Goal: Transaction & Acquisition: Register for event/course

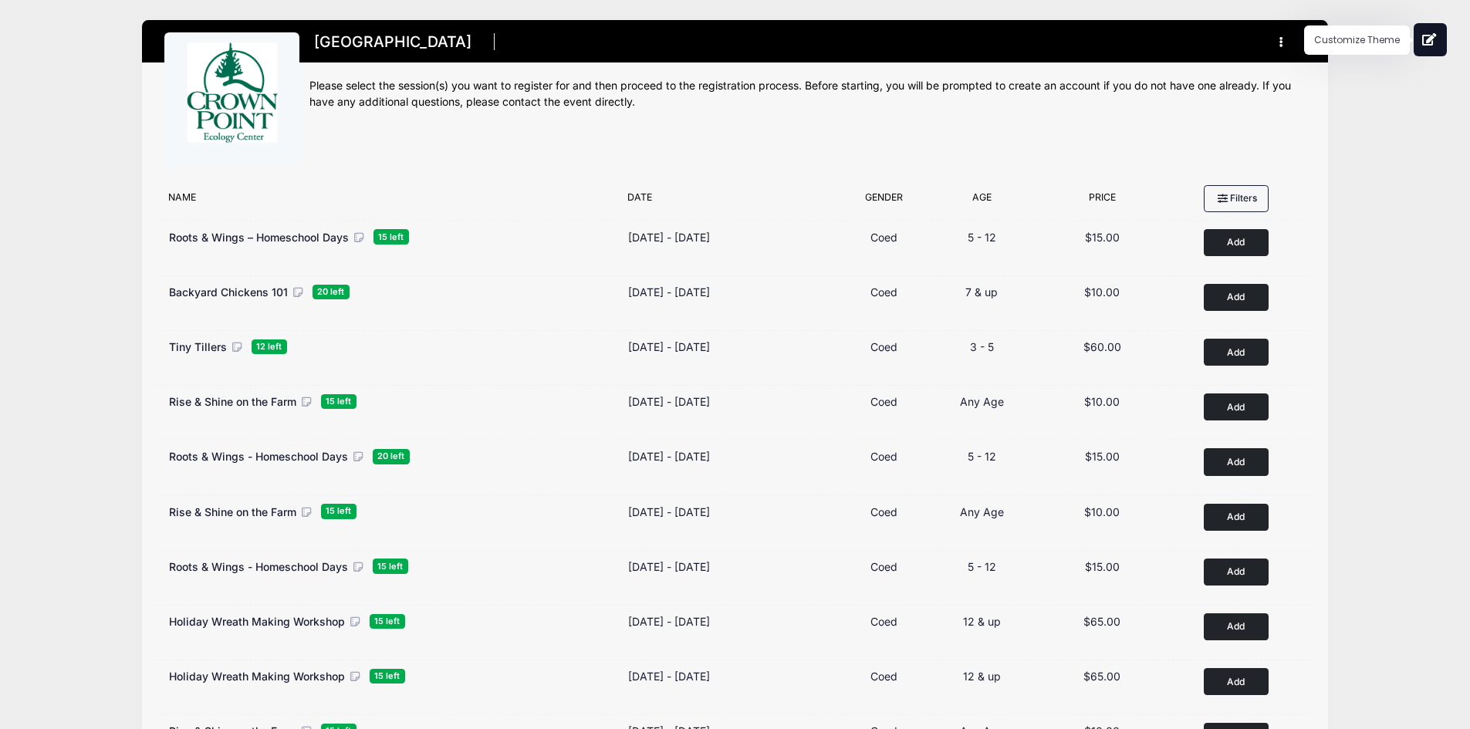
click at [1439, 37] on button at bounding box center [1430, 39] width 33 height 33
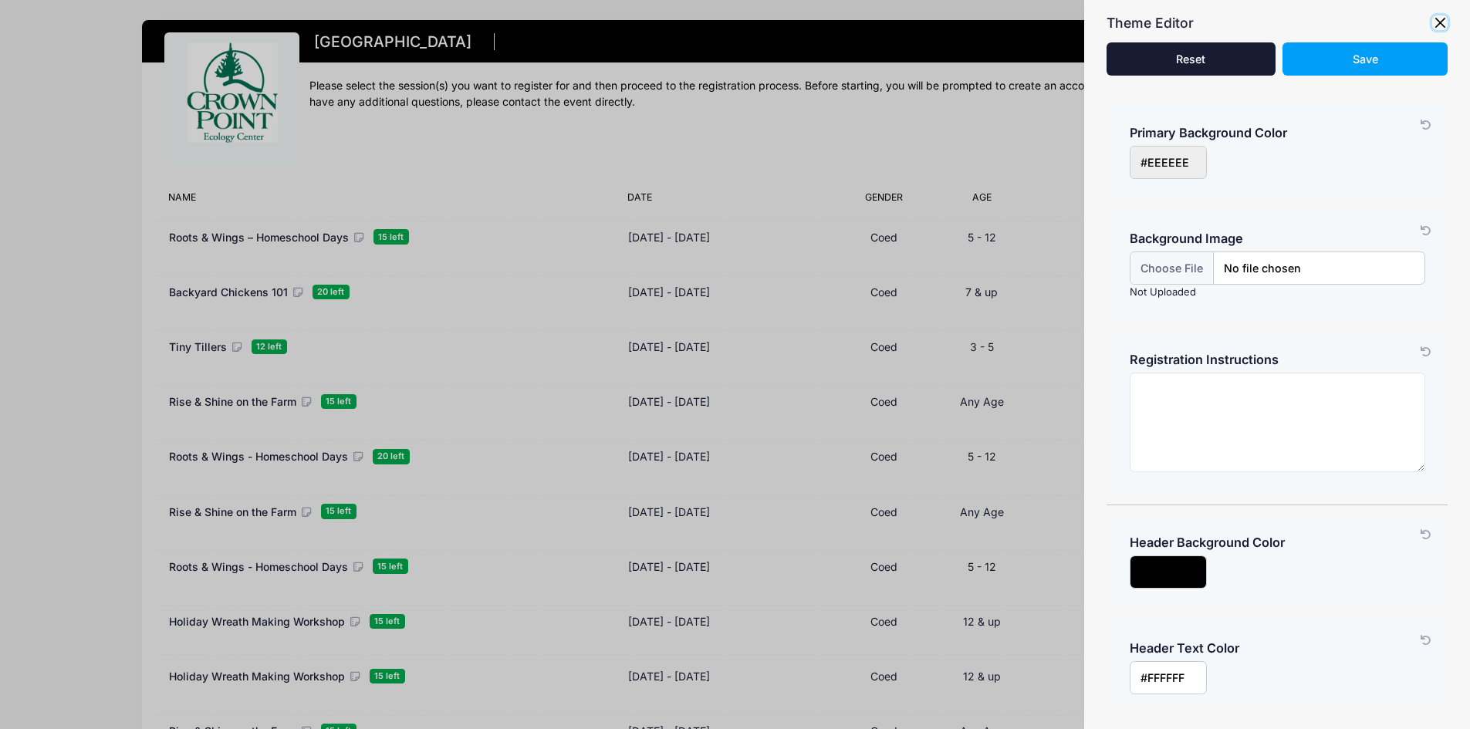
click at [1442, 19] on button "button" at bounding box center [1439, 22] width 15 height 15
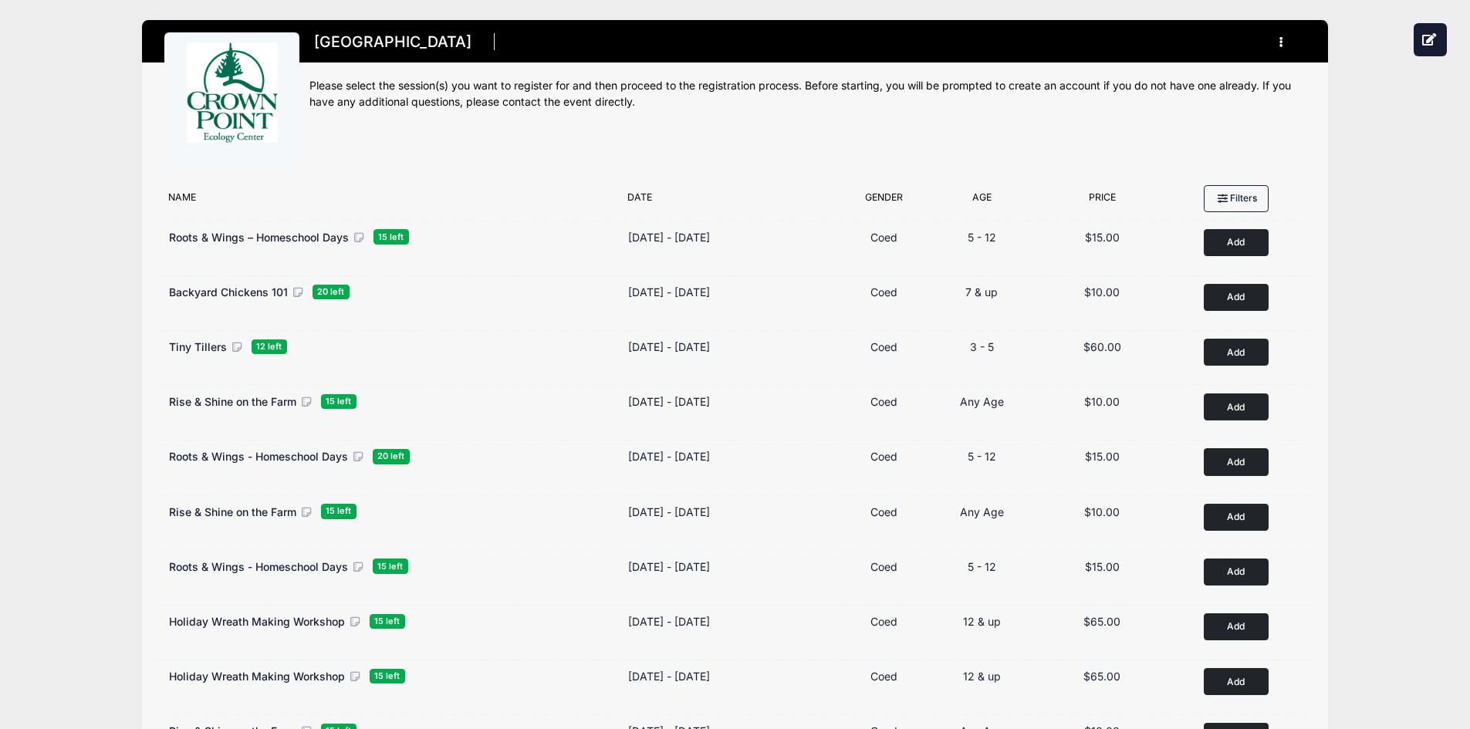
click at [1292, 42] on button "button" at bounding box center [1285, 42] width 42 height 27
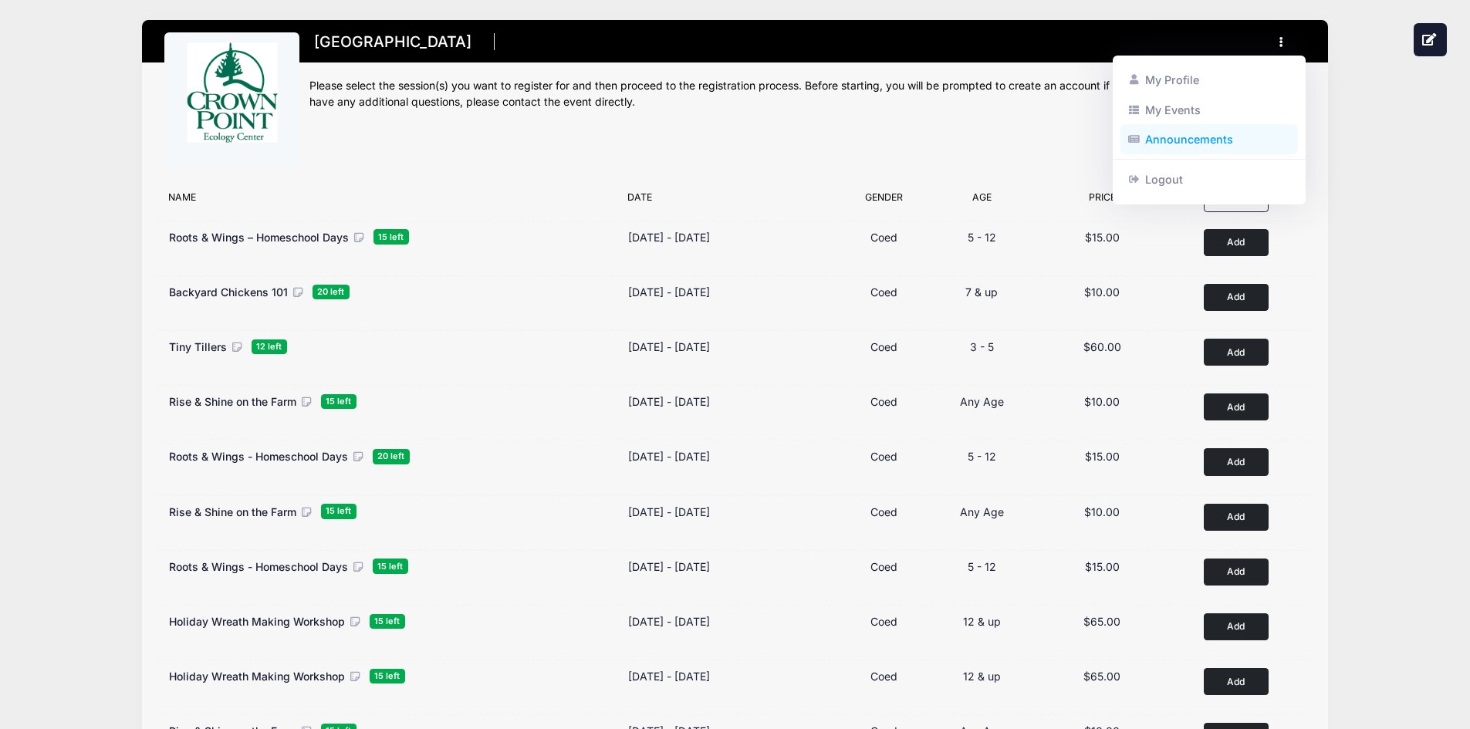
click at [1164, 144] on link "Announcements" at bounding box center [1210, 139] width 178 height 29
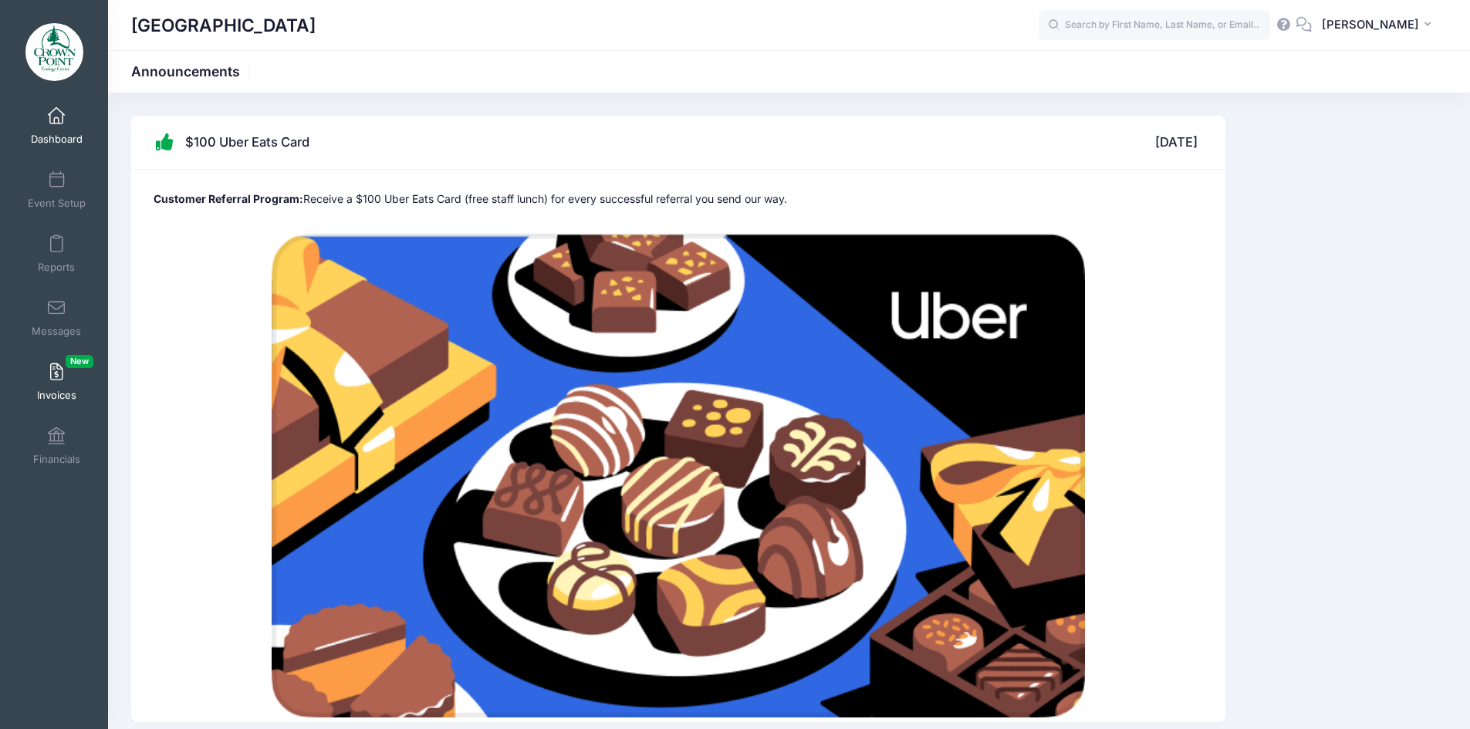
click at [63, 382] on link "Invoices New" at bounding box center [56, 382] width 73 height 54
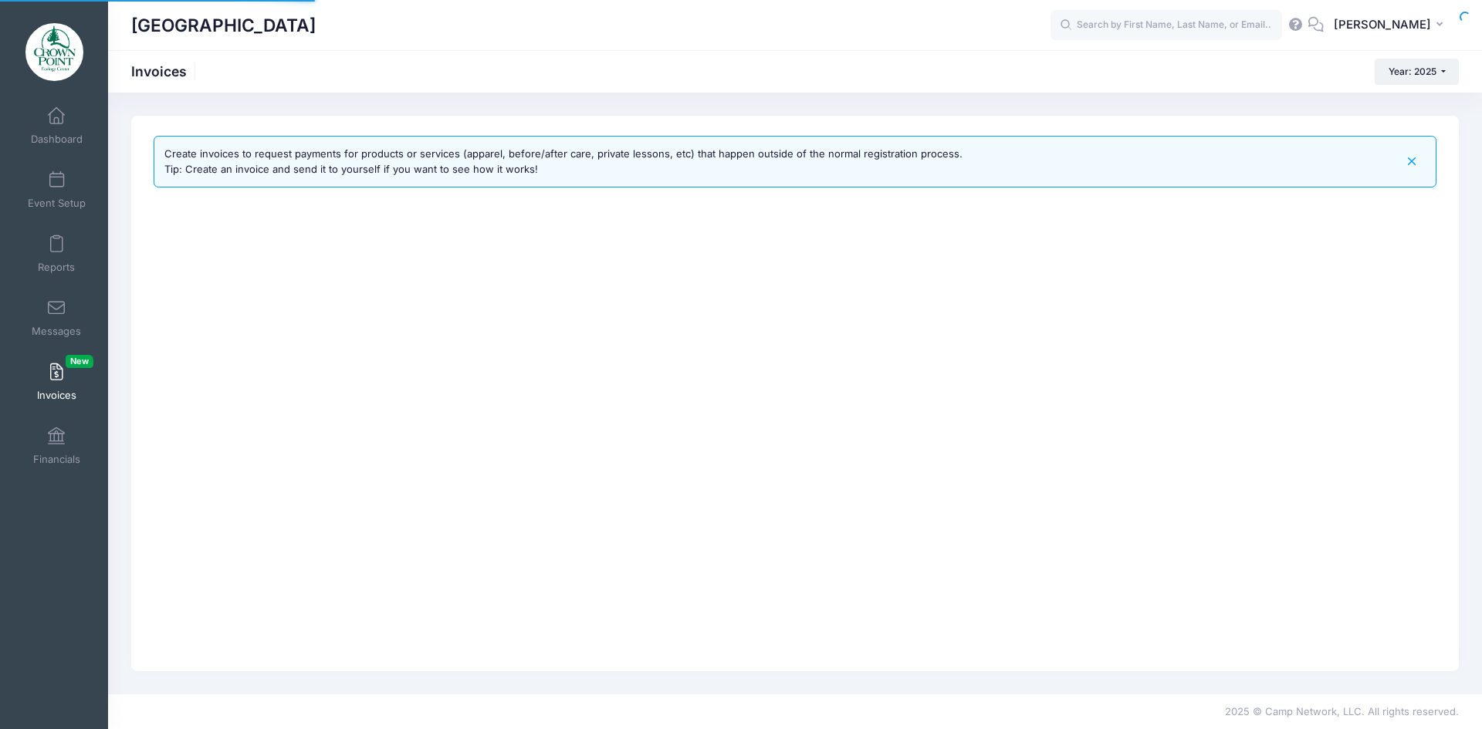
select select
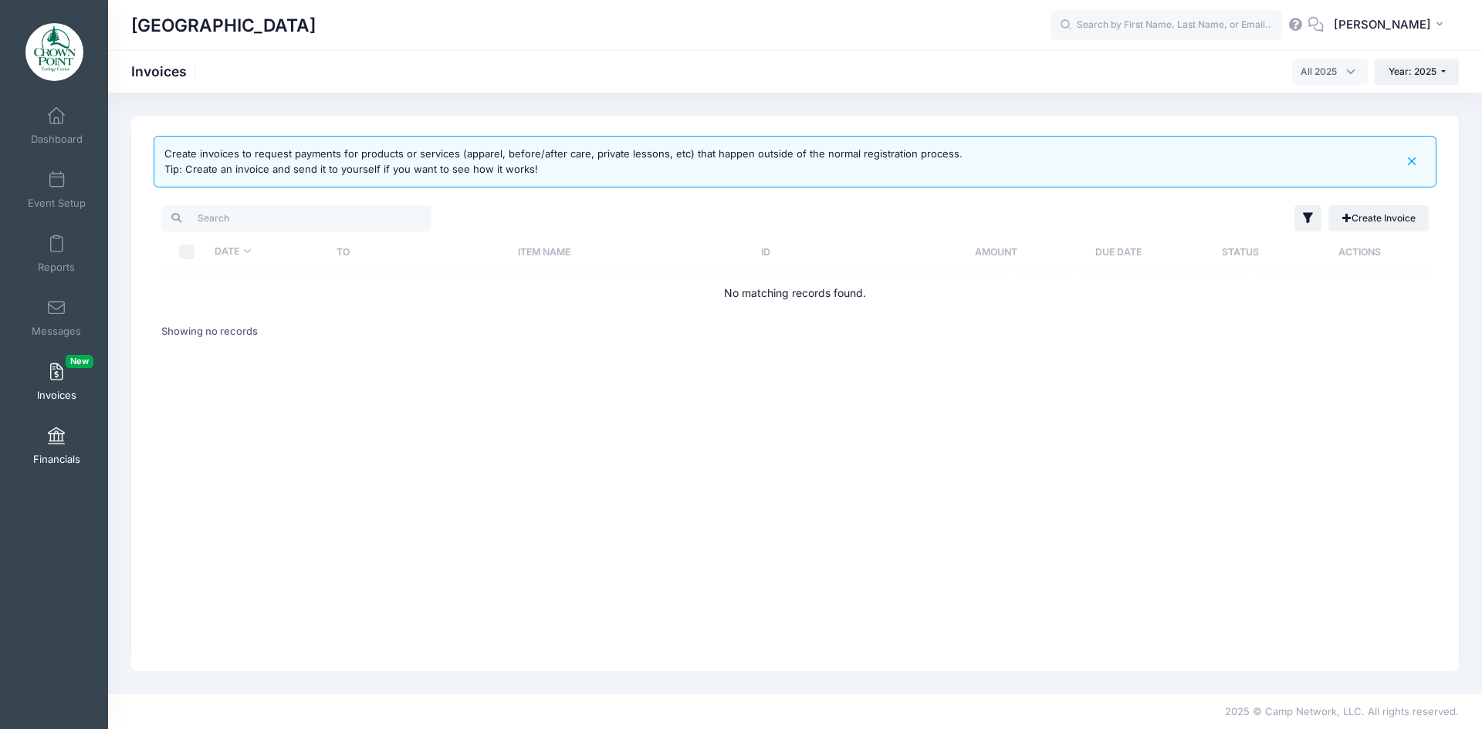
click at [62, 428] on link "Financials" at bounding box center [56, 446] width 73 height 54
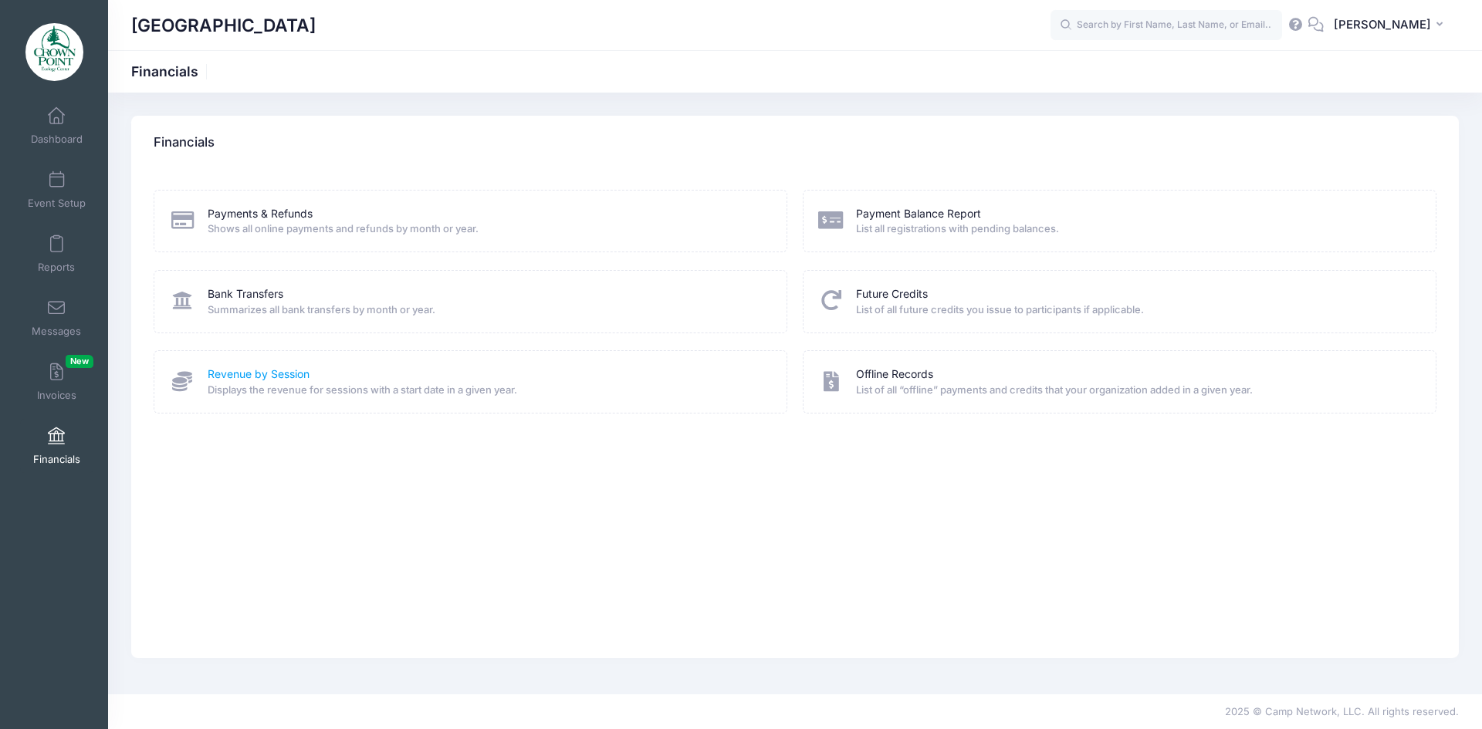
click at [229, 367] on link "Revenue by Session" at bounding box center [259, 375] width 102 height 16
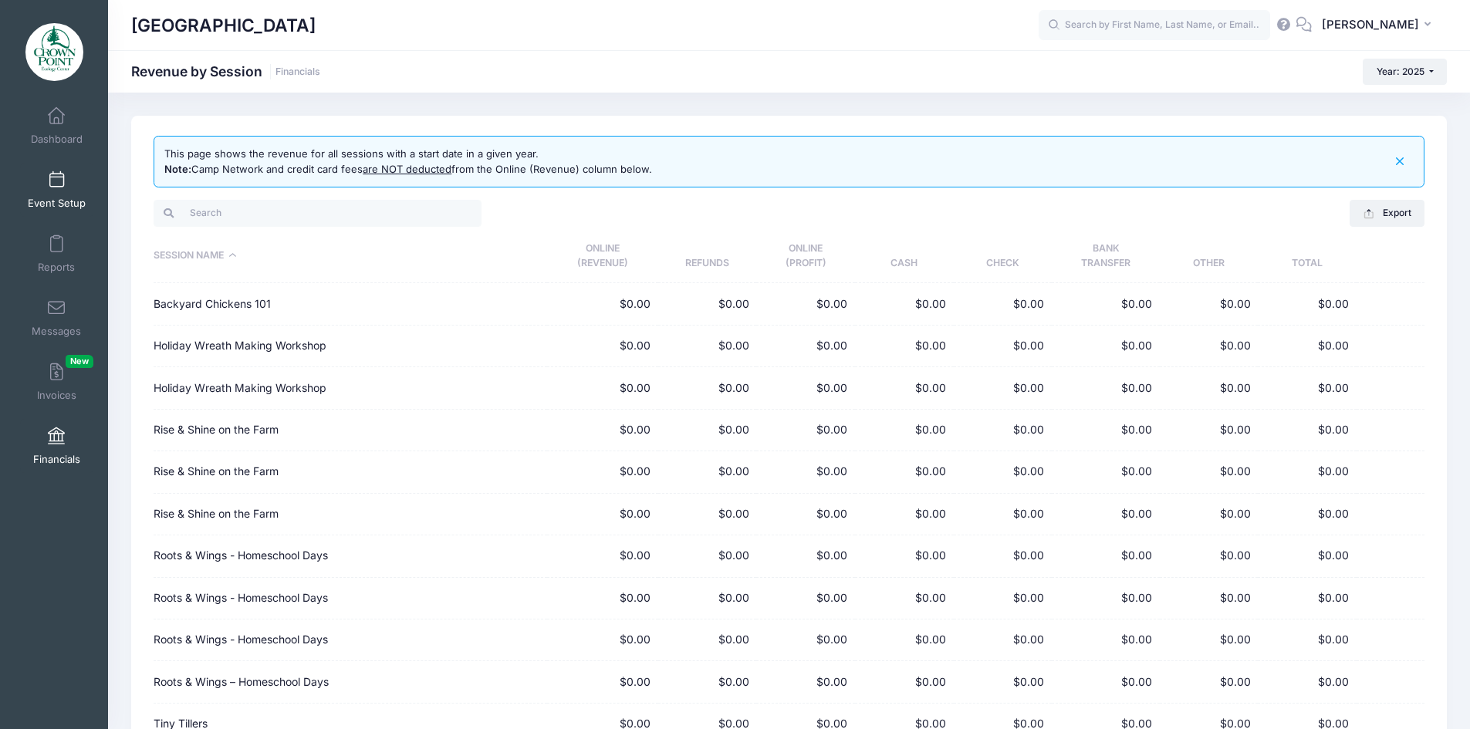
click at [56, 184] on span at bounding box center [56, 180] width 0 height 17
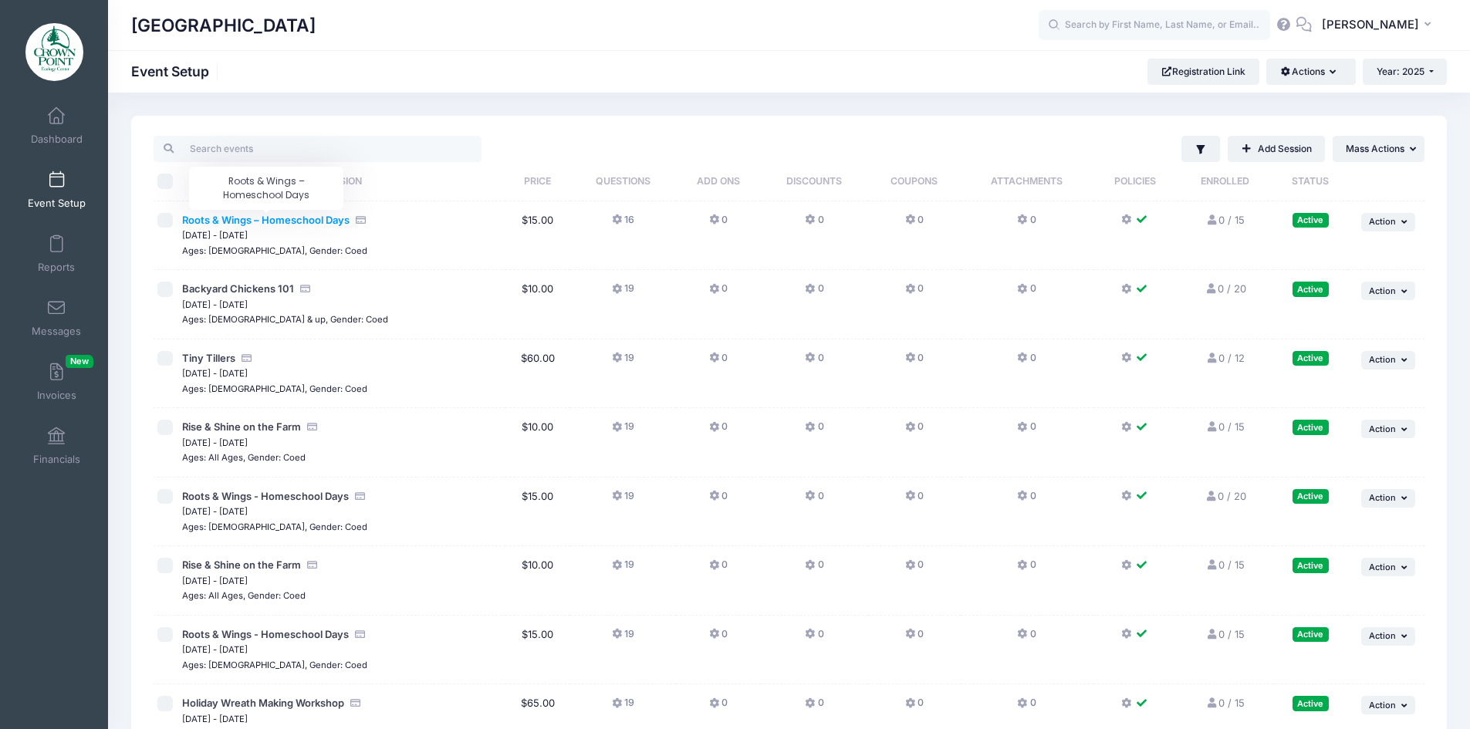
click at [276, 221] on span "Roots & Wings – Homeschool Days" at bounding box center [265, 220] width 167 height 12
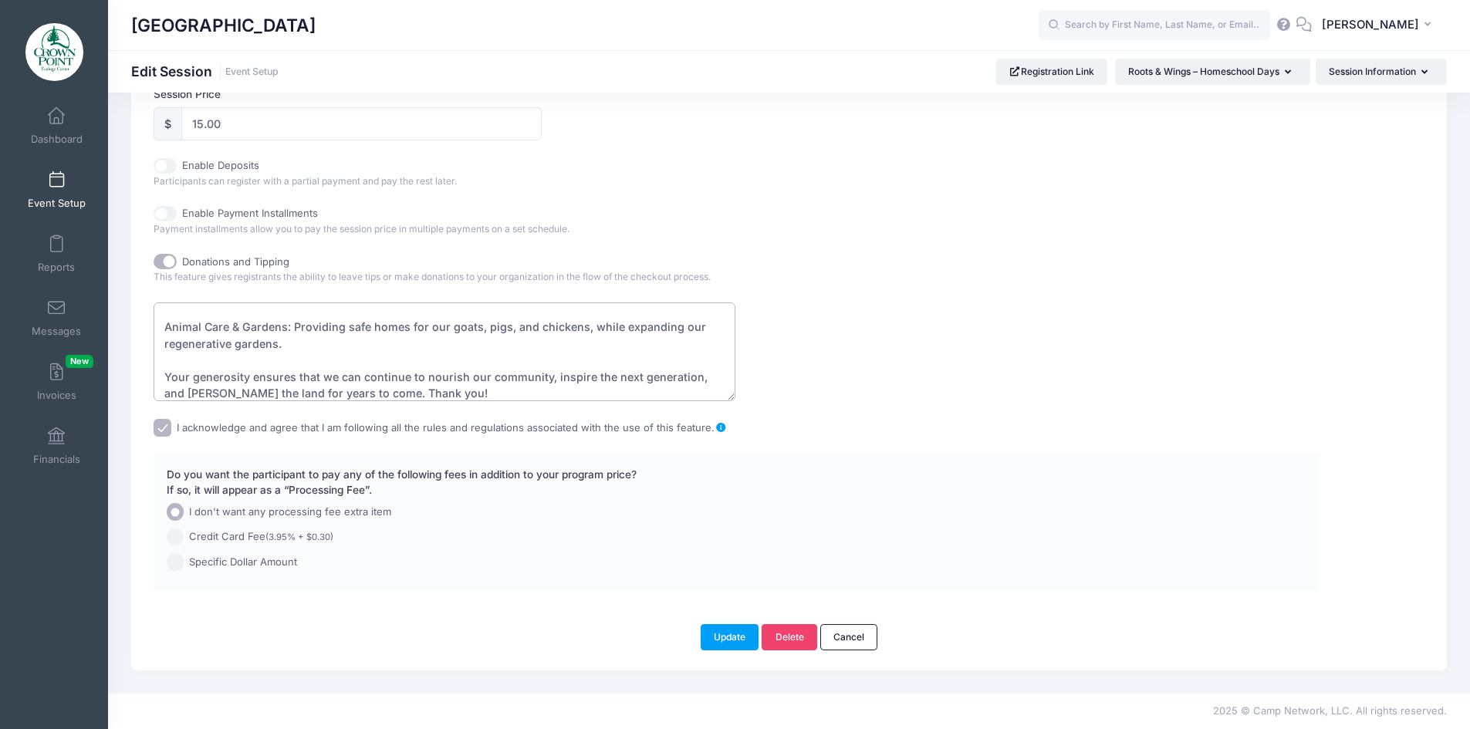
scroll to position [149, 0]
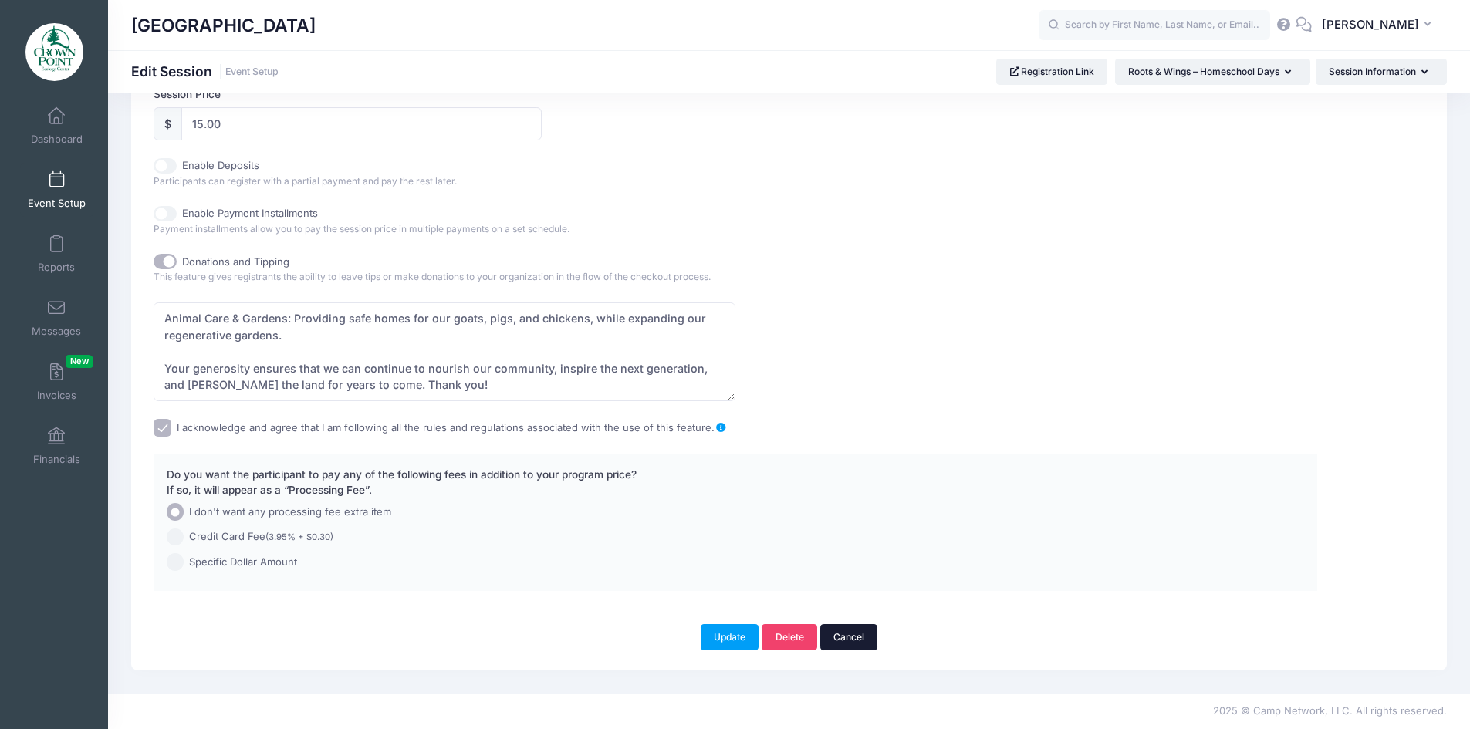
click at [860, 637] on link "Cancel" at bounding box center [849, 637] width 58 height 26
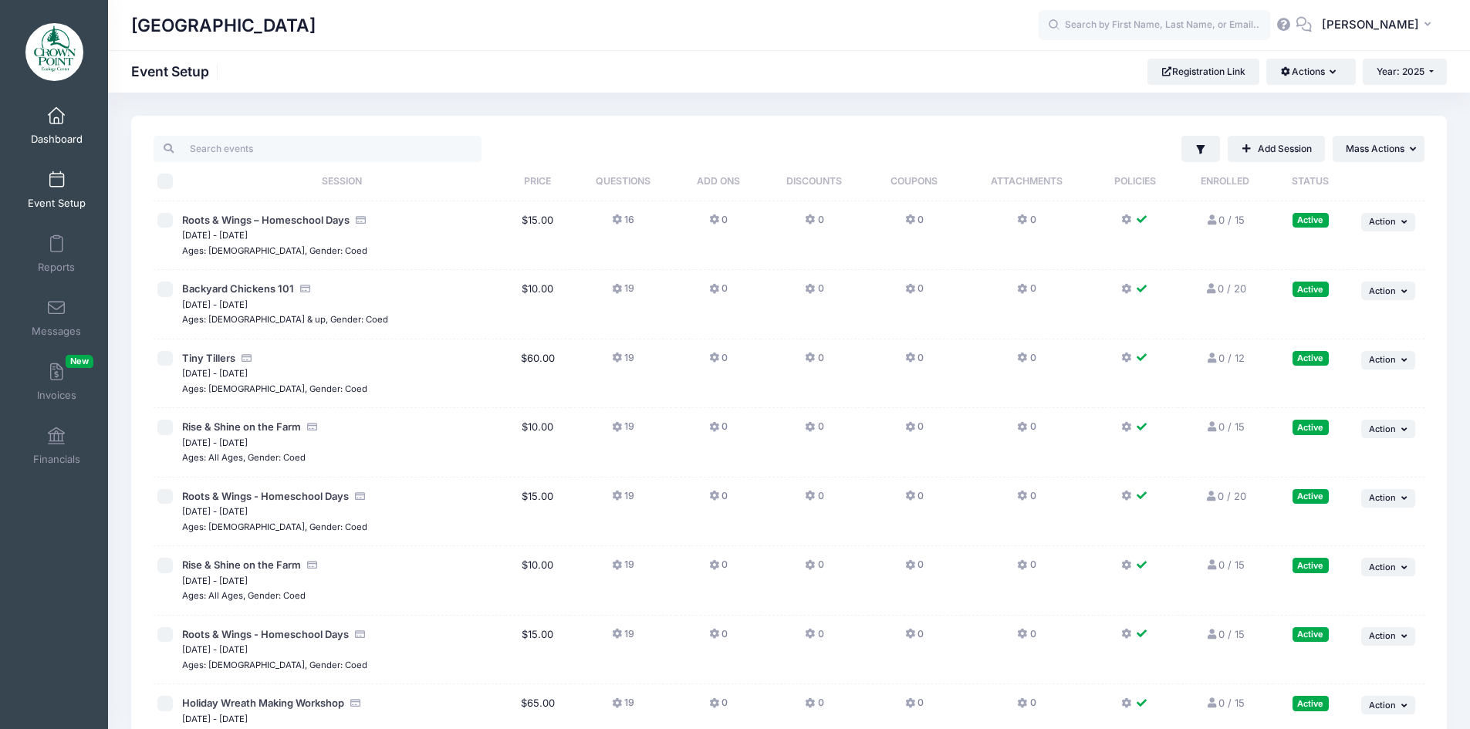
click at [42, 128] on link "Dashboard" at bounding box center [56, 126] width 73 height 54
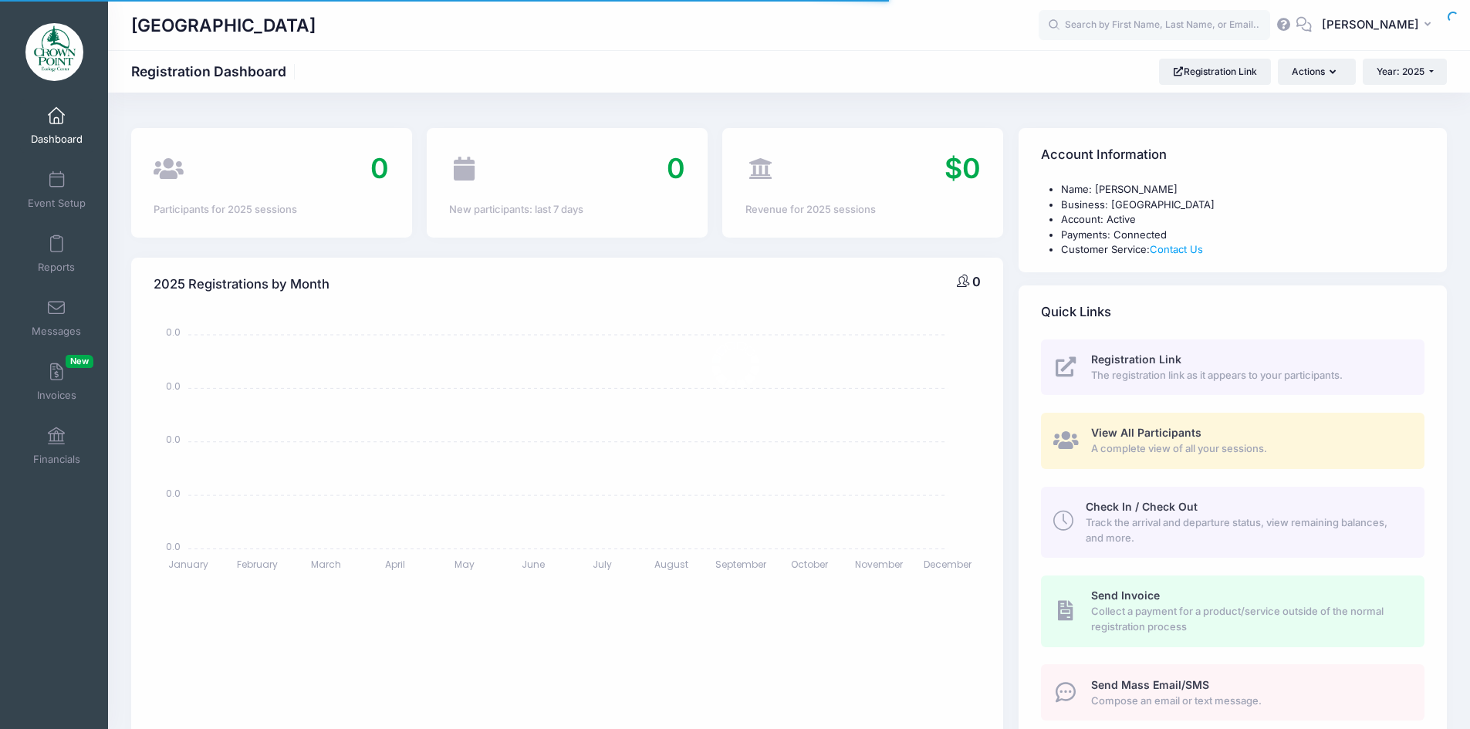
select select
click at [56, 123] on span at bounding box center [56, 116] width 0 height 17
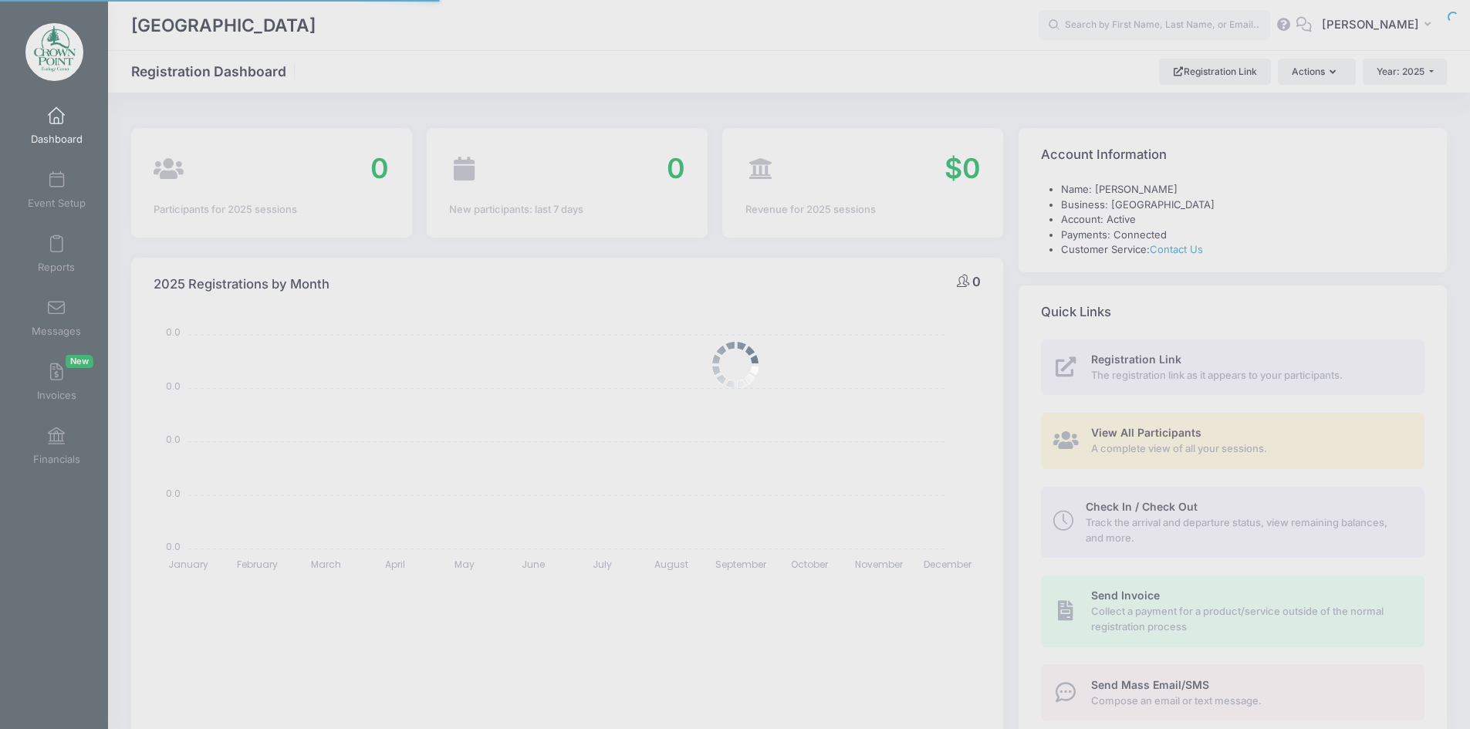
select select
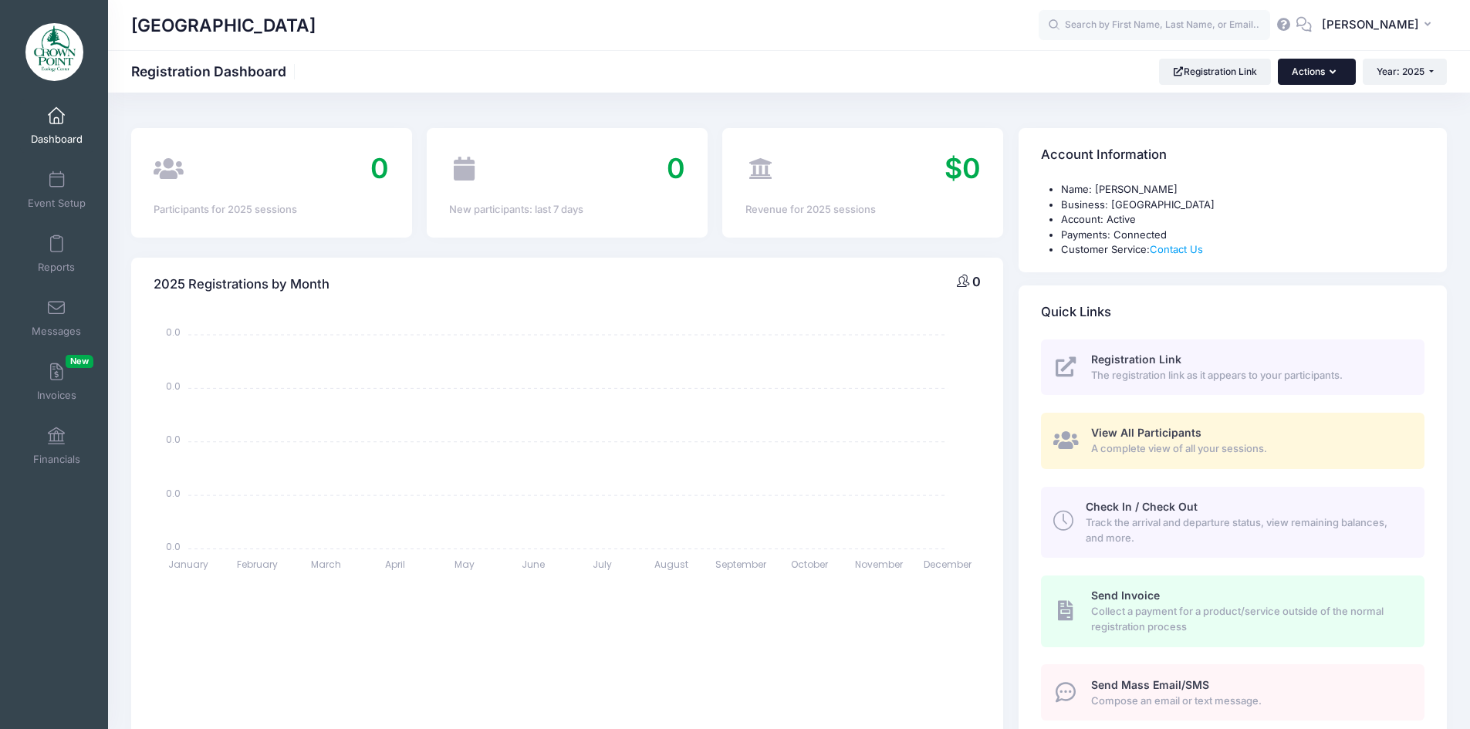
click at [1340, 67] on button "Actions" at bounding box center [1316, 72] width 77 height 26
click at [1411, 23] on span "[PERSON_NAME]" at bounding box center [1370, 24] width 97 height 17
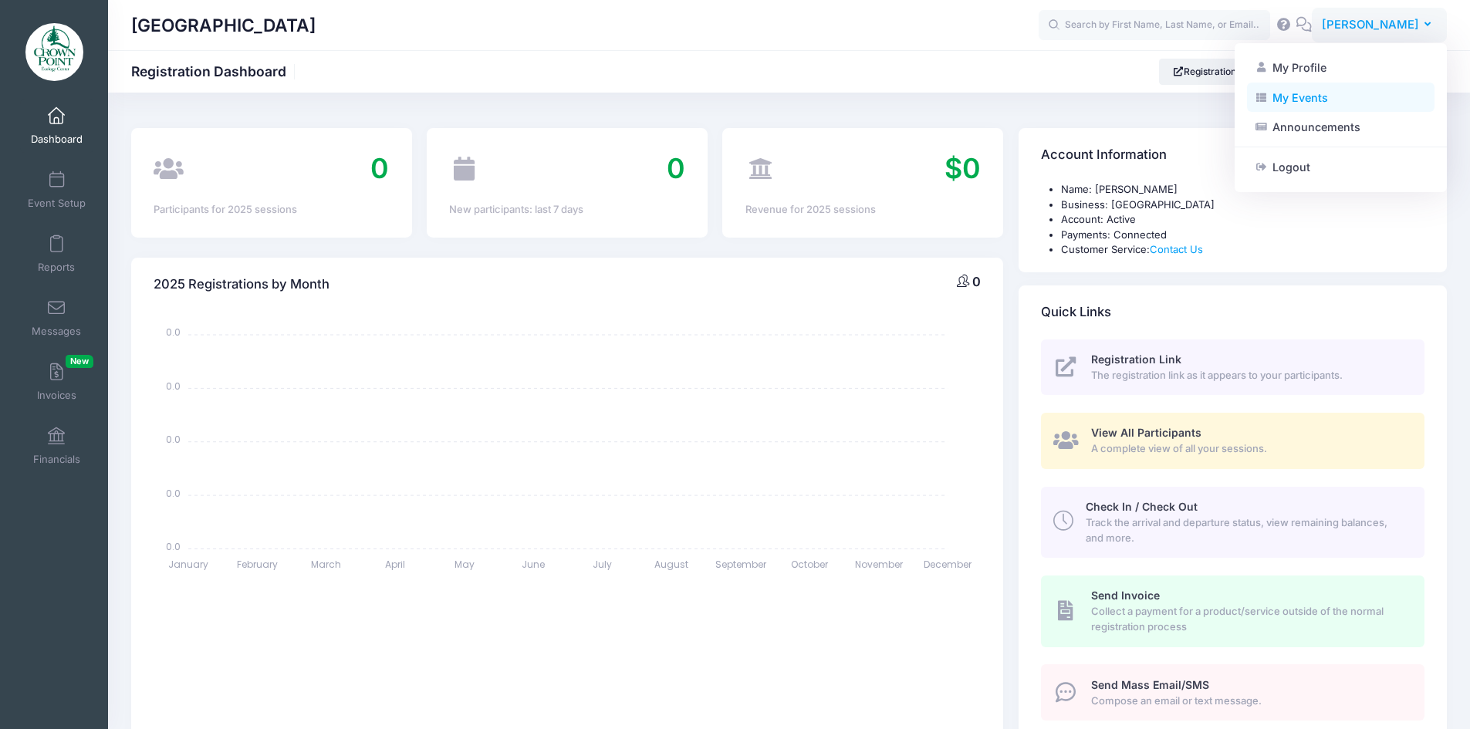
click at [1293, 103] on link "My Events" at bounding box center [1341, 97] width 188 height 29
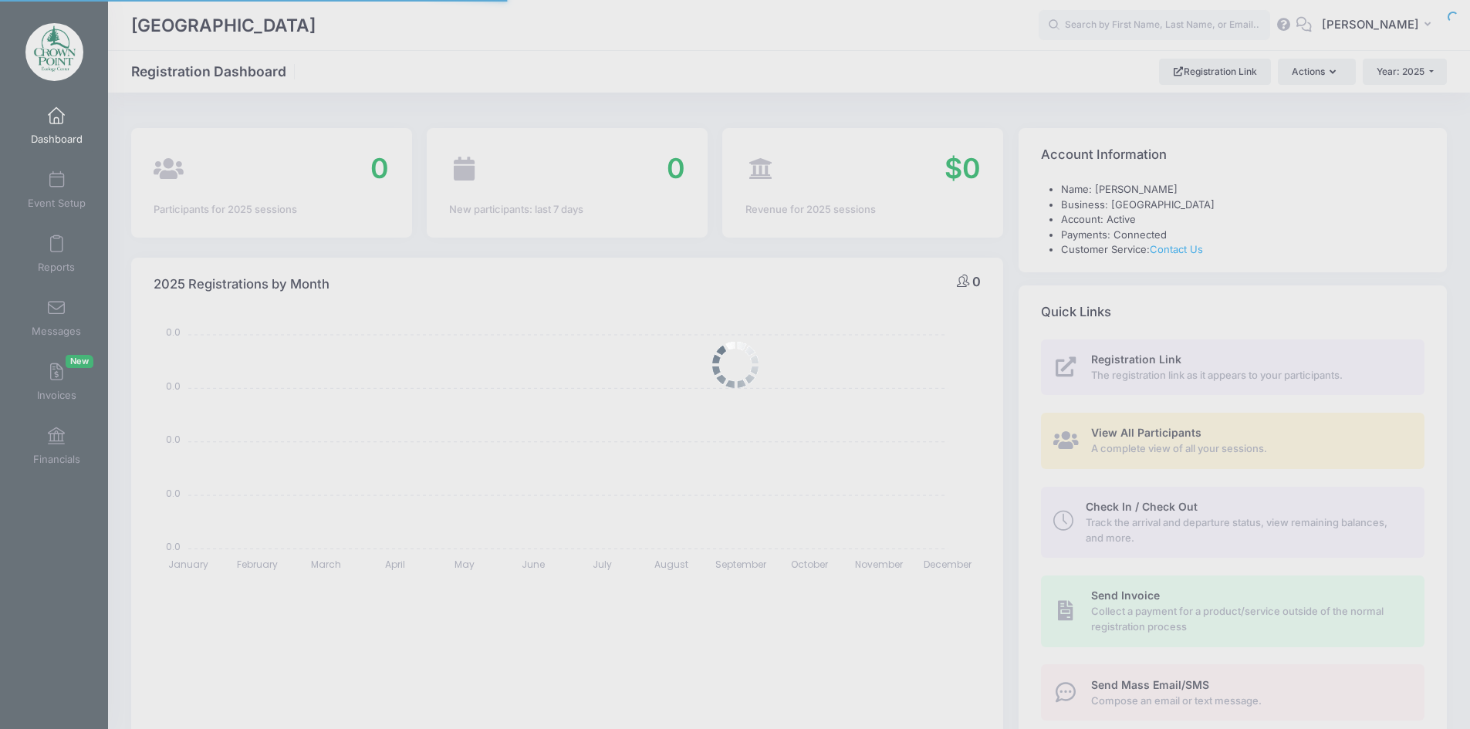
select select
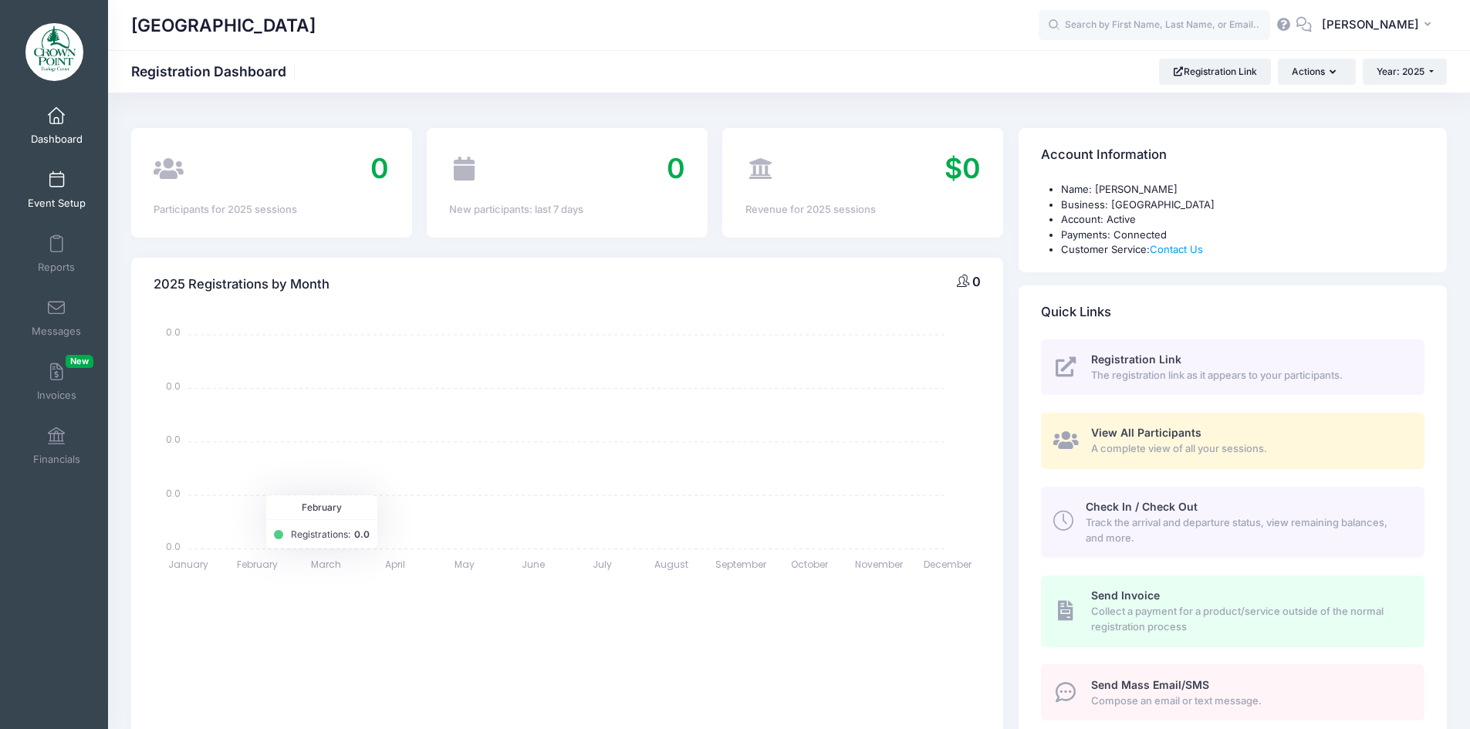
click at [52, 195] on link "Event Setup" at bounding box center [56, 190] width 73 height 54
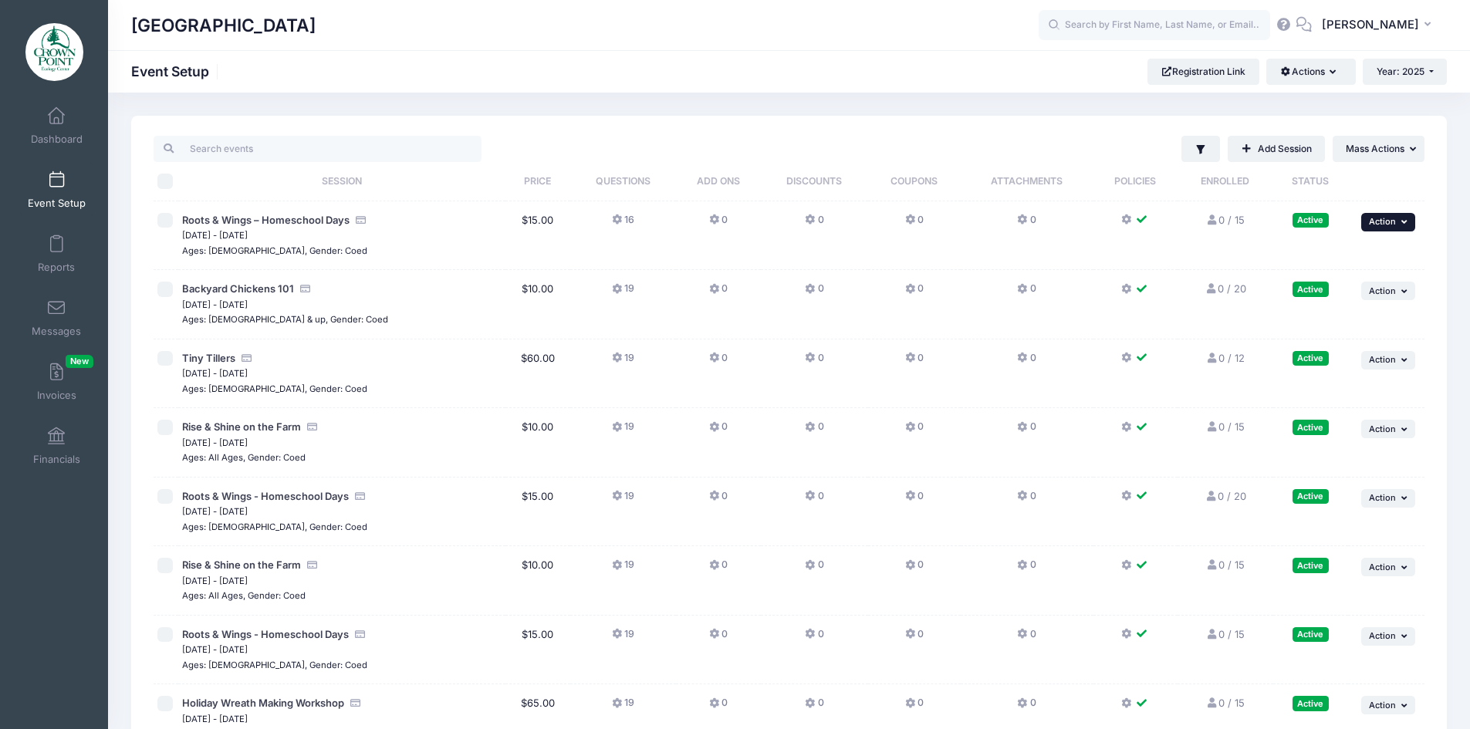
click at [1402, 213] on button "... Action" at bounding box center [1388, 222] width 54 height 19
click at [1318, 382] on link "Preview" at bounding box center [1338, 374] width 140 height 29
click at [56, 118] on span at bounding box center [56, 116] width 0 height 17
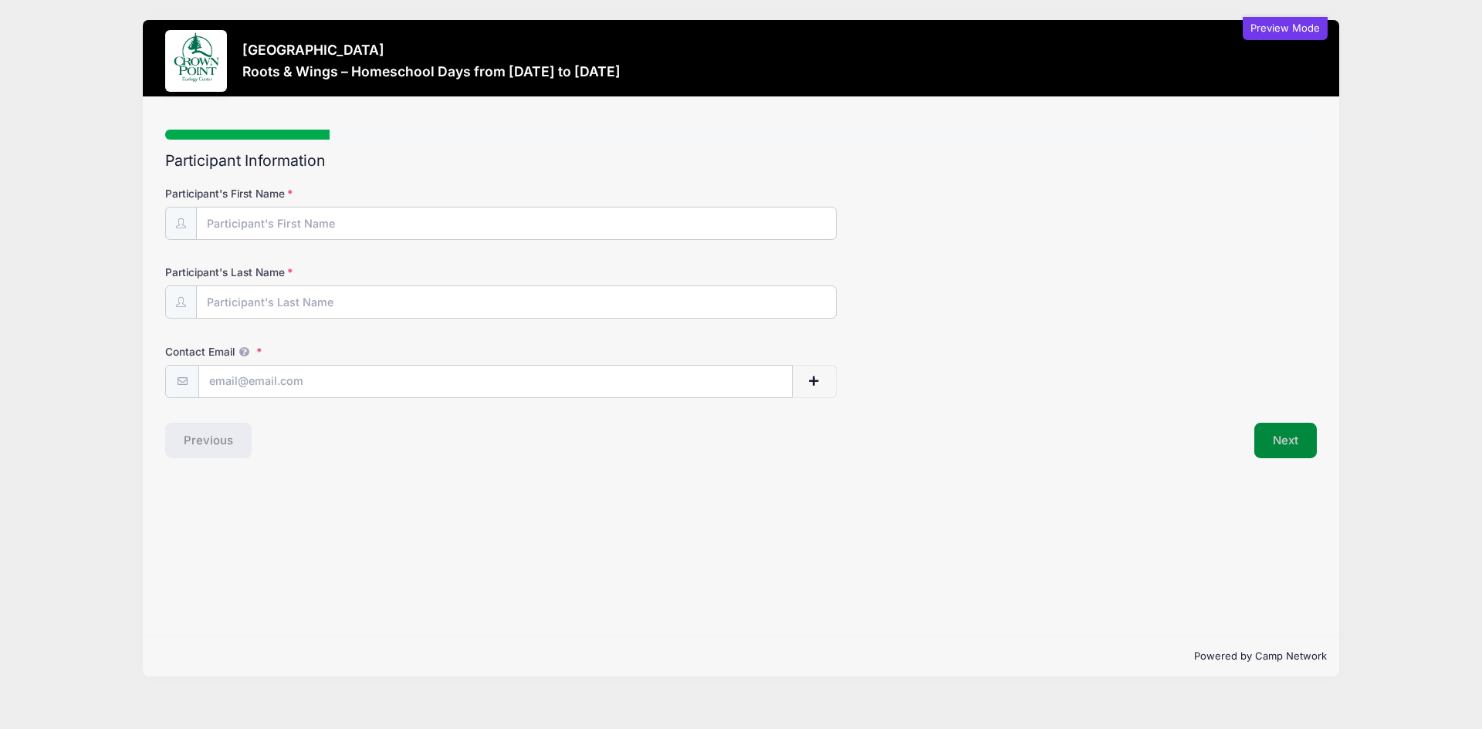
click at [1286, 439] on button "Next" at bounding box center [1285, 440] width 63 height 35
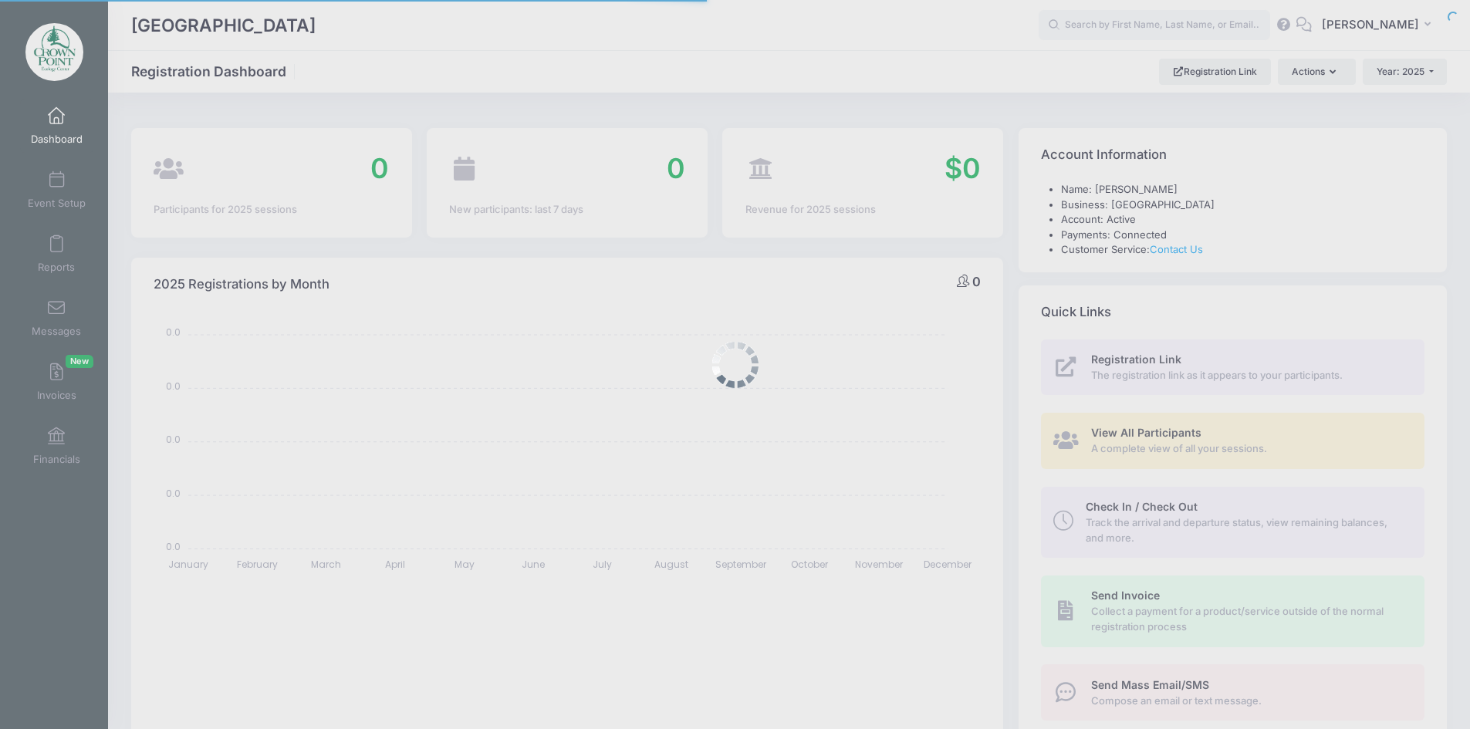
select select
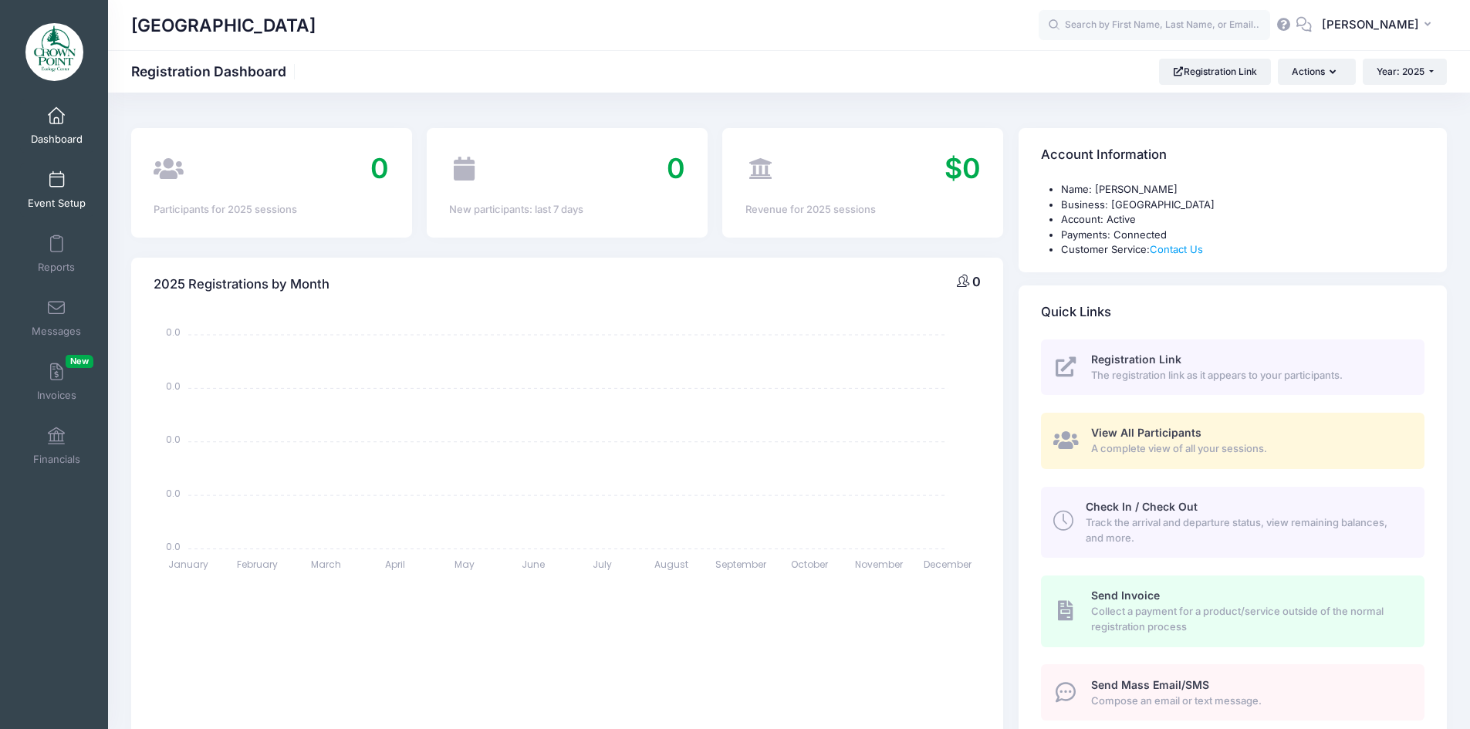
click at [56, 188] on span at bounding box center [56, 180] width 0 height 17
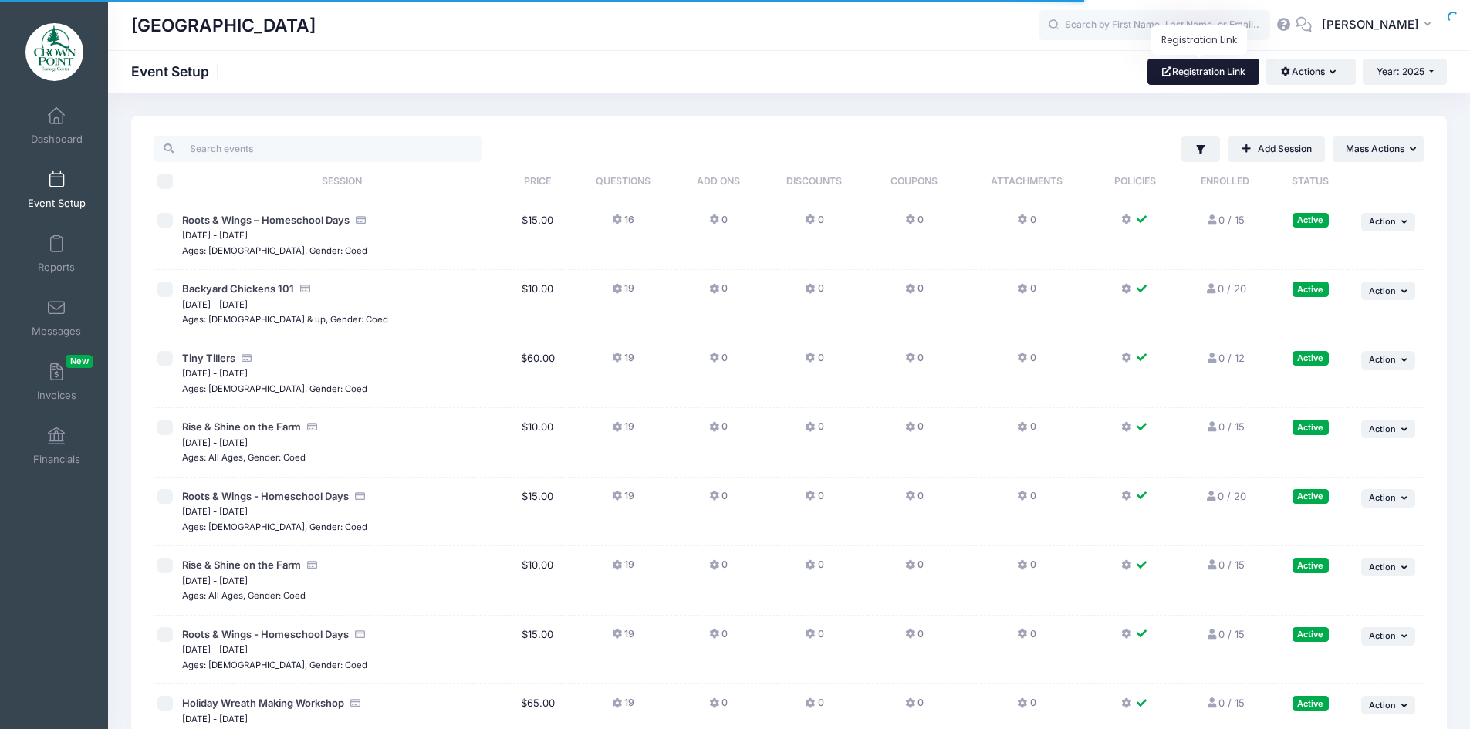
click at [1208, 74] on link "Registration Link" at bounding box center [1204, 72] width 112 height 26
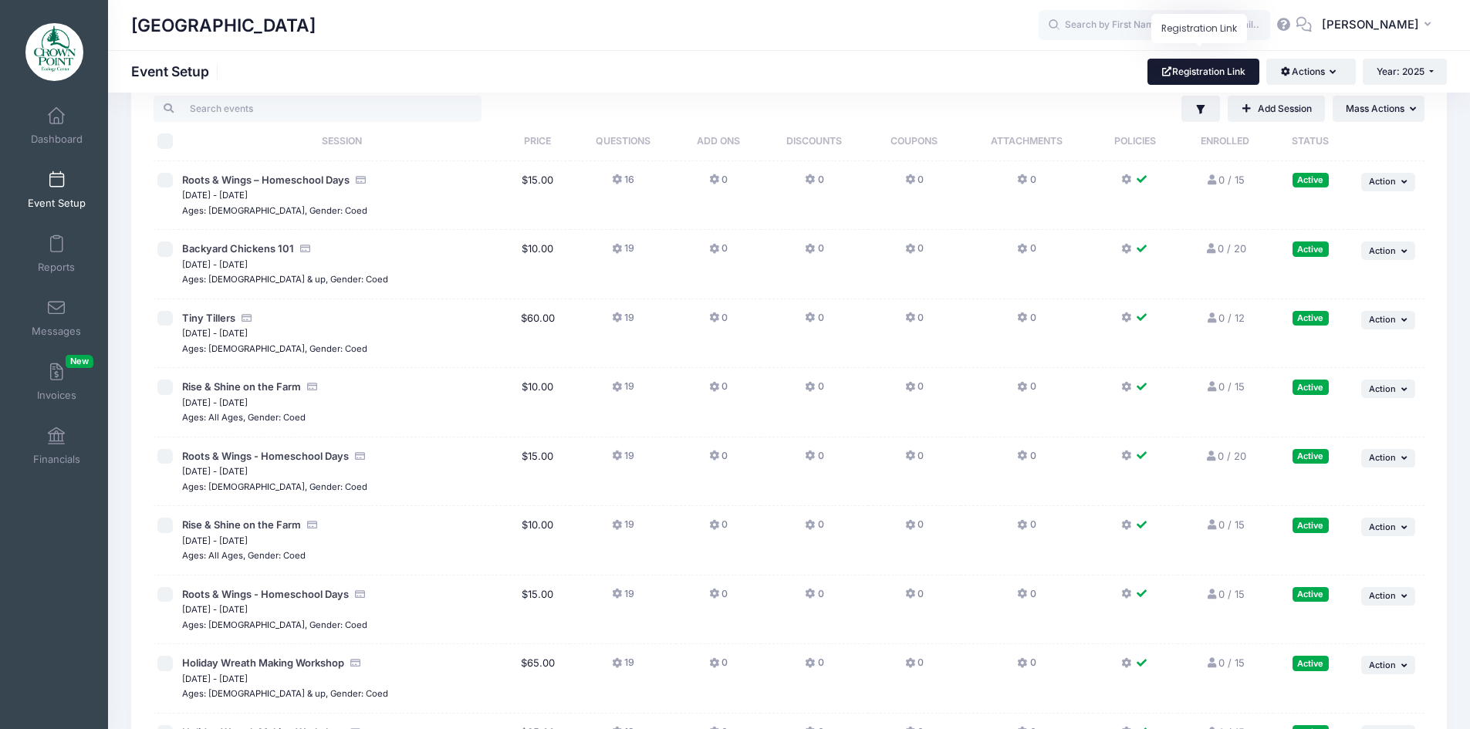
scroll to position [154, 0]
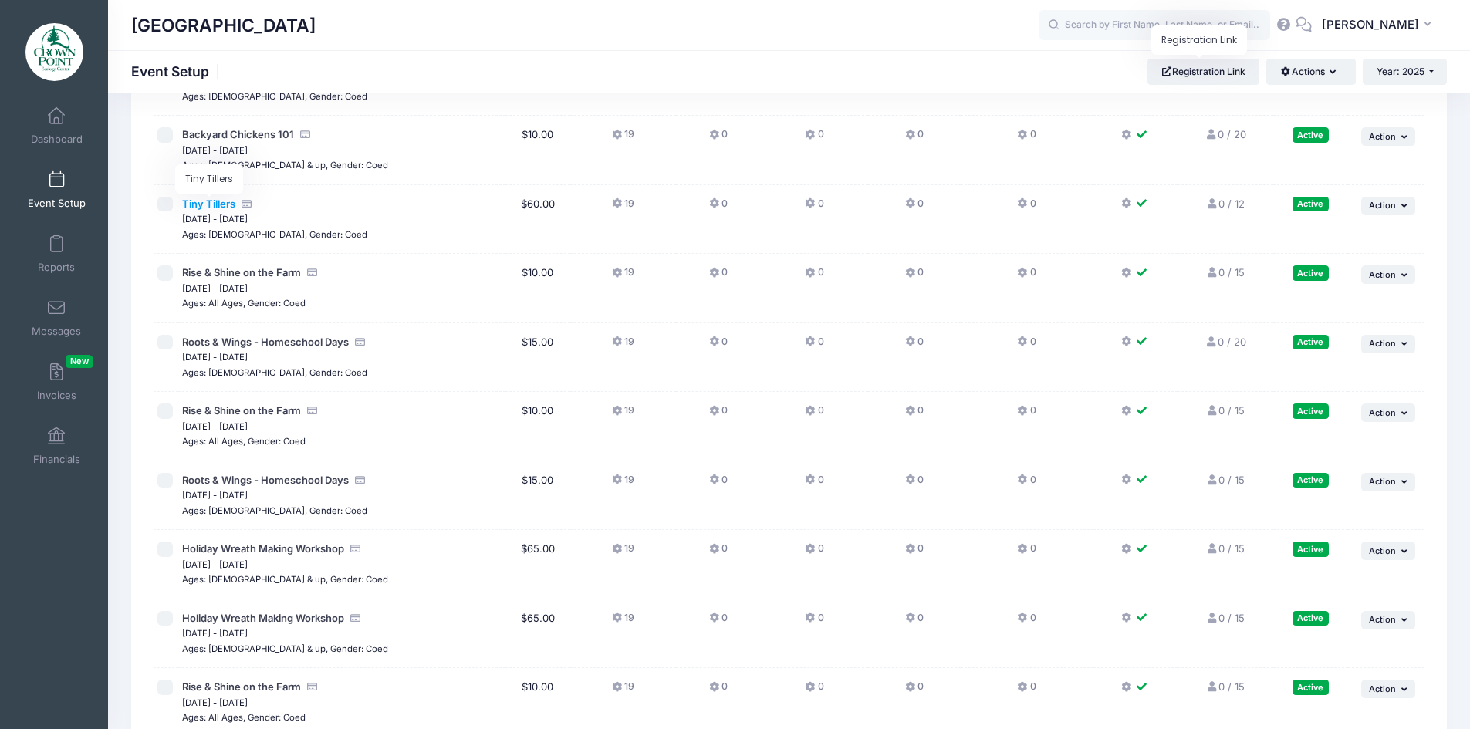
click at [216, 198] on span "Tiny Tillers" at bounding box center [208, 204] width 53 height 12
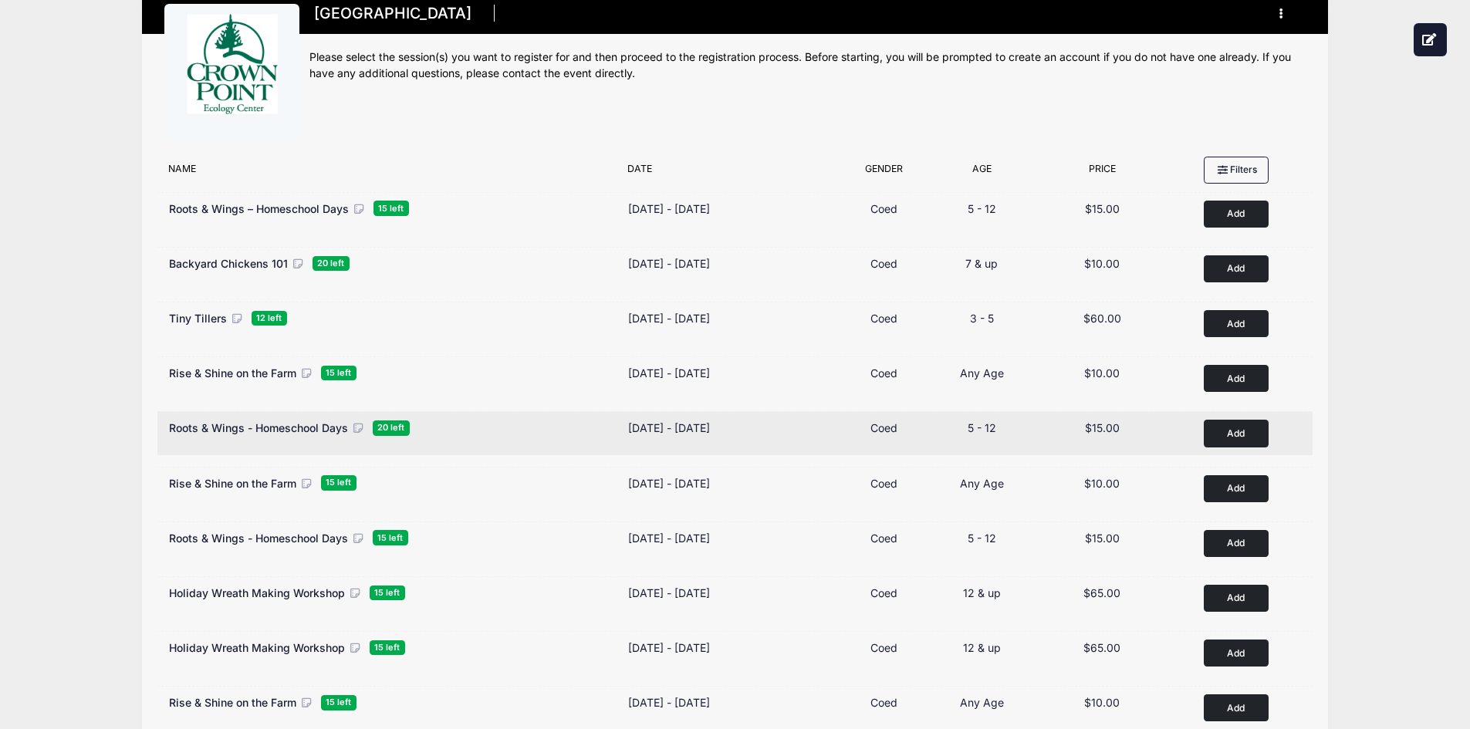
scroll to position [21, 0]
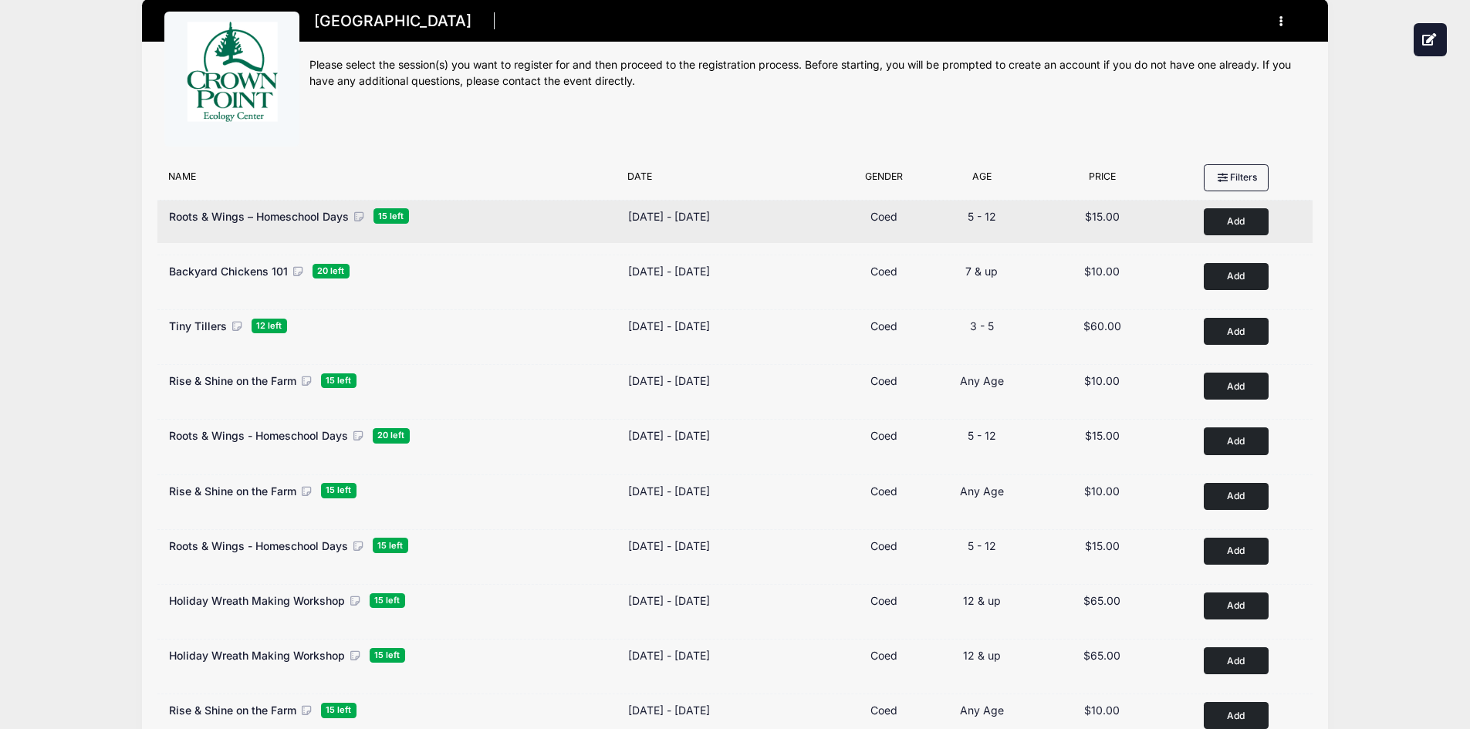
click at [271, 219] on span "Roots & Wings – Homeschool Days" at bounding box center [259, 216] width 180 height 13
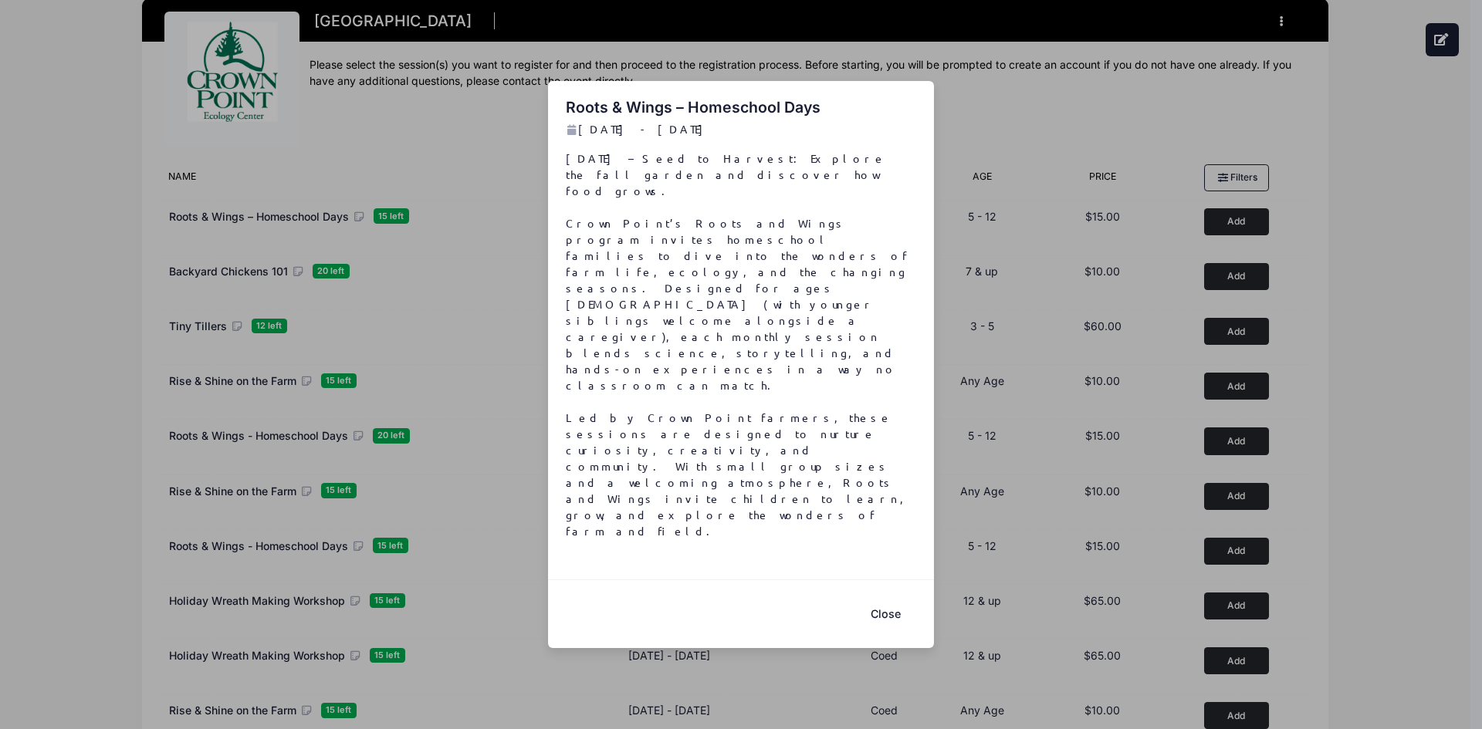
click at [885, 597] on button "Close" at bounding box center [885, 613] width 62 height 33
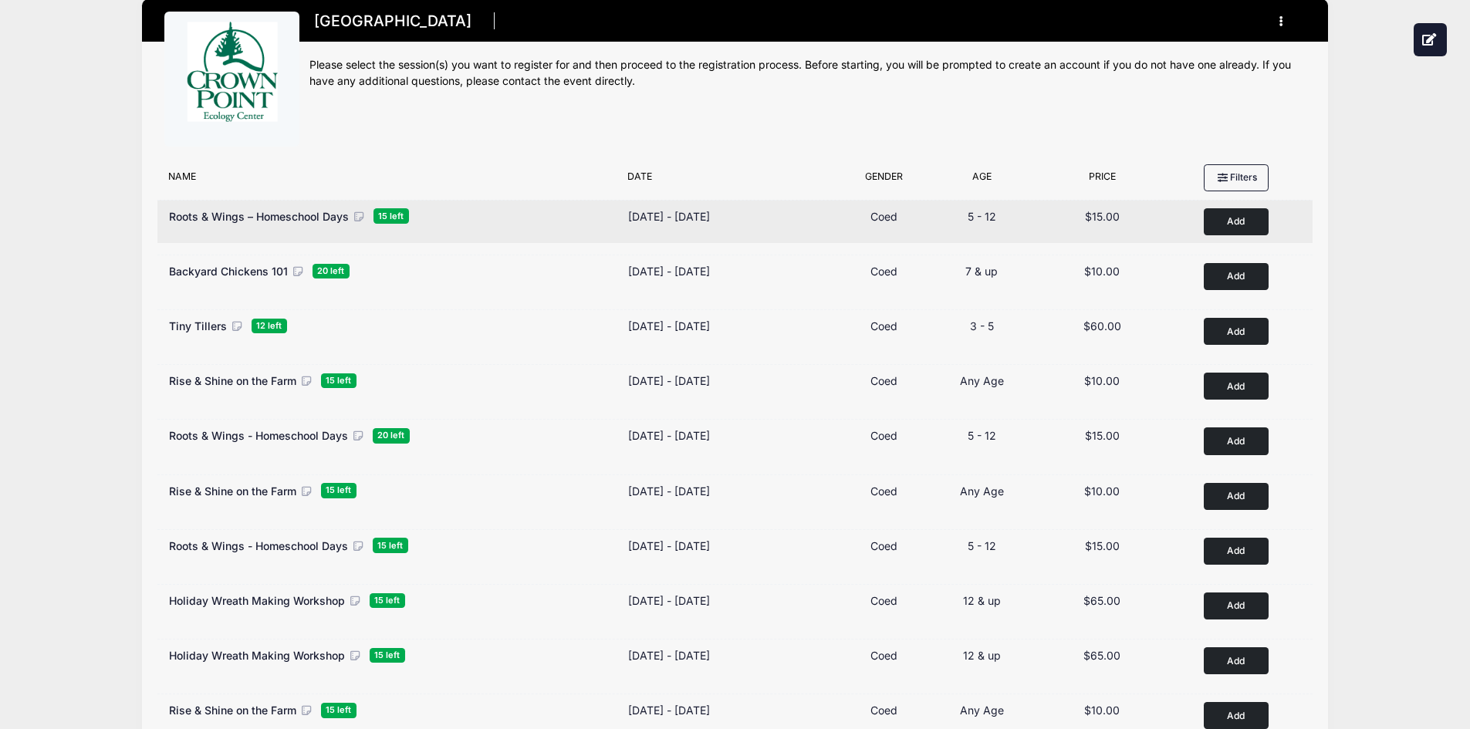
click at [1249, 221] on button "Add to Cart" at bounding box center [1236, 221] width 65 height 27
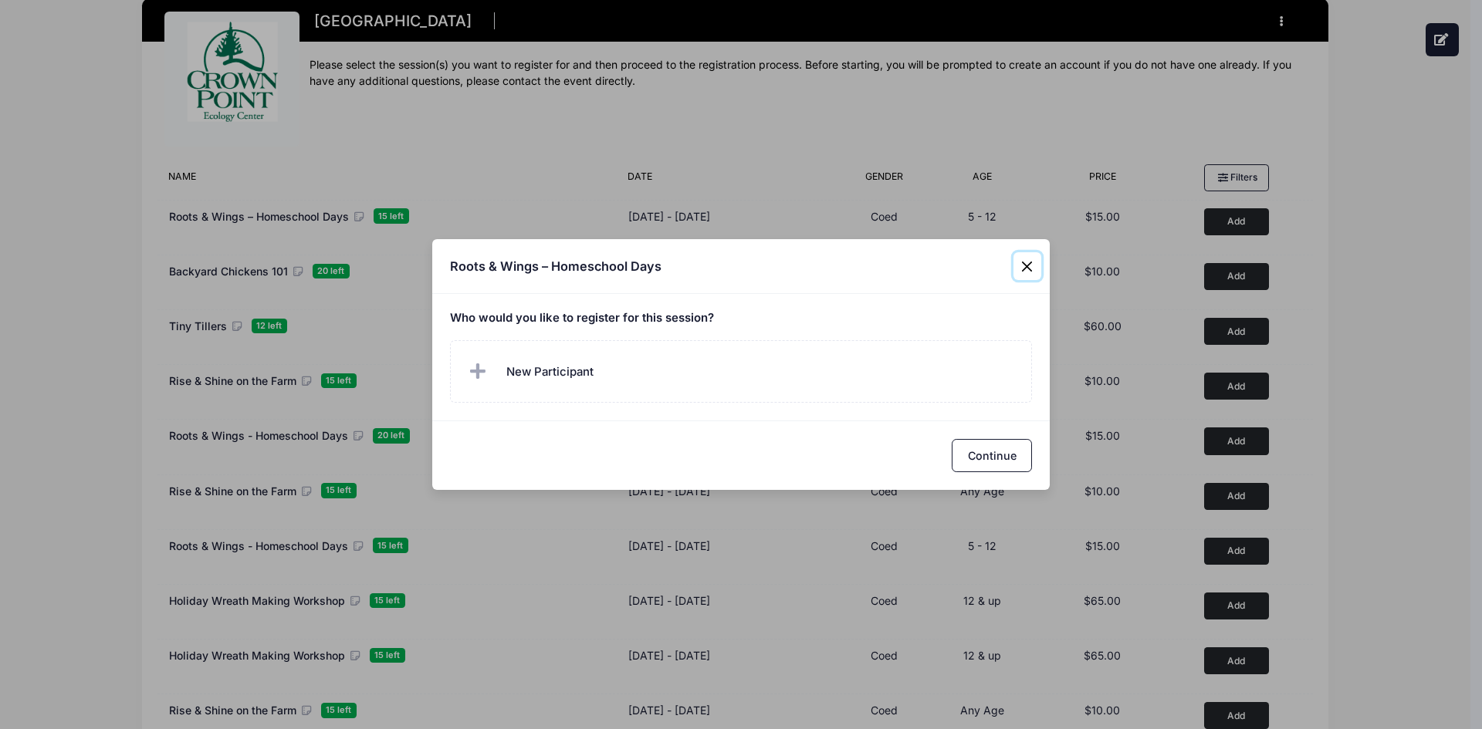
click at [1026, 266] on button "Close" at bounding box center [1027, 266] width 28 height 28
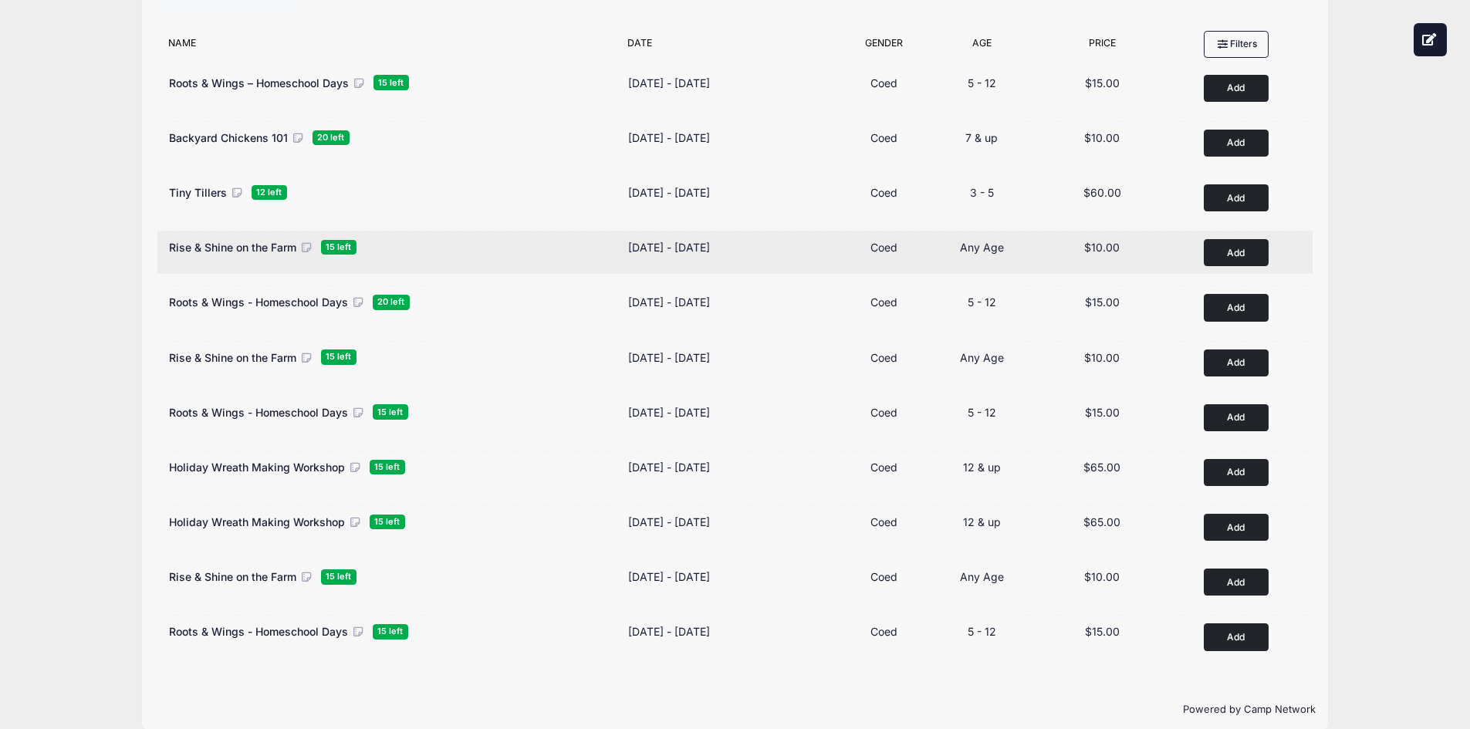
scroll to position [77, 0]
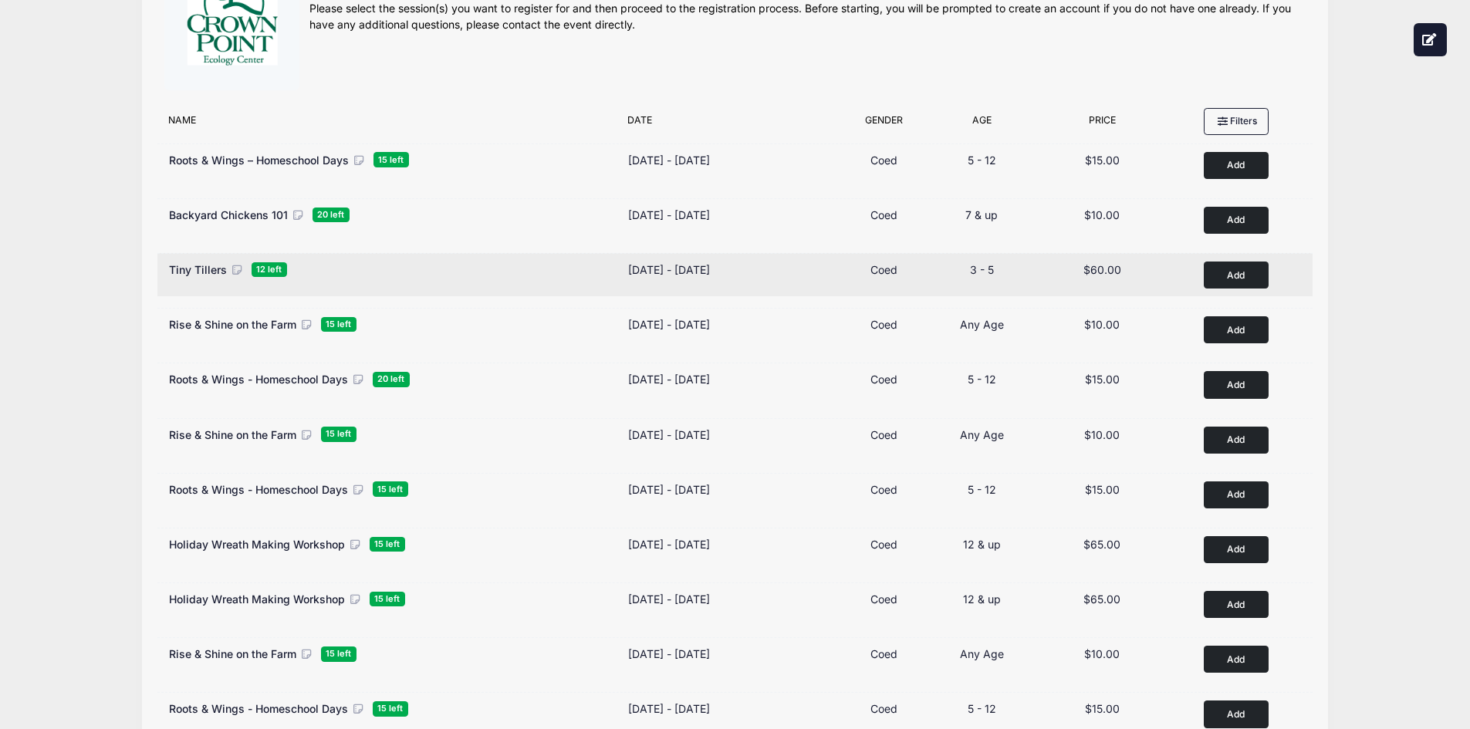
click at [428, 276] on div "Tiny Tillers 12 left" at bounding box center [391, 270] width 444 height 16
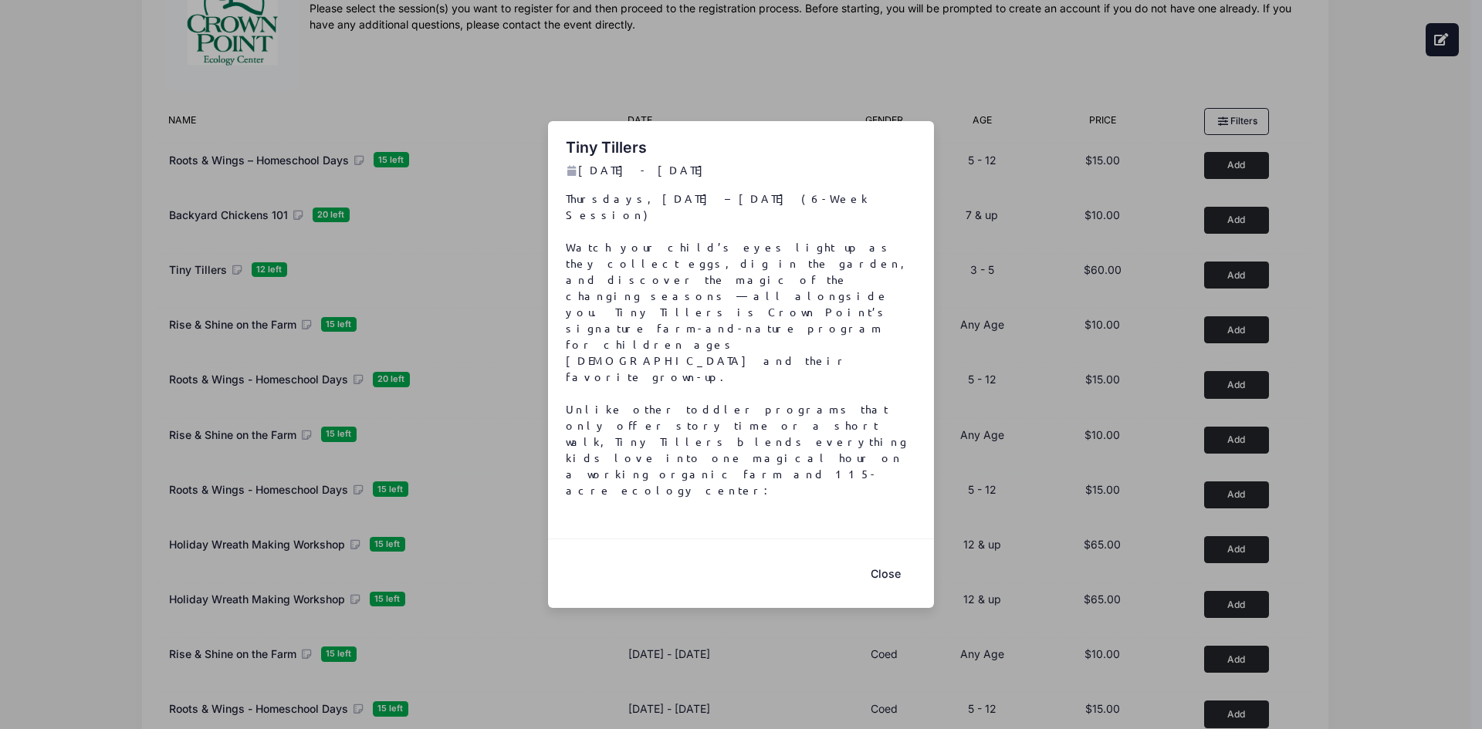
click at [885, 557] on button "Close" at bounding box center [885, 573] width 62 height 33
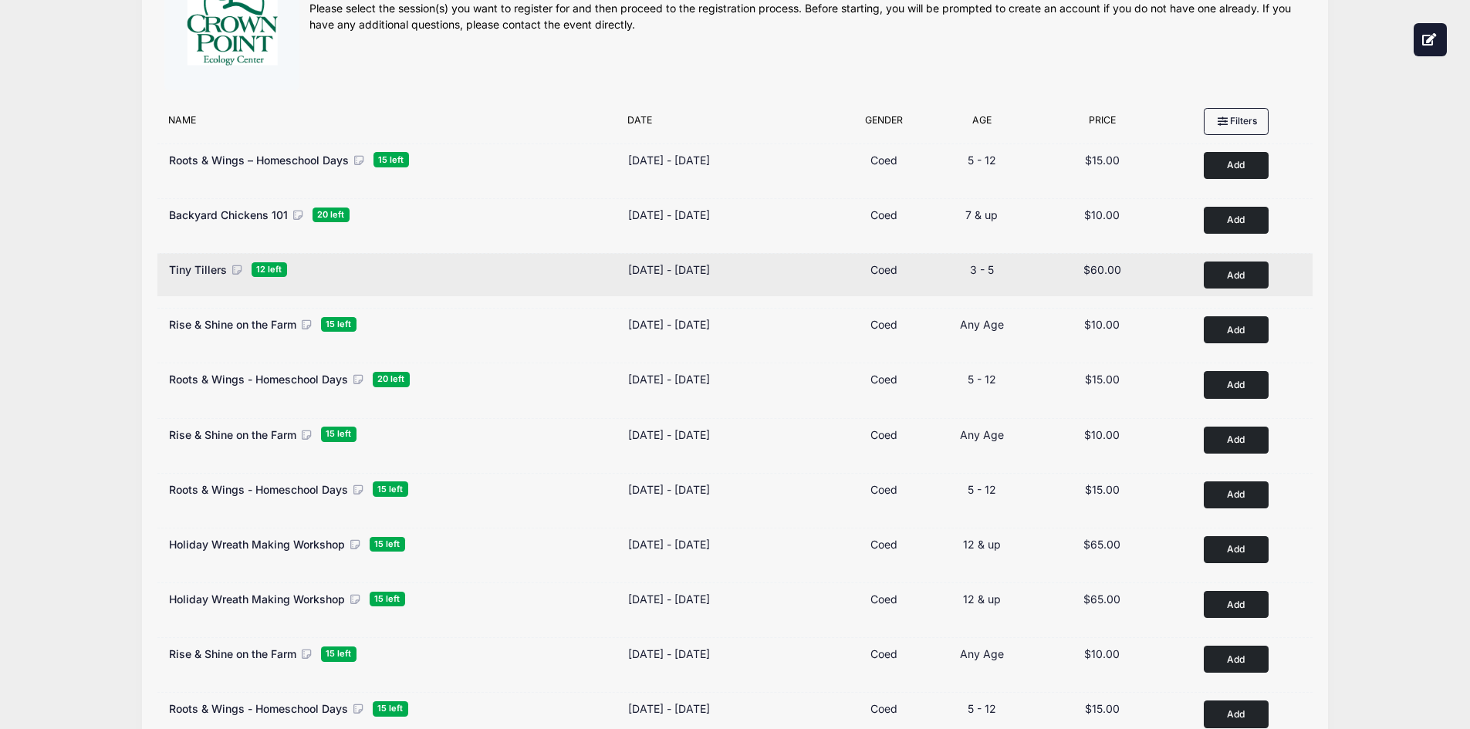
click at [1245, 275] on button "Add to Cart" at bounding box center [1236, 275] width 65 height 27
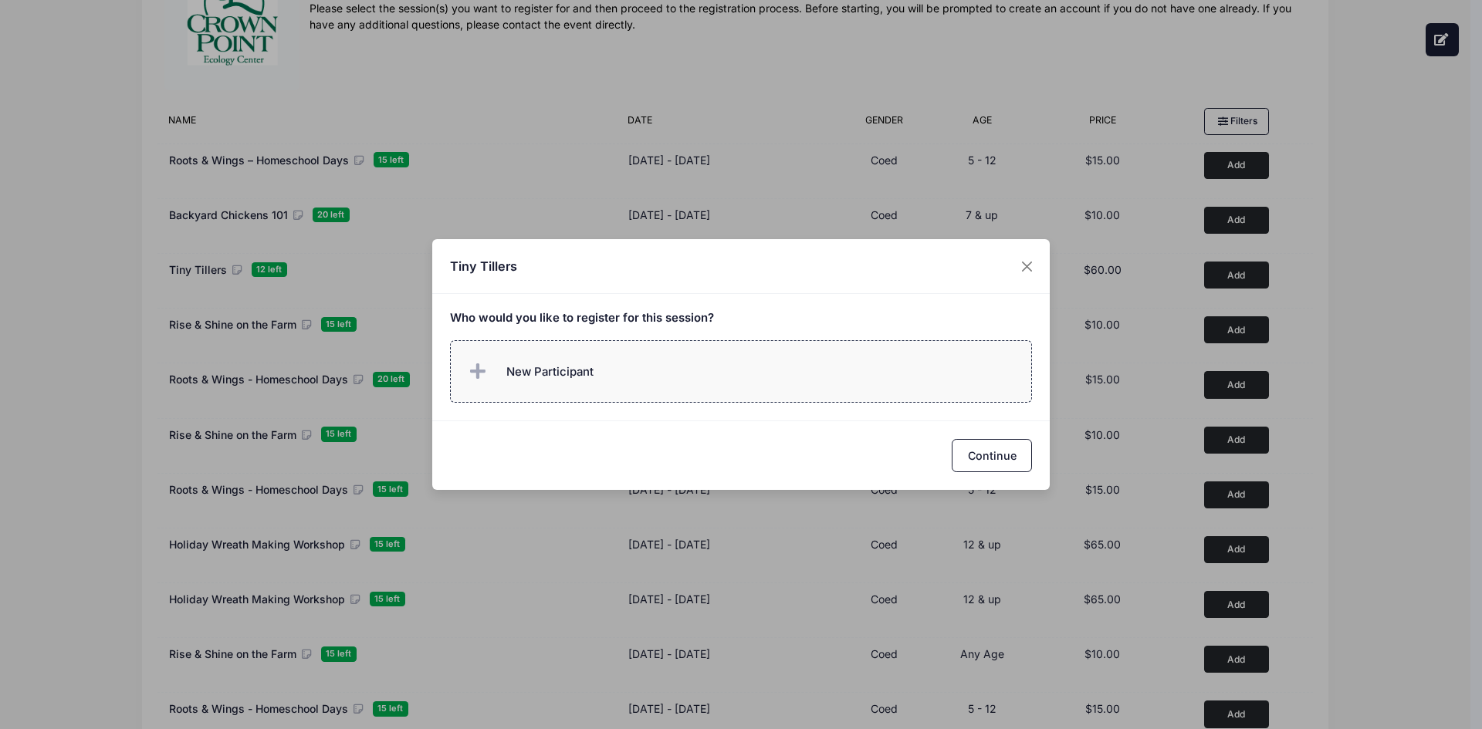
click at [546, 366] on span "New Participant" at bounding box center [549, 371] width 87 height 17
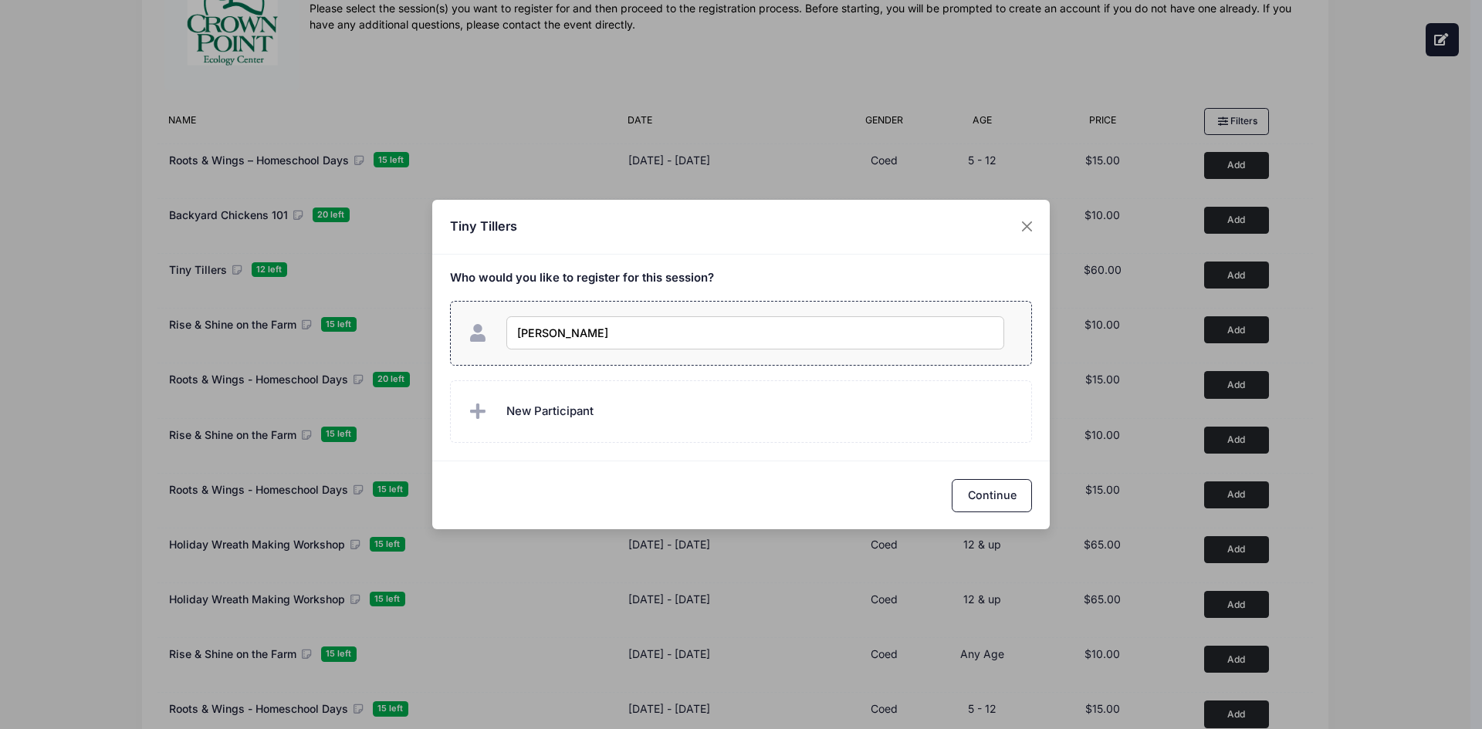
type input "[PERSON_NAME]"
checkbox input "true"
click at [688, 406] on label "New Participant" at bounding box center [741, 411] width 583 height 63
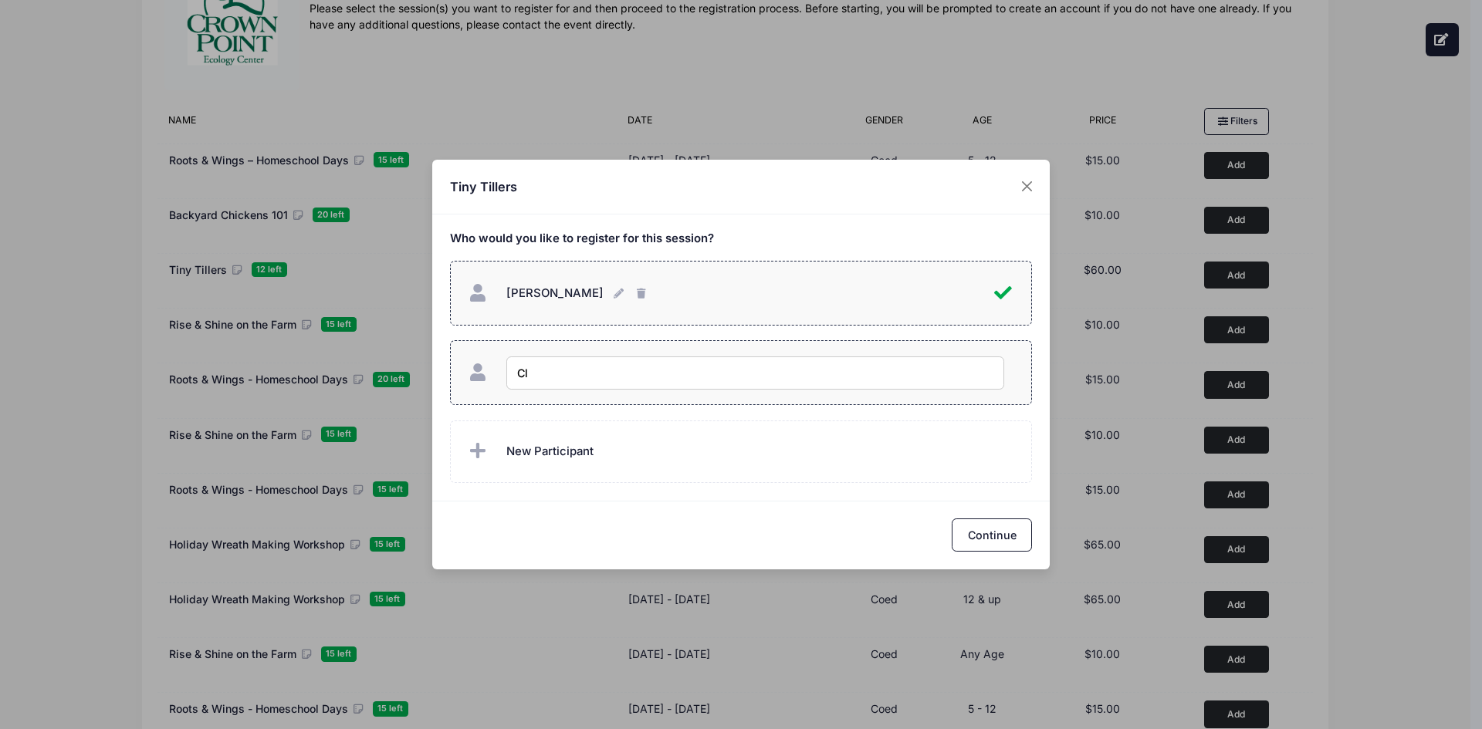
type input "C"
type input "D"
type input "Sibling"
checkbox input "true"
click at [1005, 538] on button "Continue" at bounding box center [992, 535] width 80 height 33
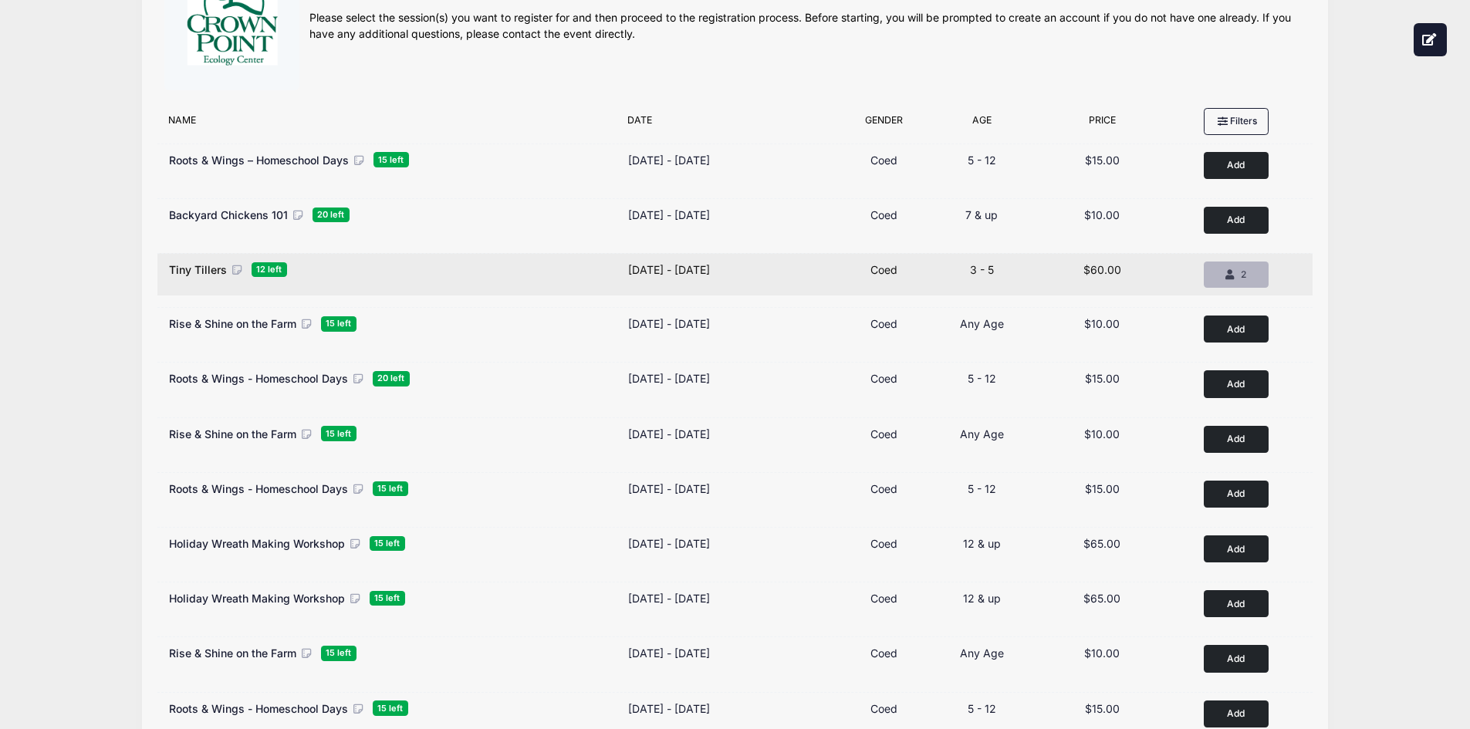
click at [1242, 276] on span "2" at bounding box center [1243, 275] width 5 height 12
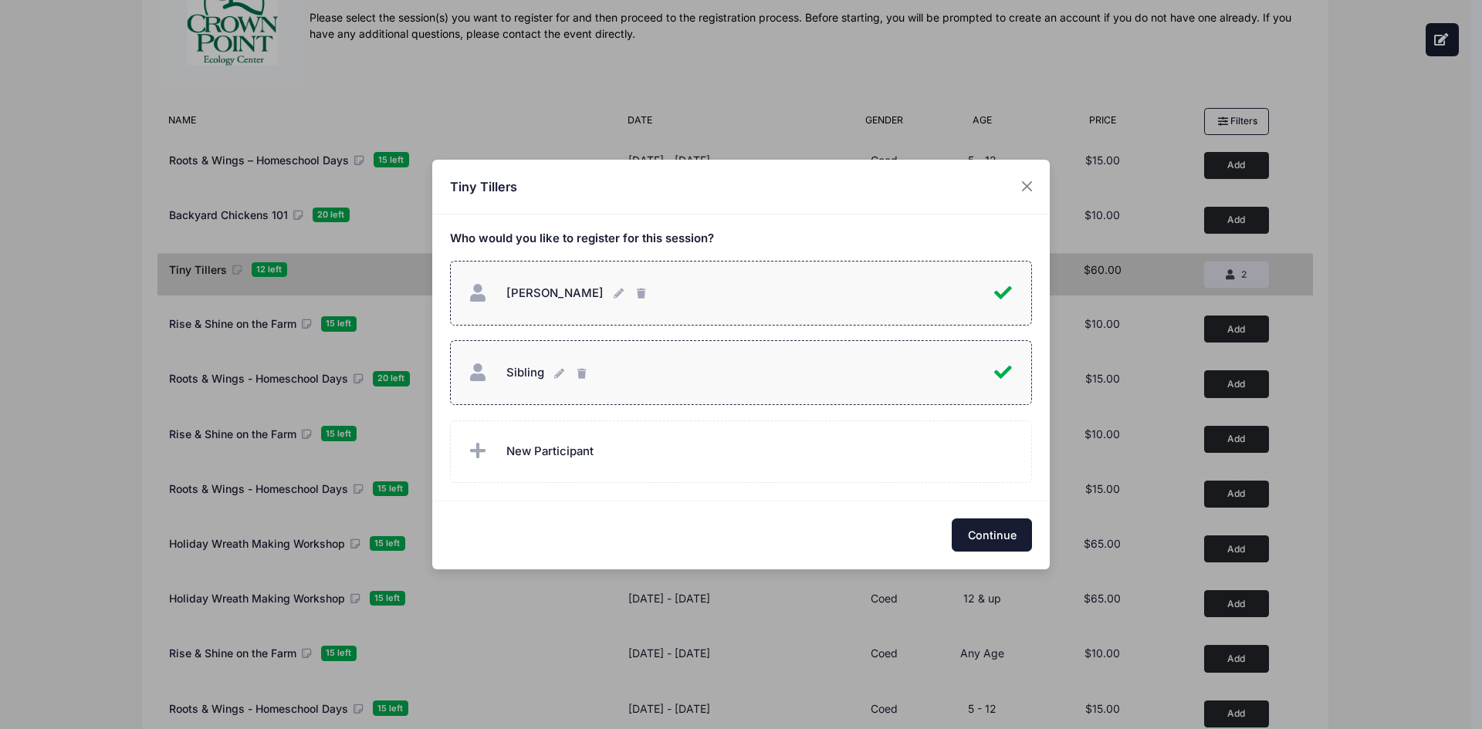
click at [1009, 537] on button "Continue" at bounding box center [992, 535] width 80 height 33
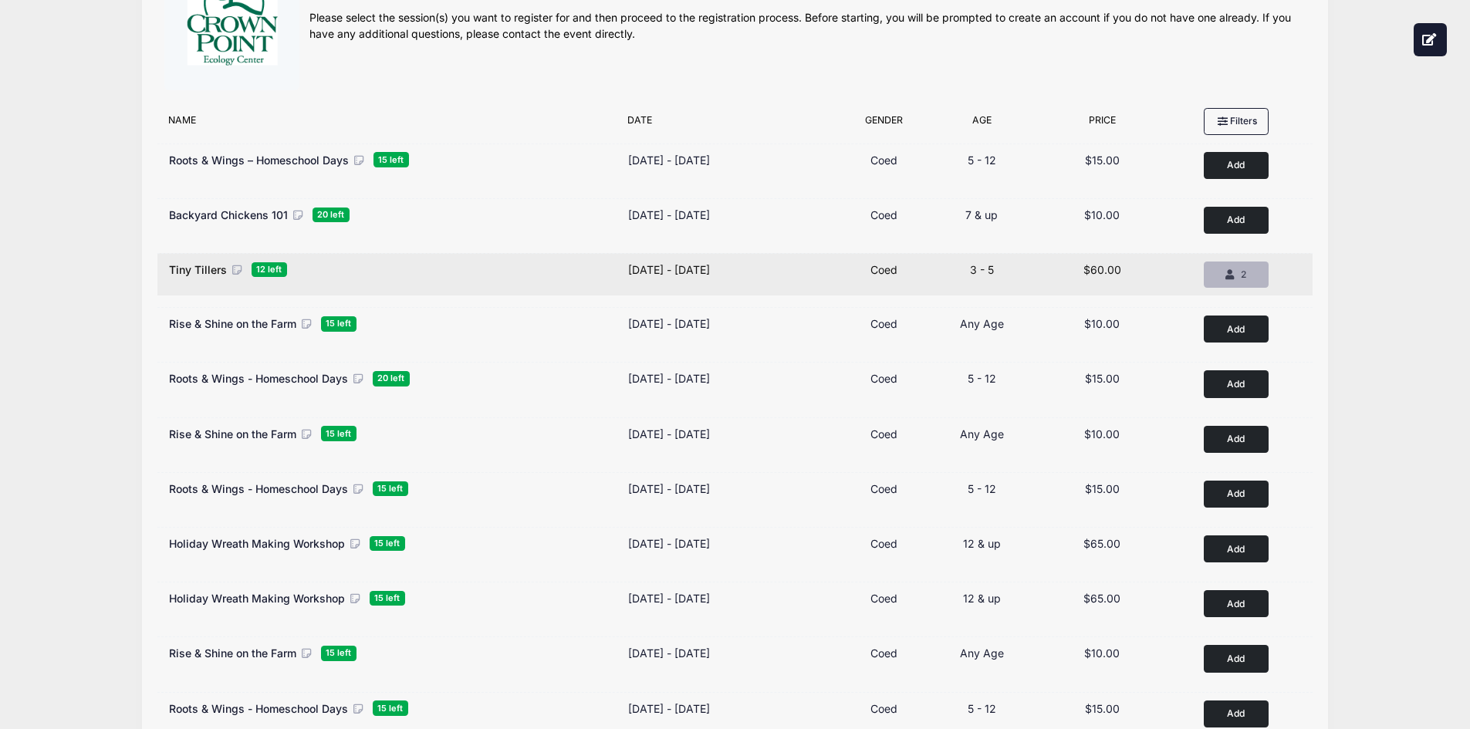
click at [1238, 275] on div "2" at bounding box center [1236, 275] width 39 height 14
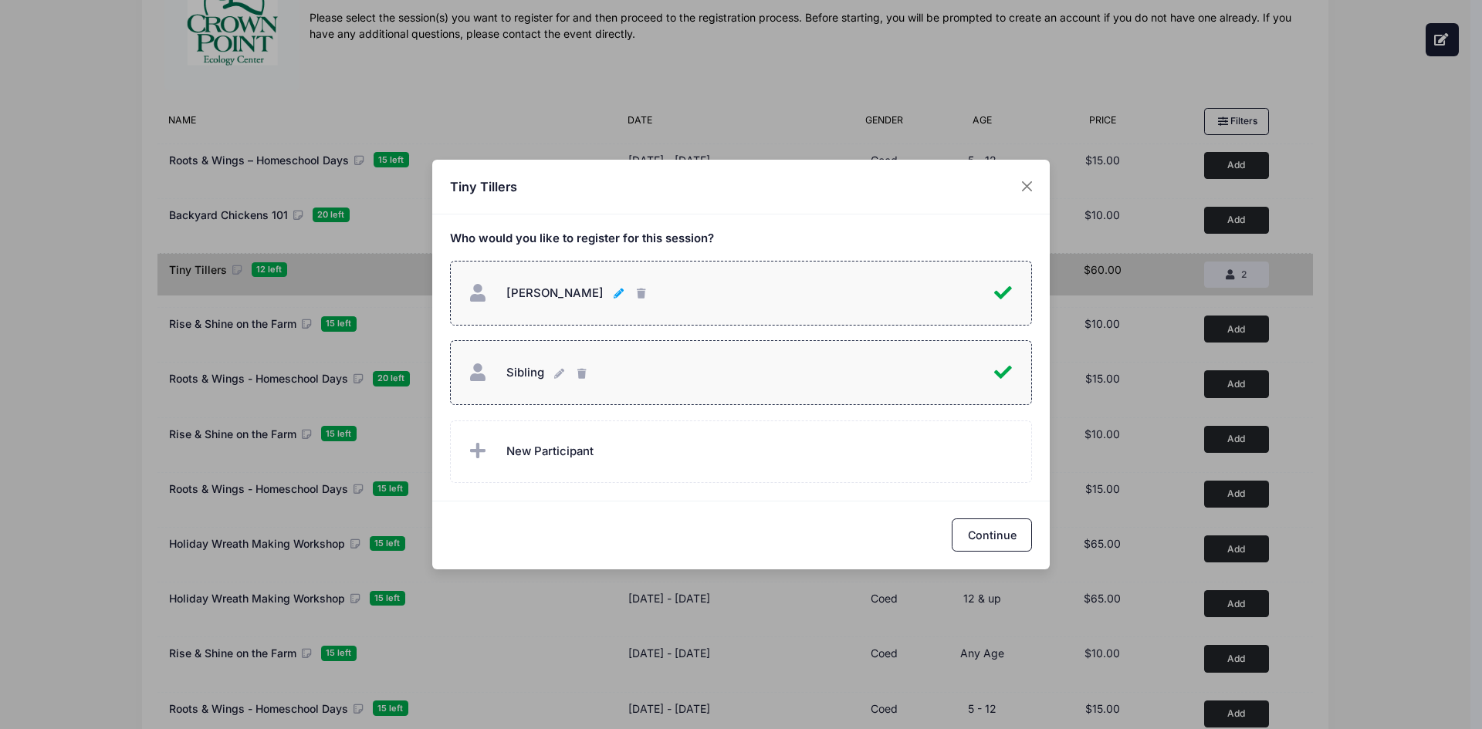
click at [614, 286] on button "Clara Lamb Clara Lamb" at bounding box center [620, 293] width 12 height 33
click at [660, 517] on div "Continue" at bounding box center [740, 535] width 617 height 69
click at [972, 532] on button "Continue" at bounding box center [992, 535] width 80 height 33
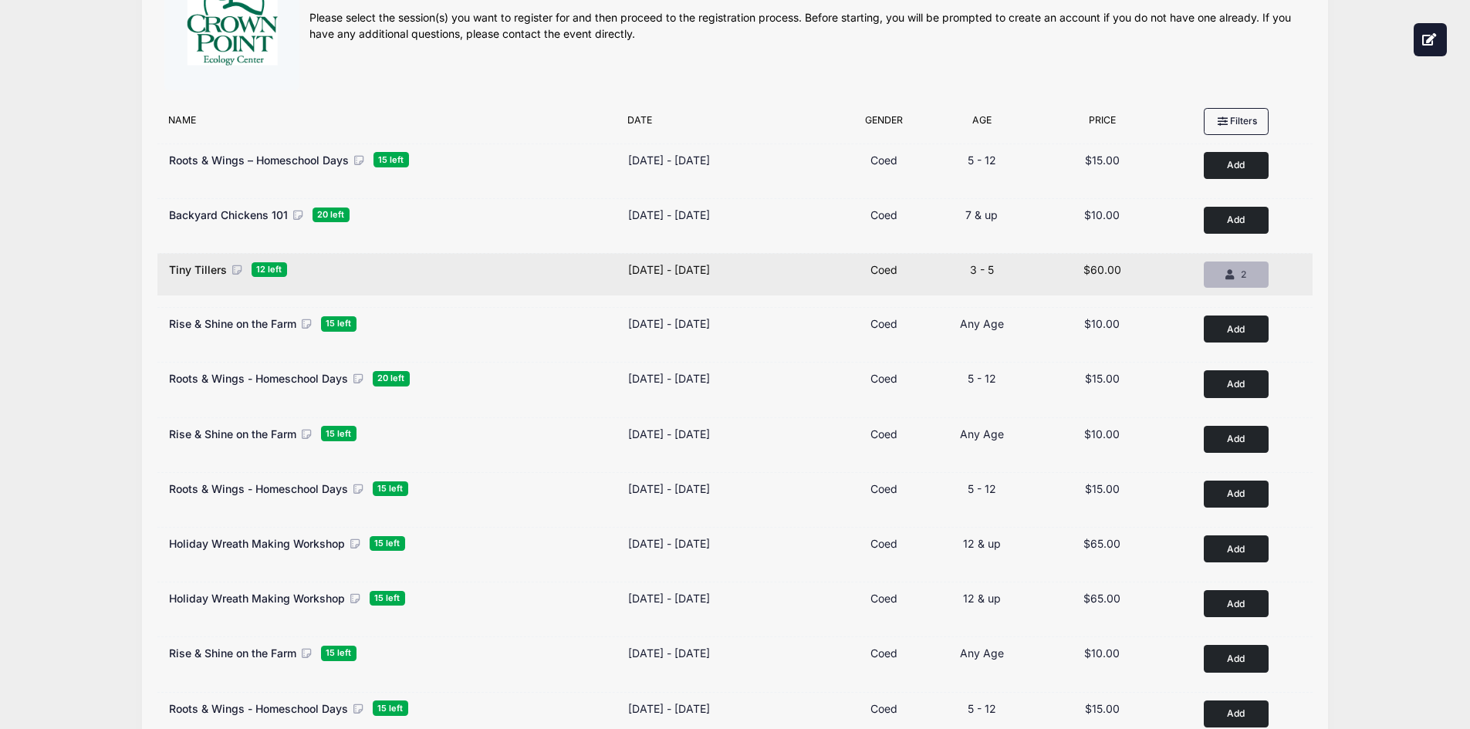
click at [1232, 276] on icon "button" at bounding box center [1232, 276] width 12 height 0
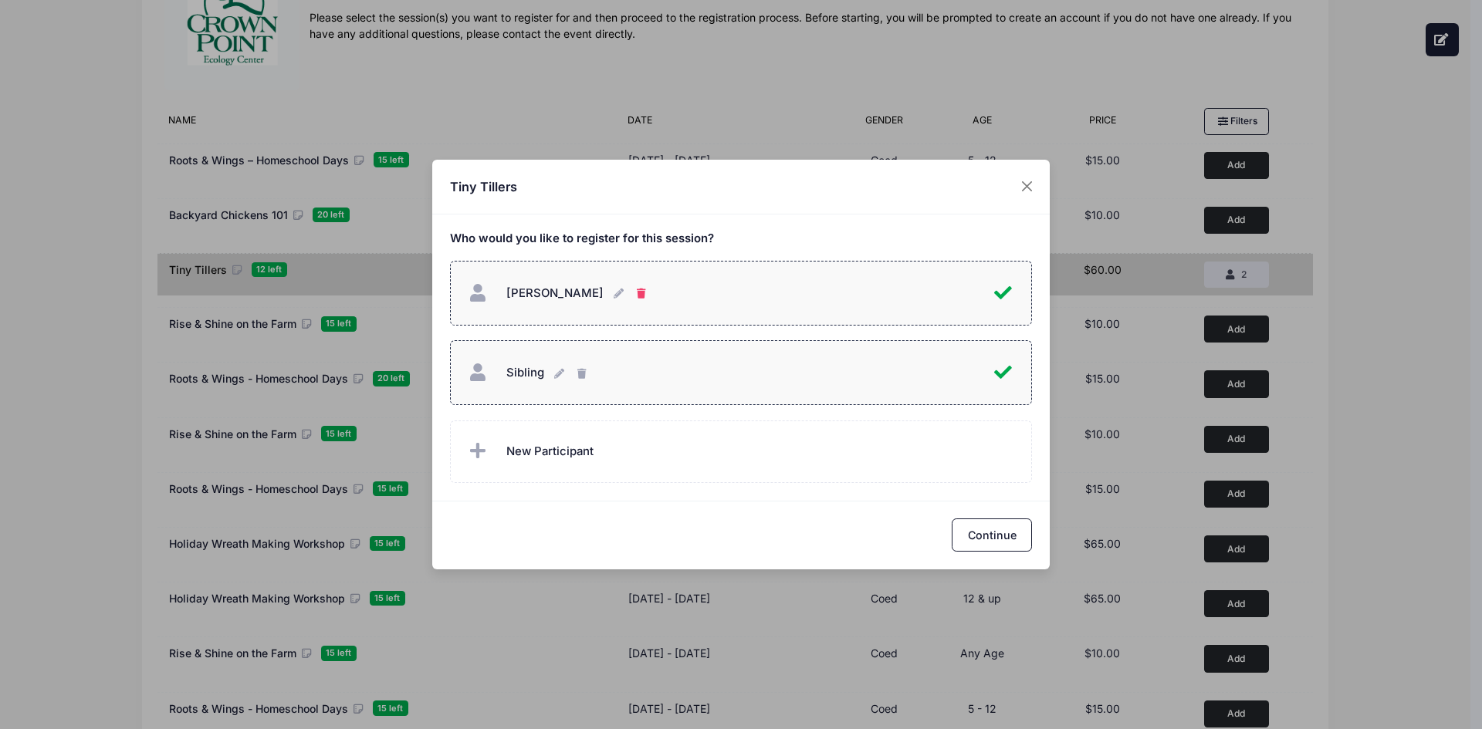
click at [637, 288] on button "Clara Lamb Clara Lamb" at bounding box center [643, 293] width 12 height 33
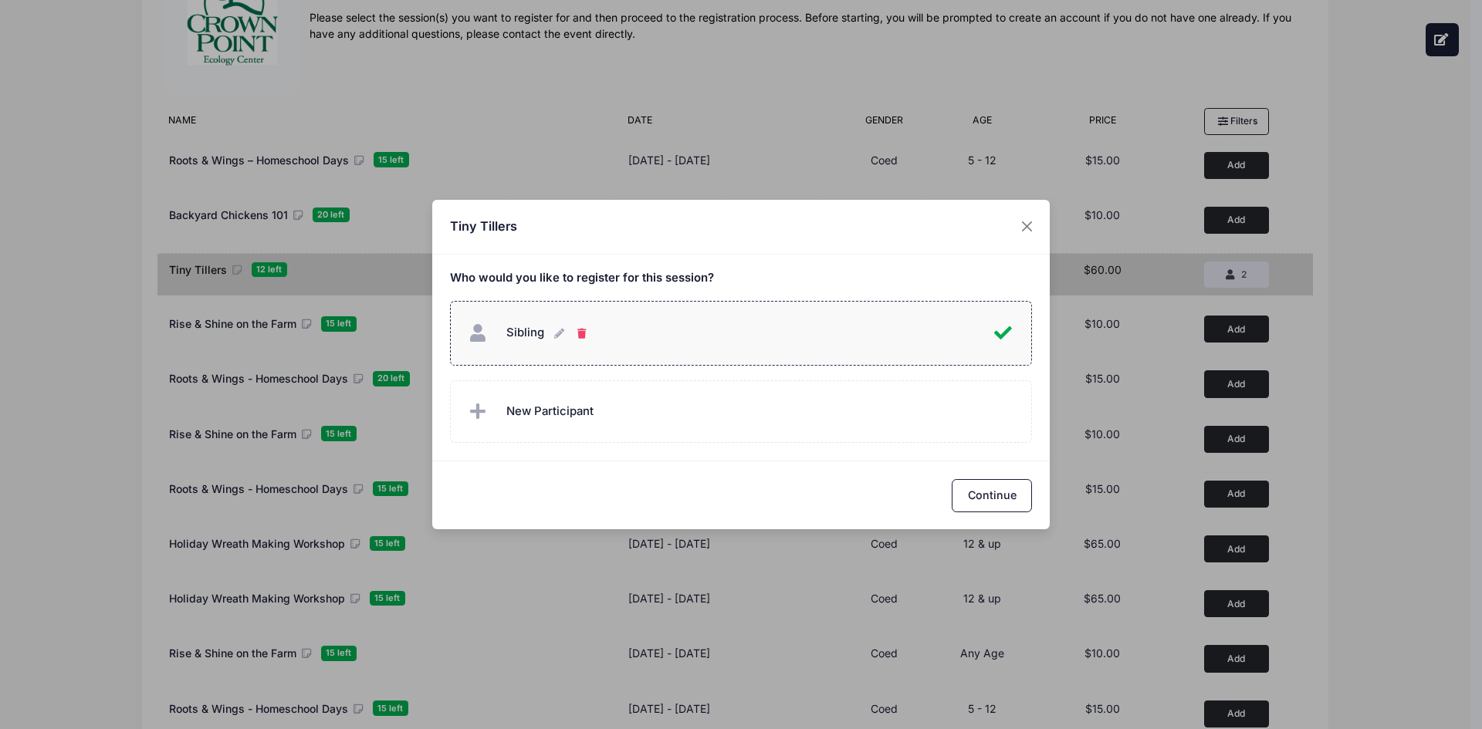
click at [581, 334] on icon "button" at bounding box center [583, 334] width 12 height 0
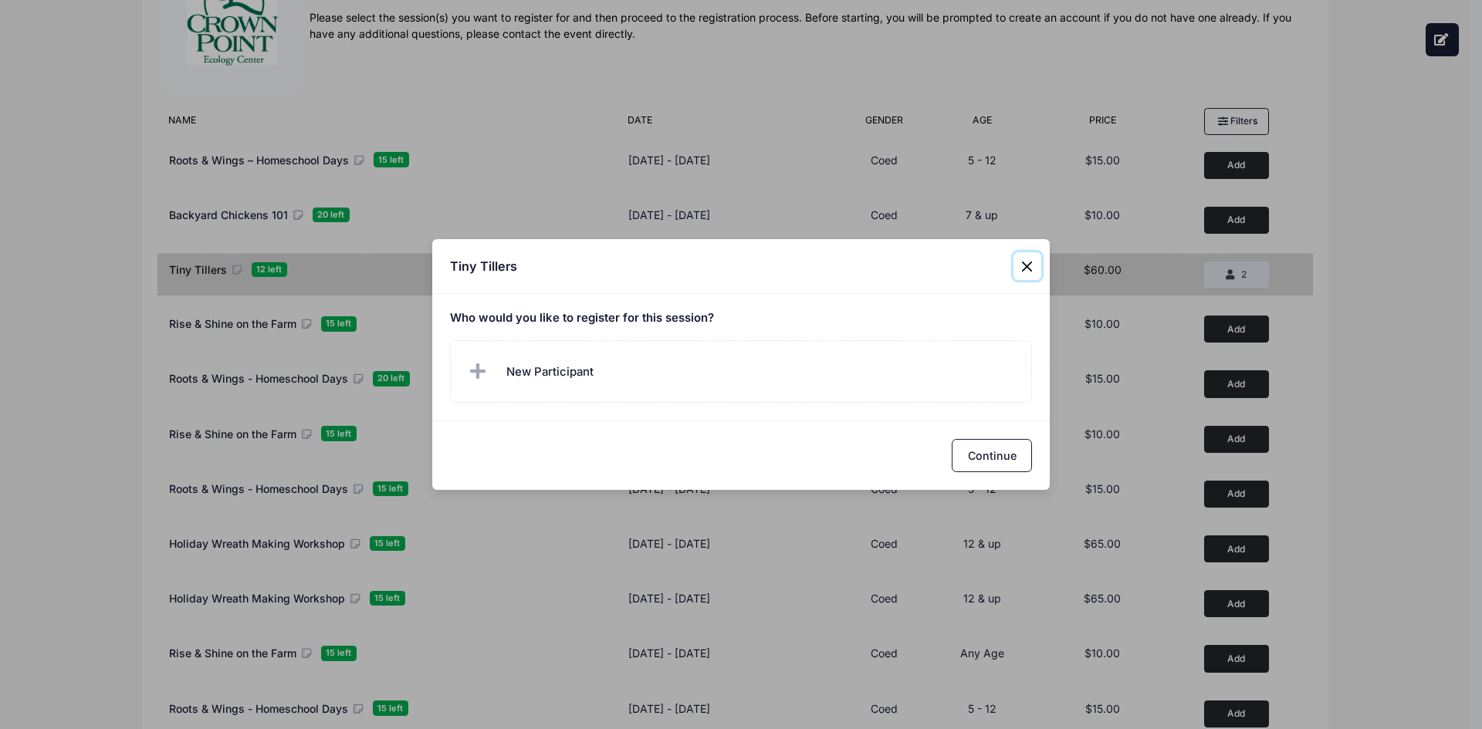
click at [1028, 264] on button "Close" at bounding box center [1027, 266] width 28 height 28
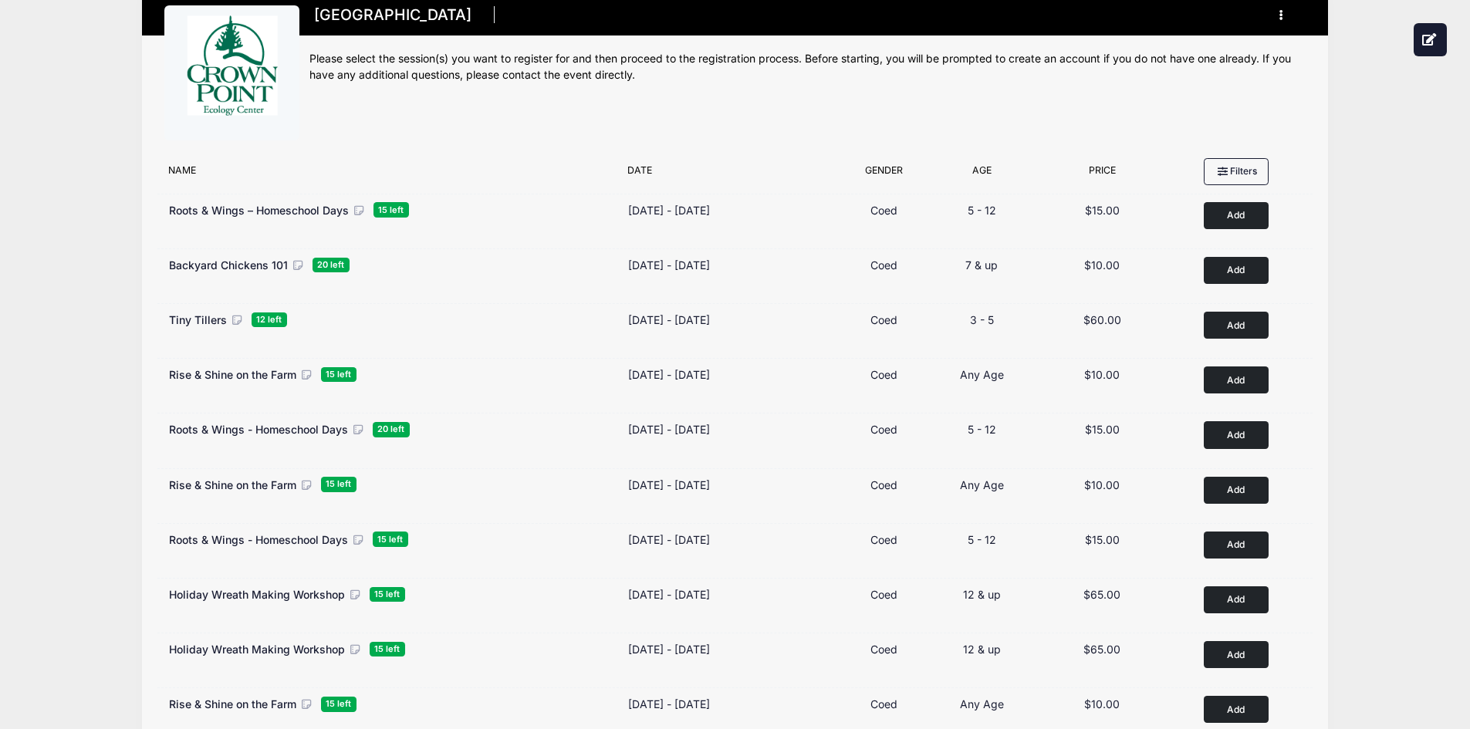
scroll to position [0, 0]
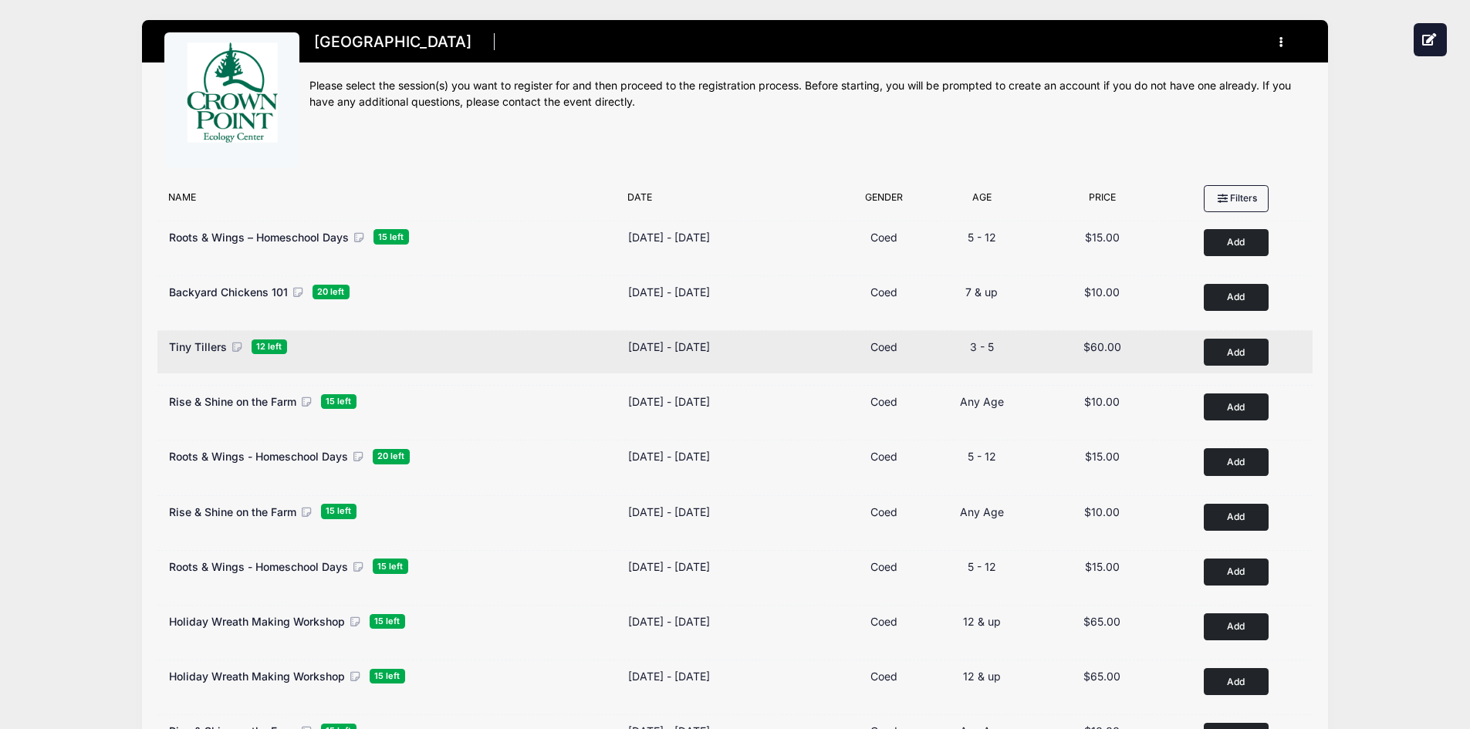
click at [210, 360] on div "Tiny Tillers 12 left" at bounding box center [390, 352] width 459 height 27
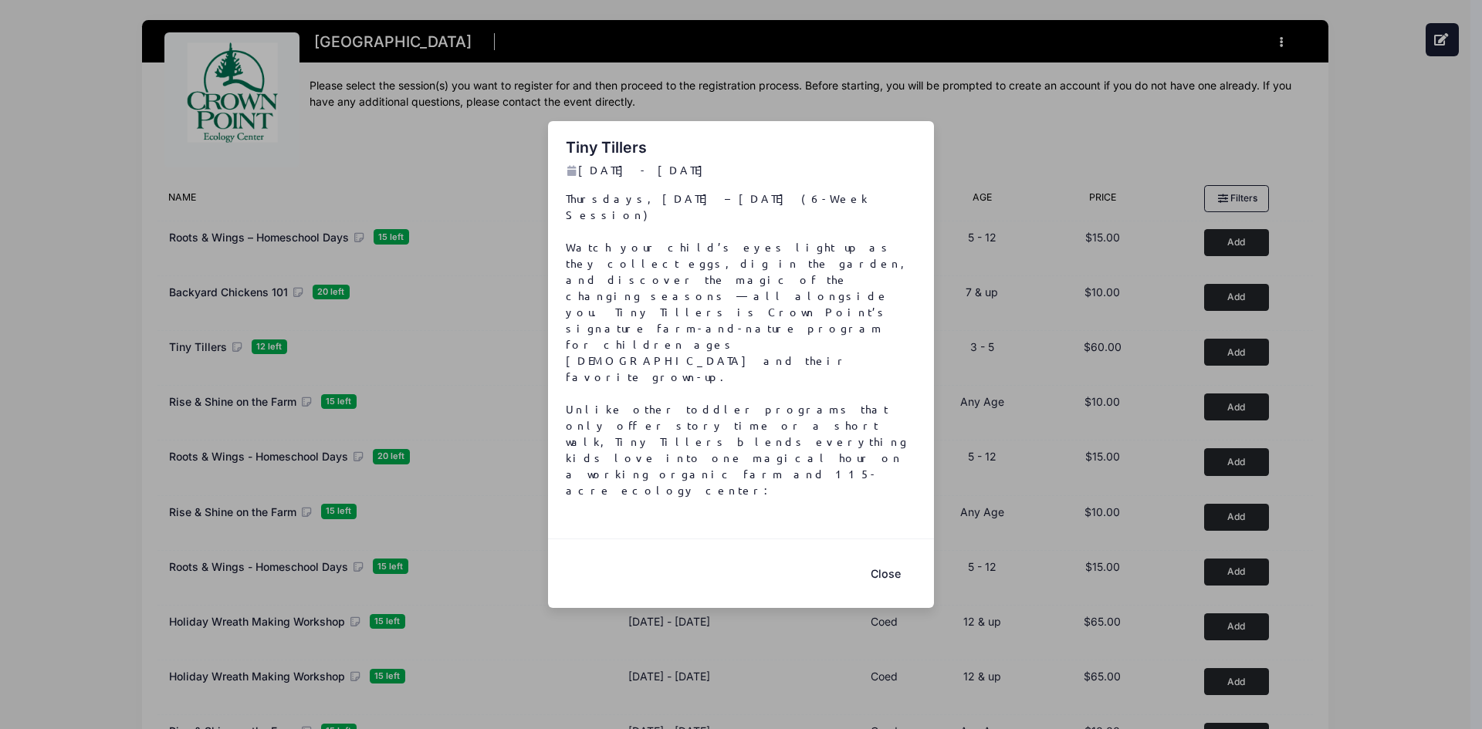
click at [877, 557] on button "Close" at bounding box center [885, 573] width 62 height 33
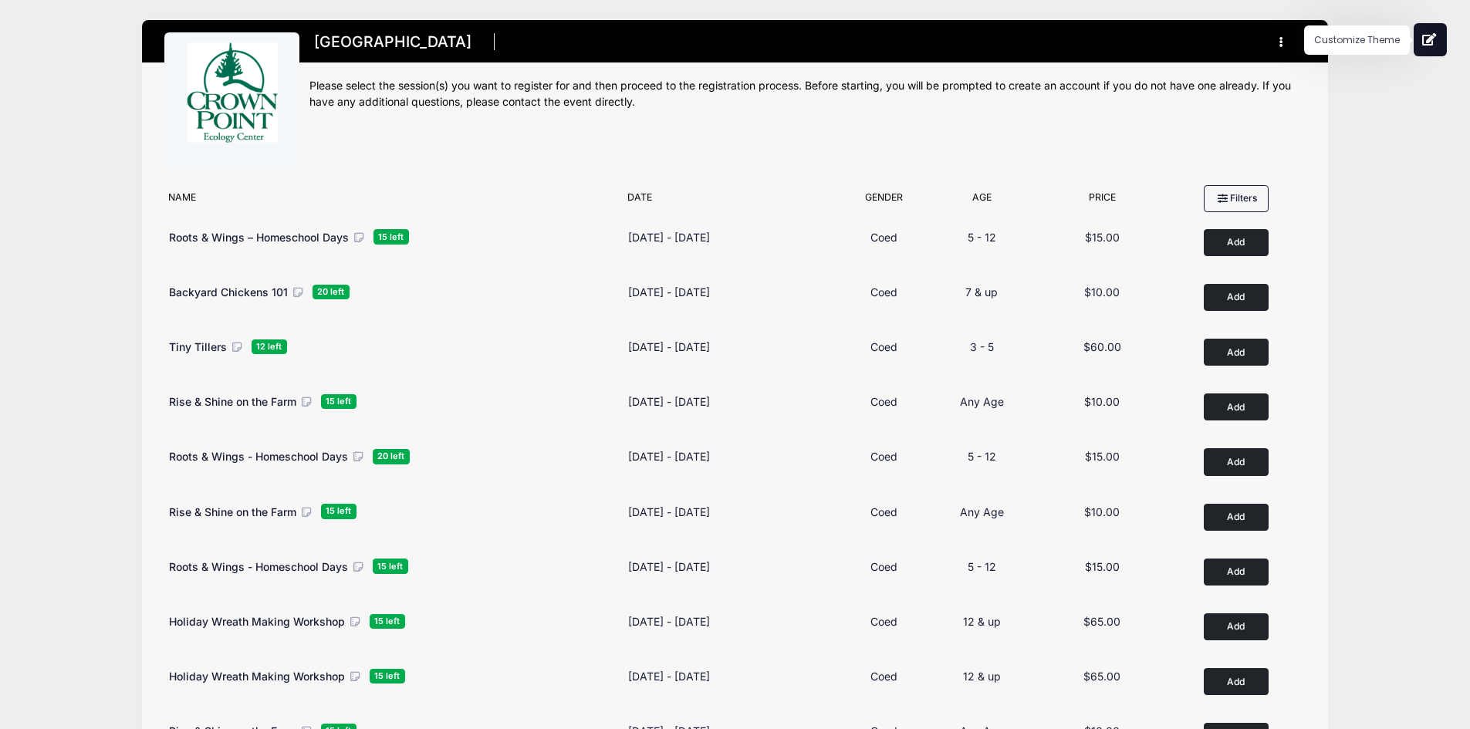
click at [1438, 42] on icon at bounding box center [1429, 39] width 15 height 12
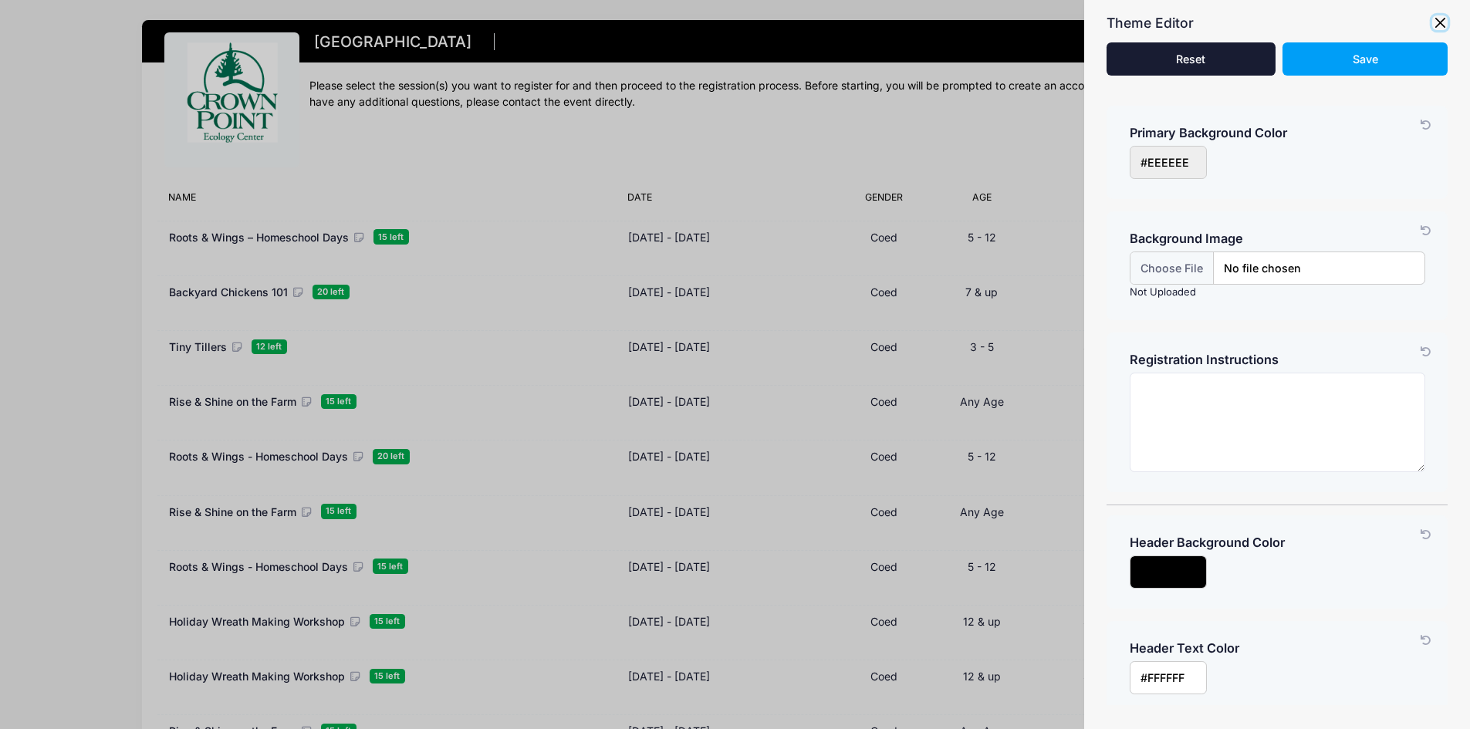
click at [1445, 21] on button "button" at bounding box center [1439, 22] width 15 height 15
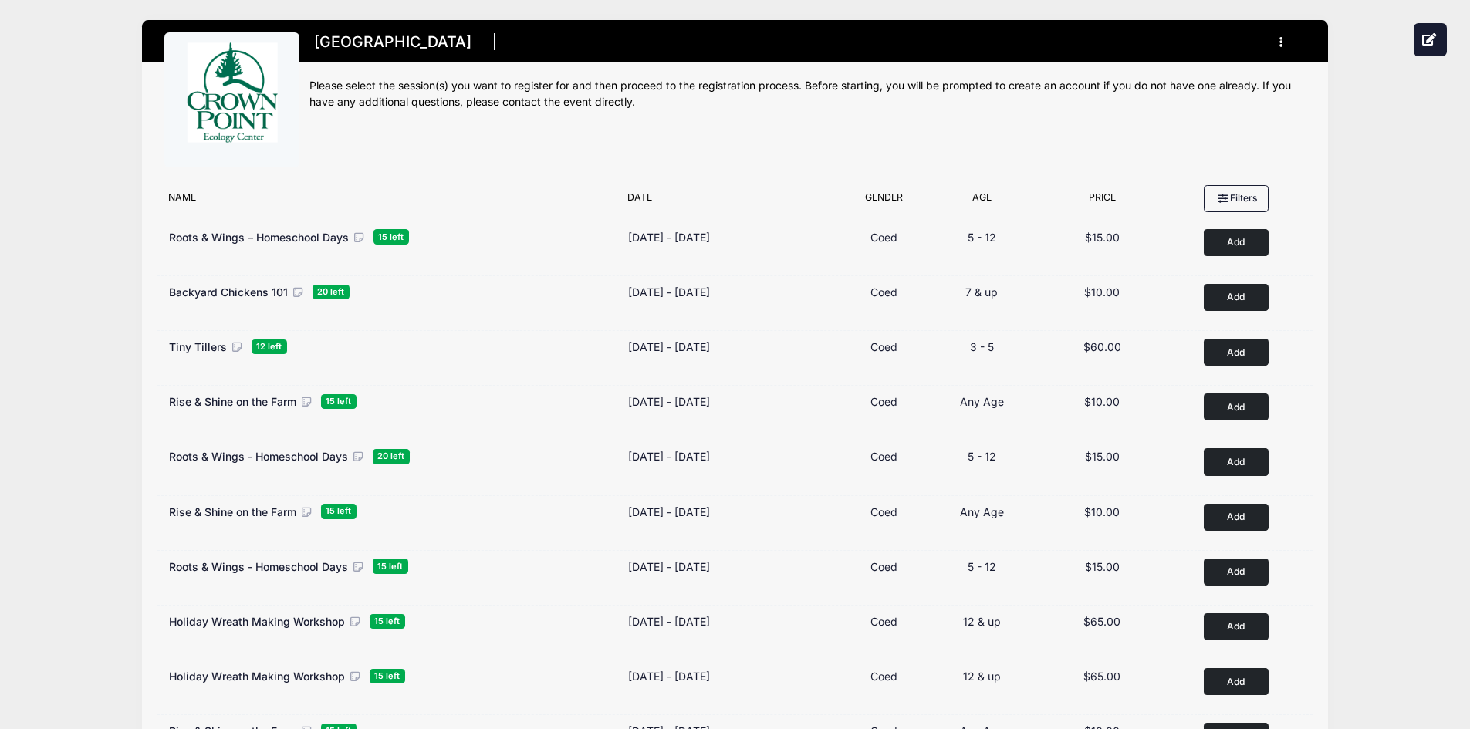
click at [235, 113] on img at bounding box center [232, 100] width 116 height 116
click at [424, 55] on h1 "[GEOGRAPHIC_DATA]" at bounding box center [392, 42] width 167 height 27
click at [416, 32] on h1 "[GEOGRAPHIC_DATA]" at bounding box center [392, 42] width 167 height 27
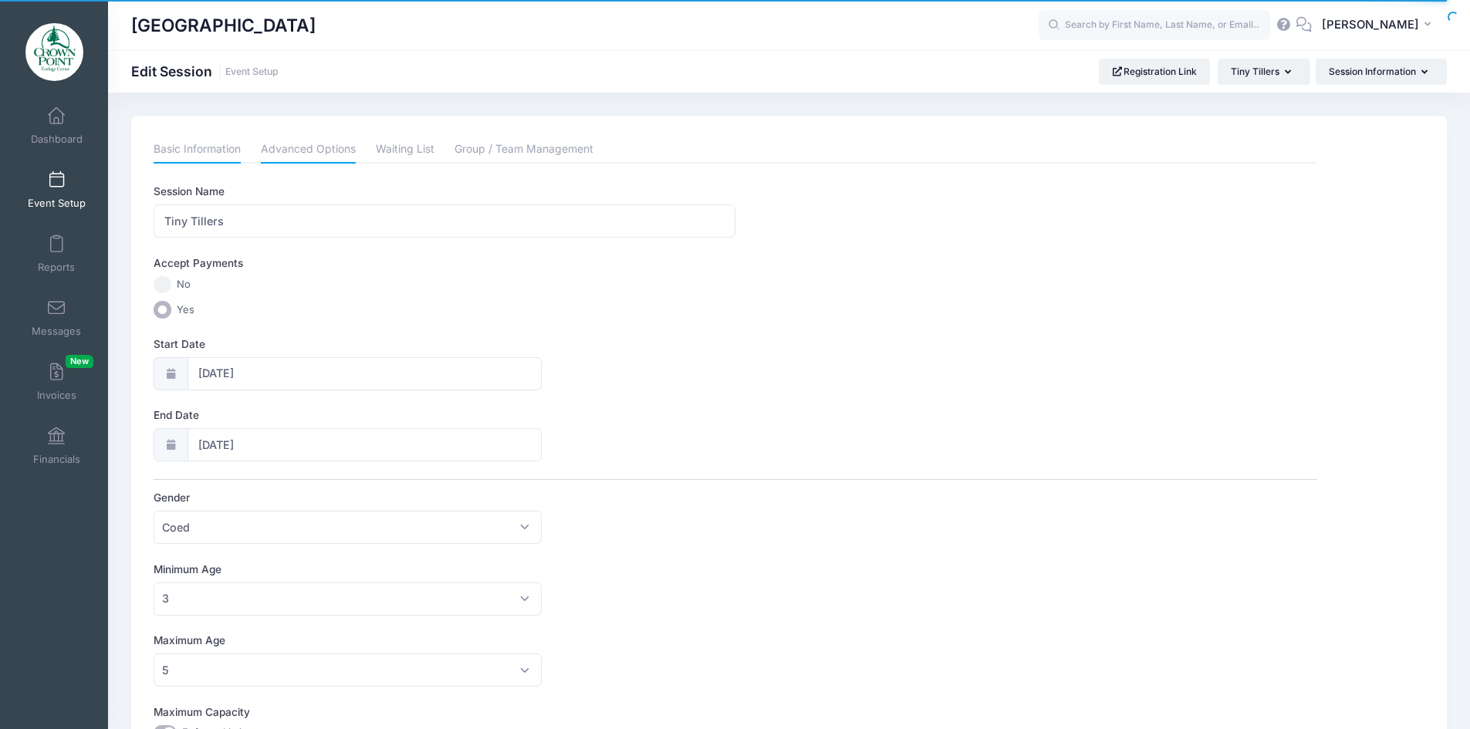
click at [303, 143] on link "Advanced Options" at bounding box center [308, 150] width 95 height 28
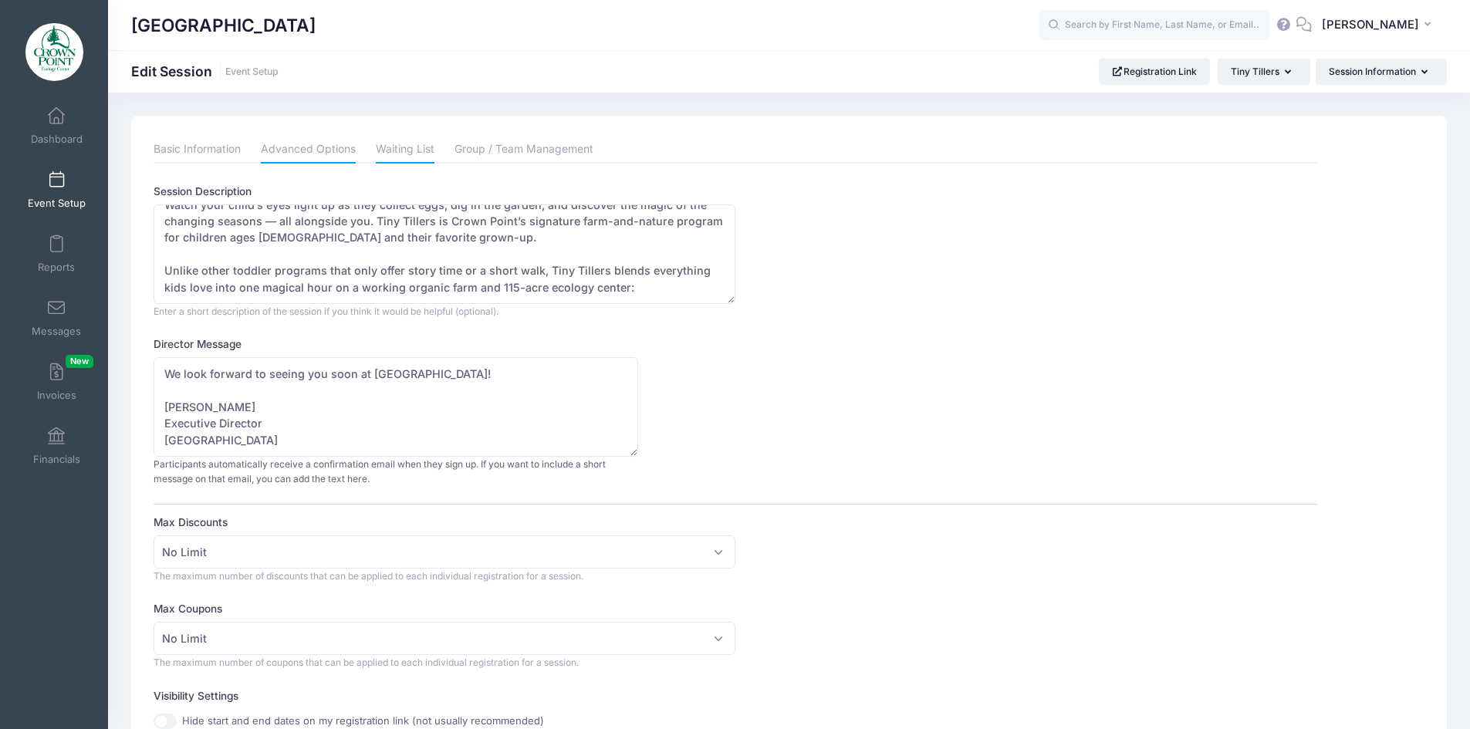
click at [416, 145] on link "Waiting List" at bounding box center [405, 150] width 59 height 28
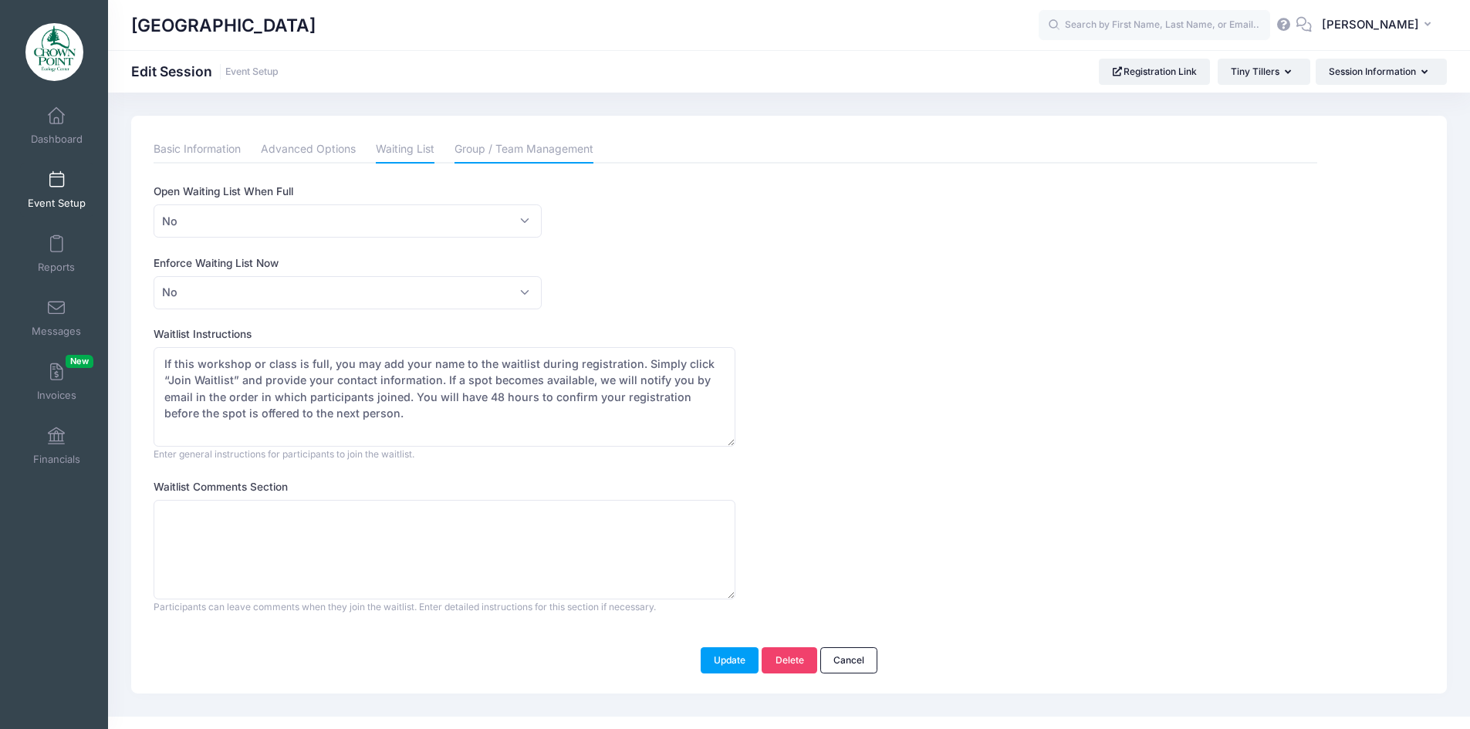
click at [531, 145] on link "Group / Team Management" at bounding box center [524, 150] width 139 height 28
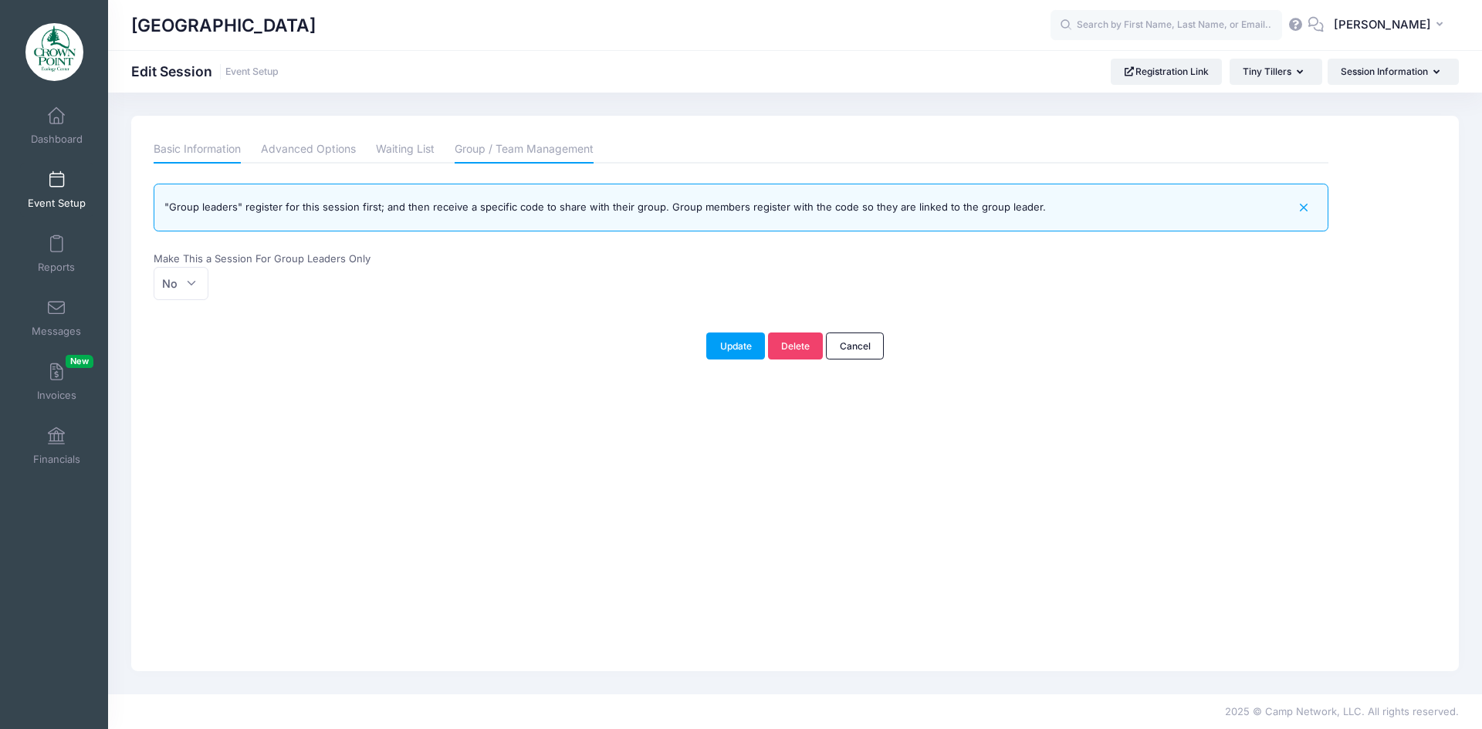
click at [183, 150] on link "Basic Information" at bounding box center [197, 150] width 87 height 28
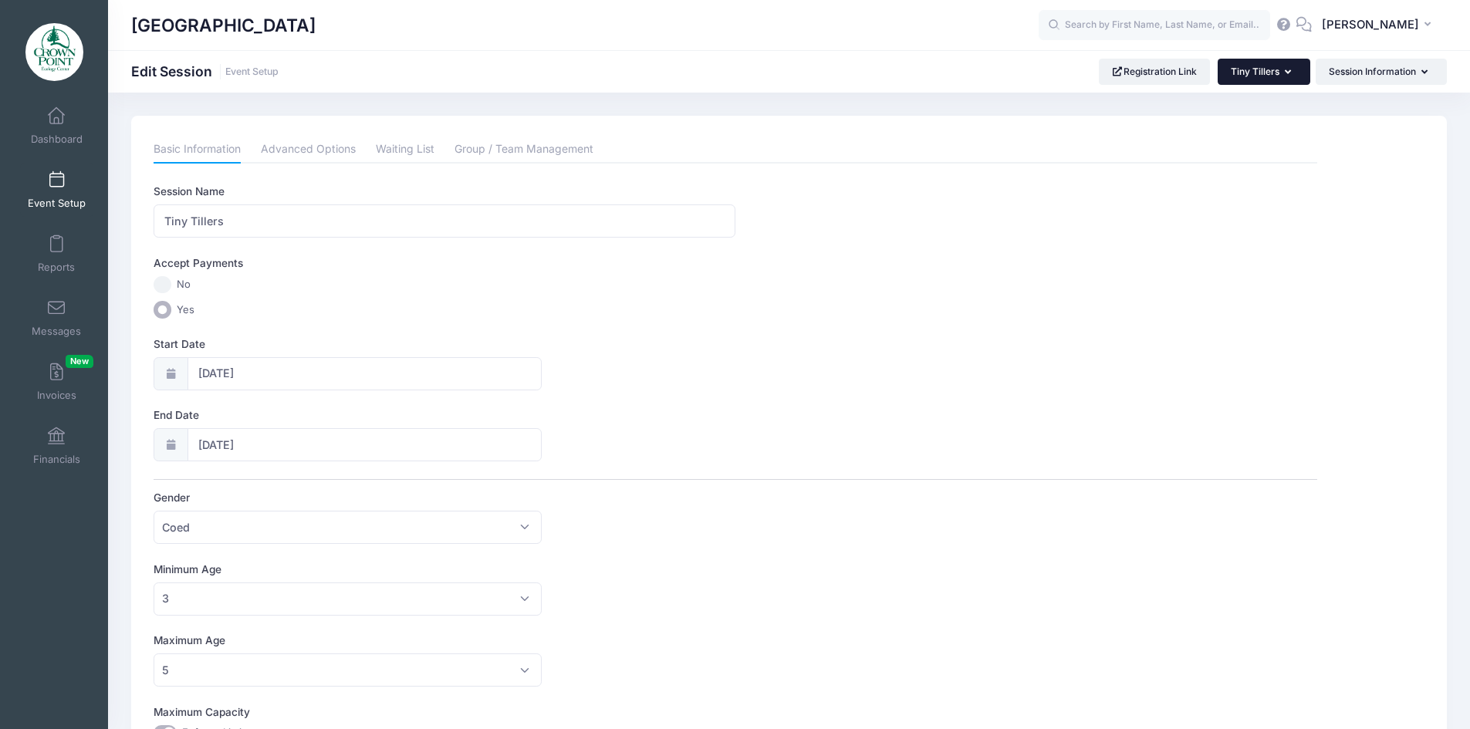
click at [1285, 73] on icon "button" at bounding box center [1291, 73] width 12 height 0
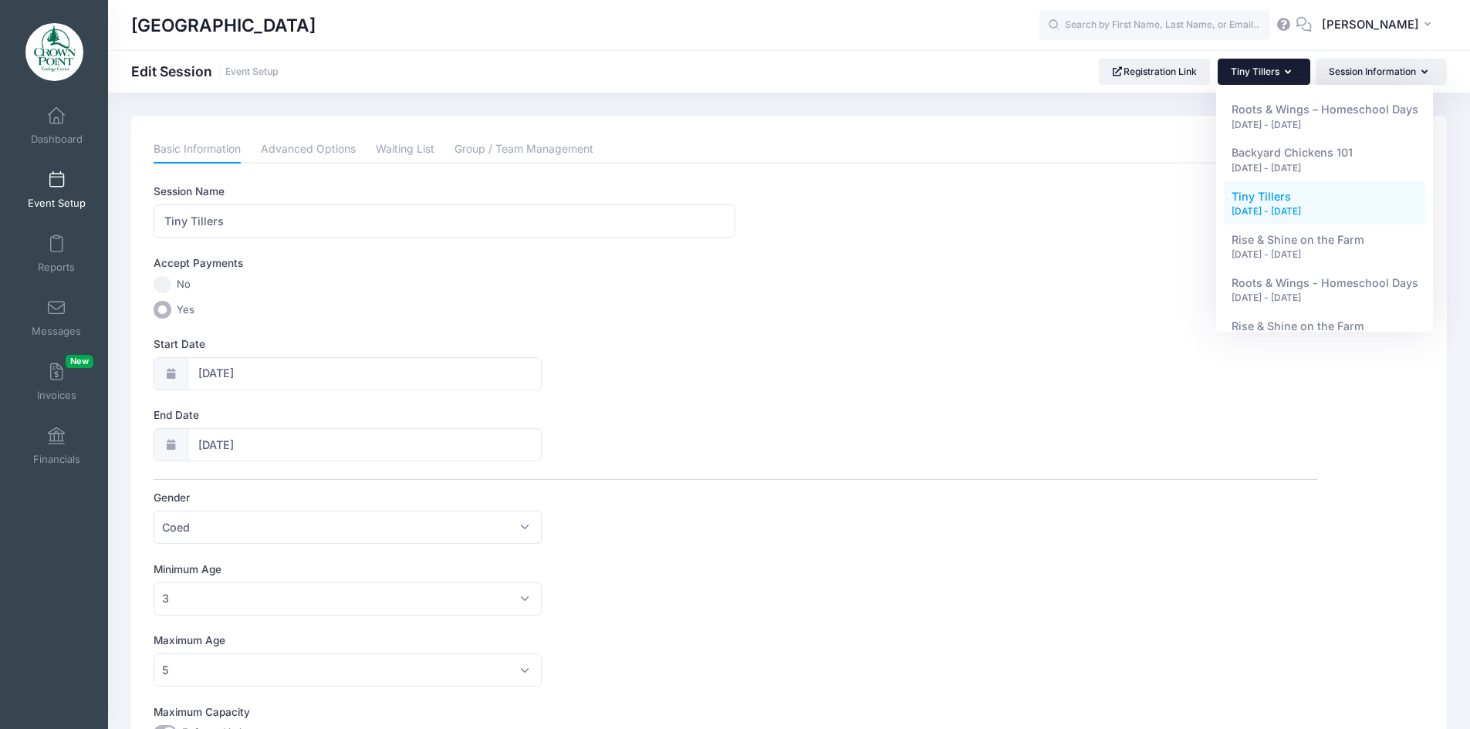
click at [1285, 73] on icon "button" at bounding box center [1291, 73] width 12 height 0
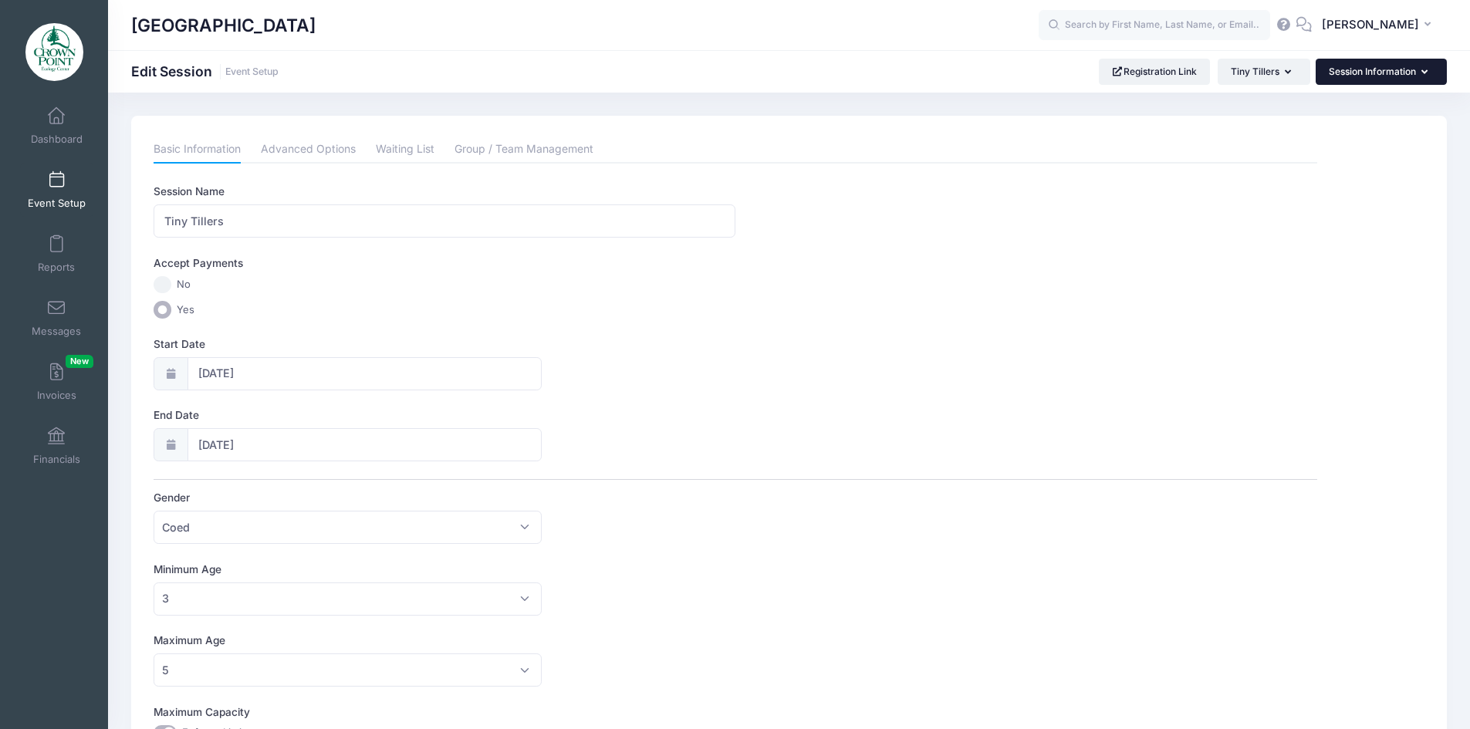
click at [1437, 67] on button "Session Information" at bounding box center [1381, 72] width 131 height 26
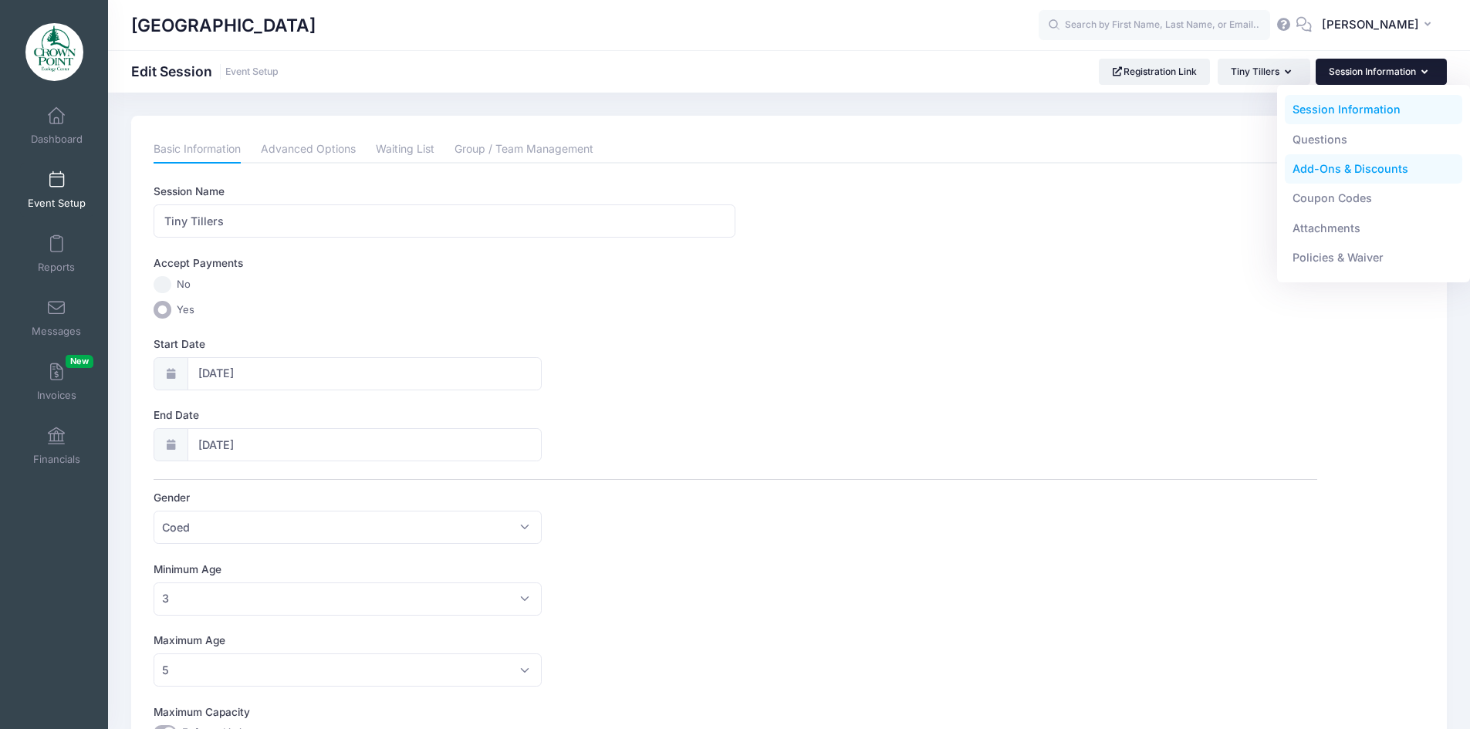
click at [1338, 171] on link "Add-Ons & Discounts" at bounding box center [1374, 168] width 178 height 29
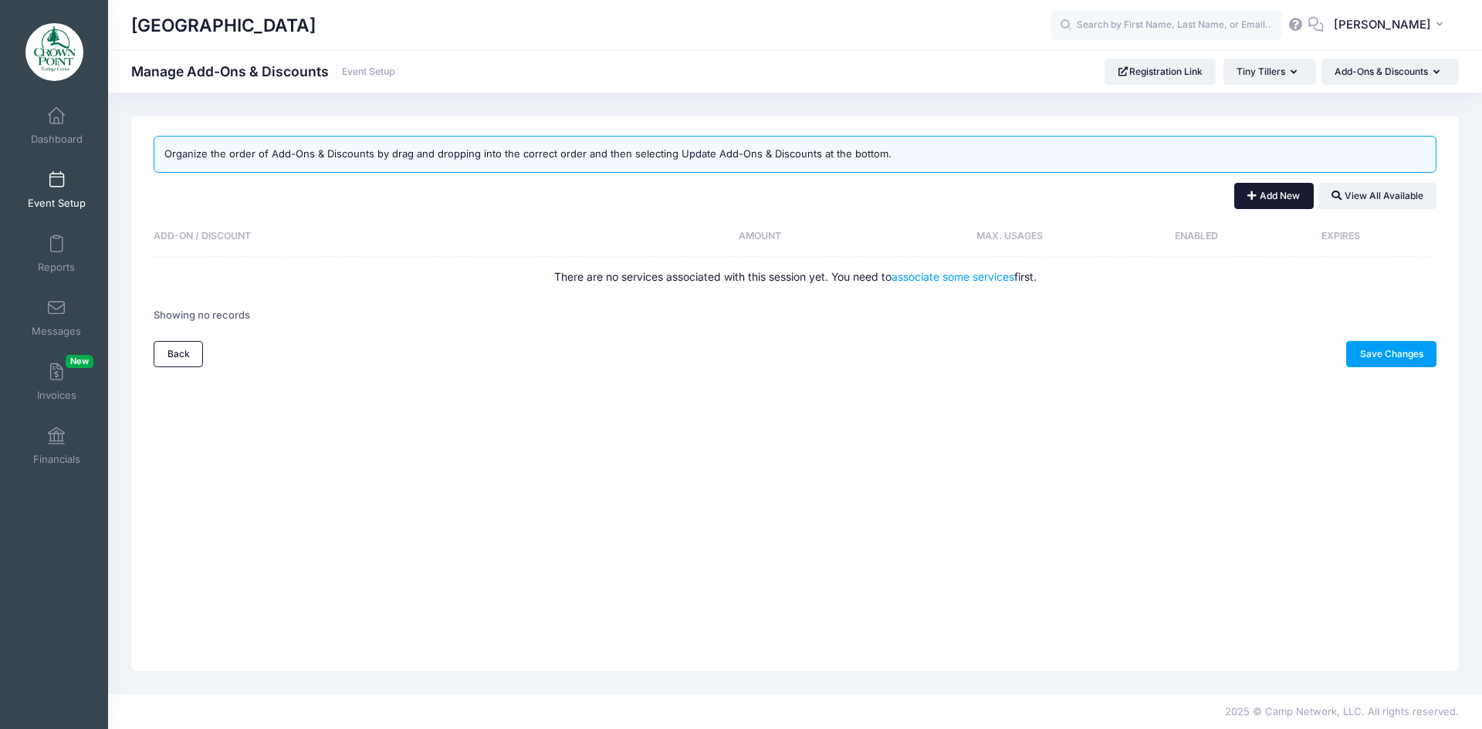
click at [1284, 192] on button "Add New" at bounding box center [1273, 196] width 79 height 26
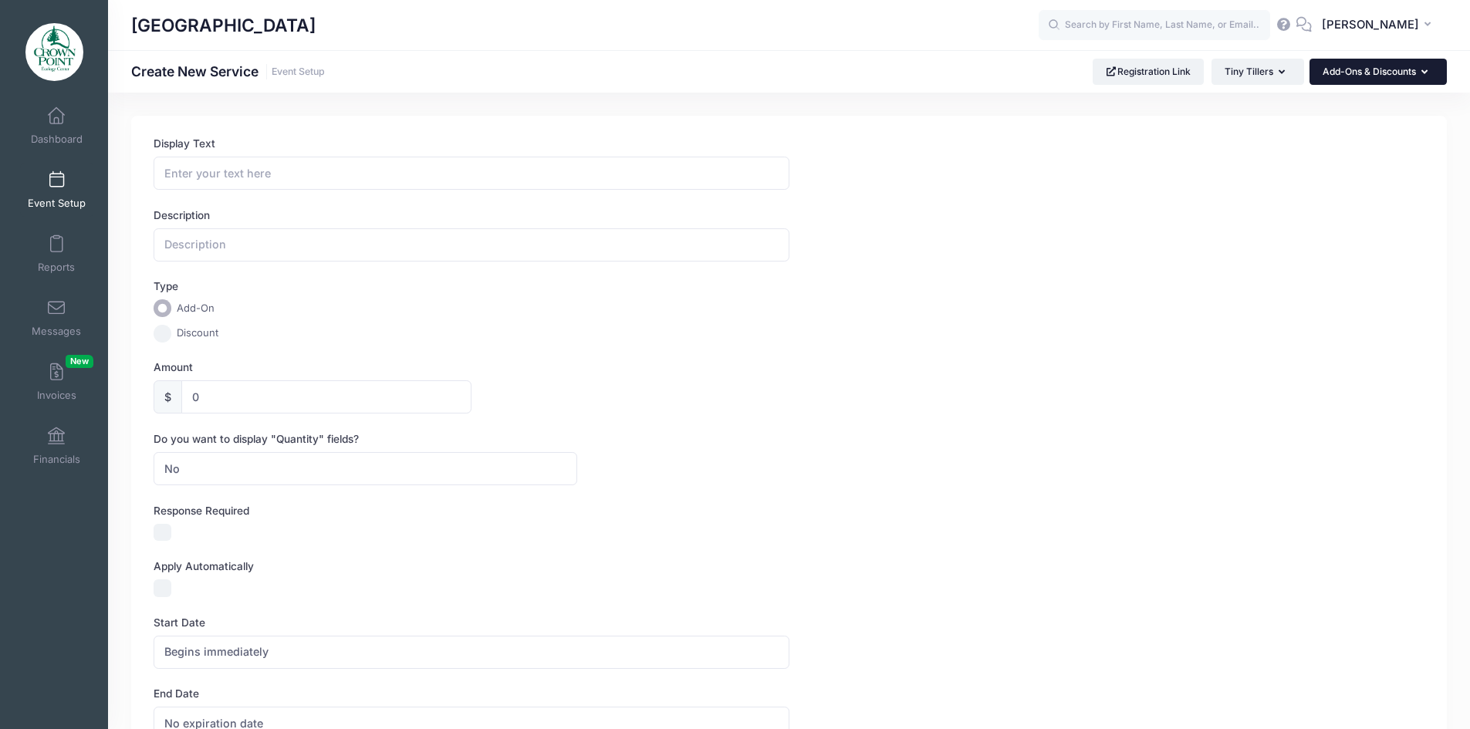
click at [1383, 70] on button "Add-Ons & Discounts" at bounding box center [1378, 72] width 137 height 26
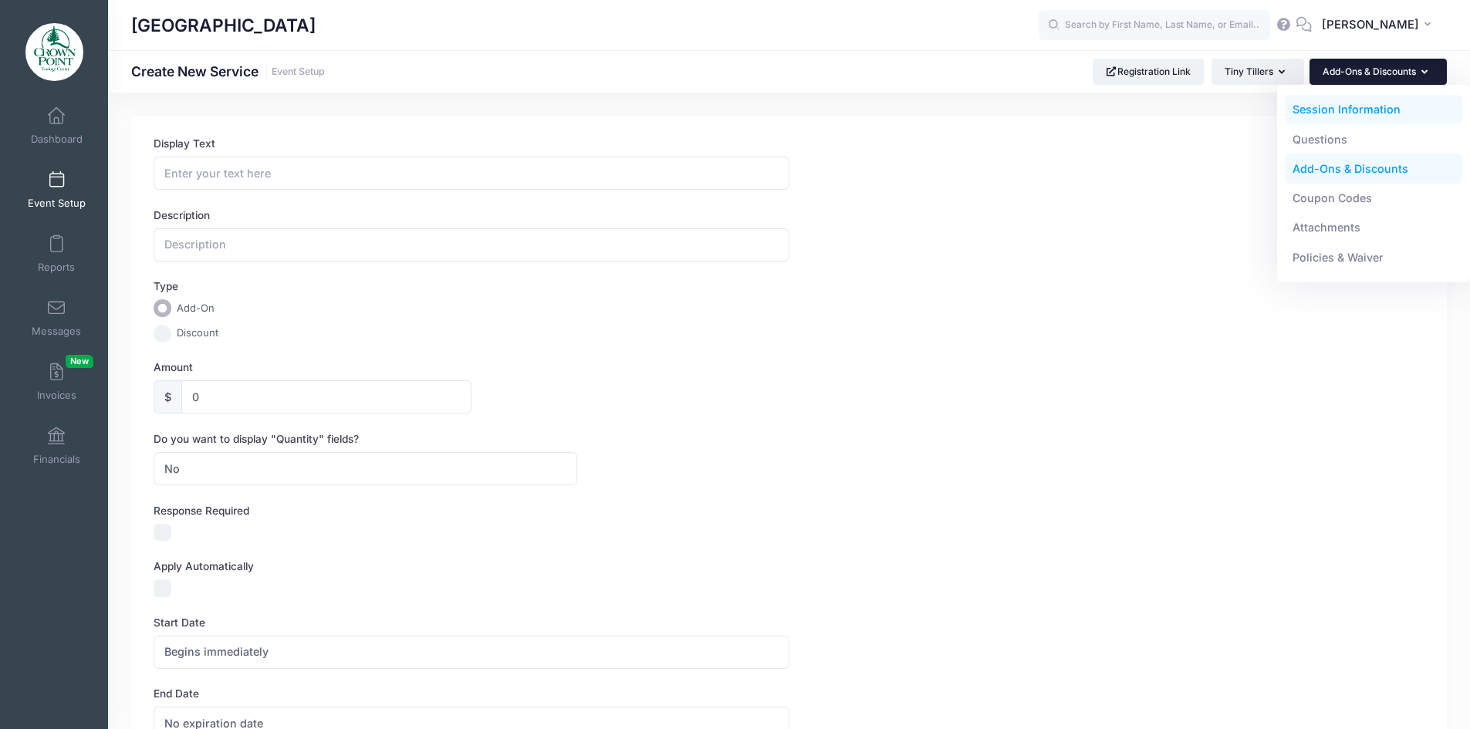
click at [1351, 114] on link "Session Information" at bounding box center [1374, 109] width 178 height 29
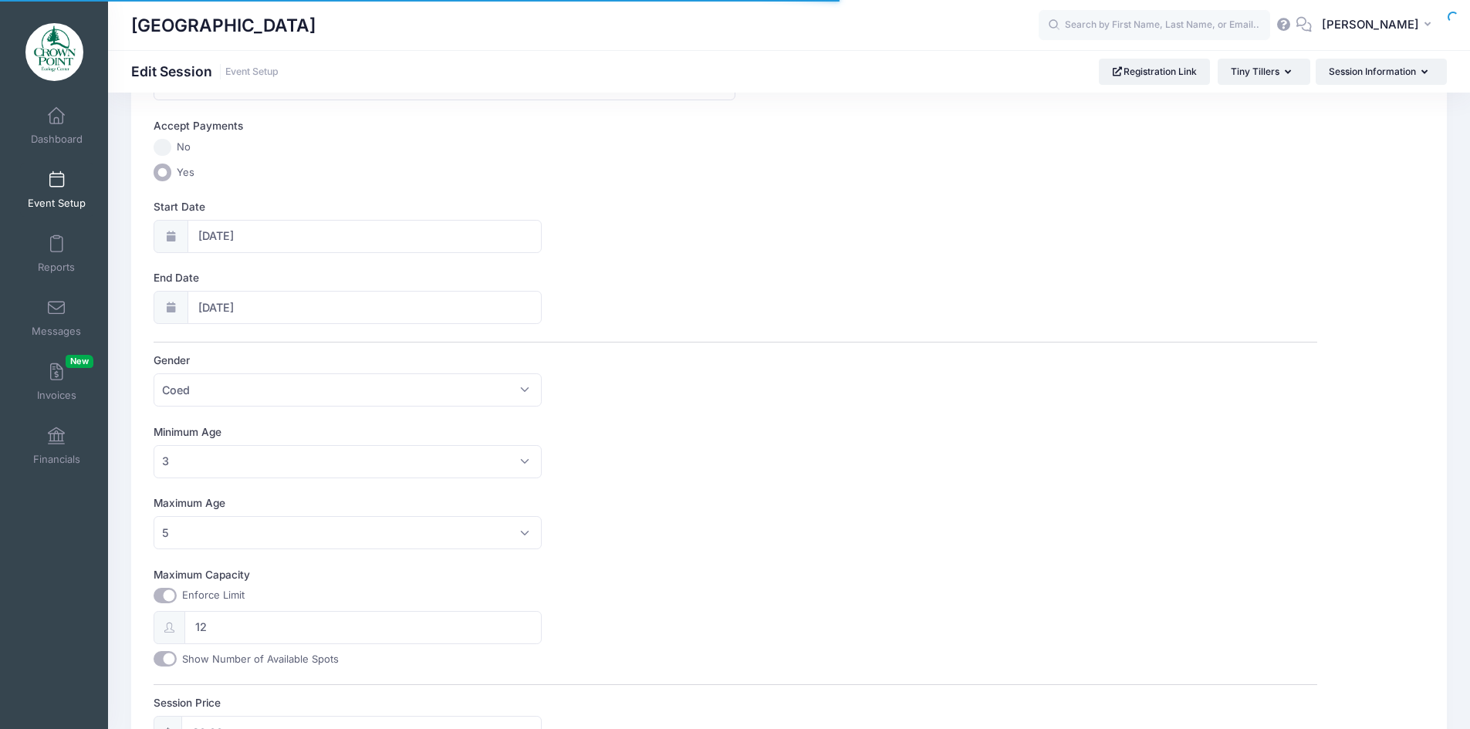
scroll to position [309, 0]
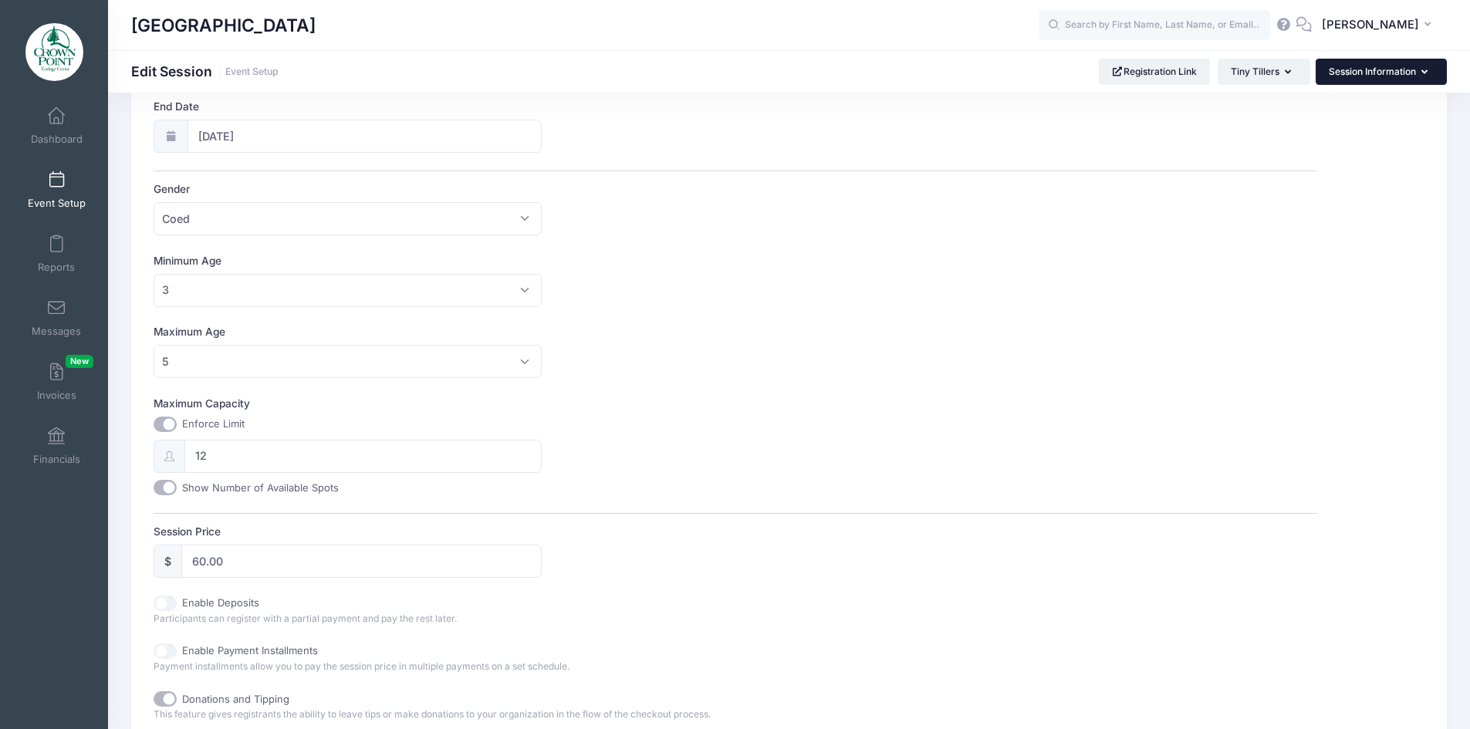
click at [1385, 64] on button "Session Information" at bounding box center [1381, 72] width 131 height 26
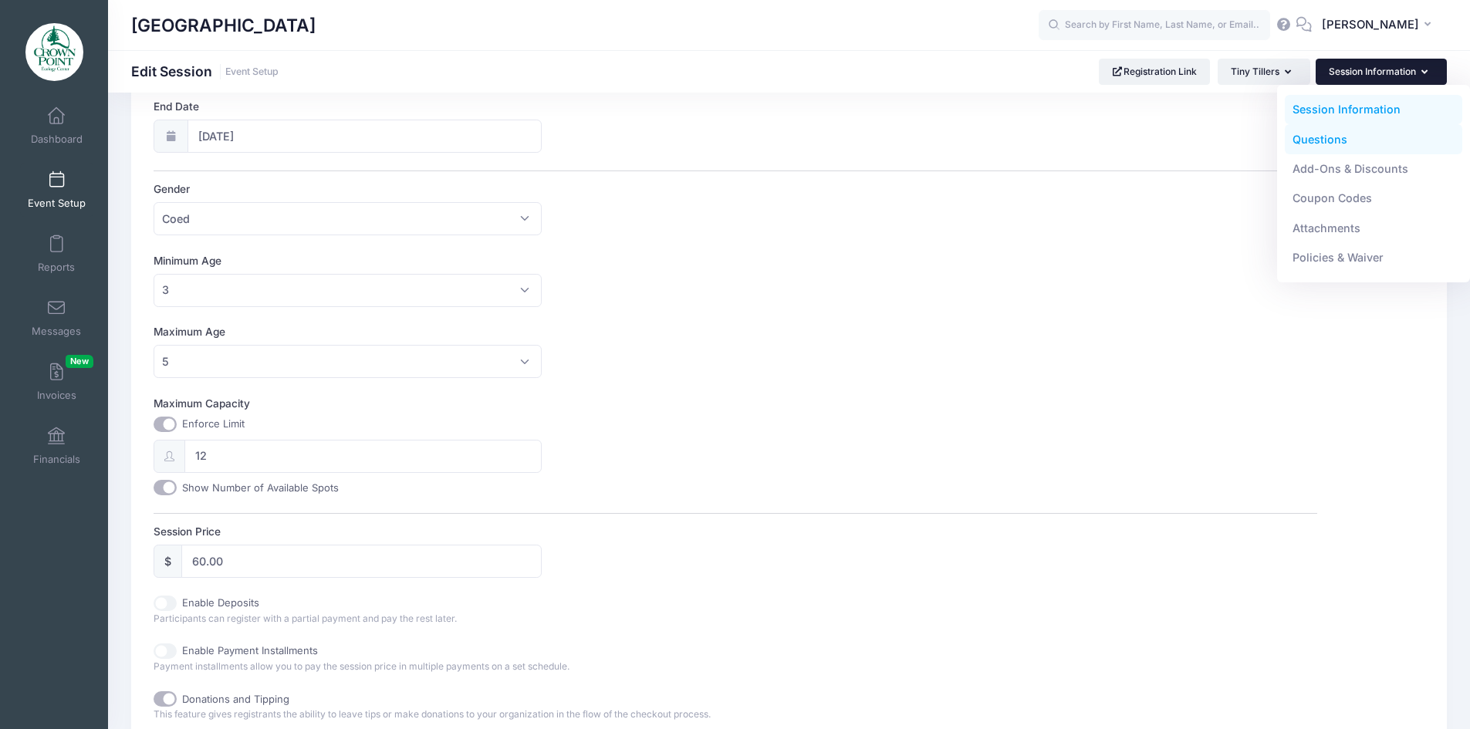
click at [1331, 141] on link "Questions" at bounding box center [1374, 138] width 178 height 29
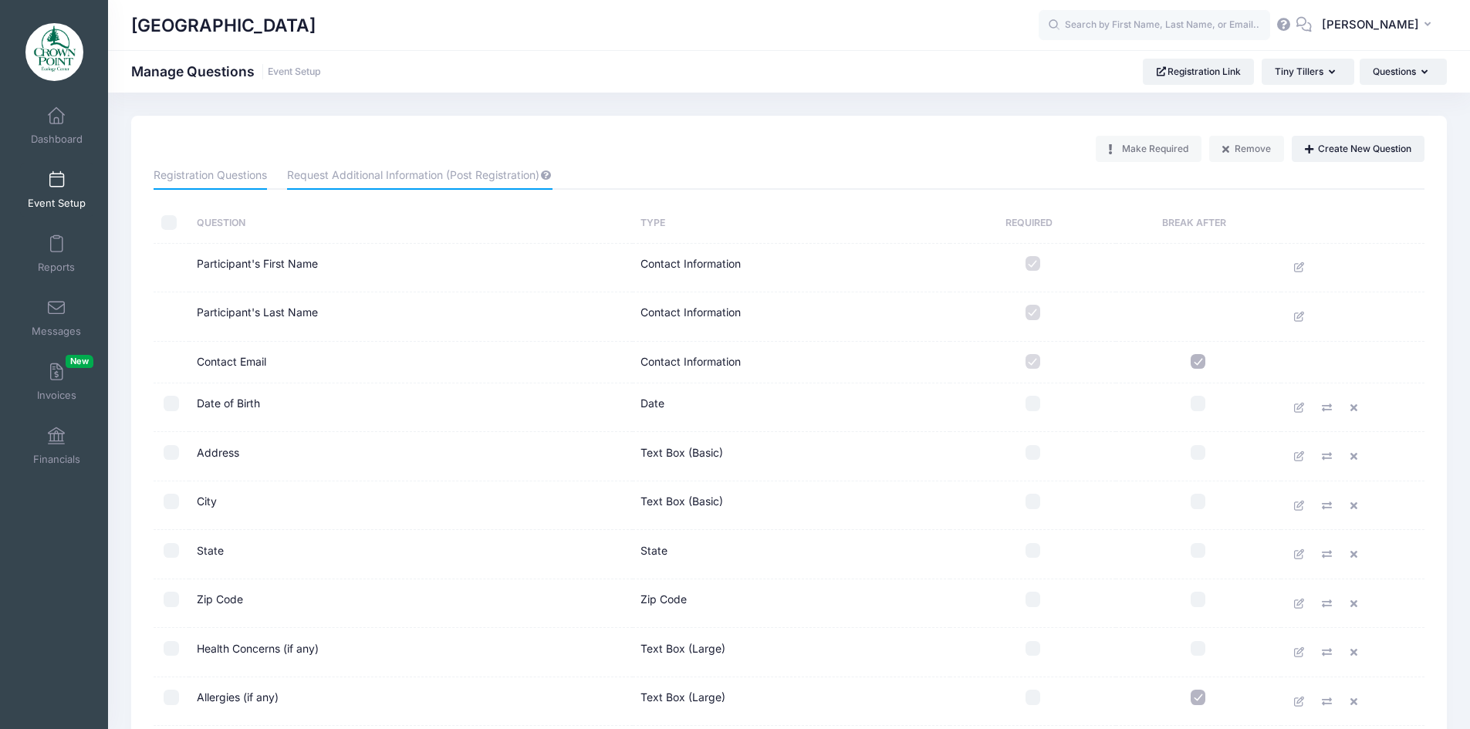
click at [338, 174] on link "Request Additional Information (Post Registration)" at bounding box center [419, 176] width 265 height 28
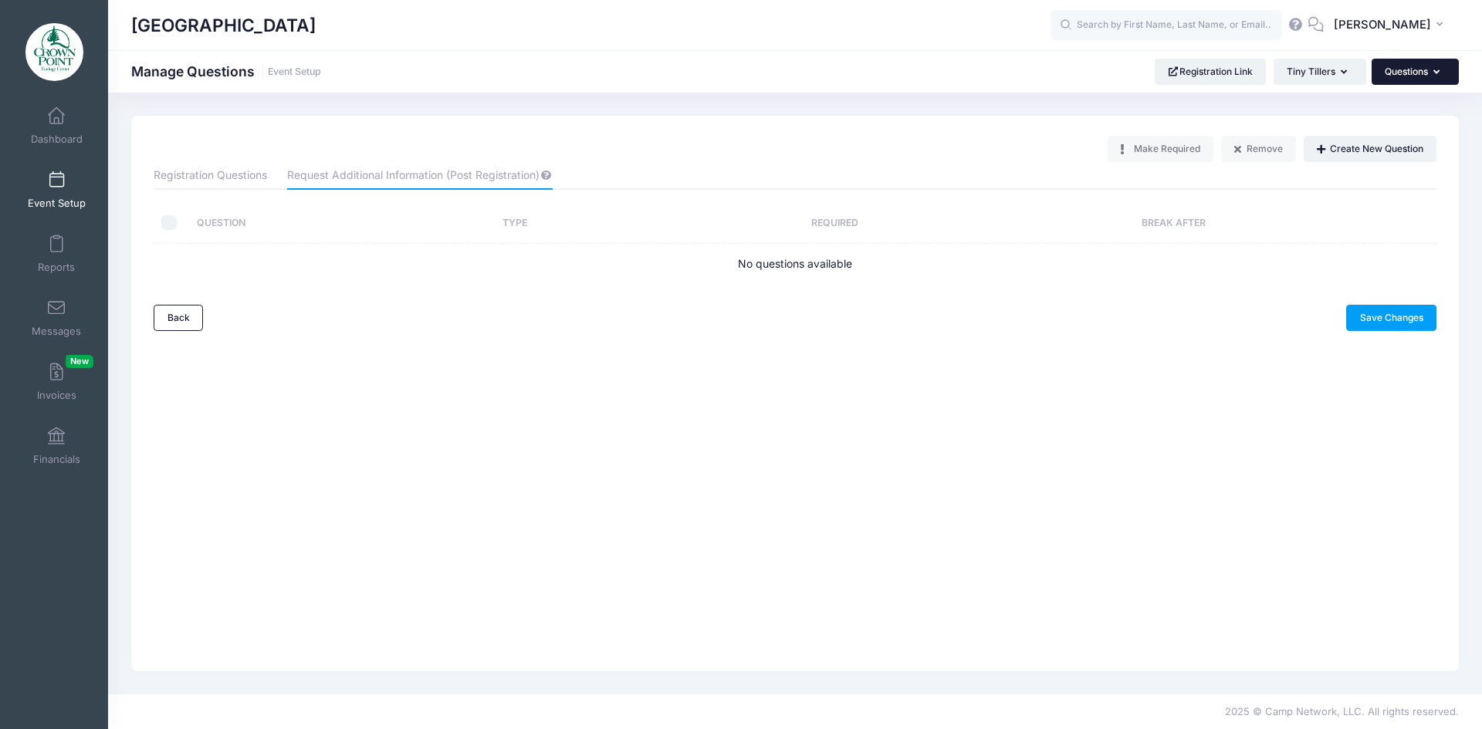
click at [1434, 66] on button "Questions" at bounding box center [1414, 72] width 87 height 26
click at [1097, 69] on div "Crown Point Ecology Center Manage Questions Event Setup Registration Link Tiny …" at bounding box center [795, 72] width 1374 height 26
click at [1436, 73] on icon "button" at bounding box center [1439, 73] width 12 height 0
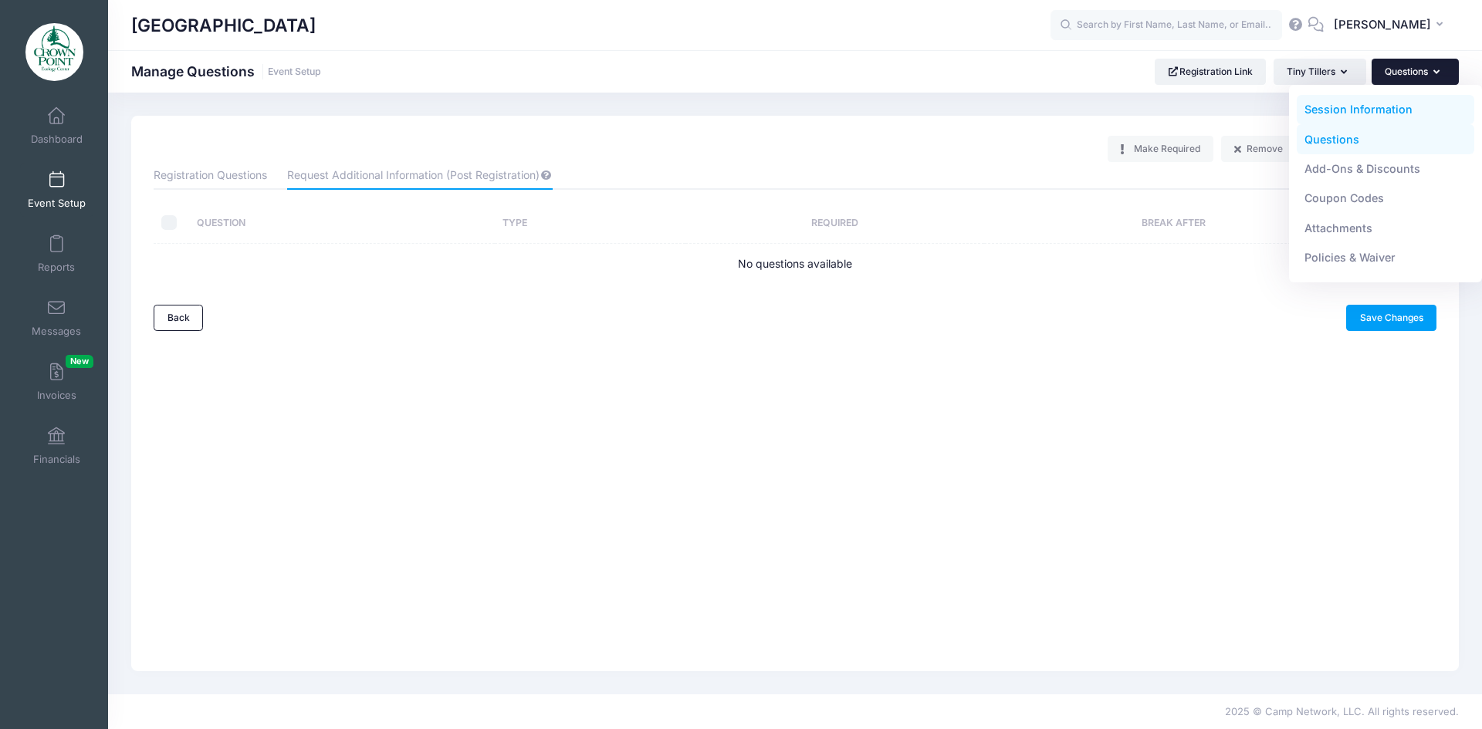
click at [1381, 104] on link "Session Information" at bounding box center [1386, 109] width 178 height 29
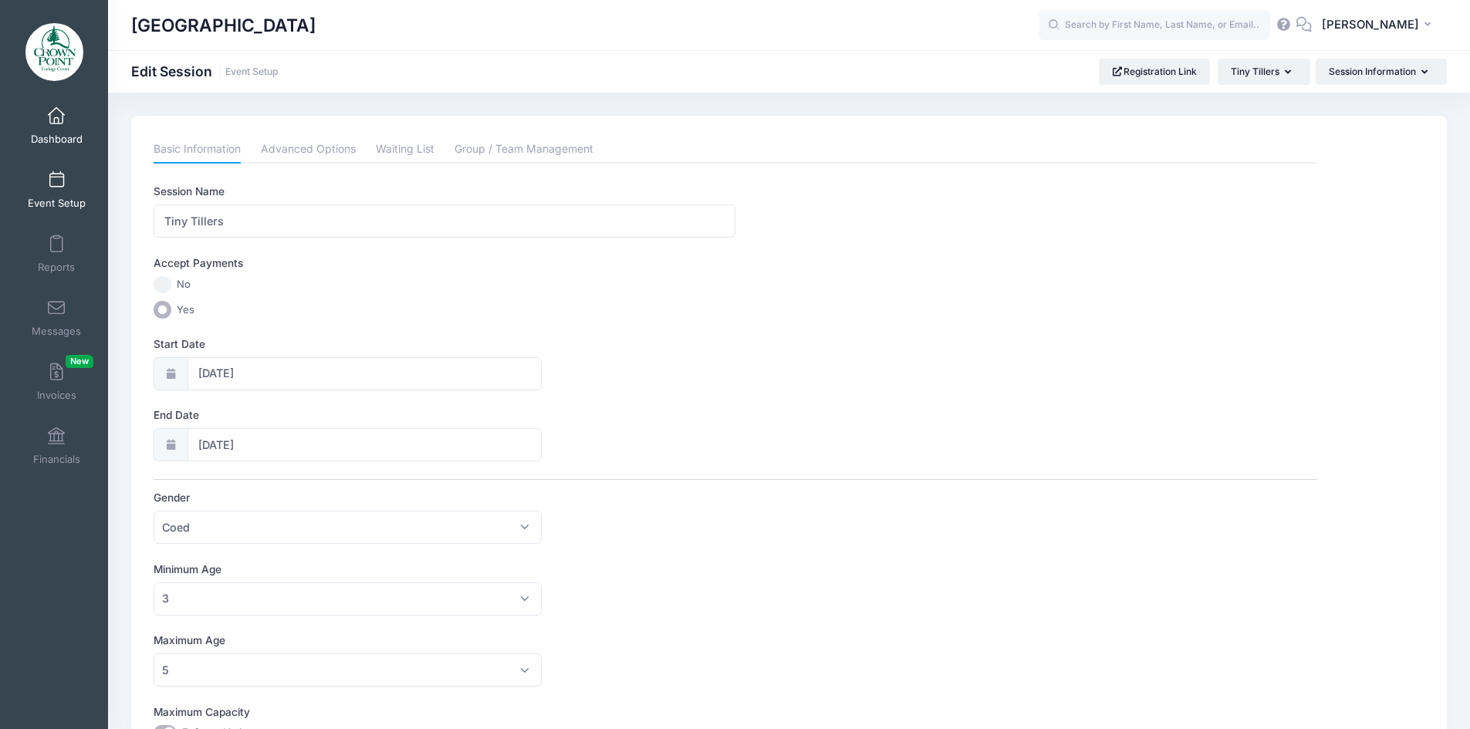
click at [55, 128] on link "Dashboard" at bounding box center [56, 126] width 73 height 54
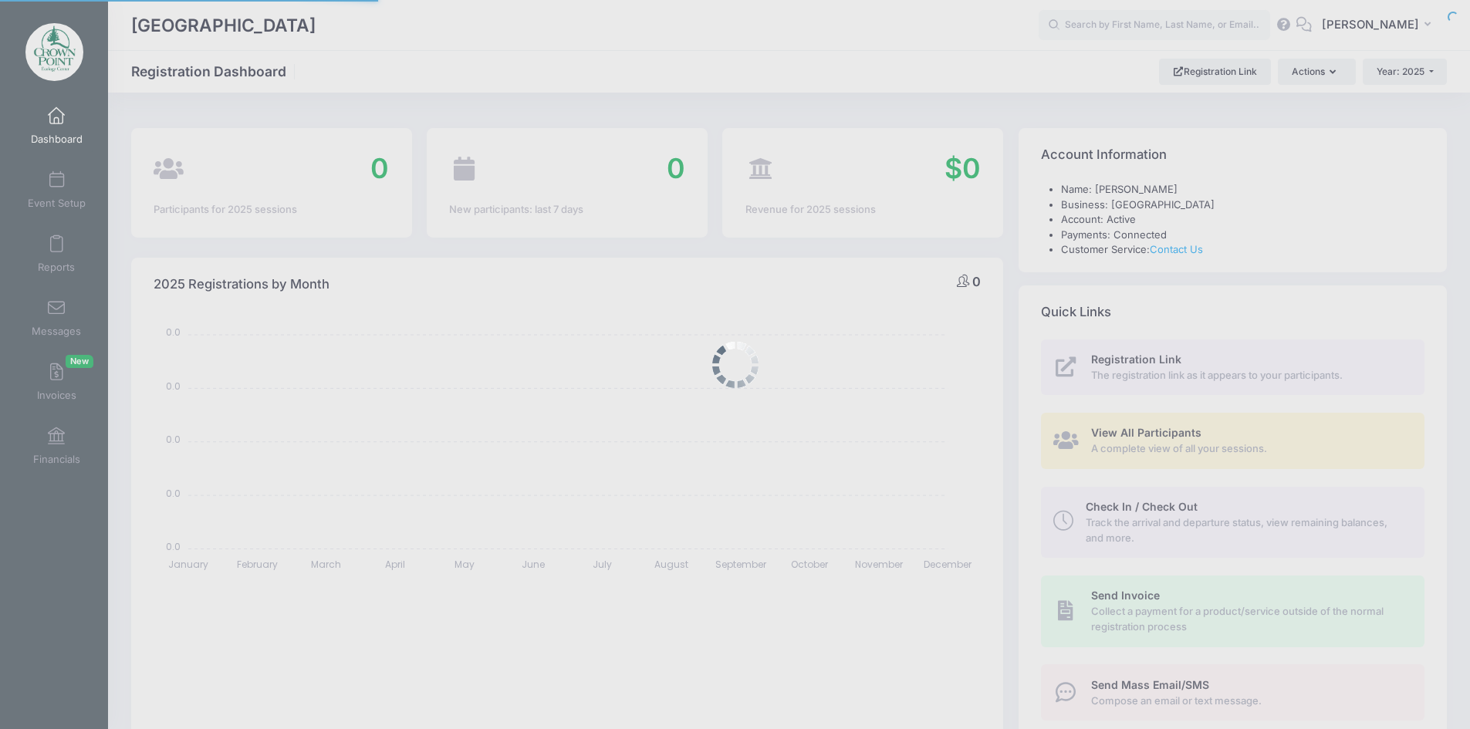
select select
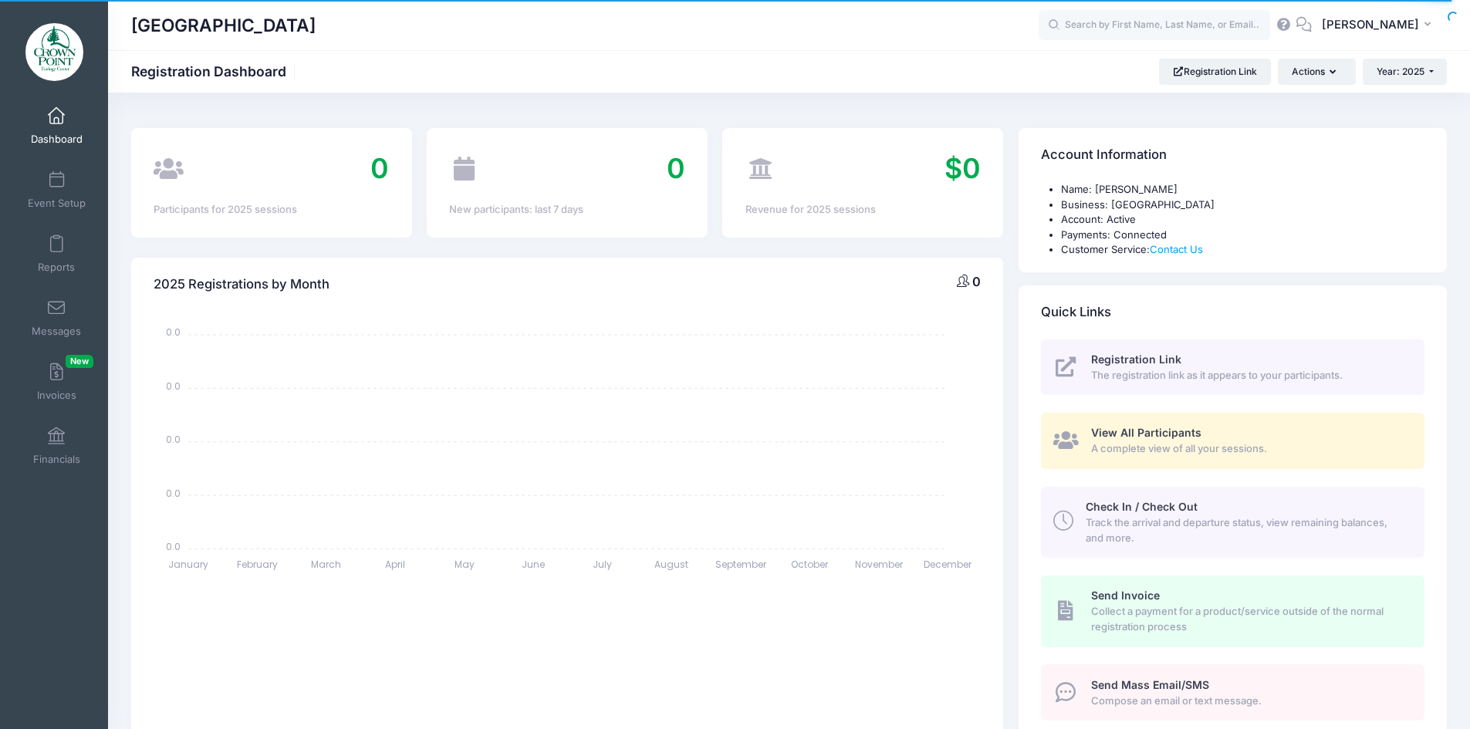
click at [56, 118] on span at bounding box center [56, 116] width 0 height 17
select select
click at [56, 183] on span at bounding box center [56, 180] width 0 height 17
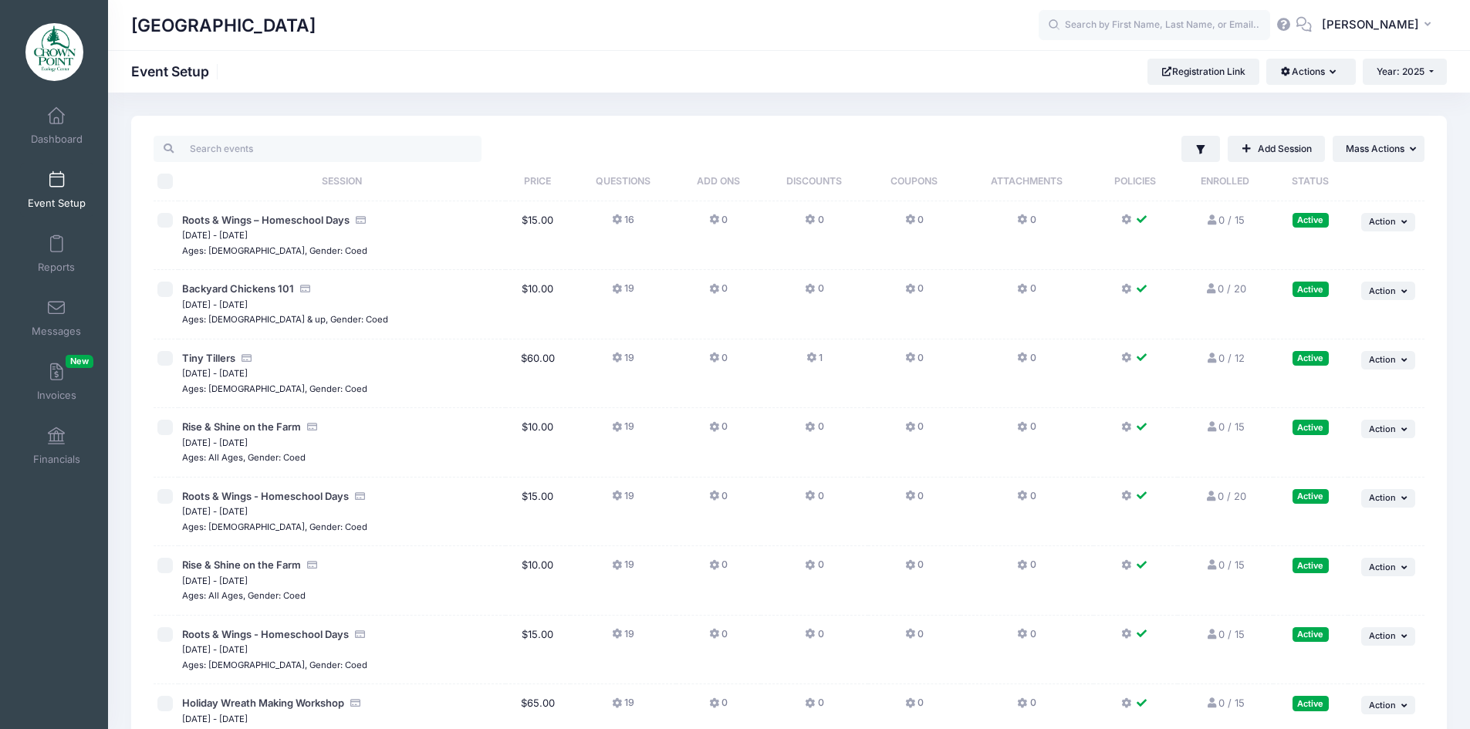
click at [810, 358] on icon at bounding box center [812, 358] width 12 height 0
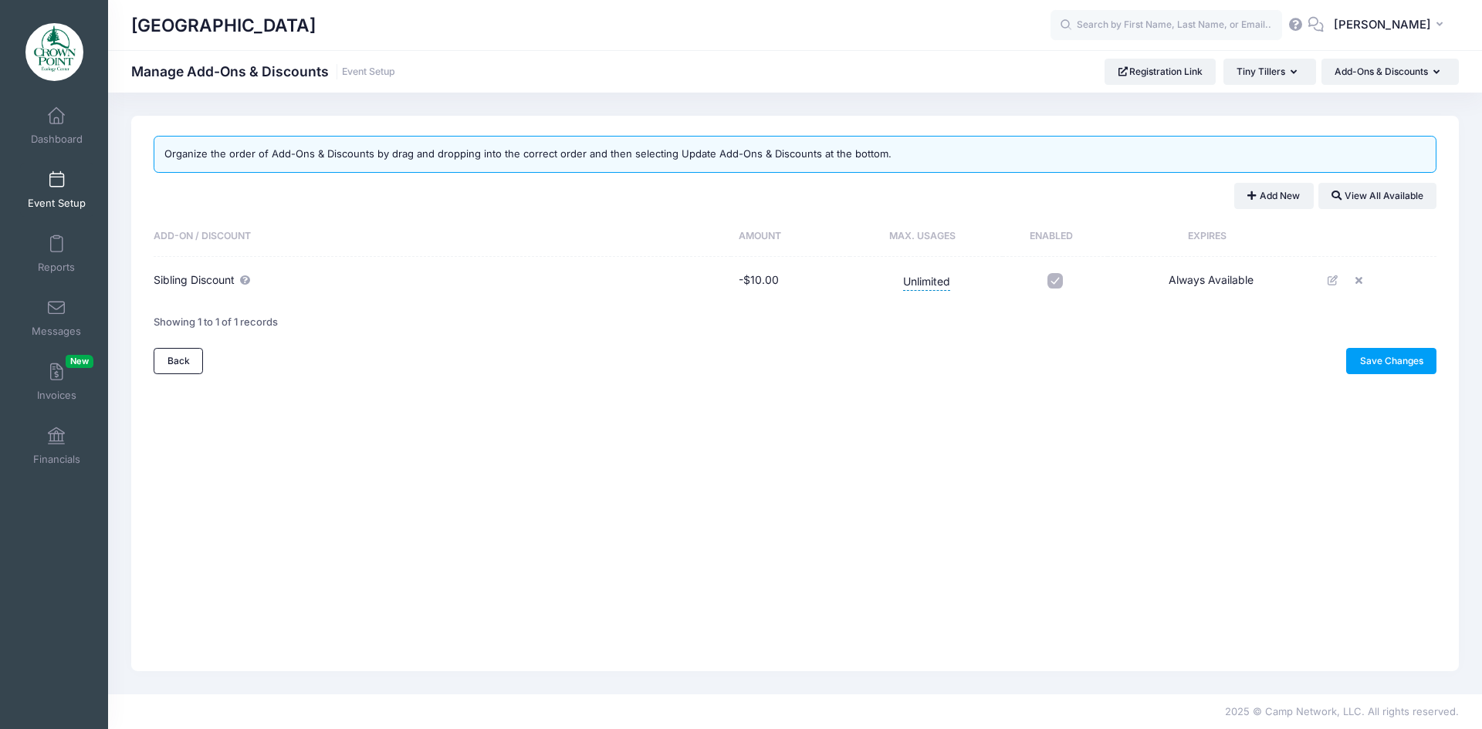
click at [447, 490] on div "Organize the order of Add-Ons & Discounts by drag and dropping into the correct…" at bounding box center [794, 394] width 1327 height 556
click at [1392, 362] on link "Save Changes" at bounding box center [1391, 361] width 90 height 26
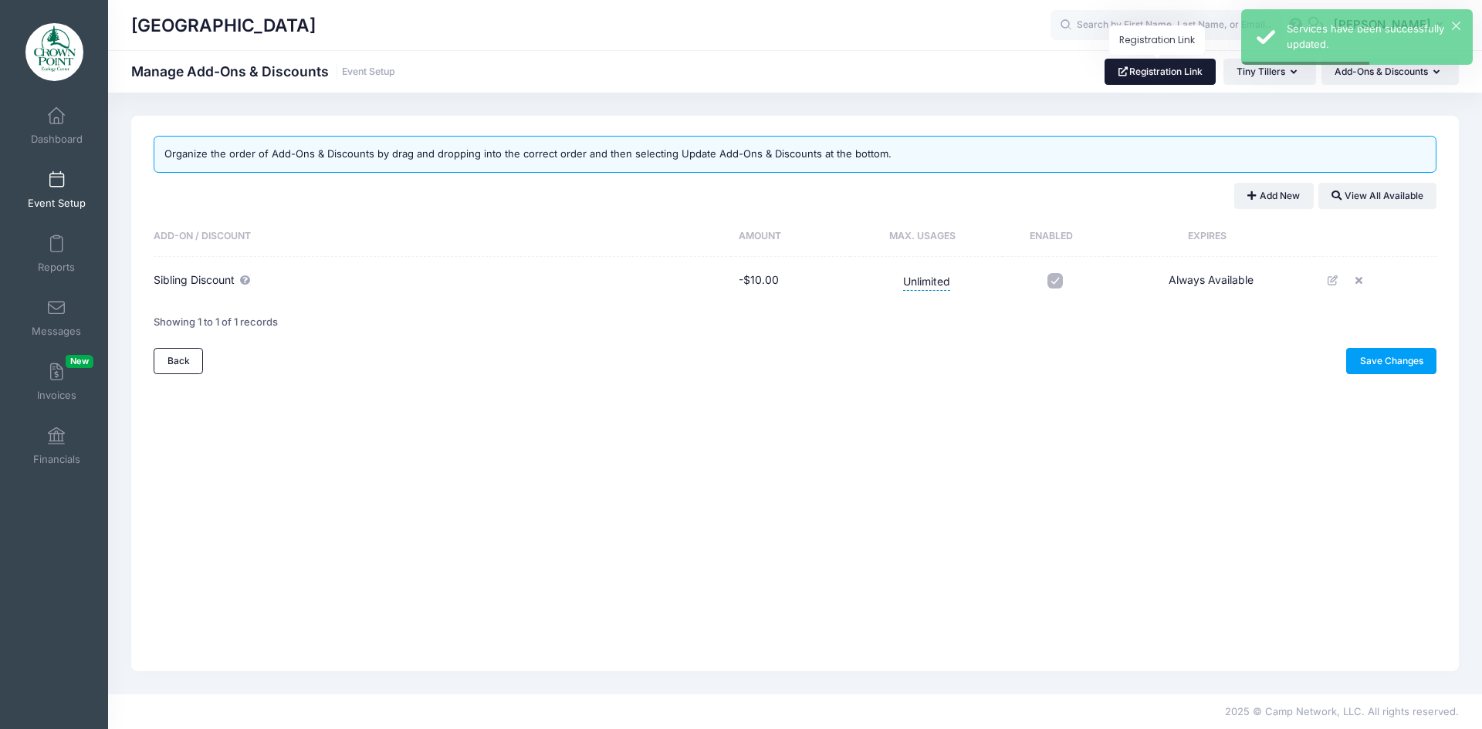
click at [1183, 69] on link "Registration Link" at bounding box center [1160, 72] width 112 height 26
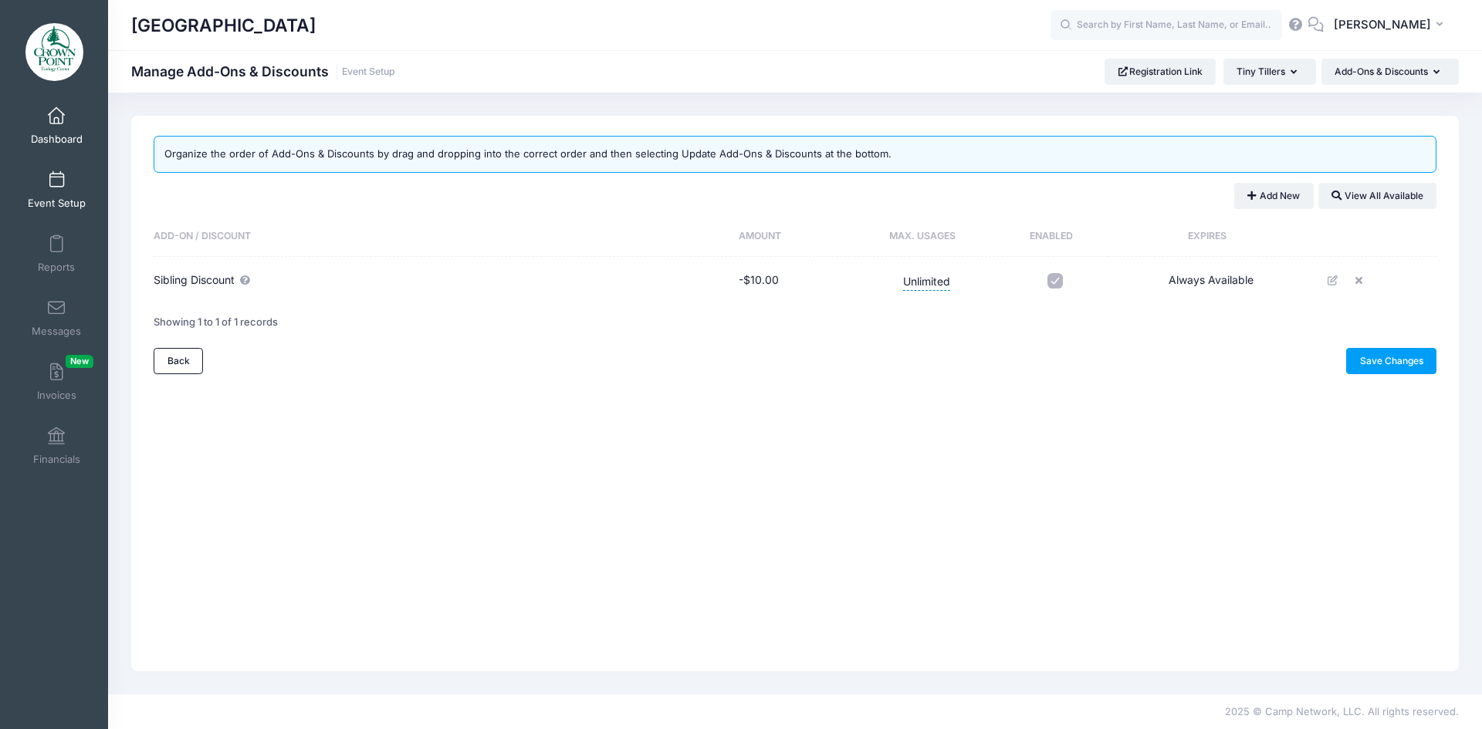
click at [68, 118] on link "Dashboard" at bounding box center [56, 126] width 73 height 54
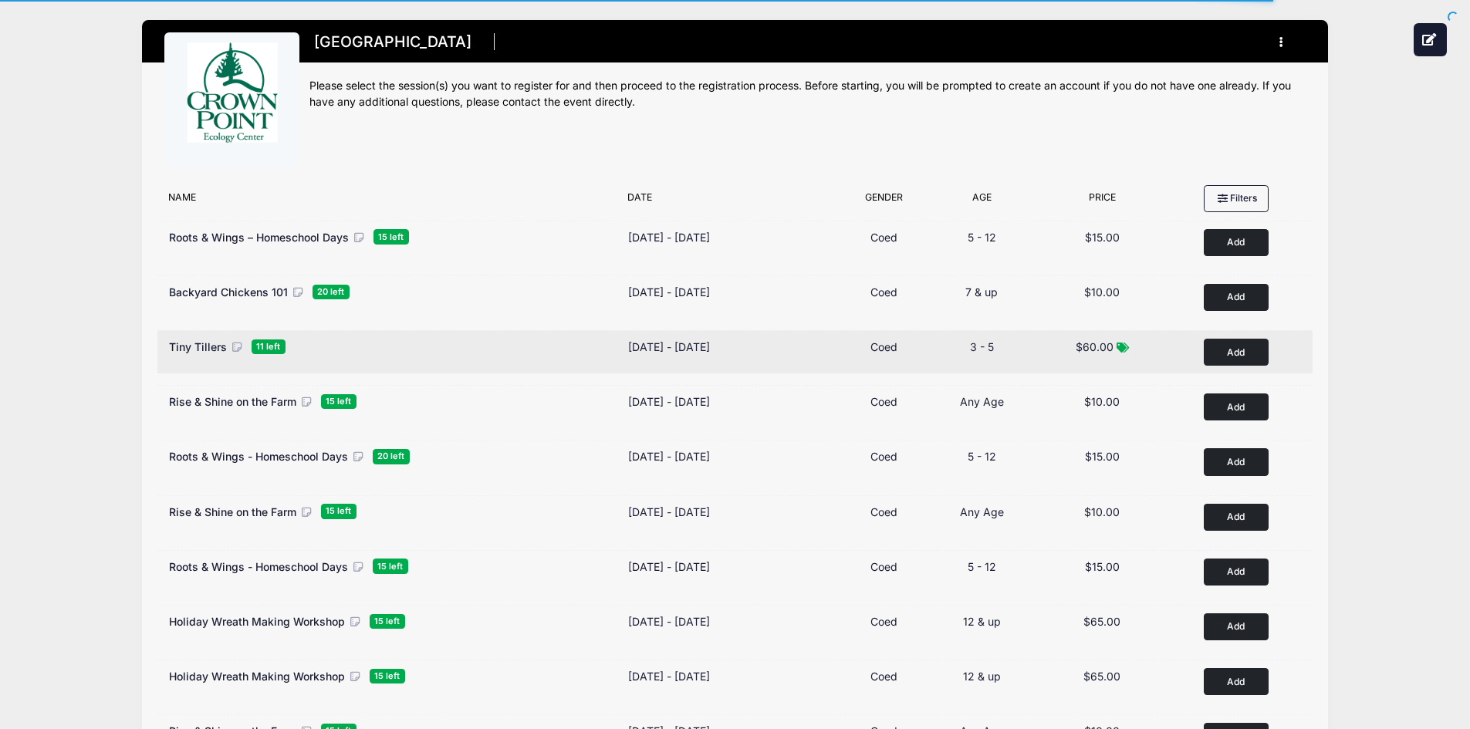
click at [212, 342] on span "Tiny Tillers" at bounding box center [198, 346] width 58 height 13
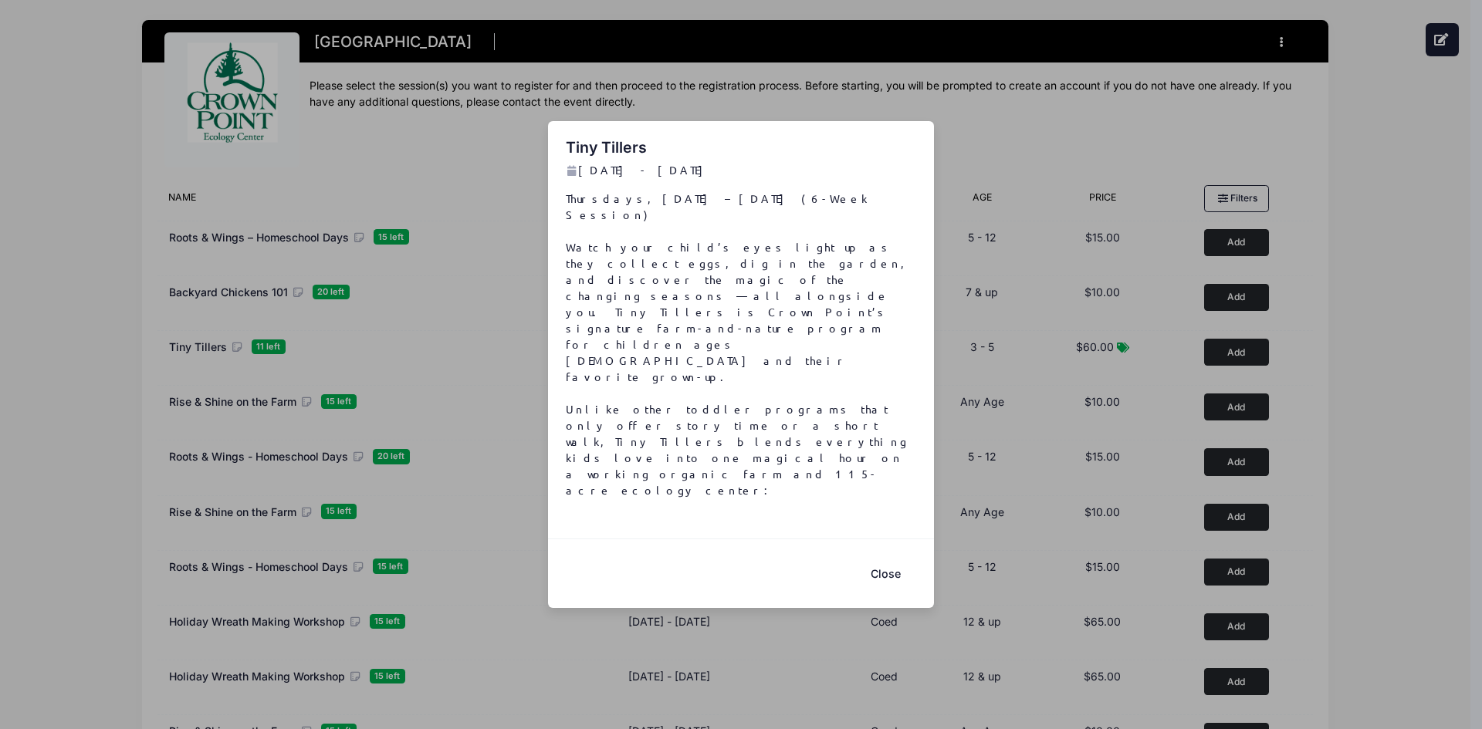
click at [889, 557] on button "Close" at bounding box center [885, 573] width 62 height 33
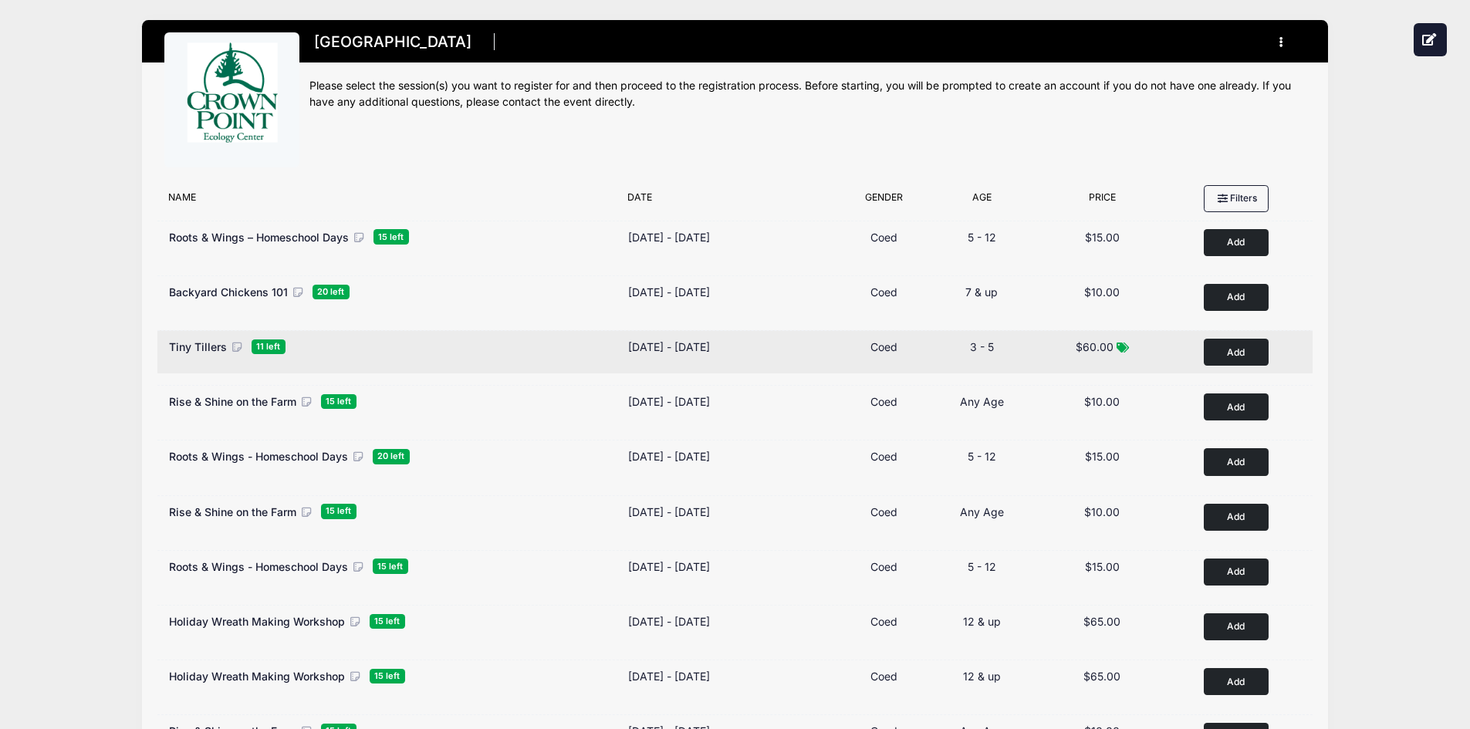
click at [502, 348] on div "Tiny Tillers 11 left" at bounding box center [391, 347] width 444 height 16
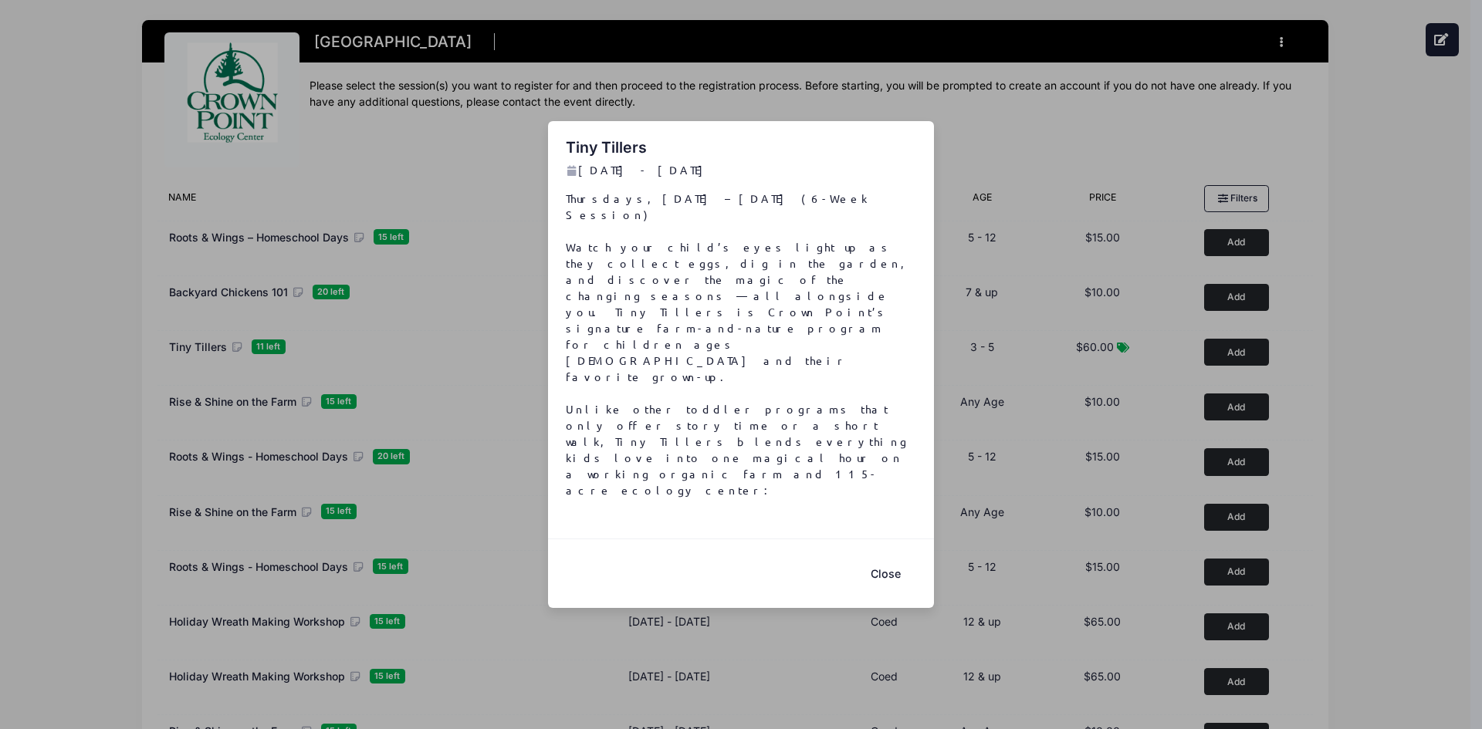
click at [886, 557] on button "Close" at bounding box center [885, 573] width 62 height 33
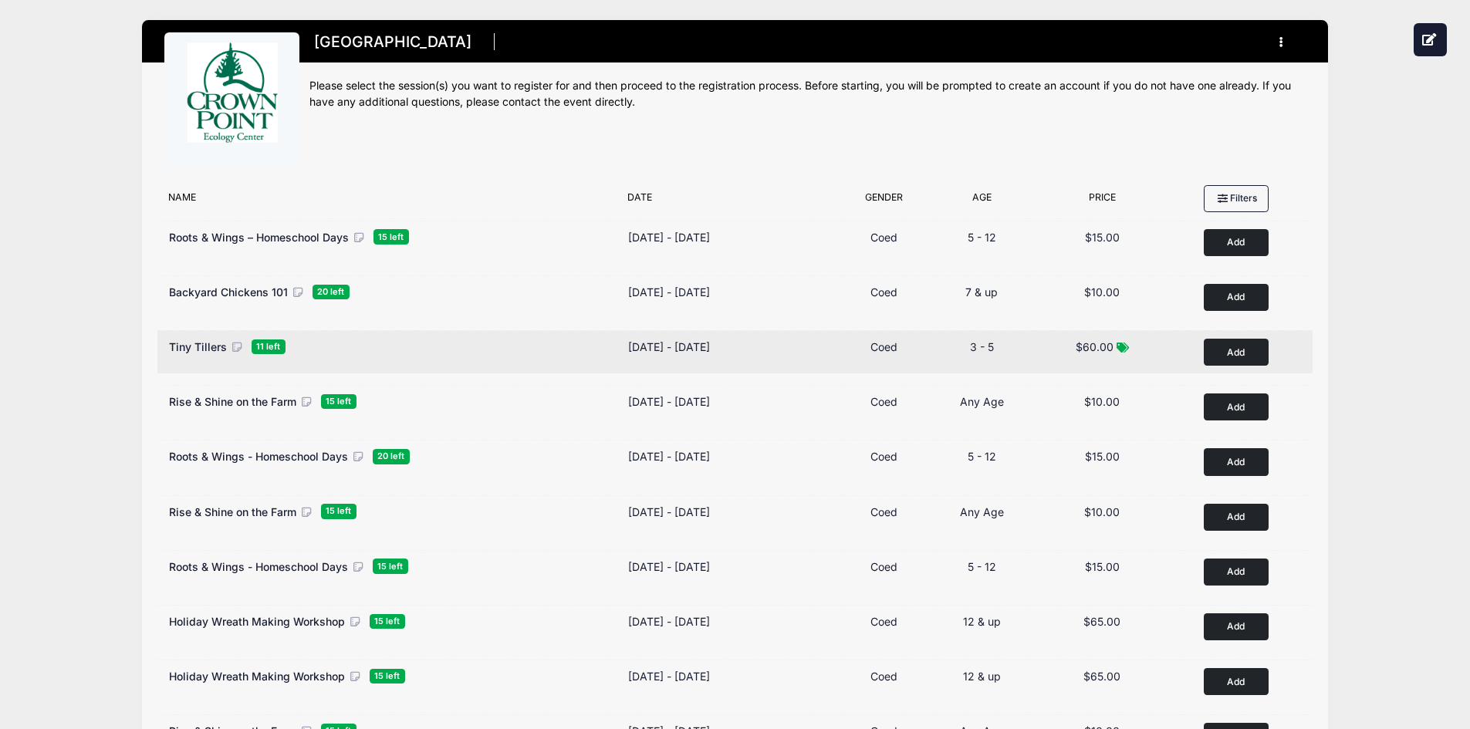
click at [1247, 350] on button "Add to Cart" at bounding box center [1236, 352] width 65 height 27
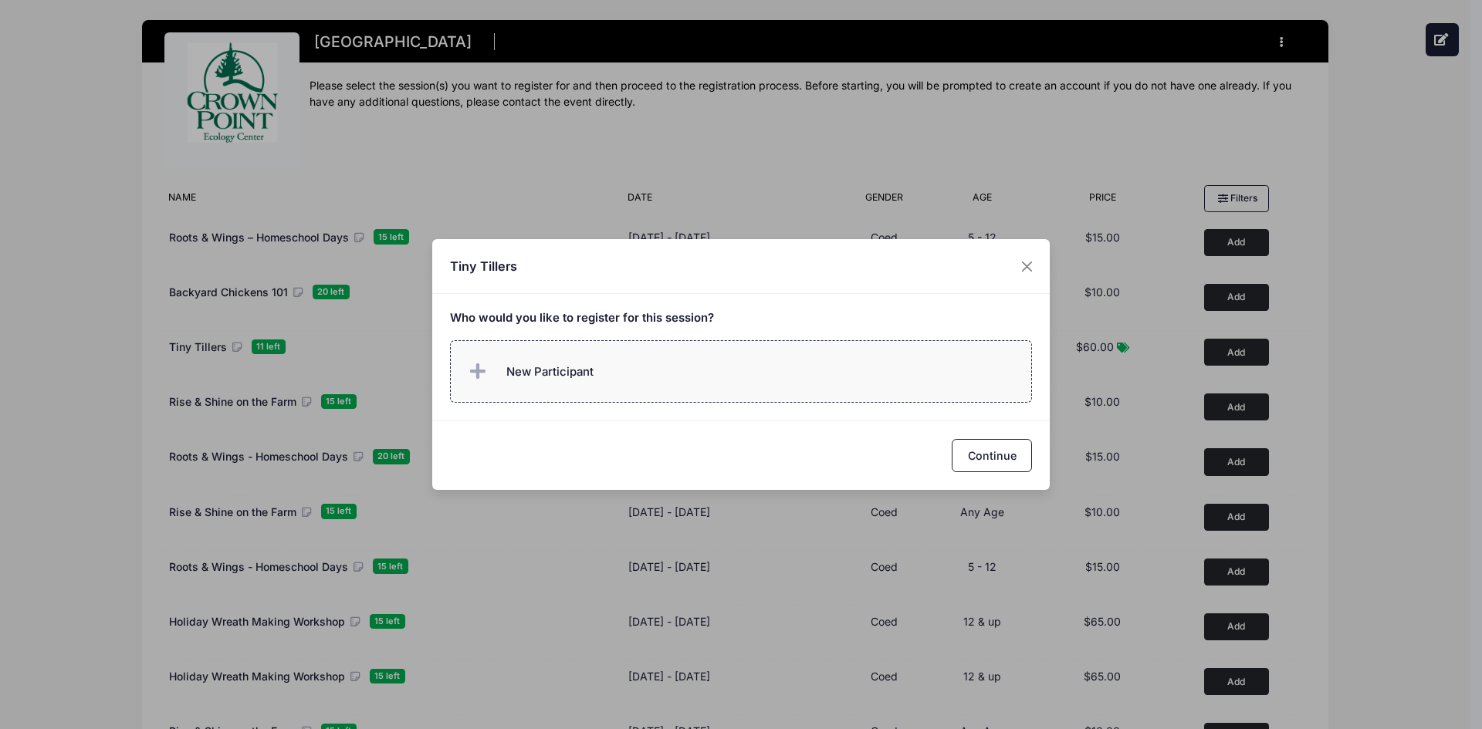
click at [531, 379] on span "New Participant" at bounding box center [549, 371] width 87 height 17
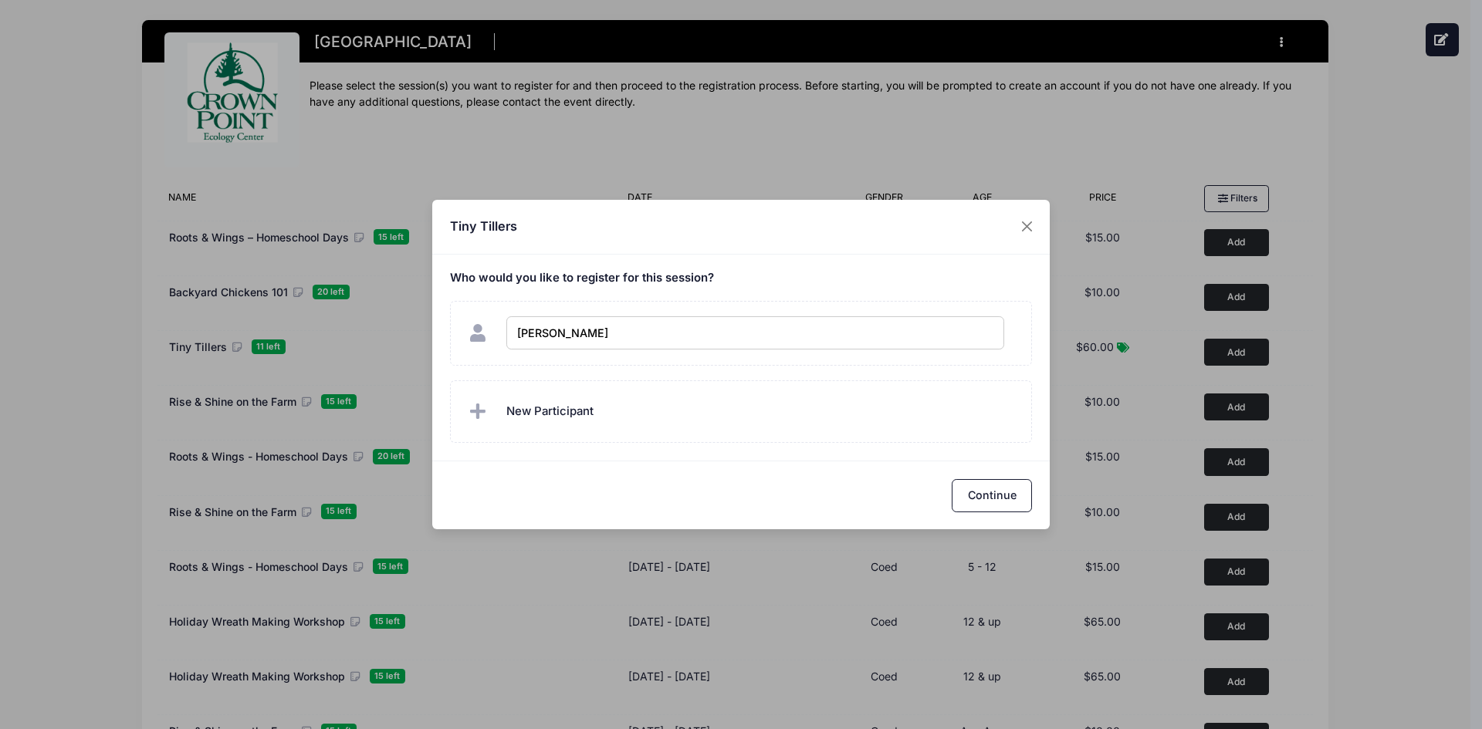
type input "[PERSON_NAME]"
checkbox input "true"
click at [597, 425] on label "New Participant" at bounding box center [741, 411] width 583 height 63
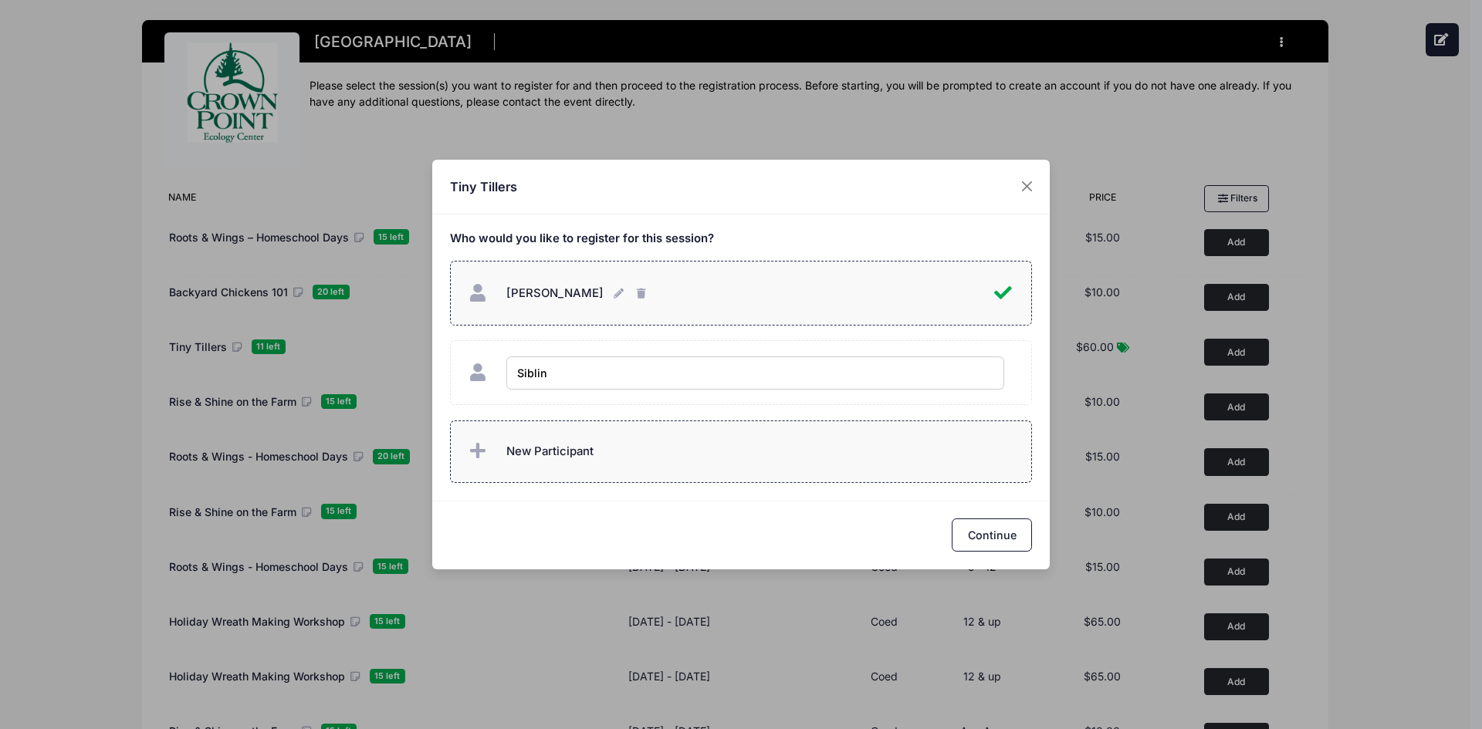
type input "Sibling"
checkbox input "true"
click at [1005, 539] on button "Continue" at bounding box center [992, 535] width 80 height 33
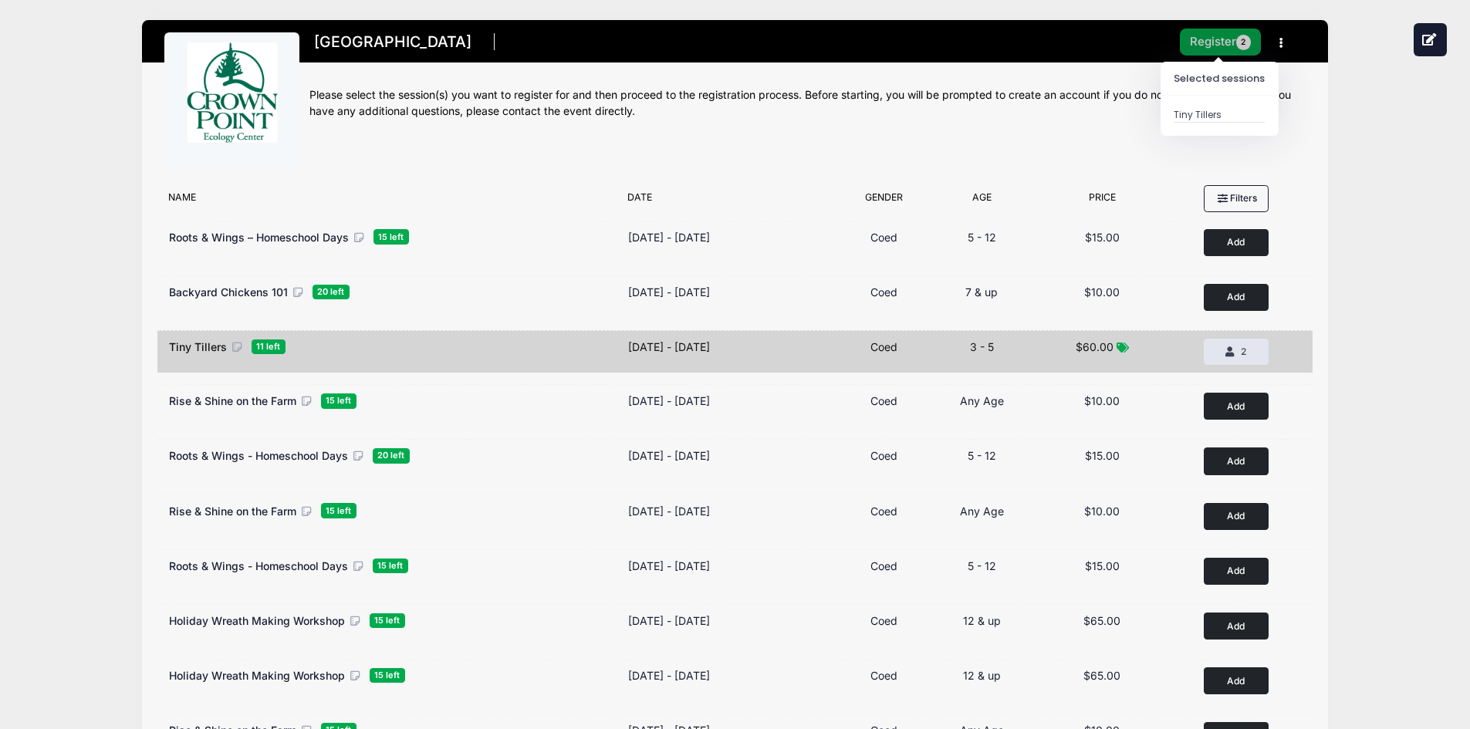
click at [1213, 46] on button "Register 2" at bounding box center [1221, 42] width 82 height 27
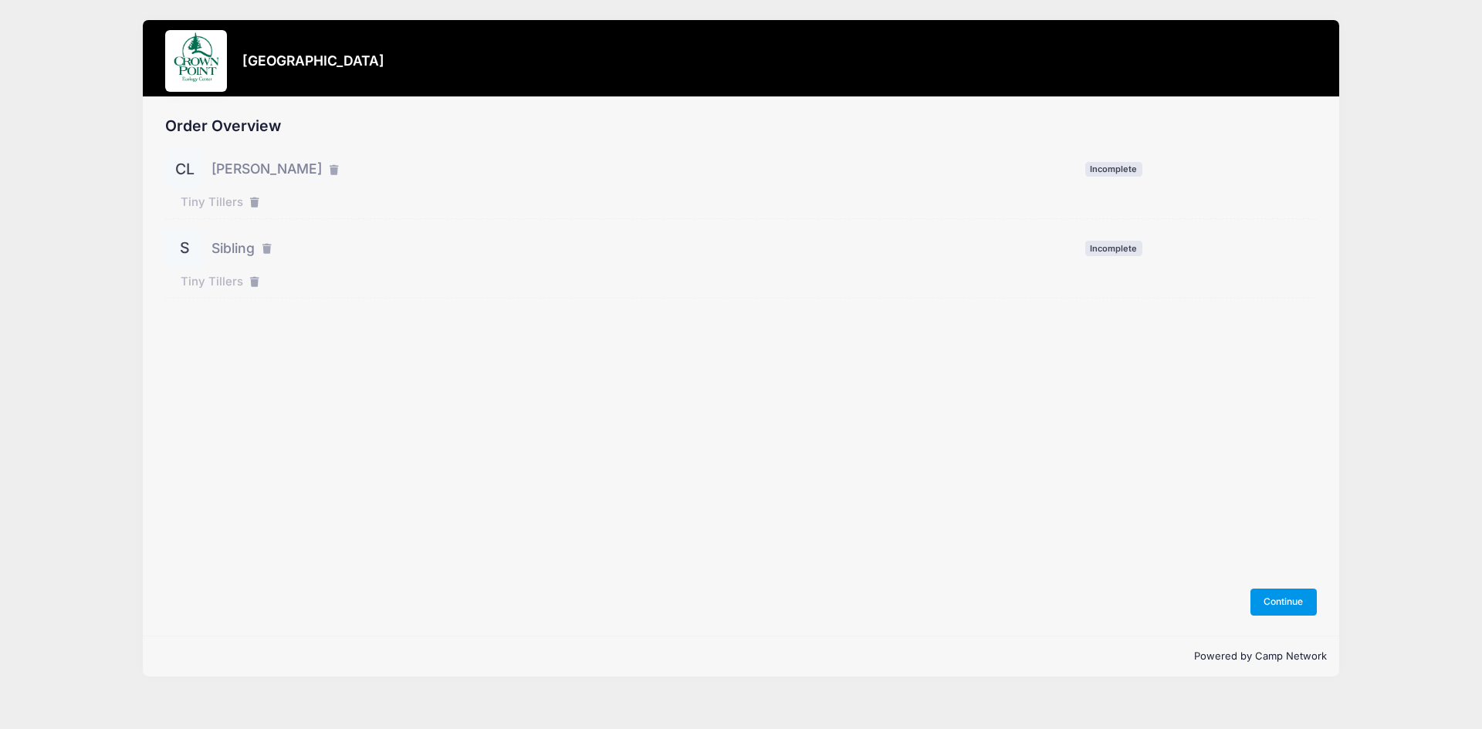
click at [1293, 596] on button "Continue" at bounding box center [1283, 602] width 66 height 26
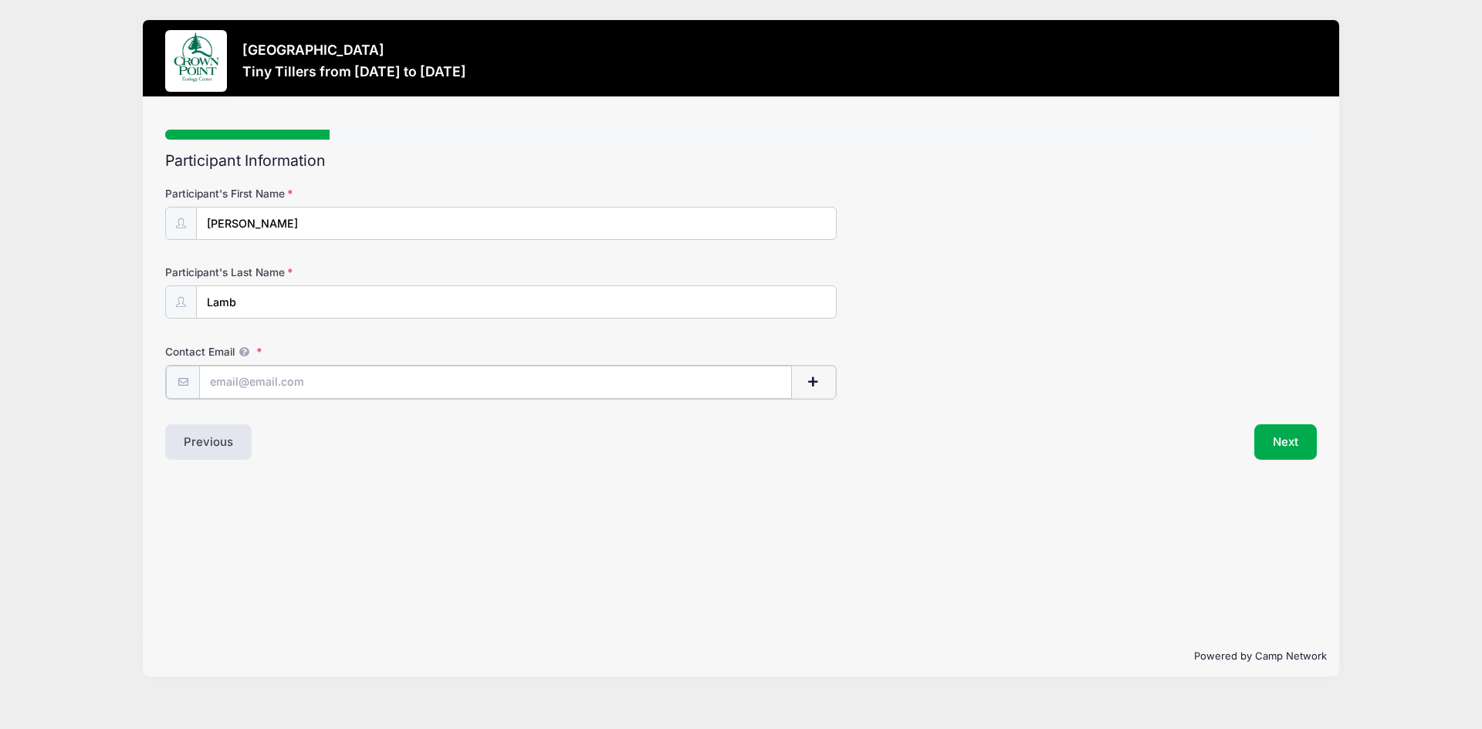
click at [248, 387] on input "Contact Email" at bounding box center [495, 382] width 593 height 33
type input "[EMAIL_ADDRESS][DOMAIN_NAME]"
click at [1286, 432] on button "Next" at bounding box center [1285, 440] width 63 height 35
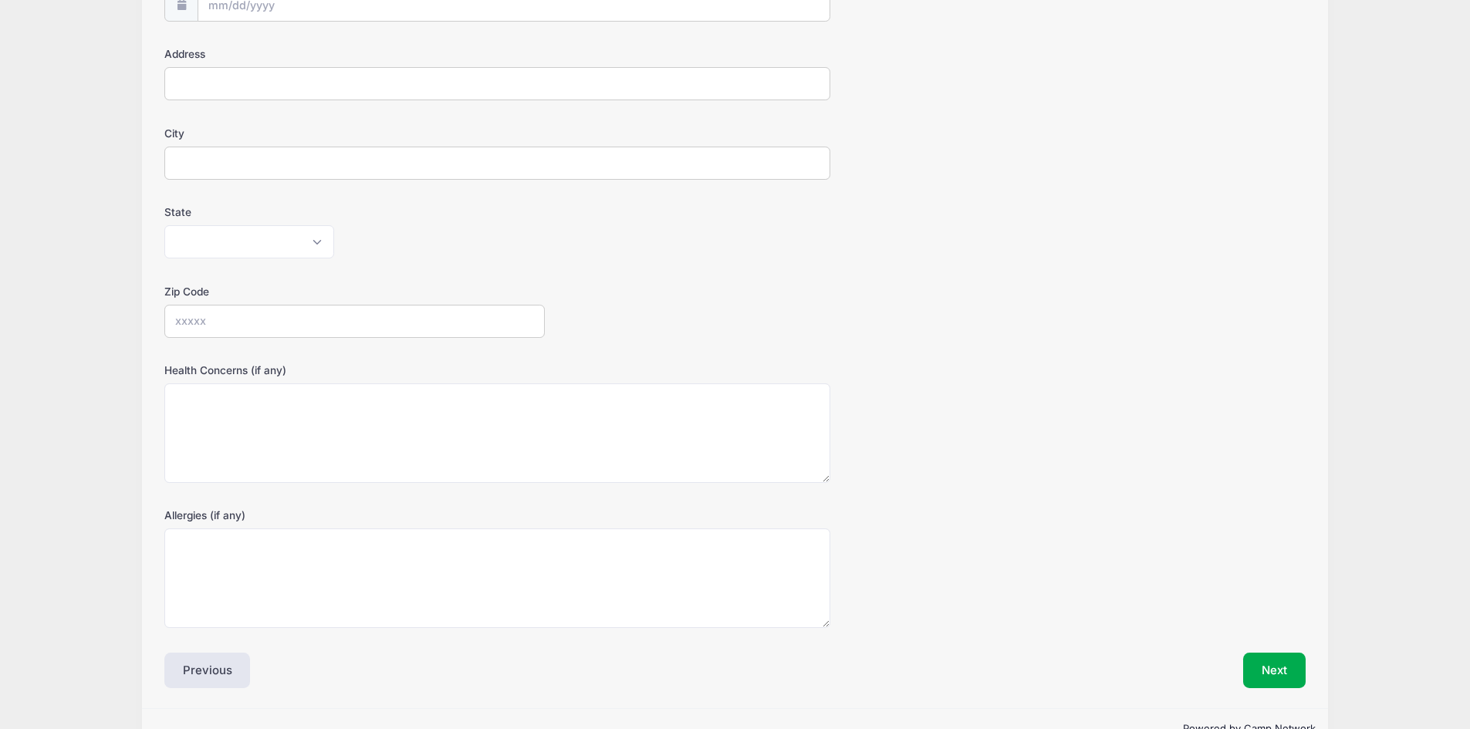
scroll to position [232, 0]
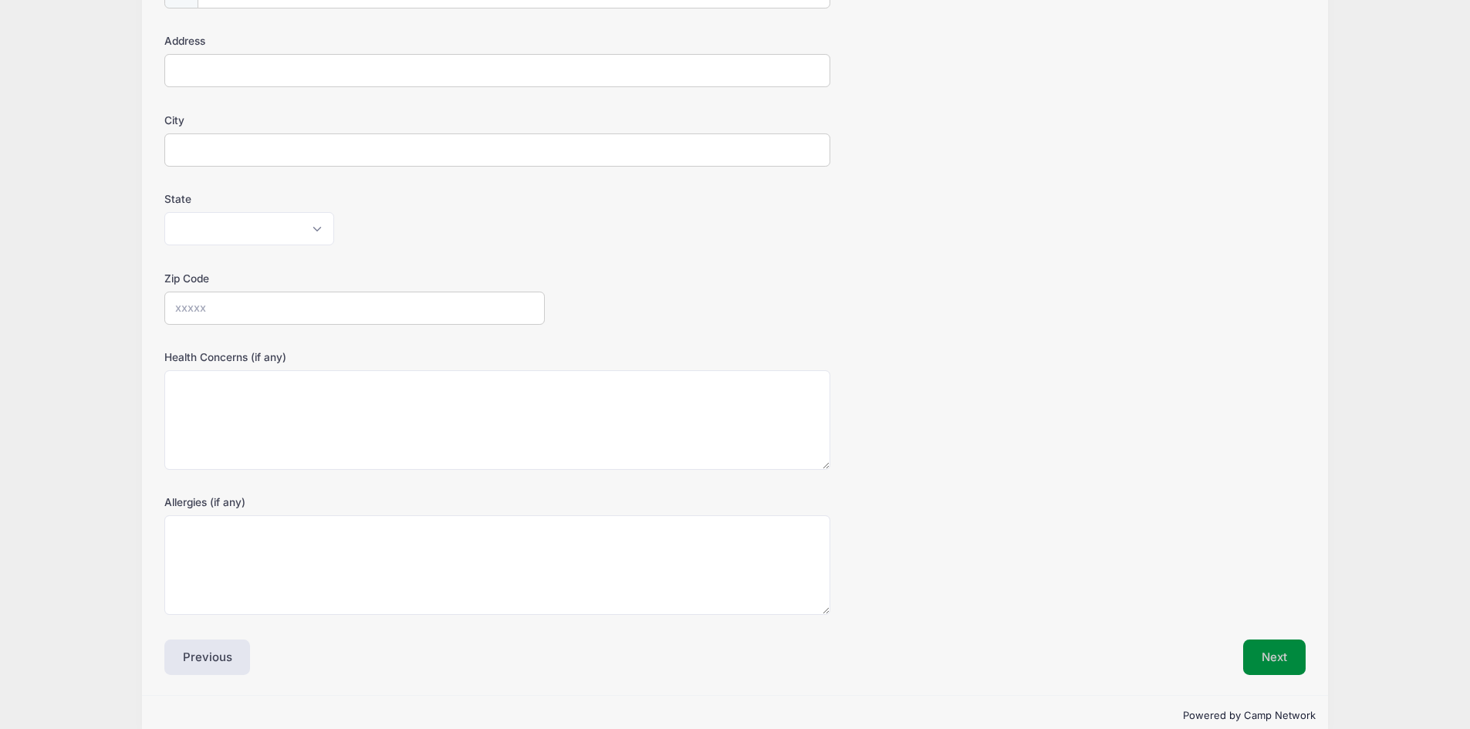
click at [1286, 659] on button "Next" at bounding box center [1274, 657] width 63 height 35
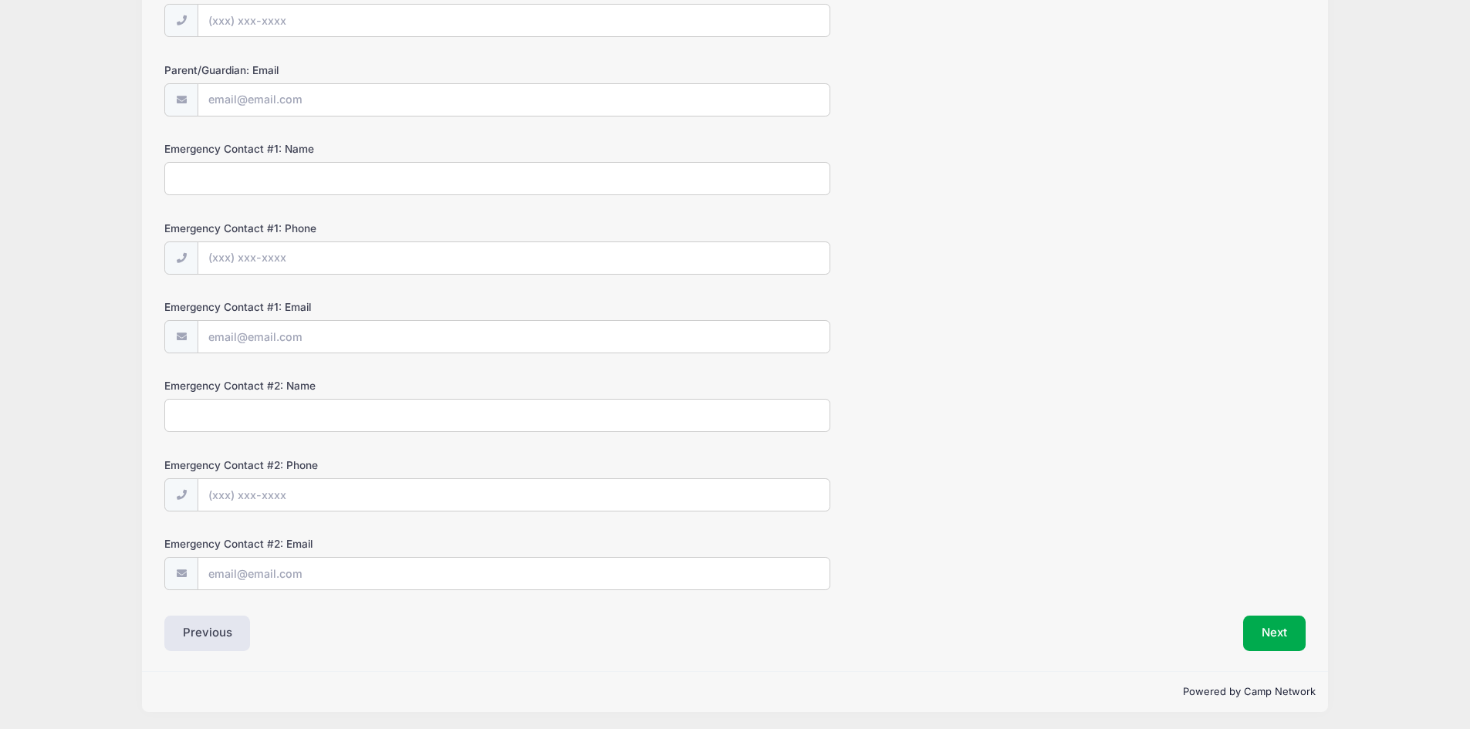
scroll to position [285, 0]
click at [1276, 631] on button "Next" at bounding box center [1274, 630] width 63 height 35
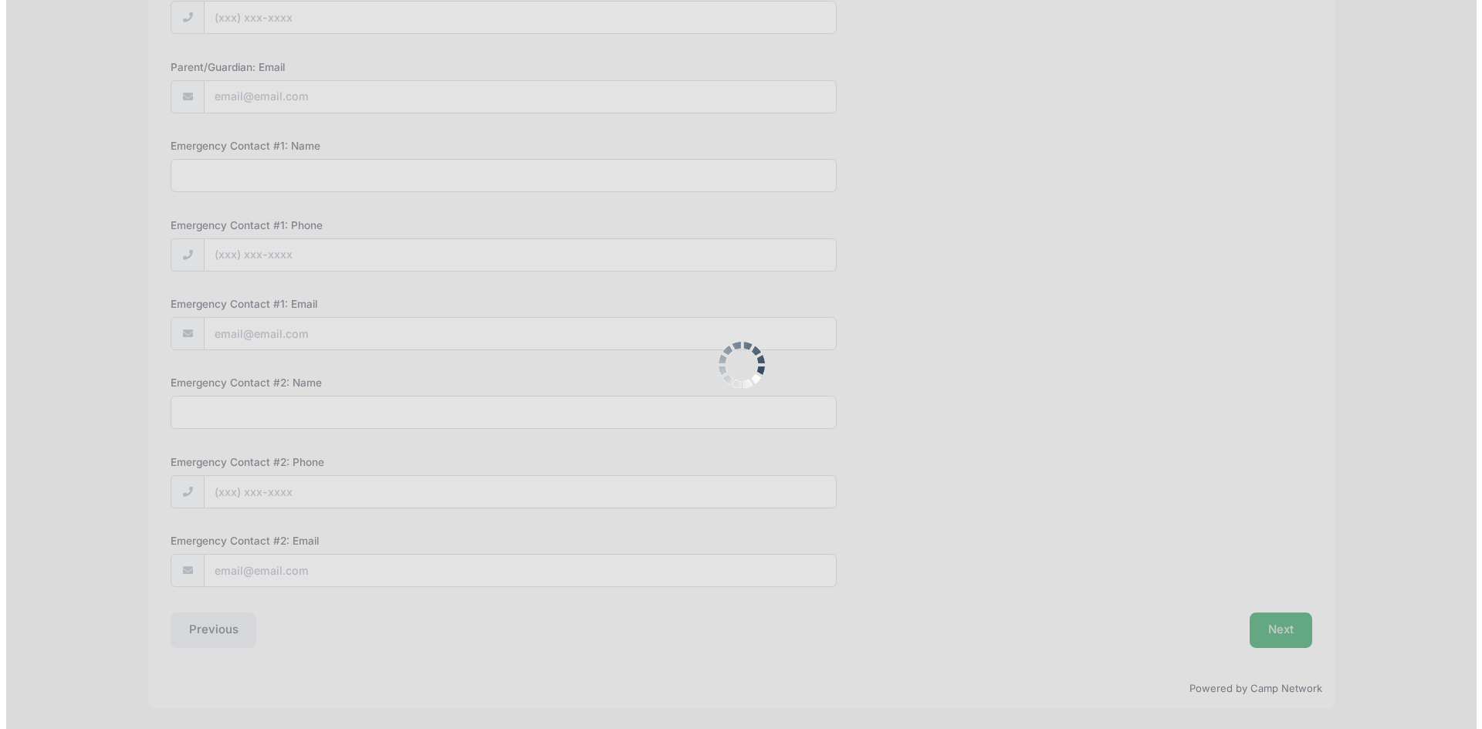
scroll to position [0, 0]
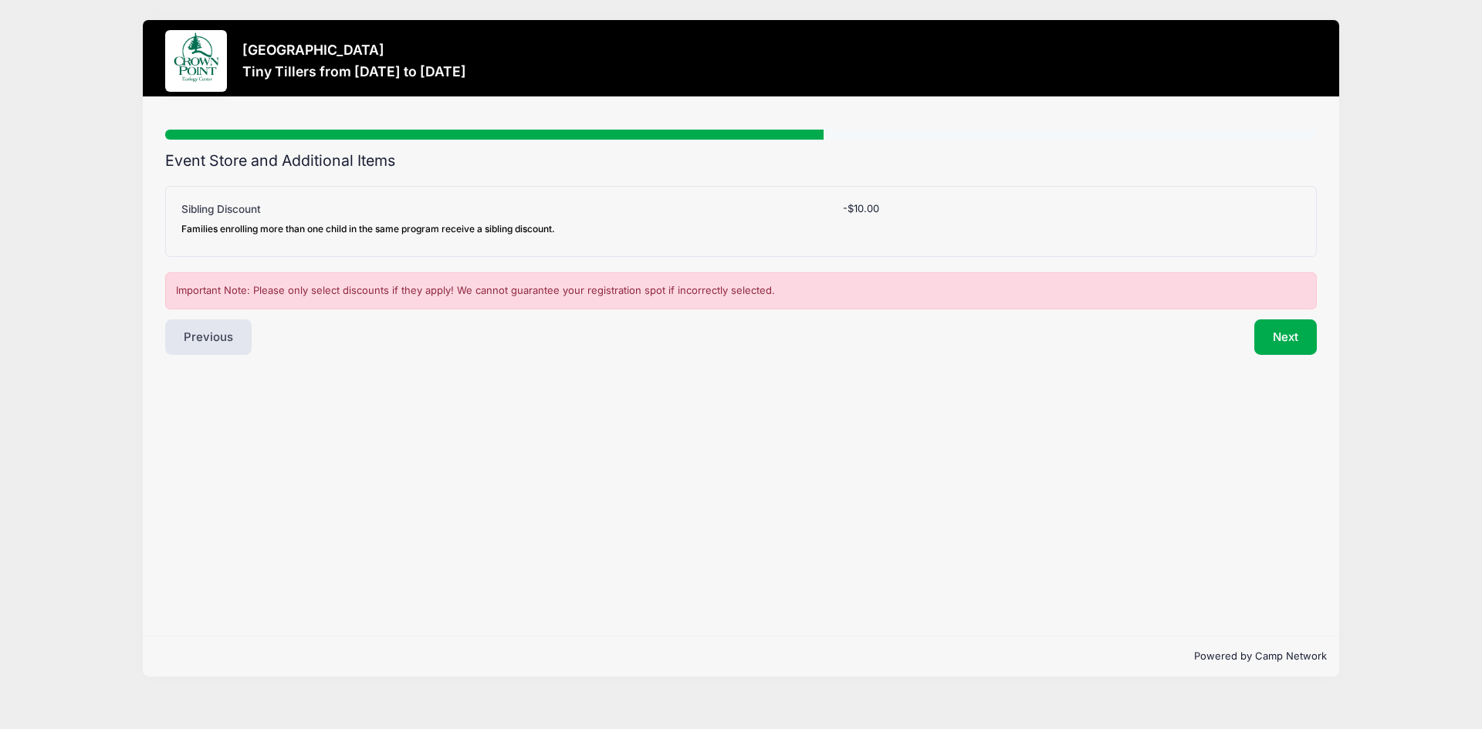
click at [769, 203] on div "Sibling Discount Families enrolling more than one child in the same program rec…" at bounding box center [505, 221] width 662 height 40
click at [1303, 342] on button "Next" at bounding box center [1285, 336] width 63 height 35
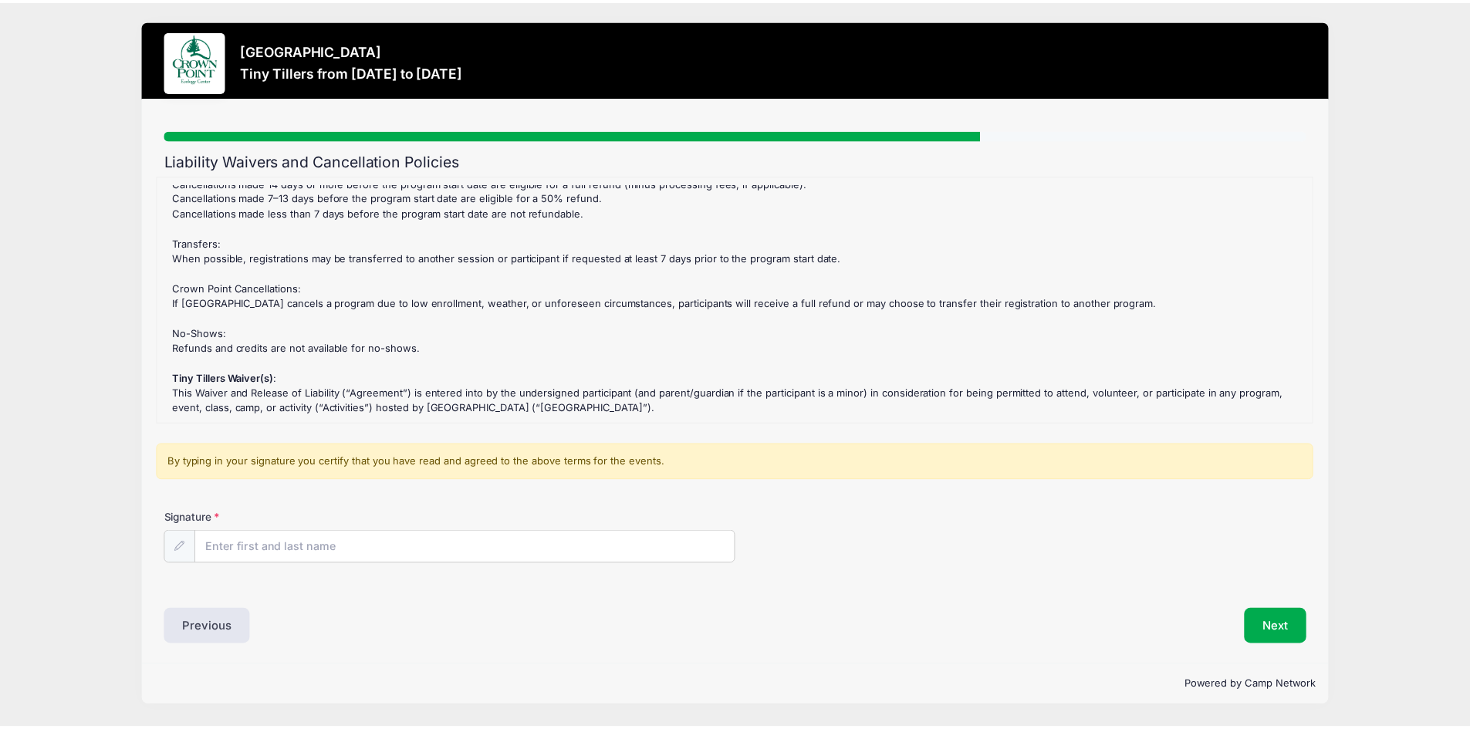
scroll to position [77, 0]
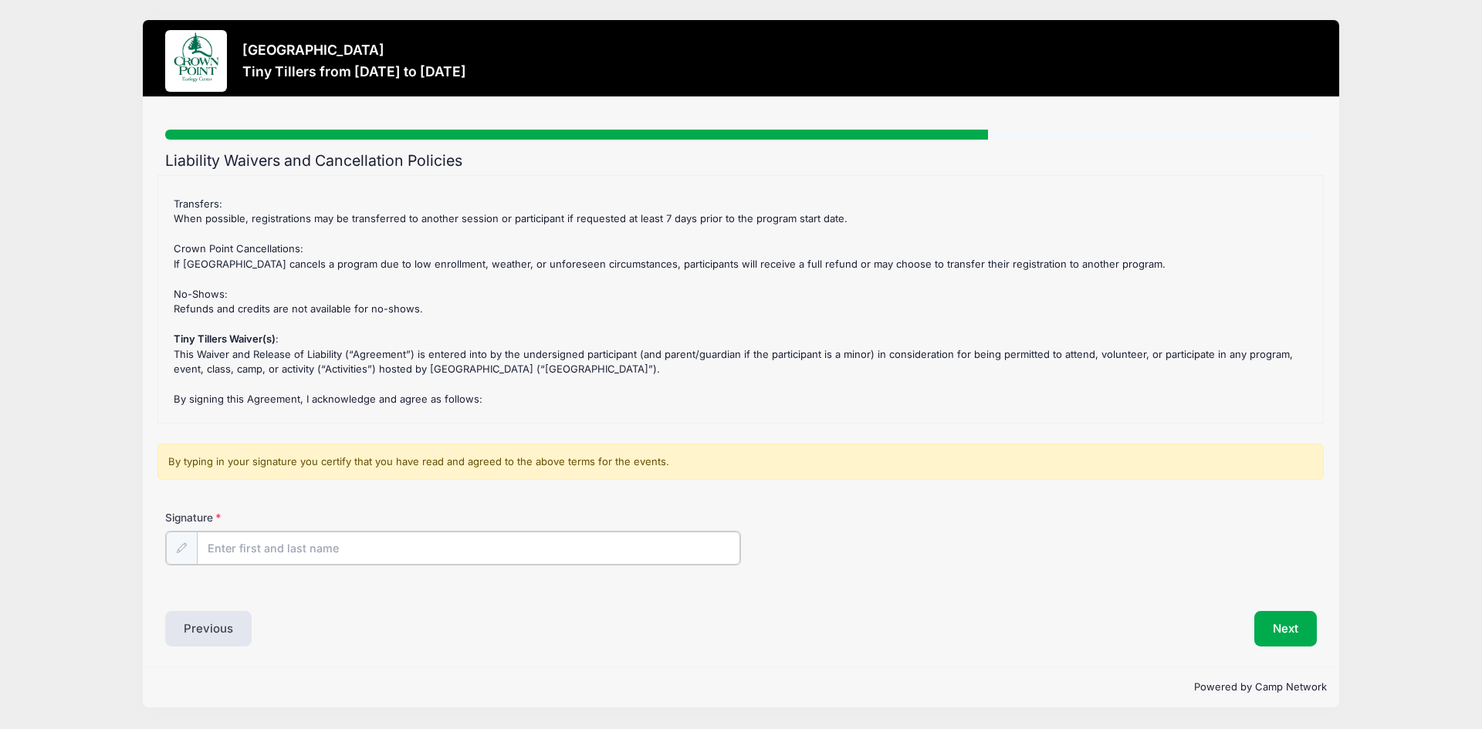
click at [476, 553] on input "Signature" at bounding box center [468, 548] width 543 height 33
drag, startPoint x: 485, startPoint y: 545, endPoint x: 512, endPoint y: 539, distance: 27.5
click at [485, 545] on input "Signature" at bounding box center [468, 548] width 543 height 33
type input "Clara"
click at [1299, 634] on button "Next" at bounding box center [1285, 627] width 63 height 35
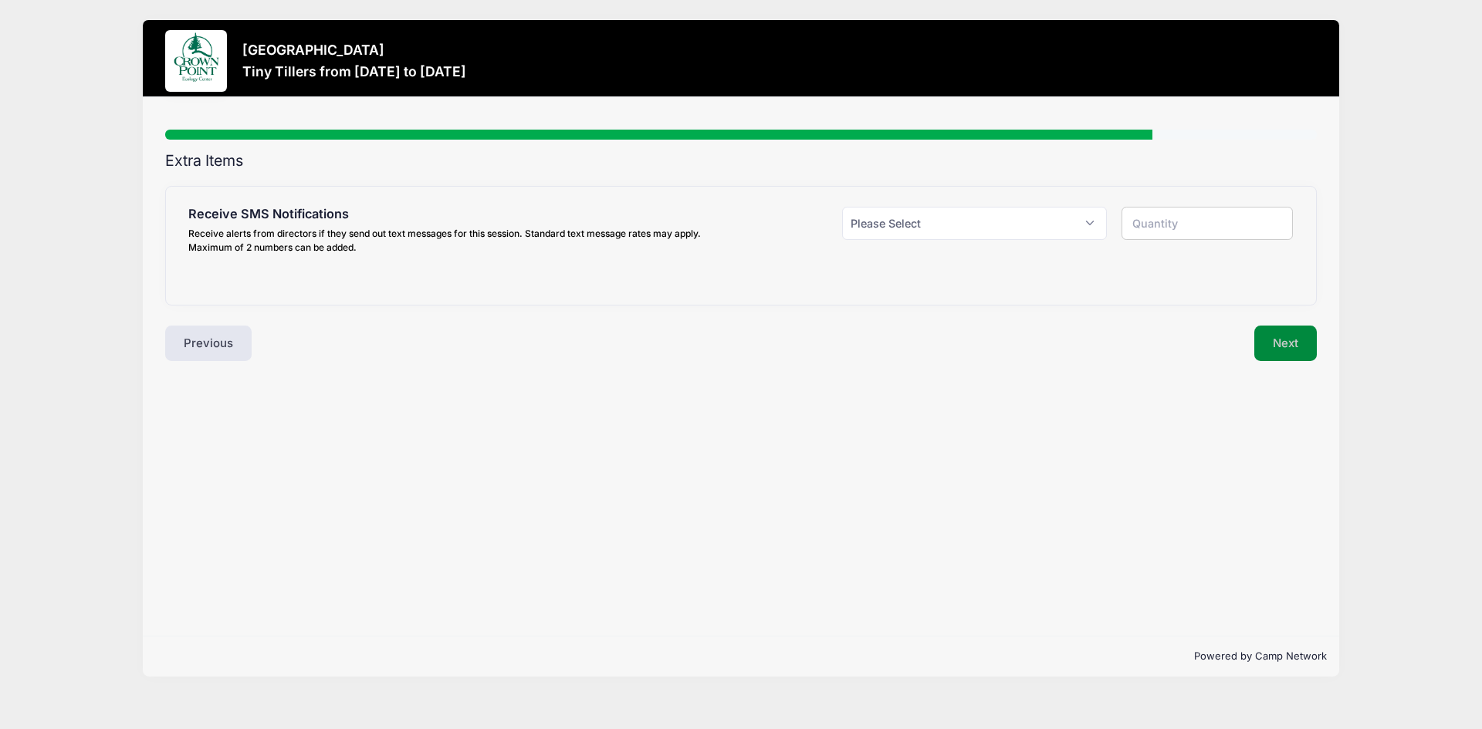
click at [1297, 352] on button "Next" at bounding box center [1285, 343] width 63 height 35
click at [1043, 232] on select "Please Select Yes ($0.00) No" at bounding box center [974, 223] width 265 height 33
select select "1"
click at [842, 207] on select "Please Select Yes ($0.00) No" at bounding box center [974, 223] width 265 height 33
type input "1"
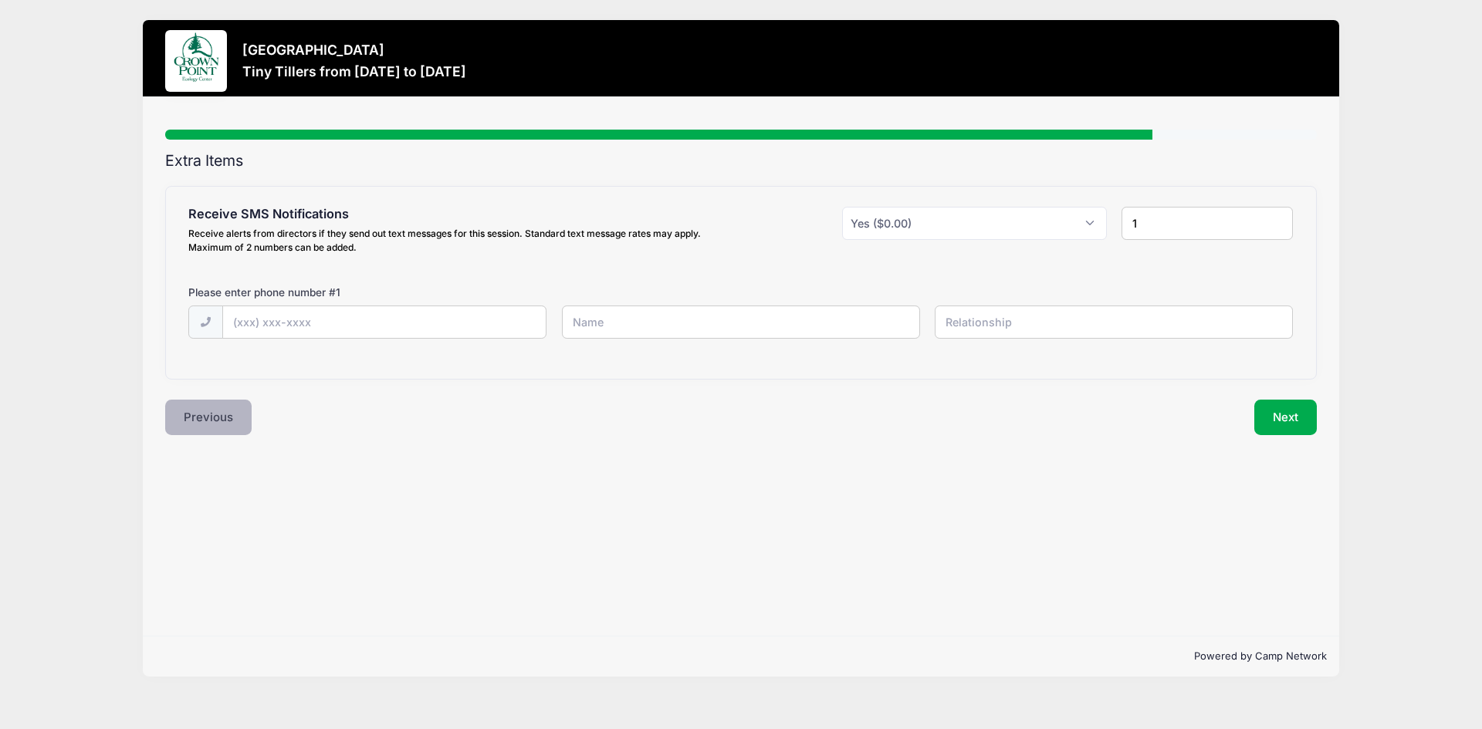
click at [215, 417] on button "Previous" at bounding box center [208, 417] width 86 height 35
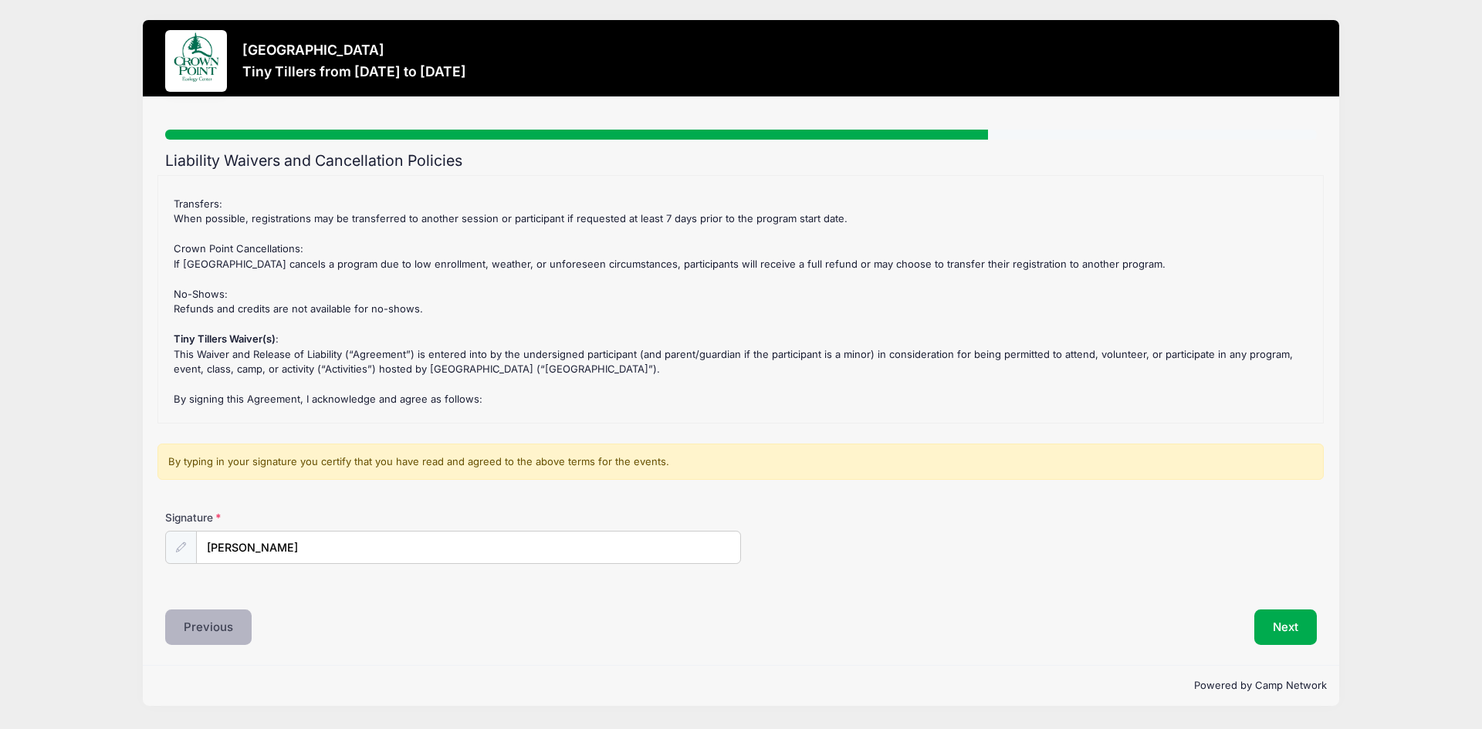
click at [219, 639] on button "Previous" at bounding box center [208, 627] width 86 height 35
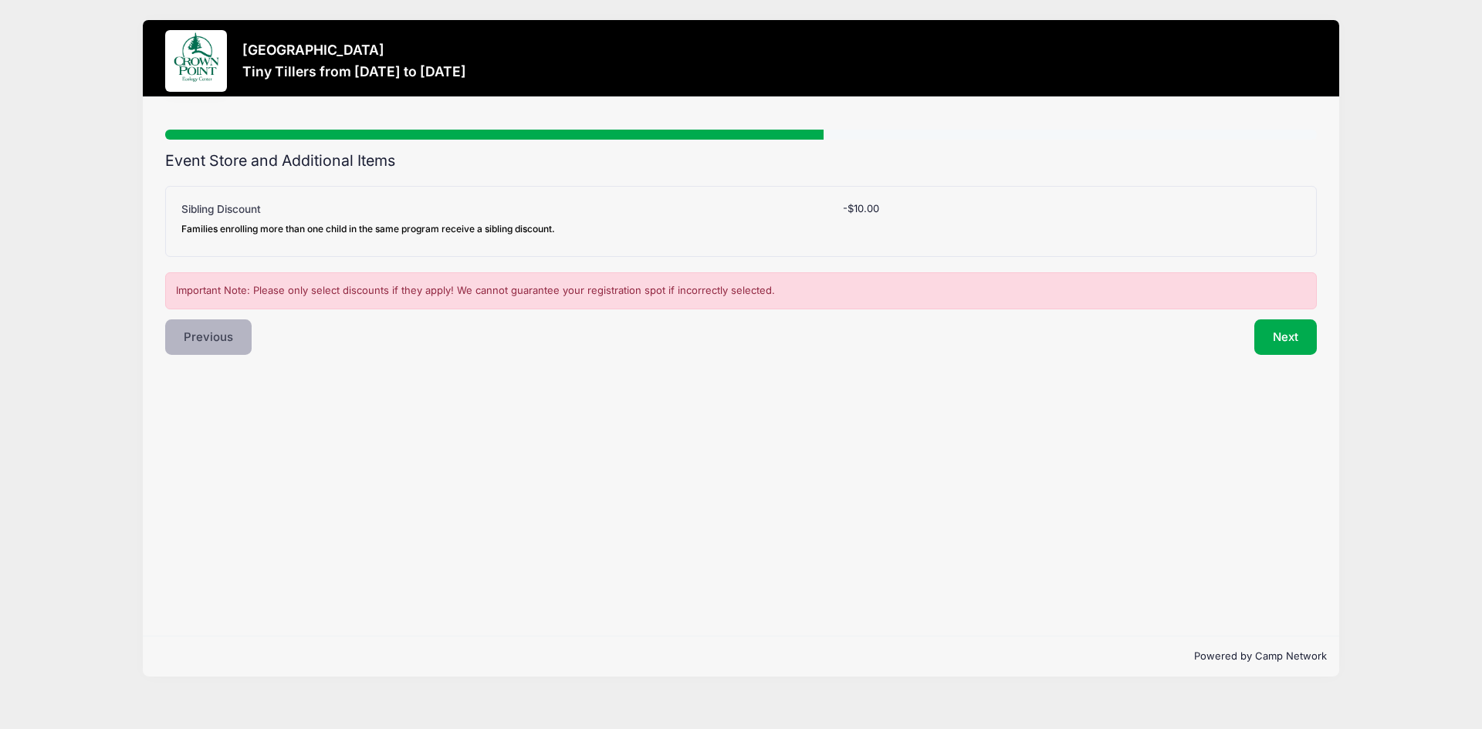
click at [207, 346] on button "Previous" at bounding box center [208, 336] width 86 height 35
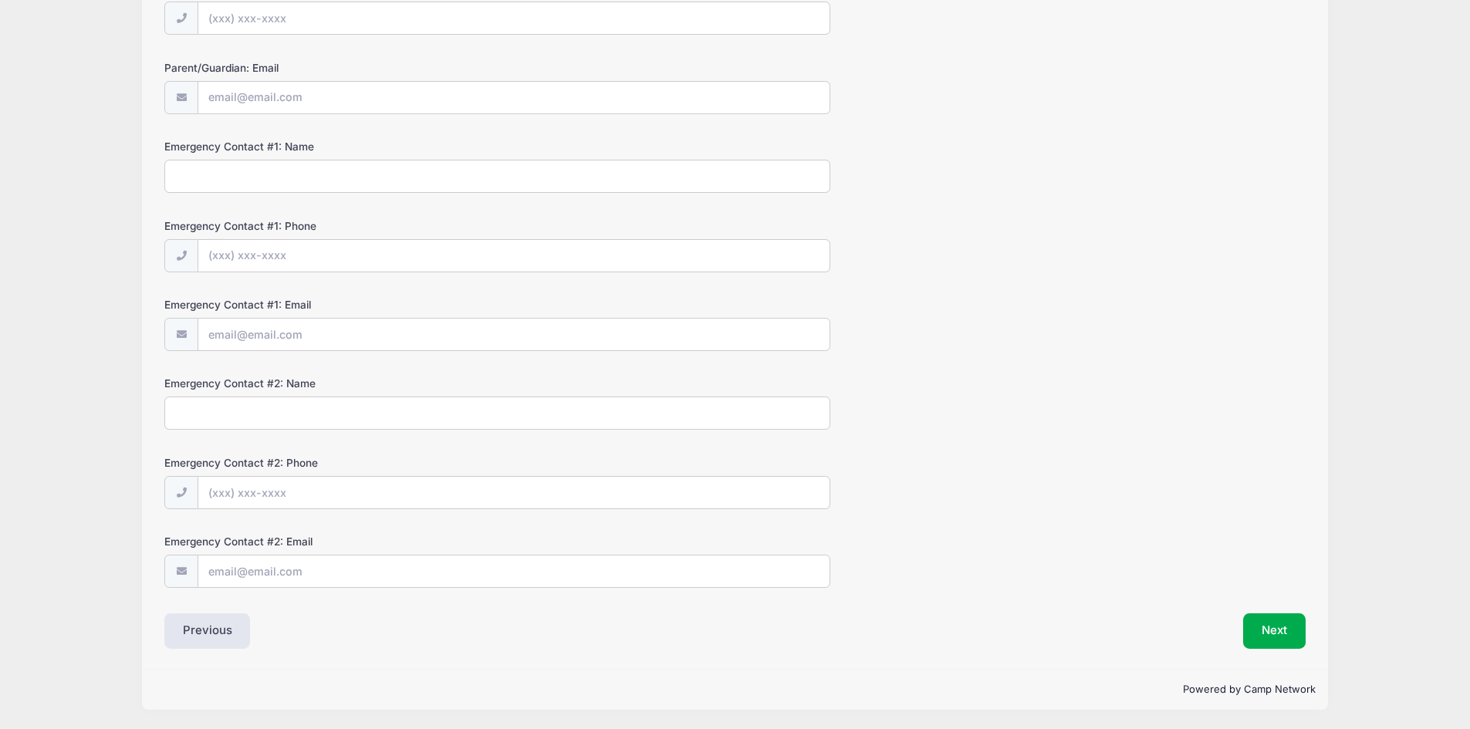
scroll to position [285, 0]
click at [204, 631] on button "Previous" at bounding box center [207, 630] width 86 height 35
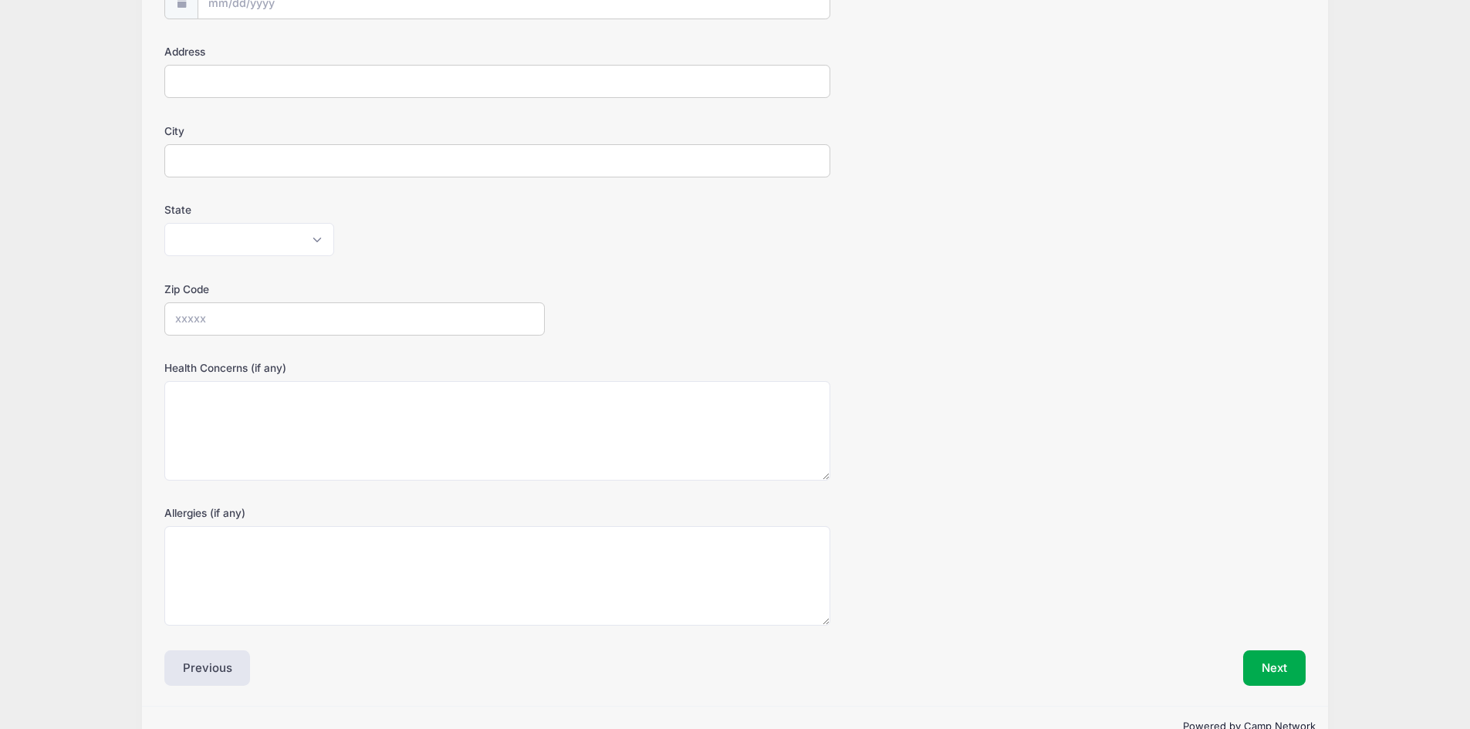
scroll to position [259, 0]
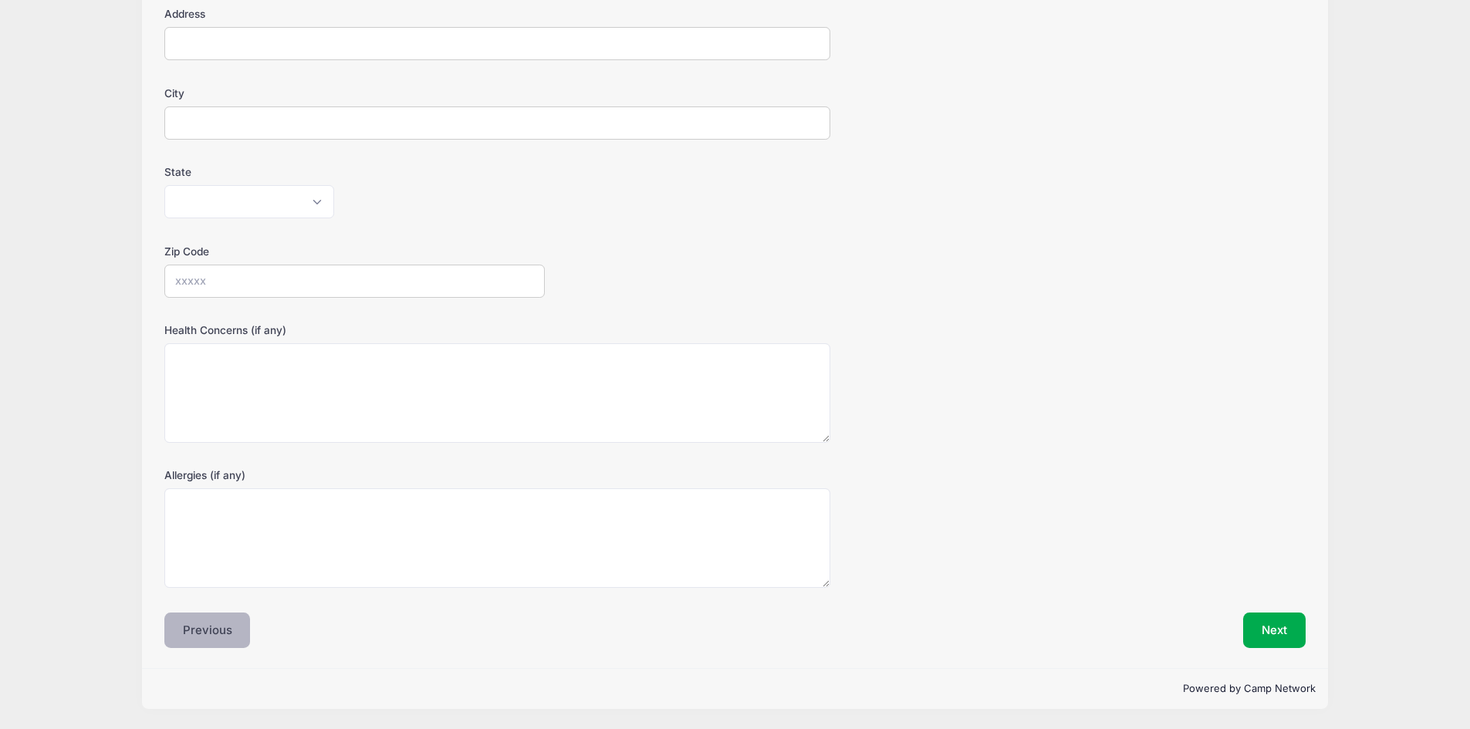
click at [195, 640] on button "Previous" at bounding box center [207, 630] width 86 height 35
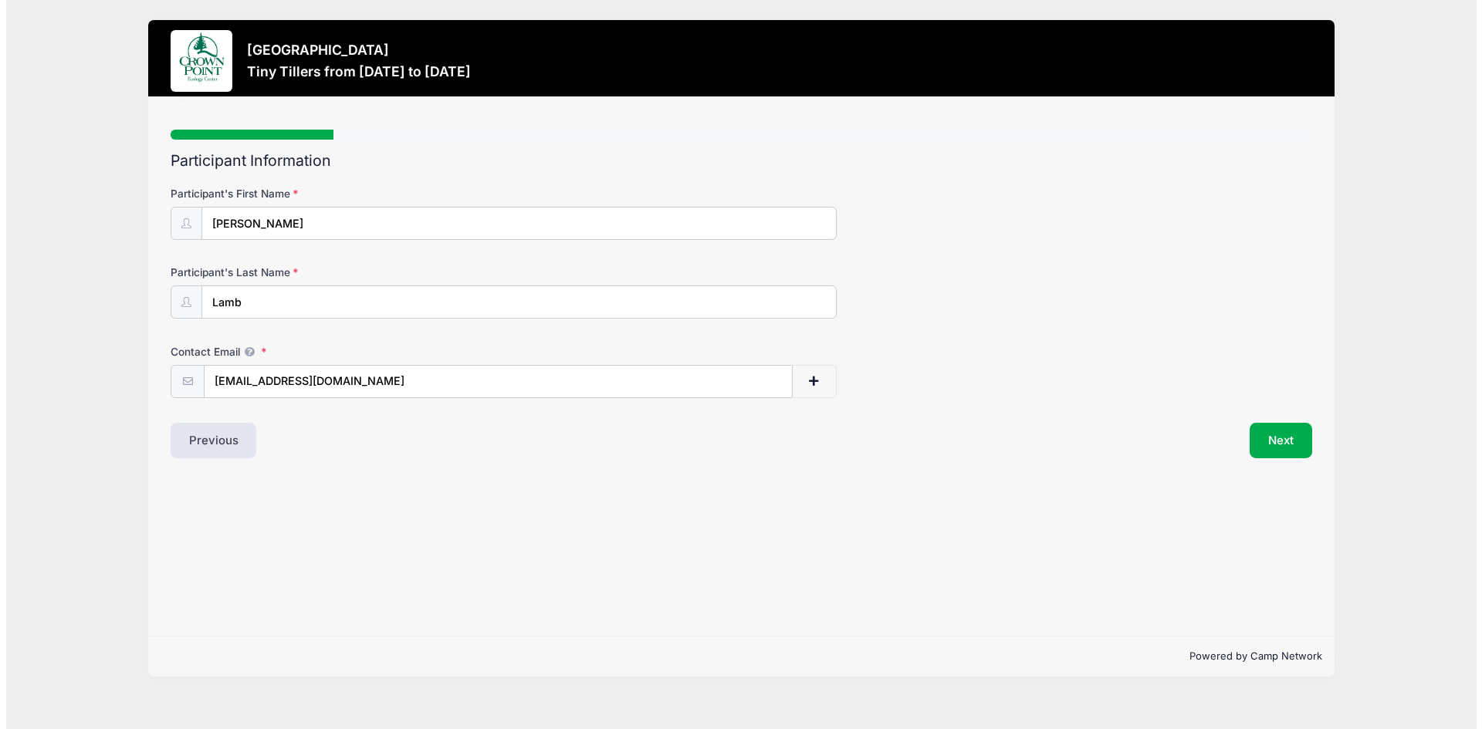
scroll to position [0, 0]
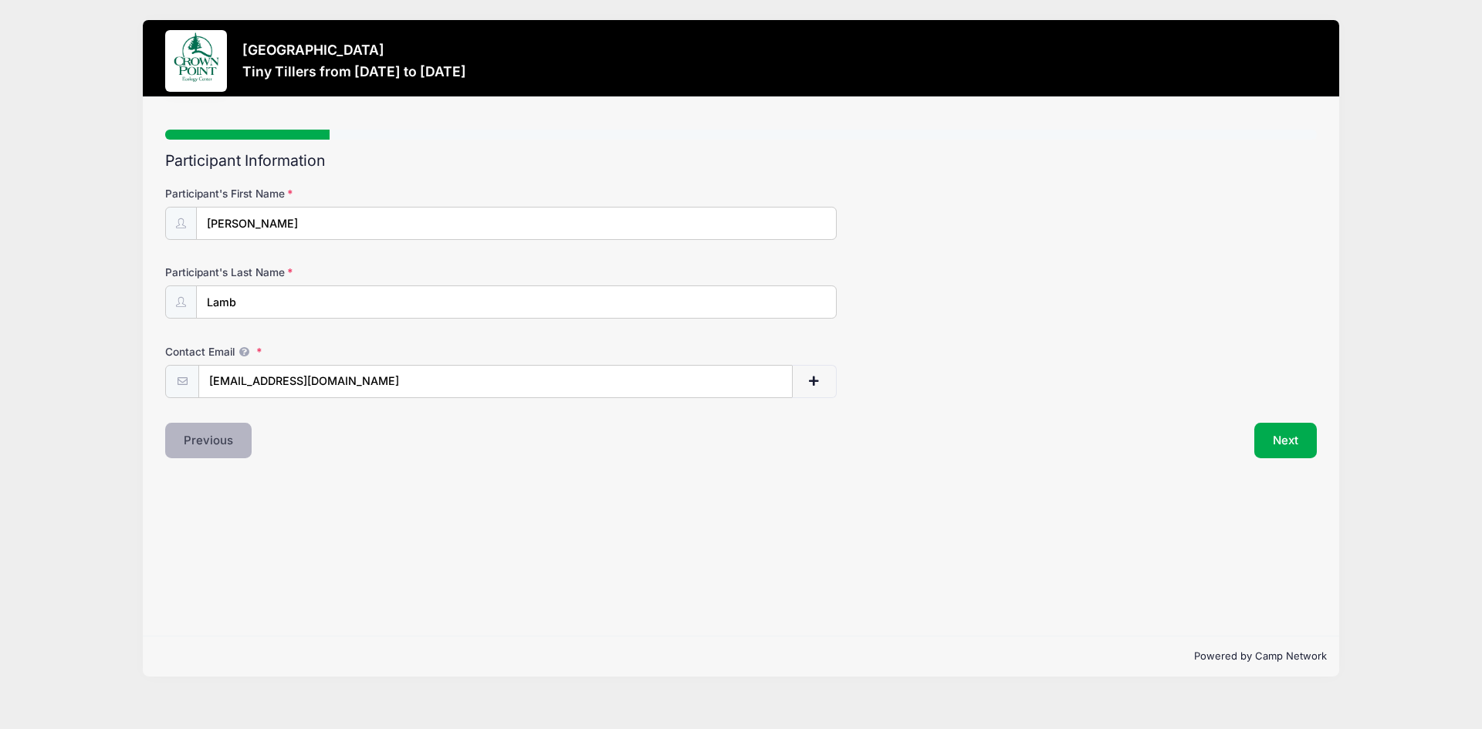
click at [206, 453] on button "Previous" at bounding box center [208, 440] width 86 height 35
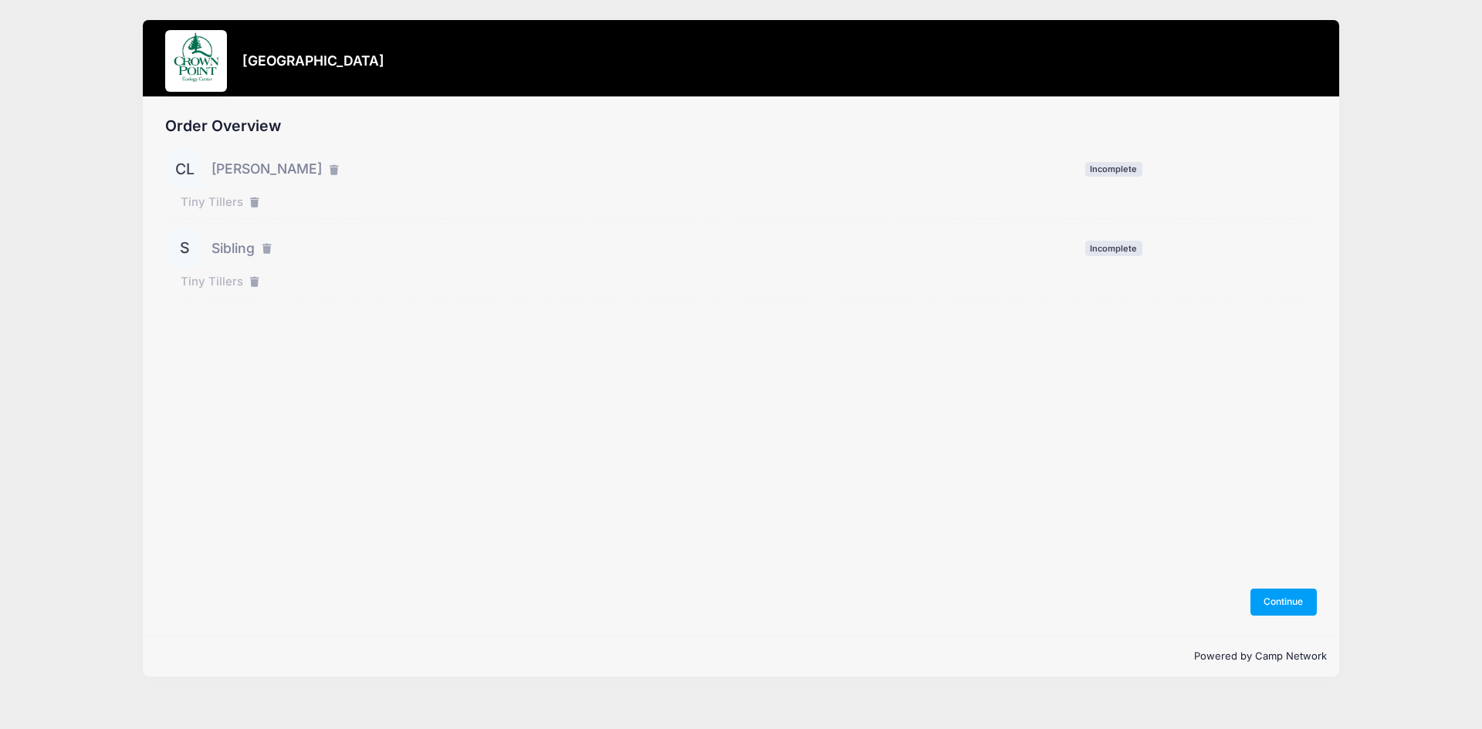
click at [242, 247] on span "Sibling" at bounding box center [232, 248] width 43 height 20
click at [1292, 600] on button "Continue" at bounding box center [1283, 602] width 66 height 26
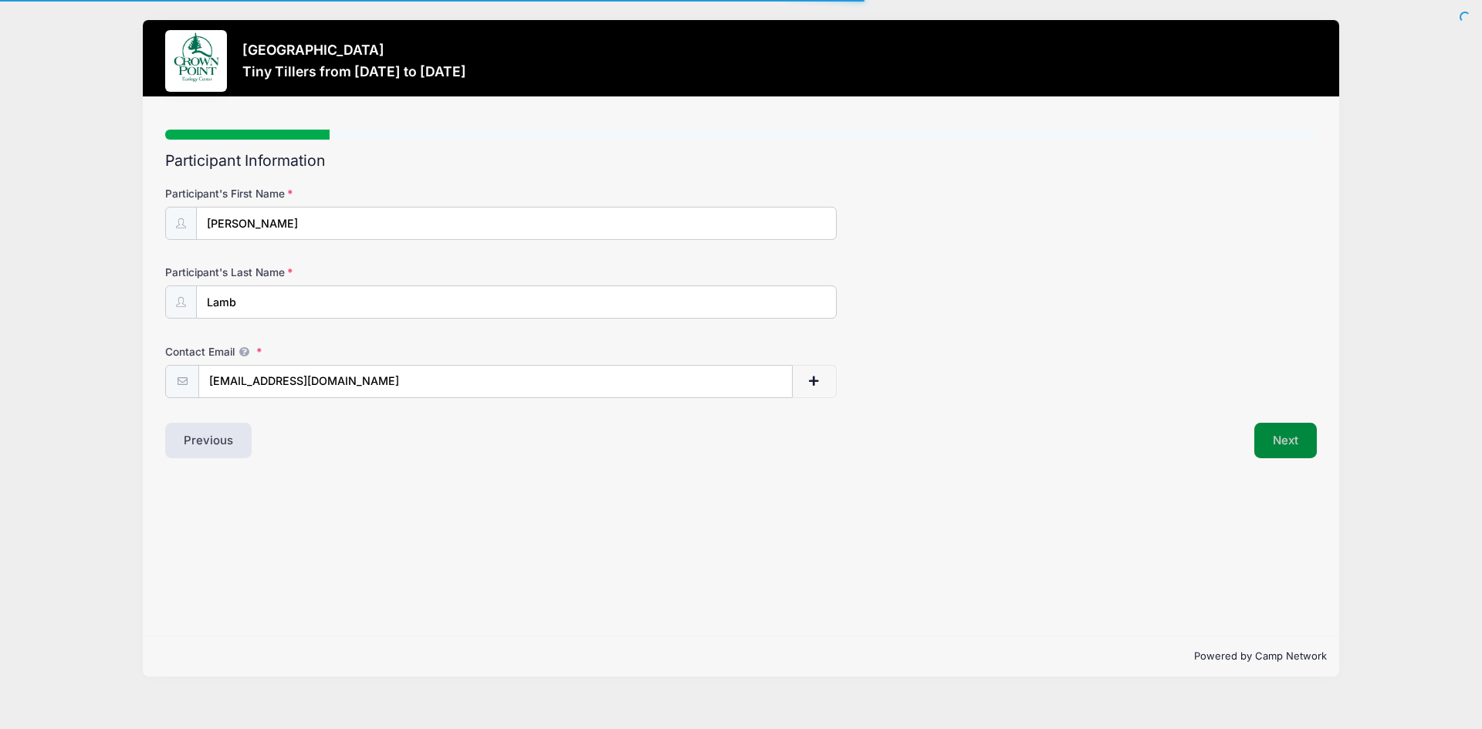
click at [1286, 444] on button "Next" at bounding box center [1285, 440] width 63 height 35
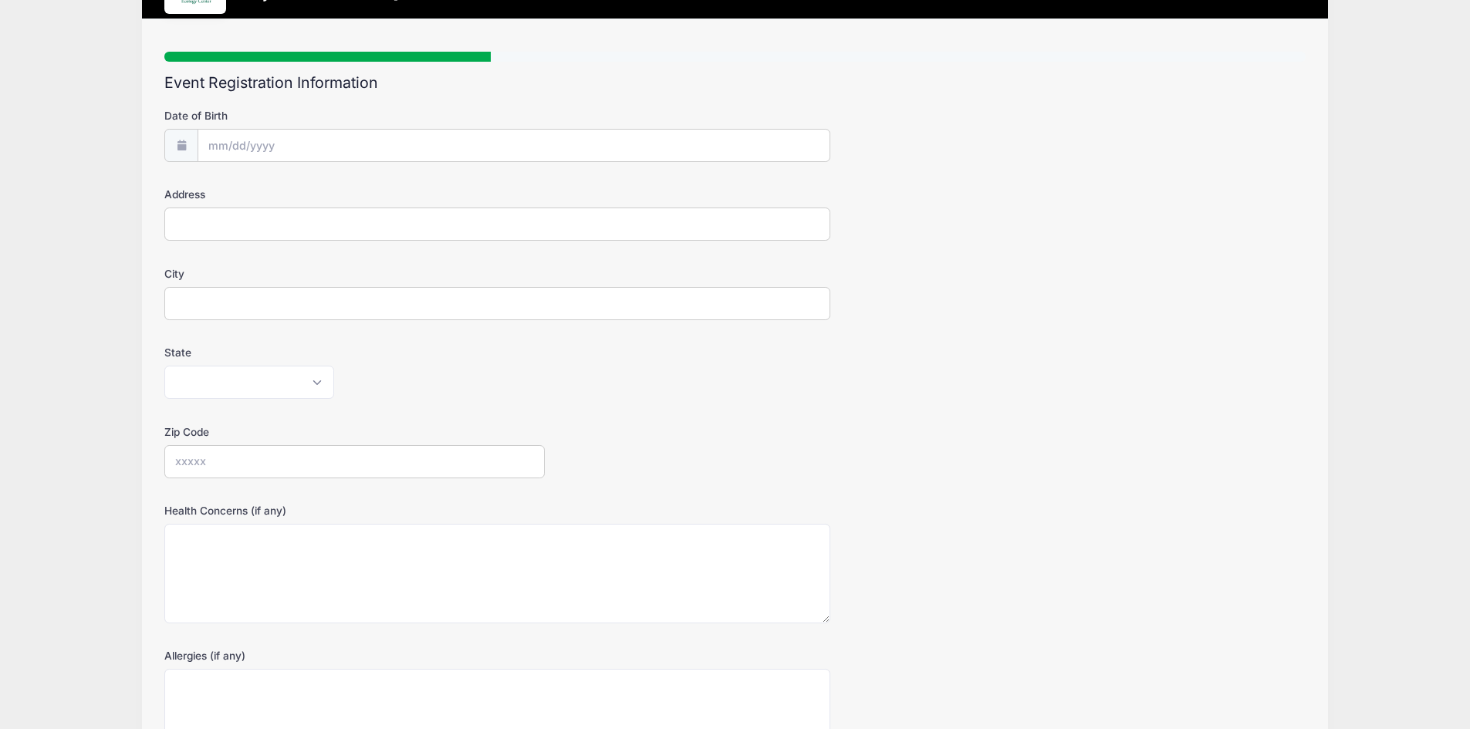
scroll to position [259, 0]
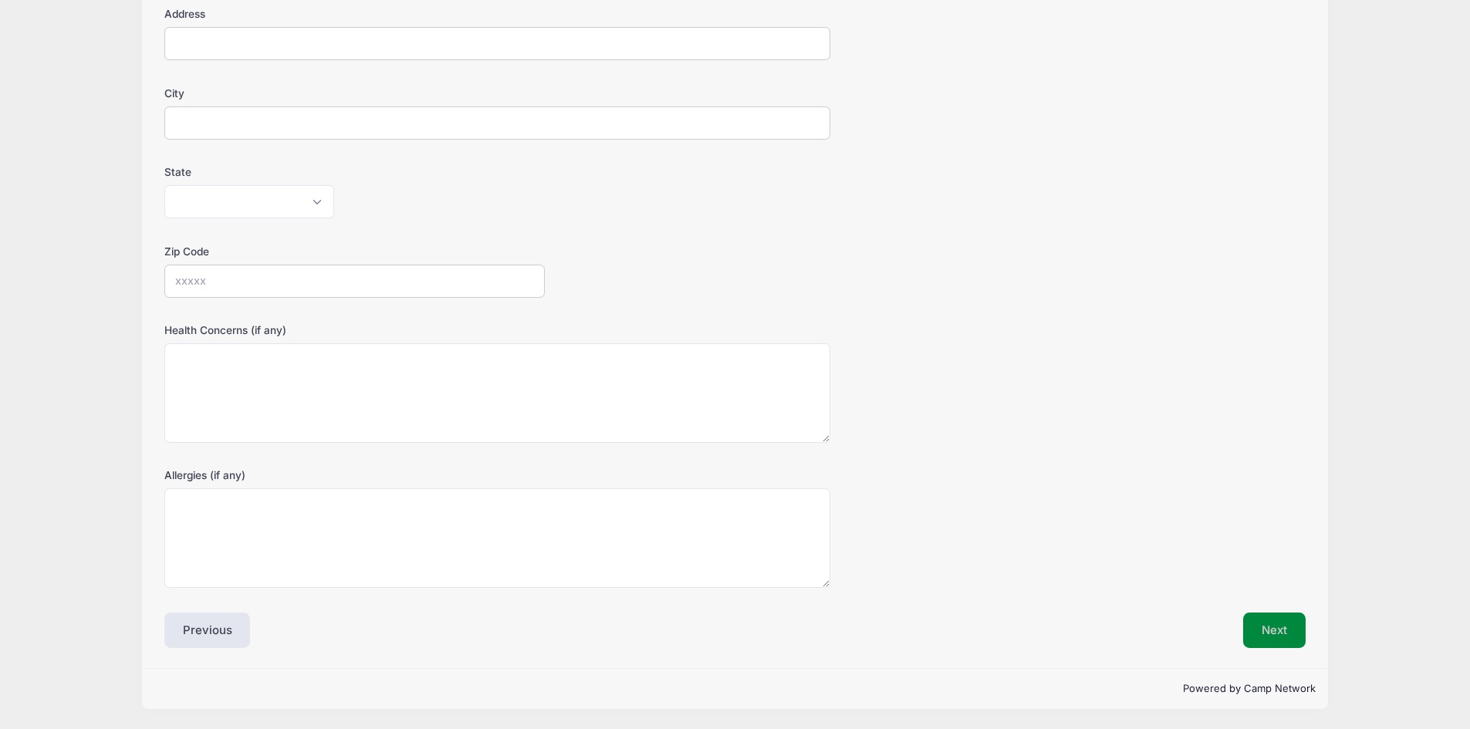
click at [1285, 624] on button "Next" at bounding box center [1274, 630] width 63 height 35
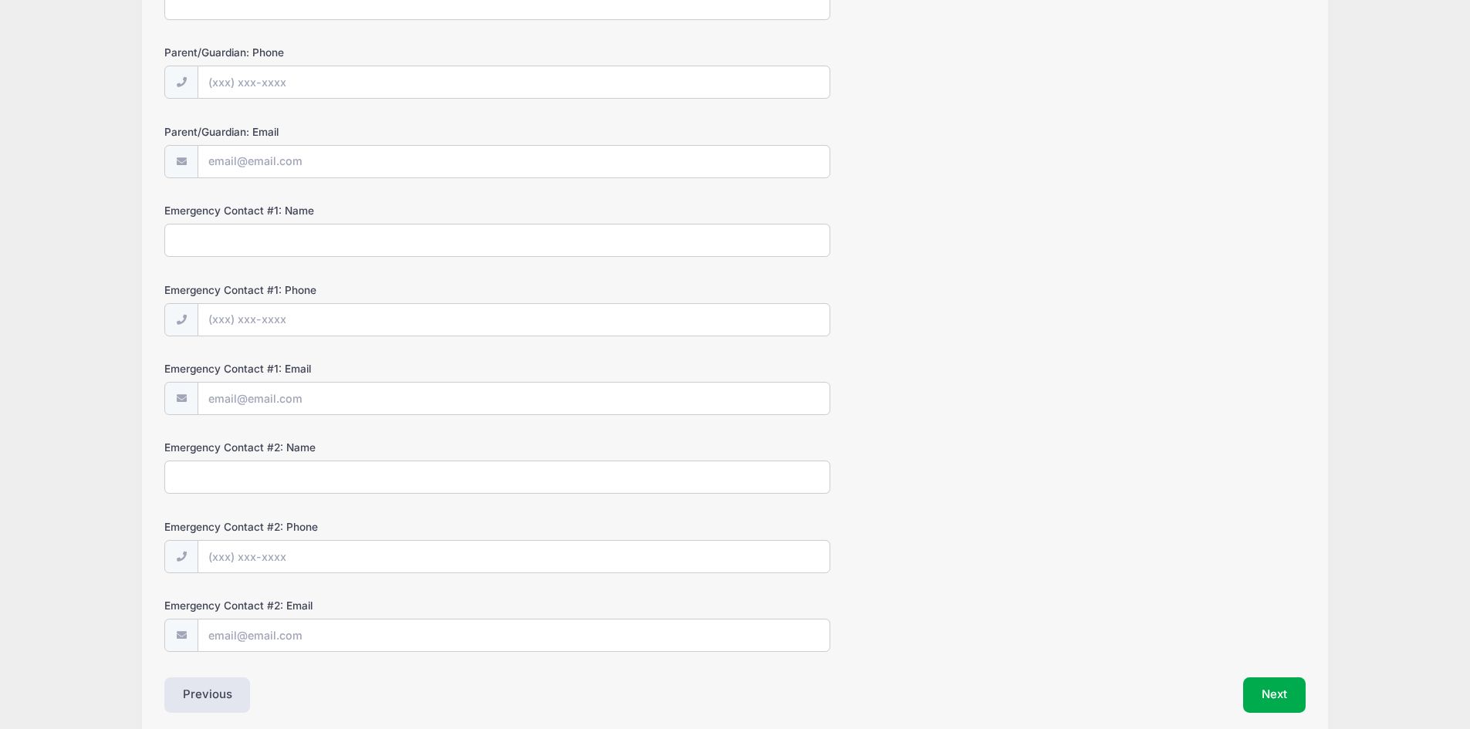
scroll to position [285, 0]
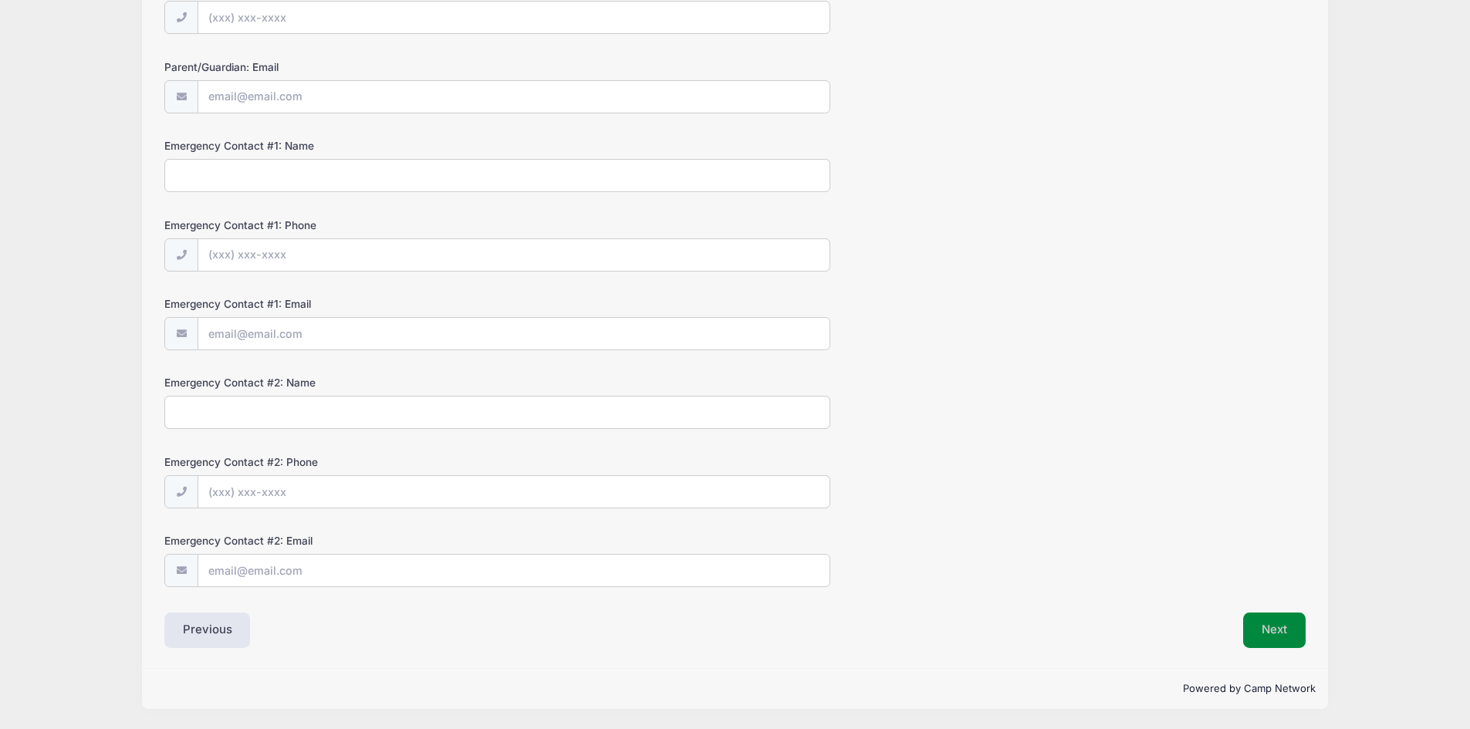
click at [1263, 622] on button "Next" at bounding box center [1274, 630] width 63 height 35
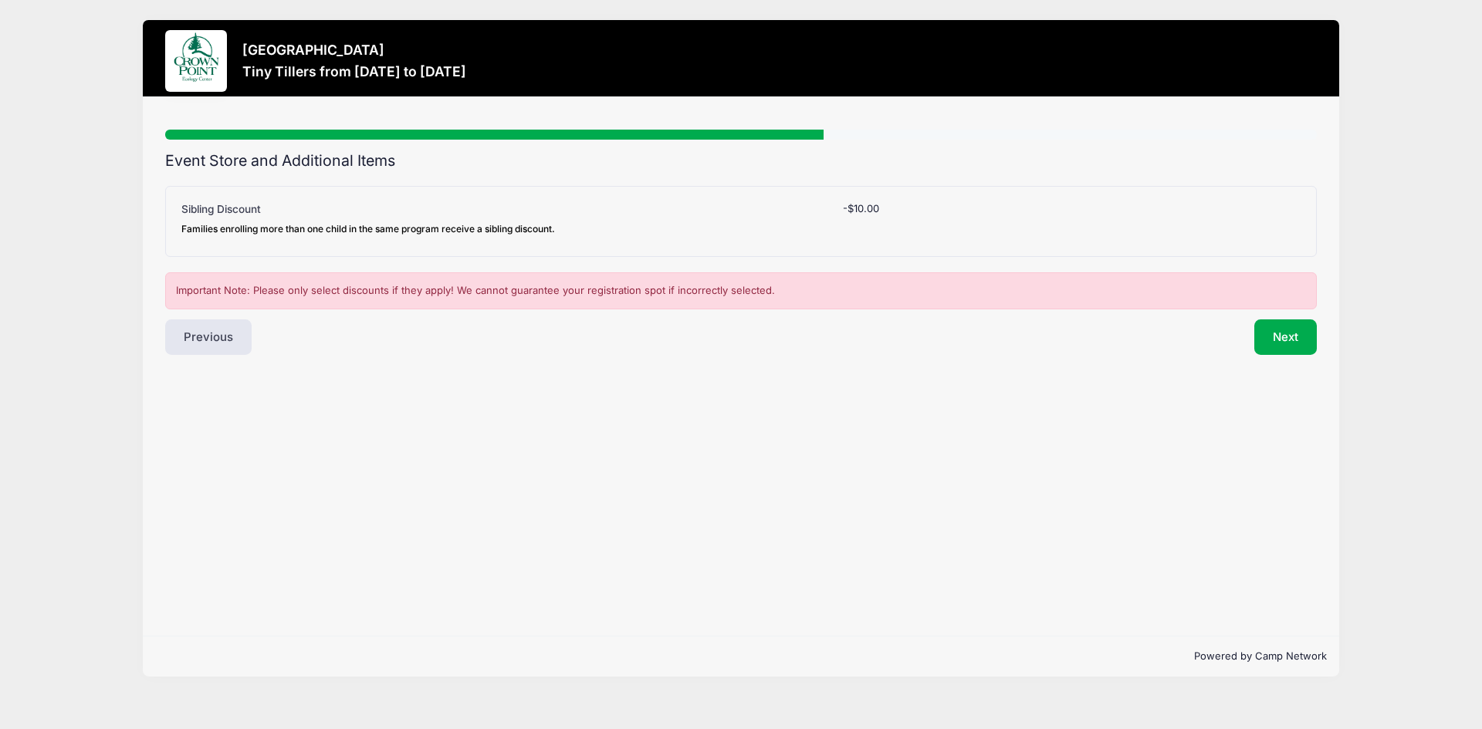
scroll to position [0, 0]
click at [1274, 340] on button "Next" at bounding box center [1285, 336] width 63 height 35
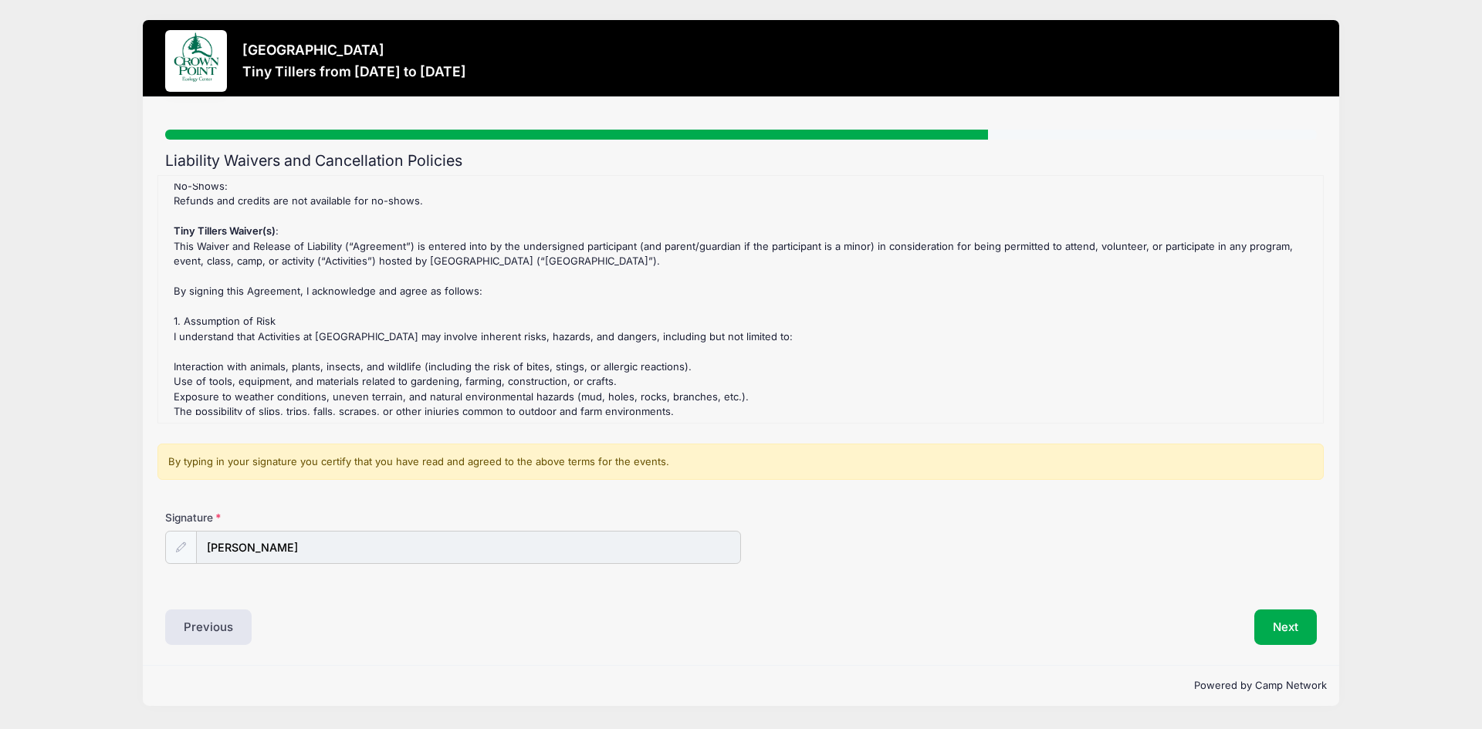
scroll to position [232, 0]
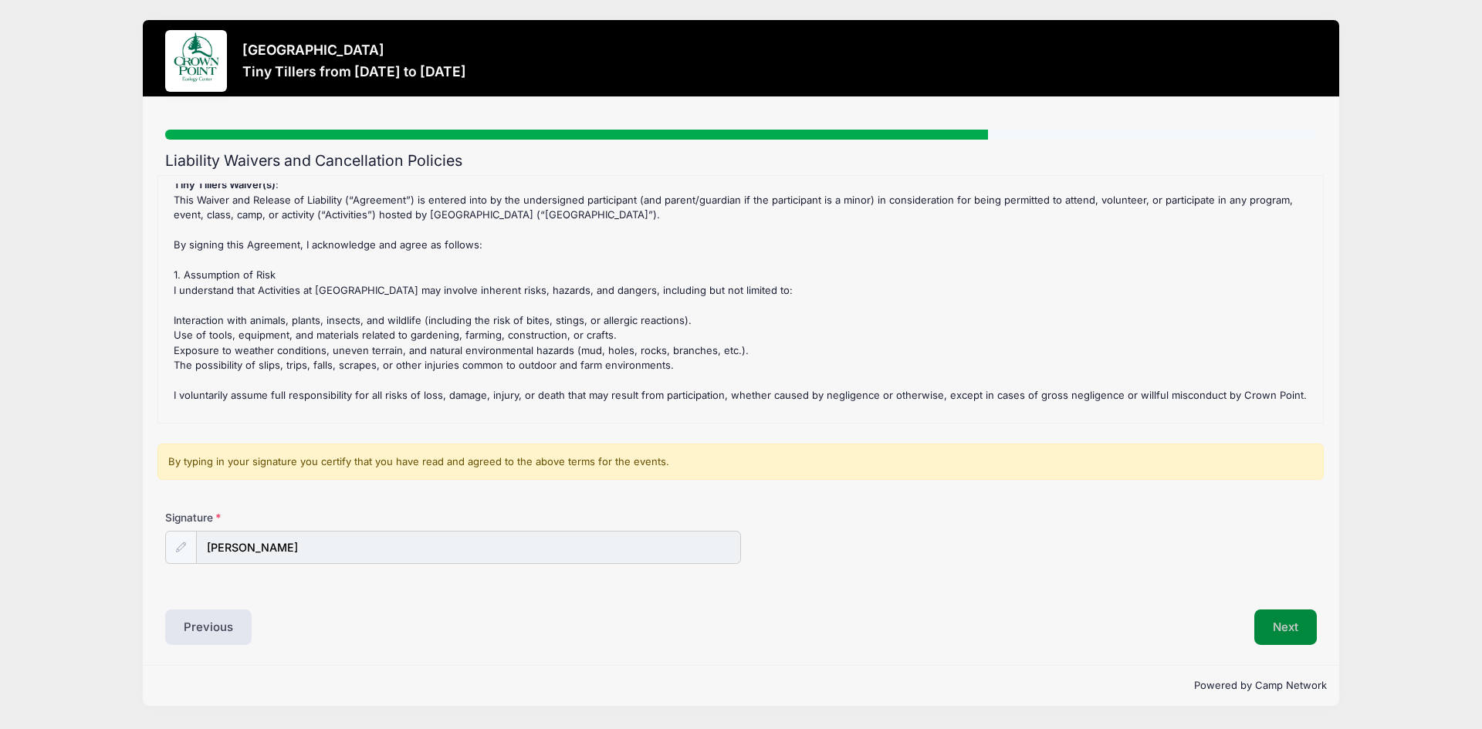
click at [1290, 622] on button "Next" at bounding box center [1285, 627] width 63 height 35
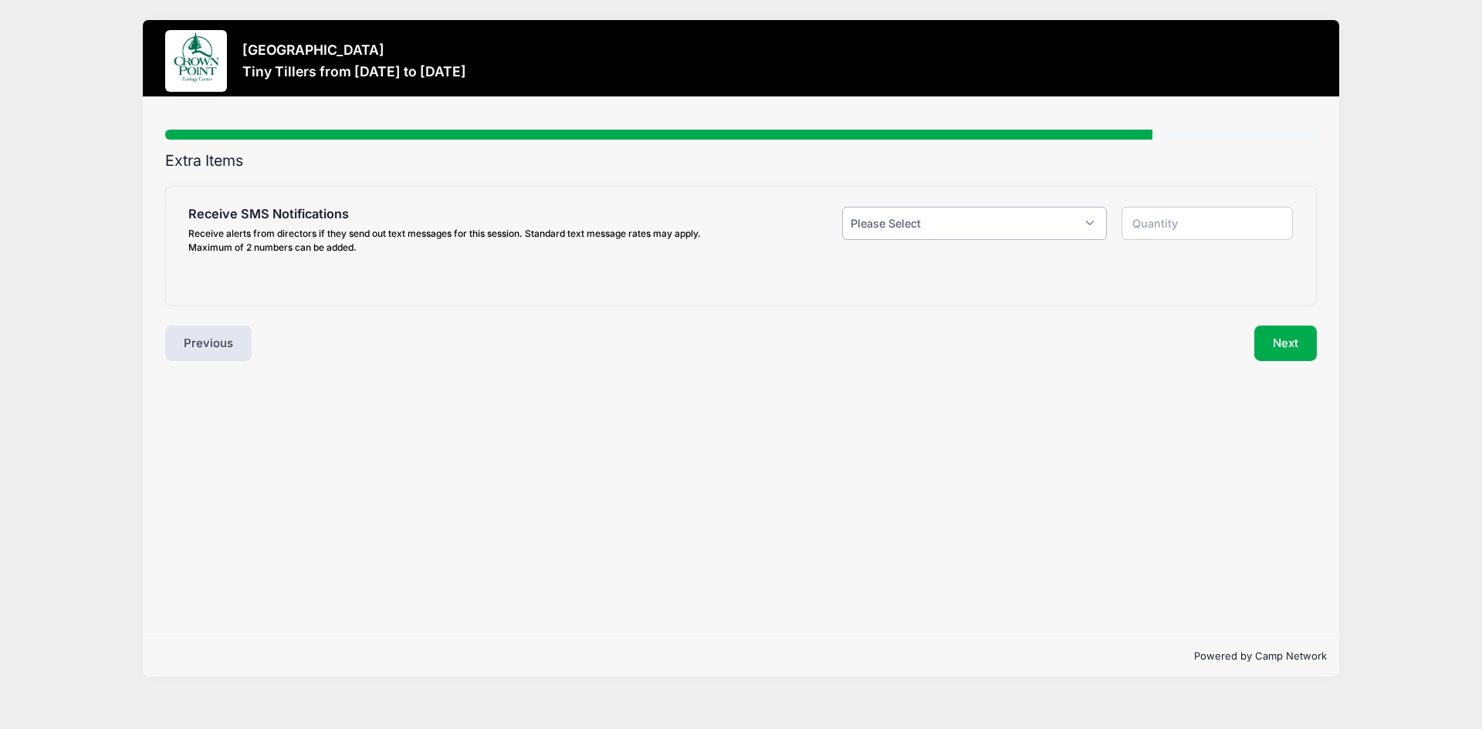
click at [1087, 231] on select "Please Select Yes ($0.00) No" at bounding box center [974, 223] width 265 height 33
select select "0"
click at [842, 207] on select "Please Select Yes ($0.00) No" at bounding box center [974, 223] width 265 height 33
type input "0"
click at [1283, 343] on button "Next" at bounding box center [1285, 343] width 63 height 35
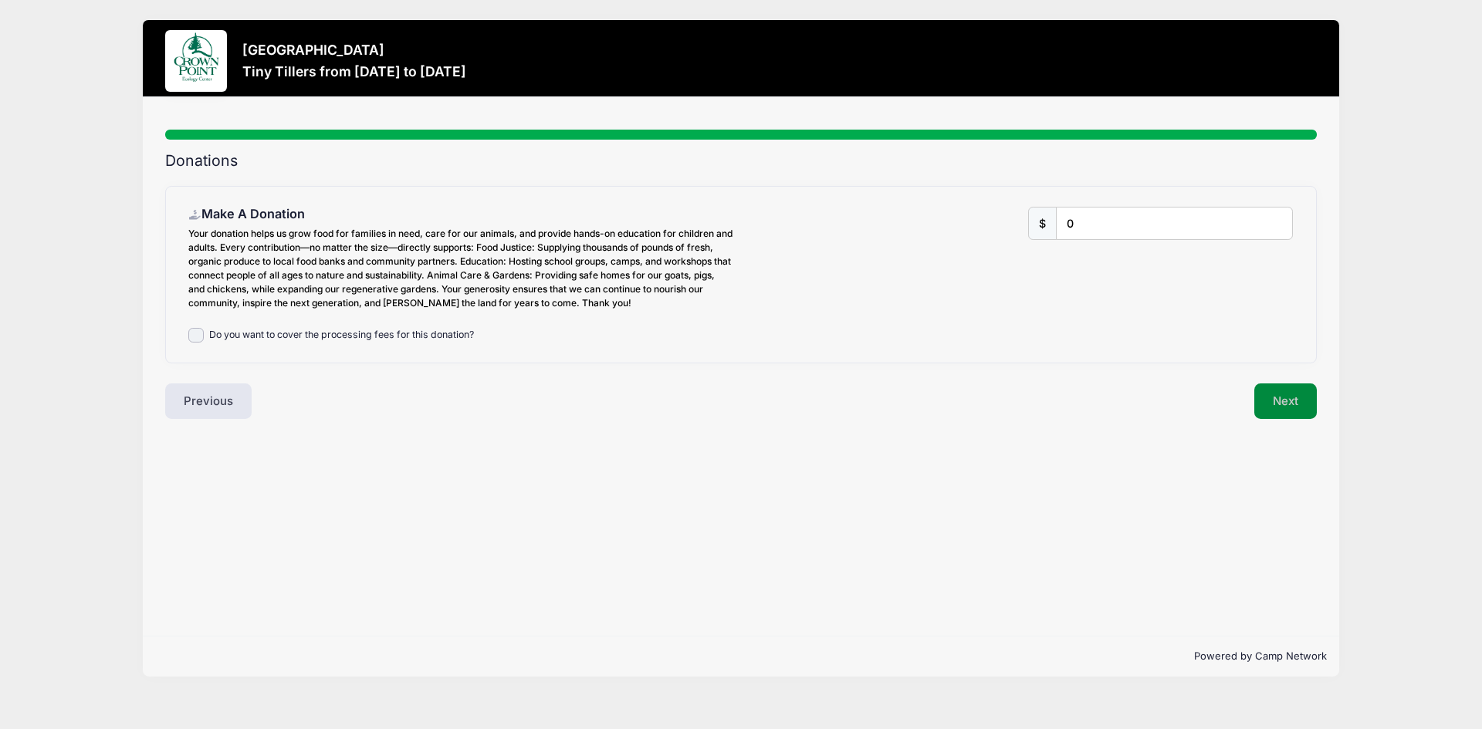
click at [1280, 401] on button "Next" at bounding box center [1285, 401] width 63 height 35
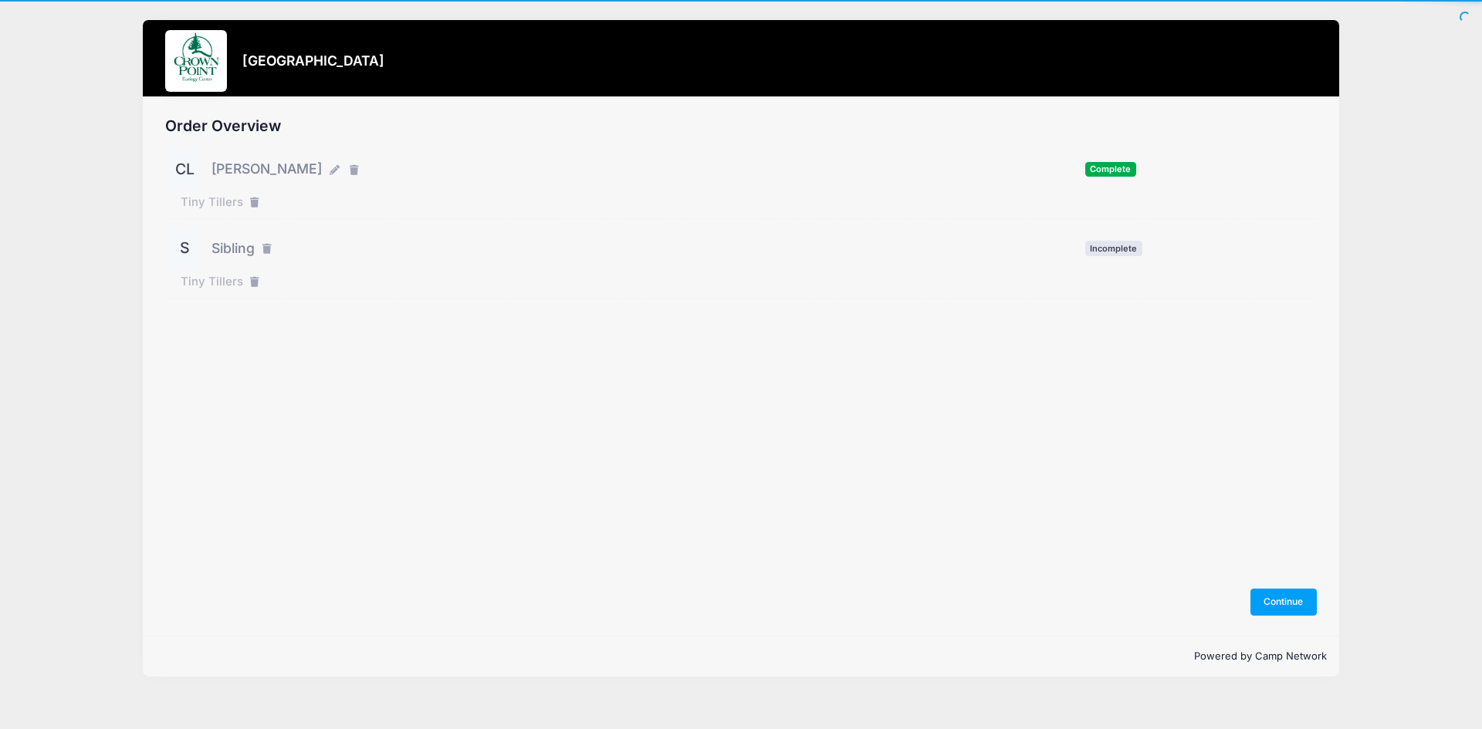
click at [1006, 262] on div "S Sibling Incomplete" at bounding box center [740, 248] width 1151 height 39
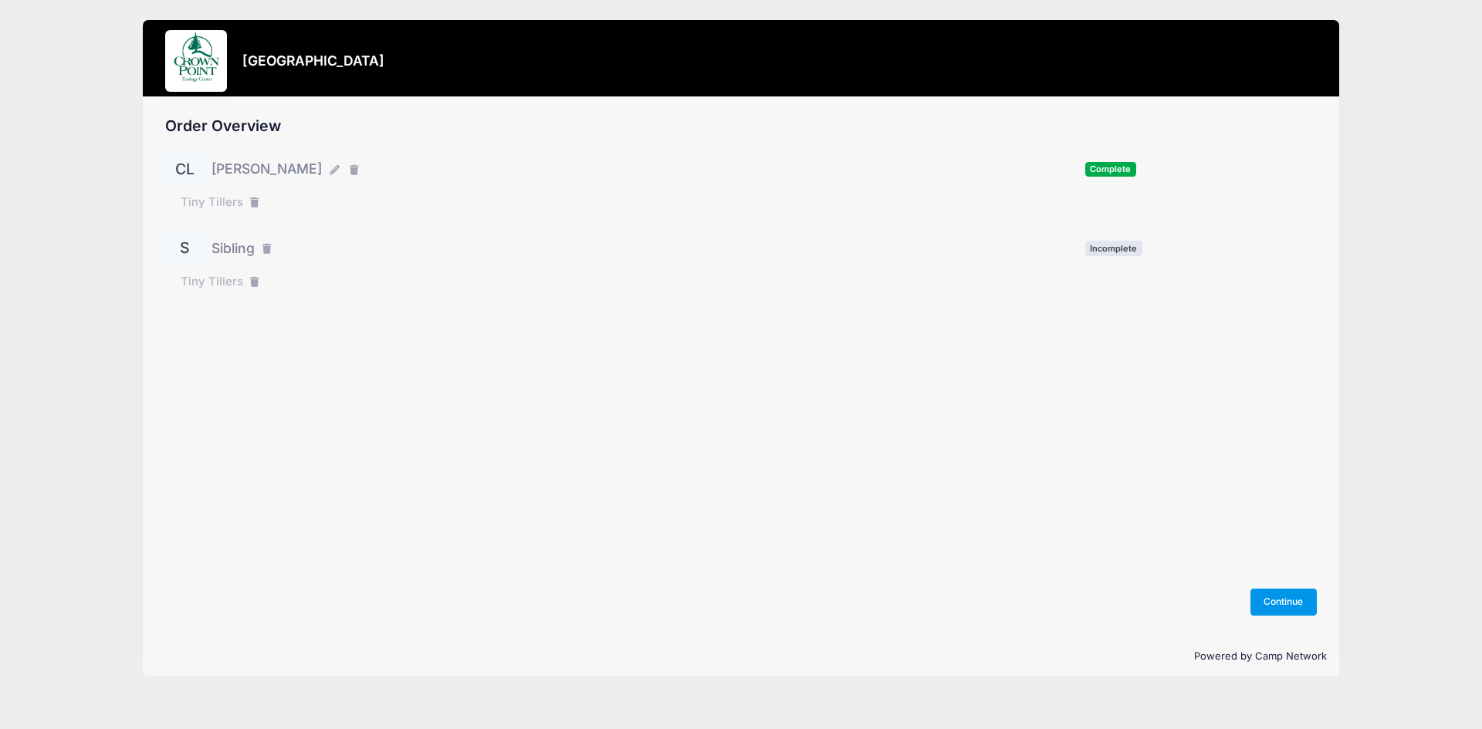
click at [1301, 603] on button "Continue" at bounding box center [1283, 602] width 66 height 26
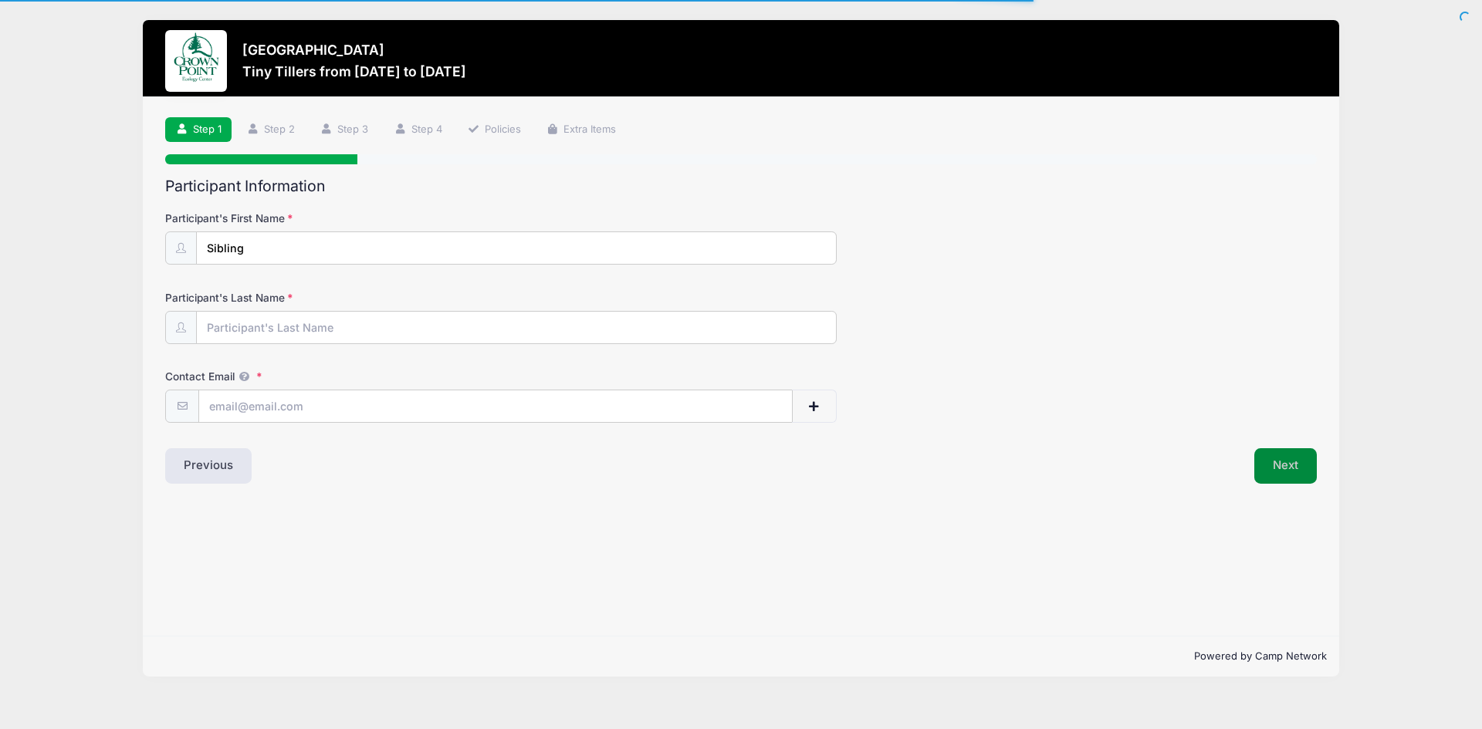
click at [1297, 474] on button "Next" at bounding box center [1285, 465] width 63 height 35
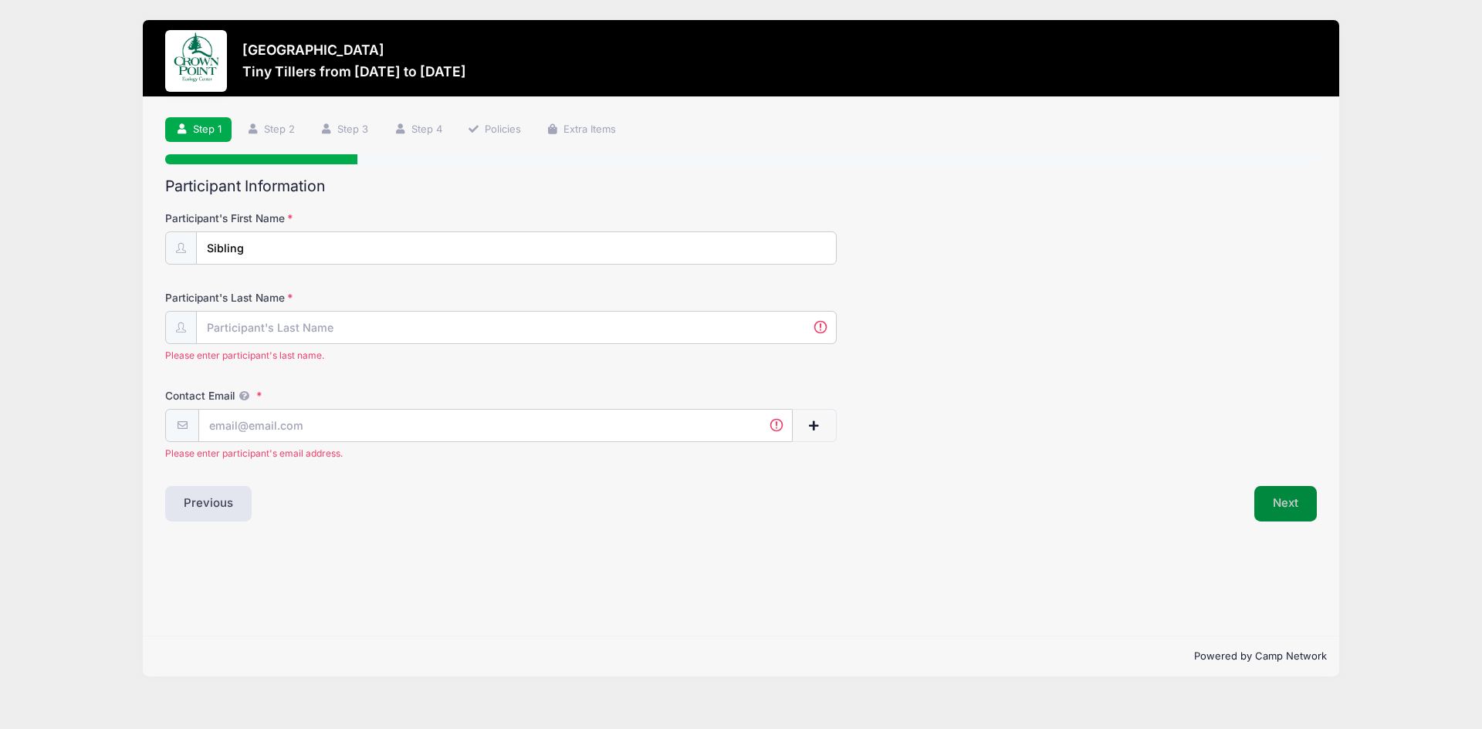
click at [1270, 509] on button "Next" at bounding box center [1285, 503] width 63 height 35
click at [380, 343] on input "Participant's Last Name" at bounding box center [516, 328] width 639 height 33
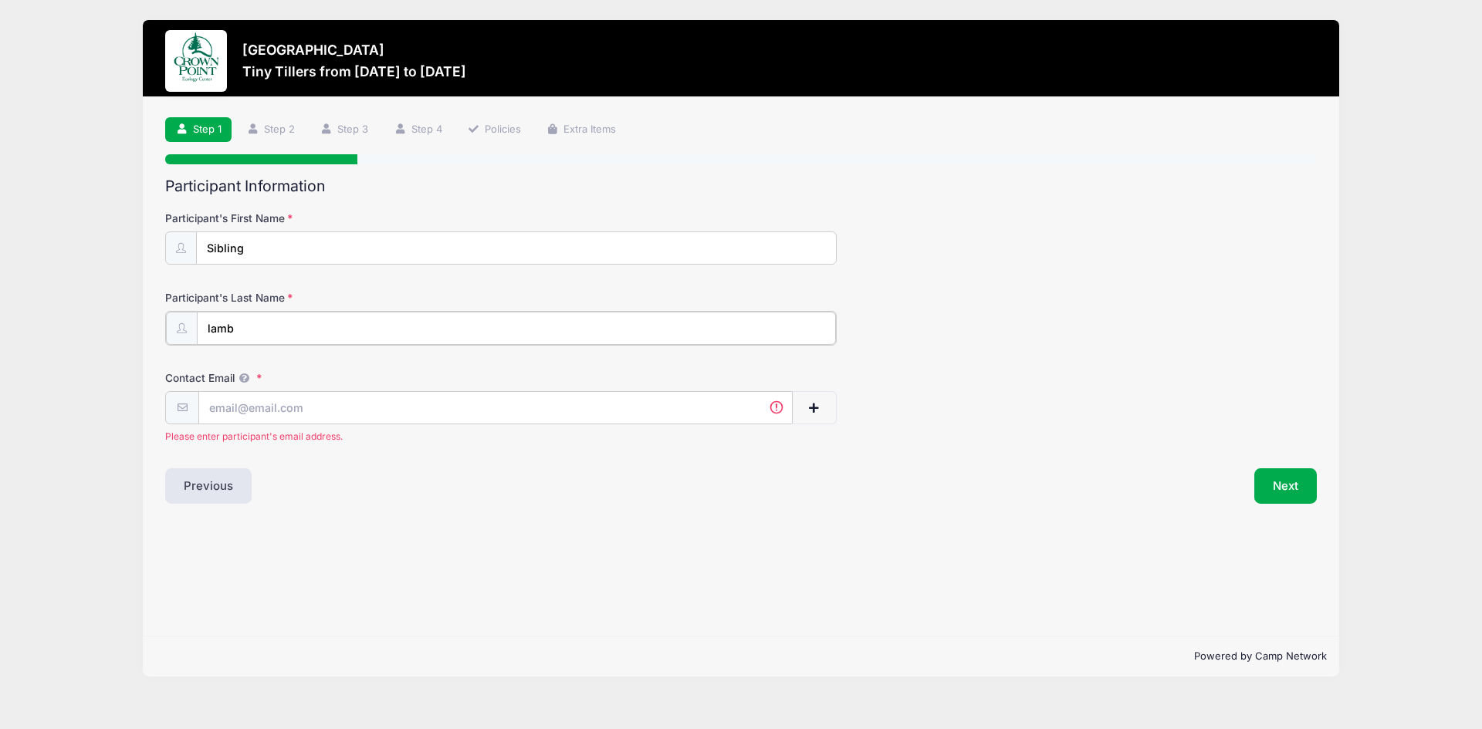
type input "lamb"
type input "[EMAIL_ADDRESS][DOMAIN_NAME]"
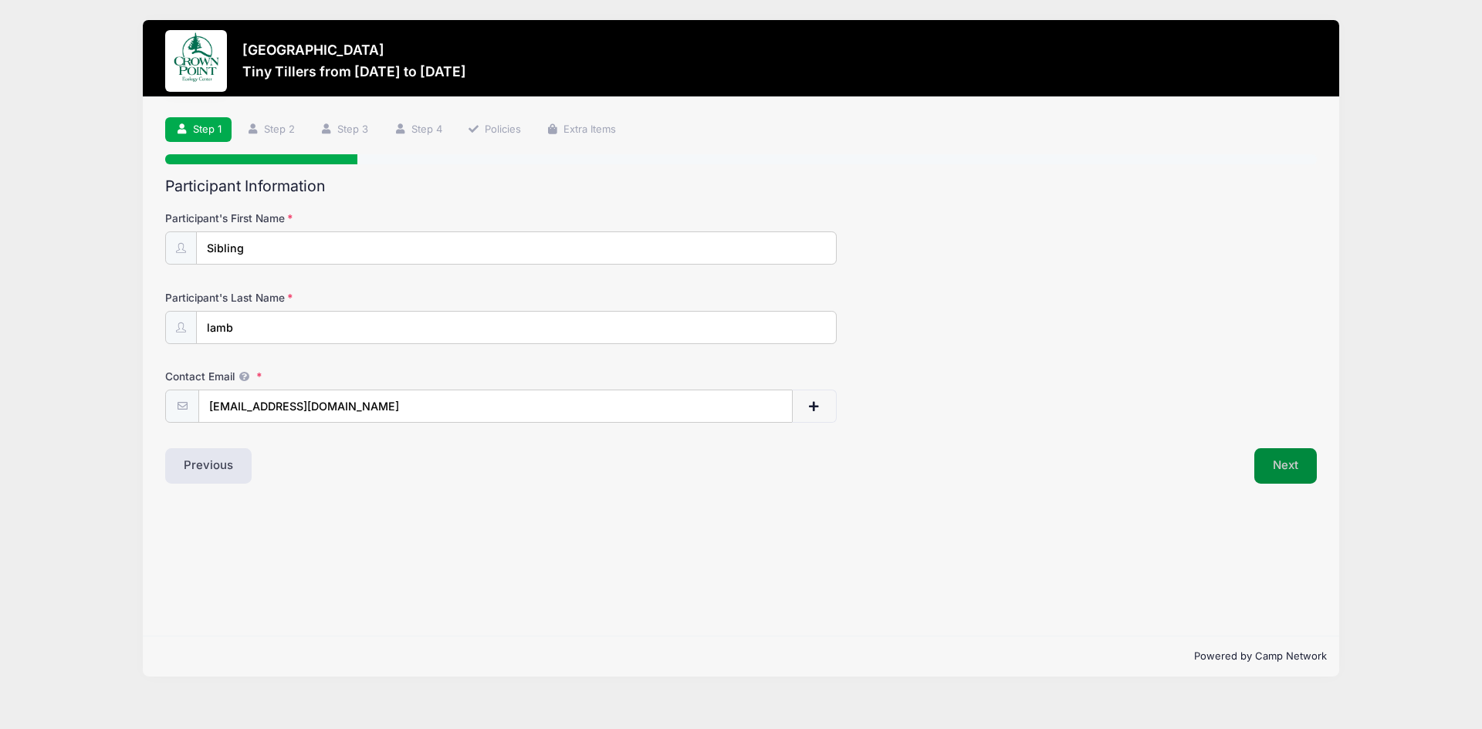
click at [1278, 465] on button "Next" at bounding box center [1285, 465] width 63 height 35
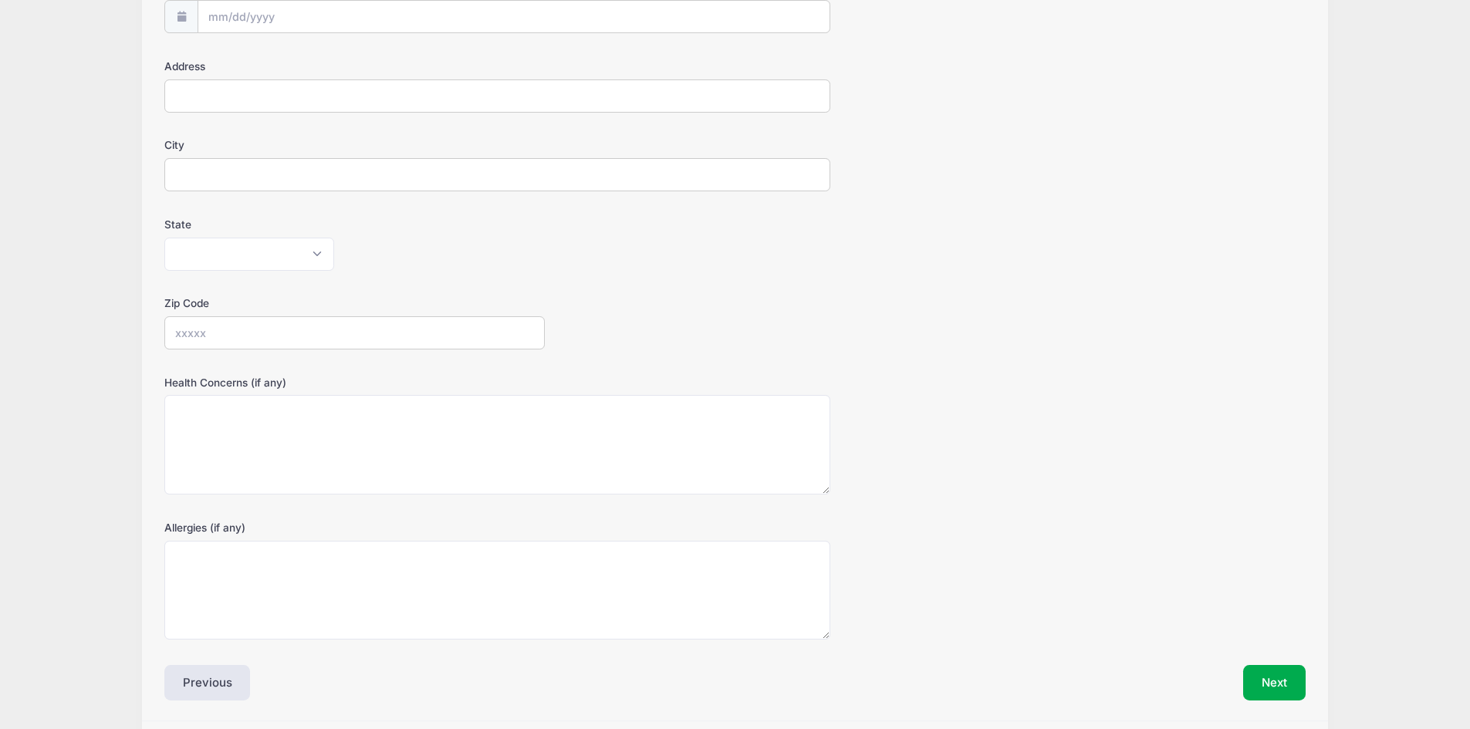
scroll to position [284, 0]
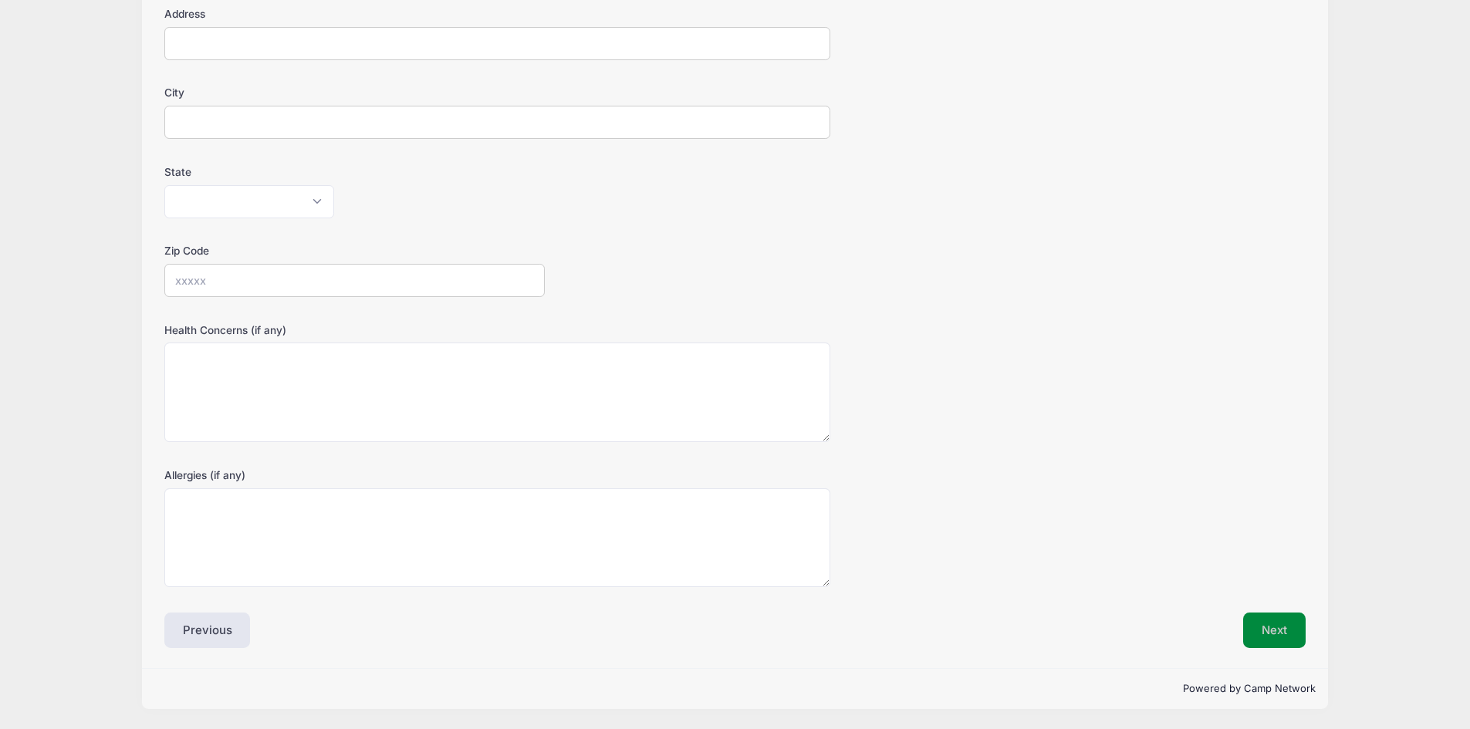
click at [1266, 631] on button "Next" at bounding box center [1274, 630] width 63 height 35
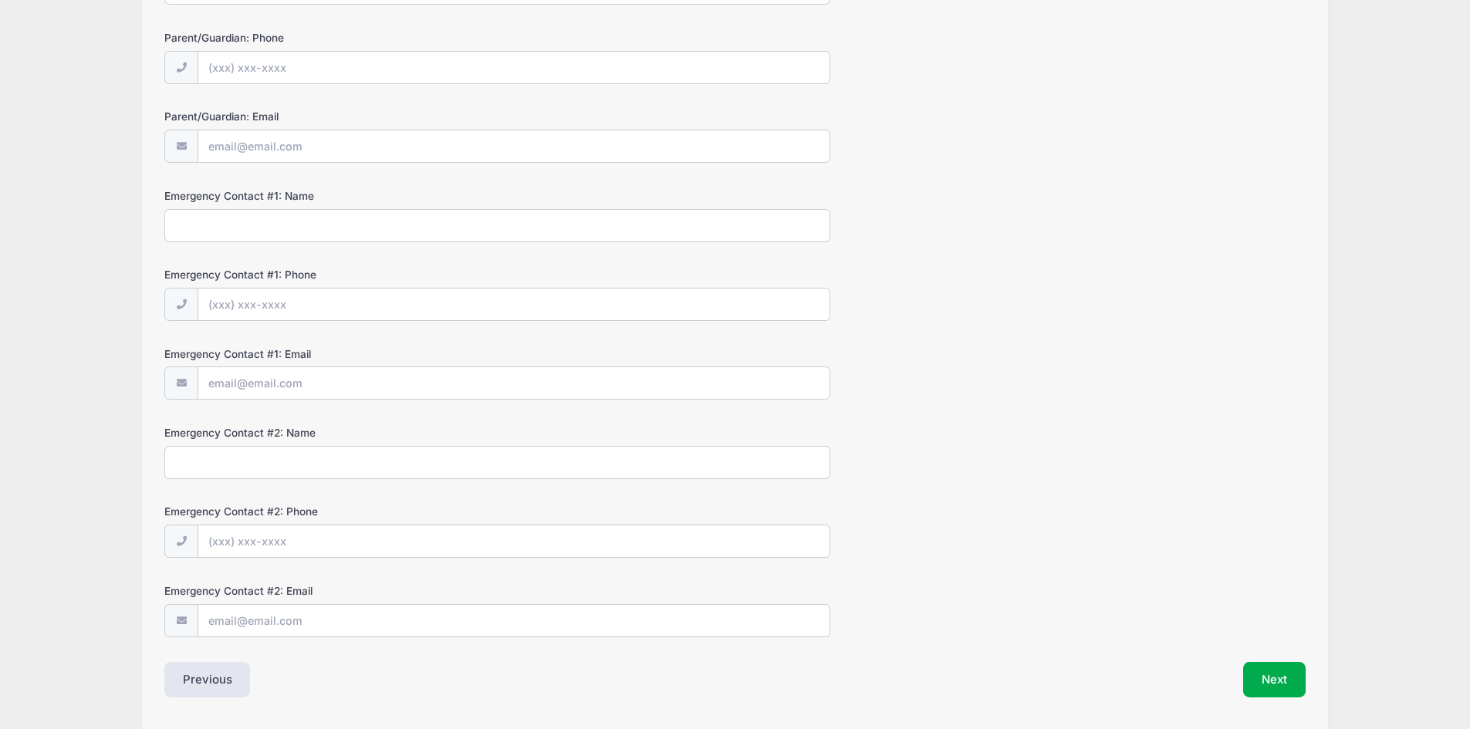
scroll to position [309, 0]
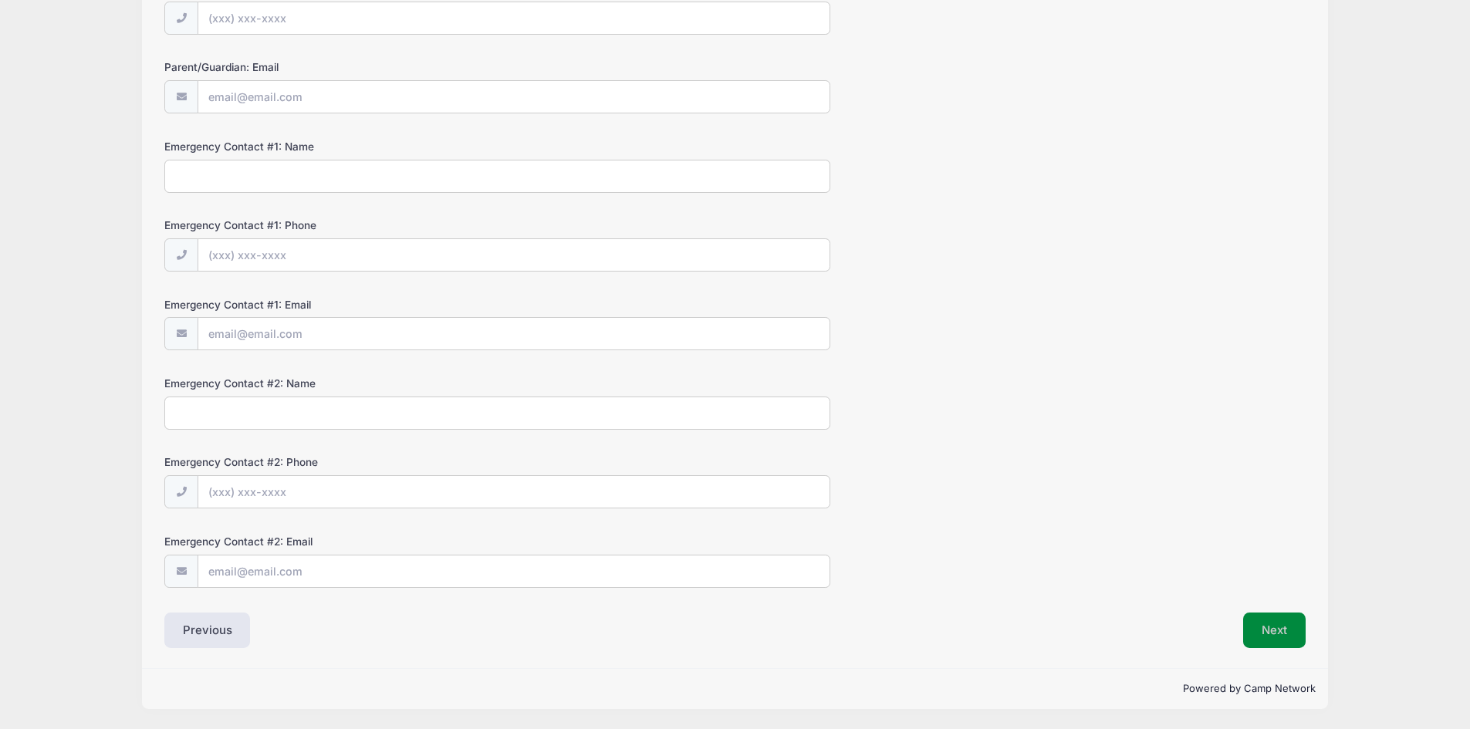
click at [1279, 633] on button "Next" at bounding box center [1274, 630] width 63 height 35
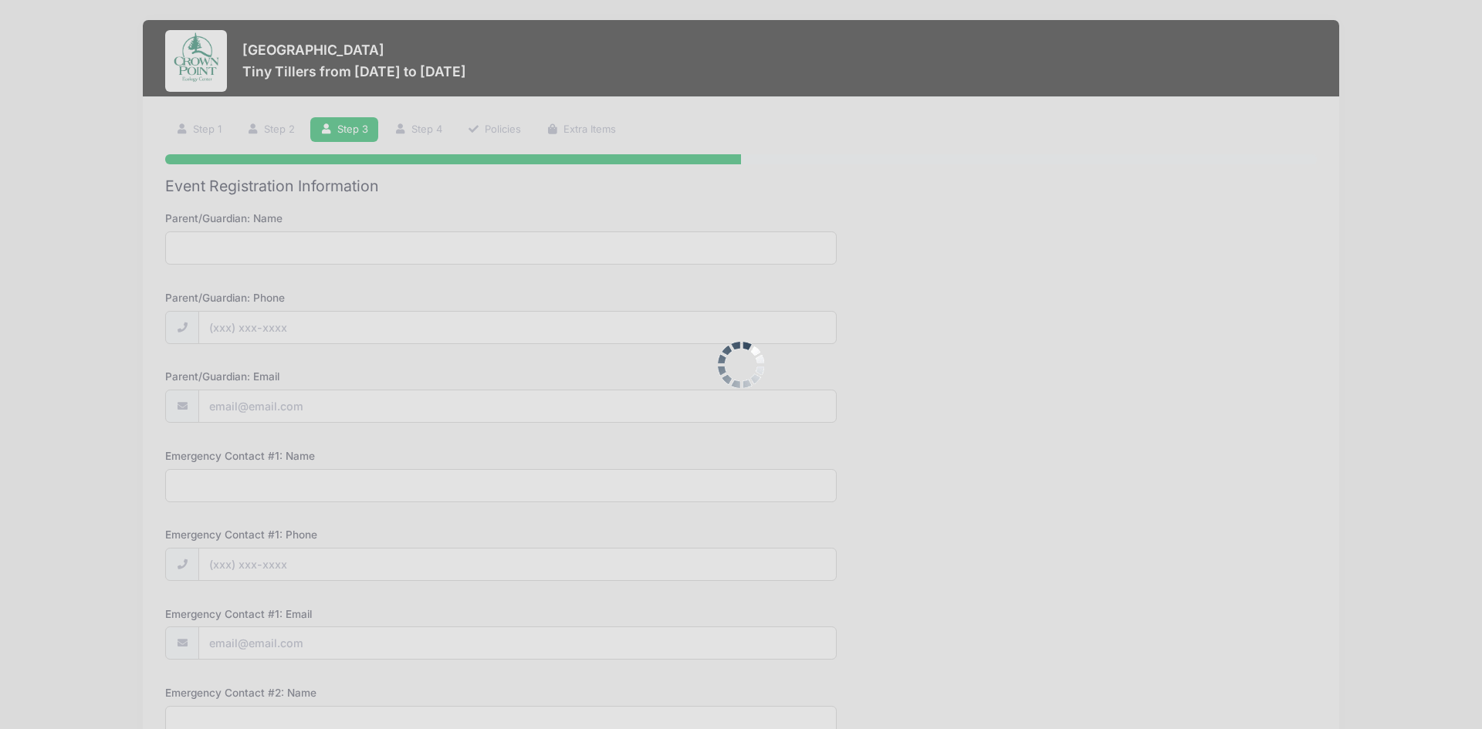
scroll to position [0, 0]
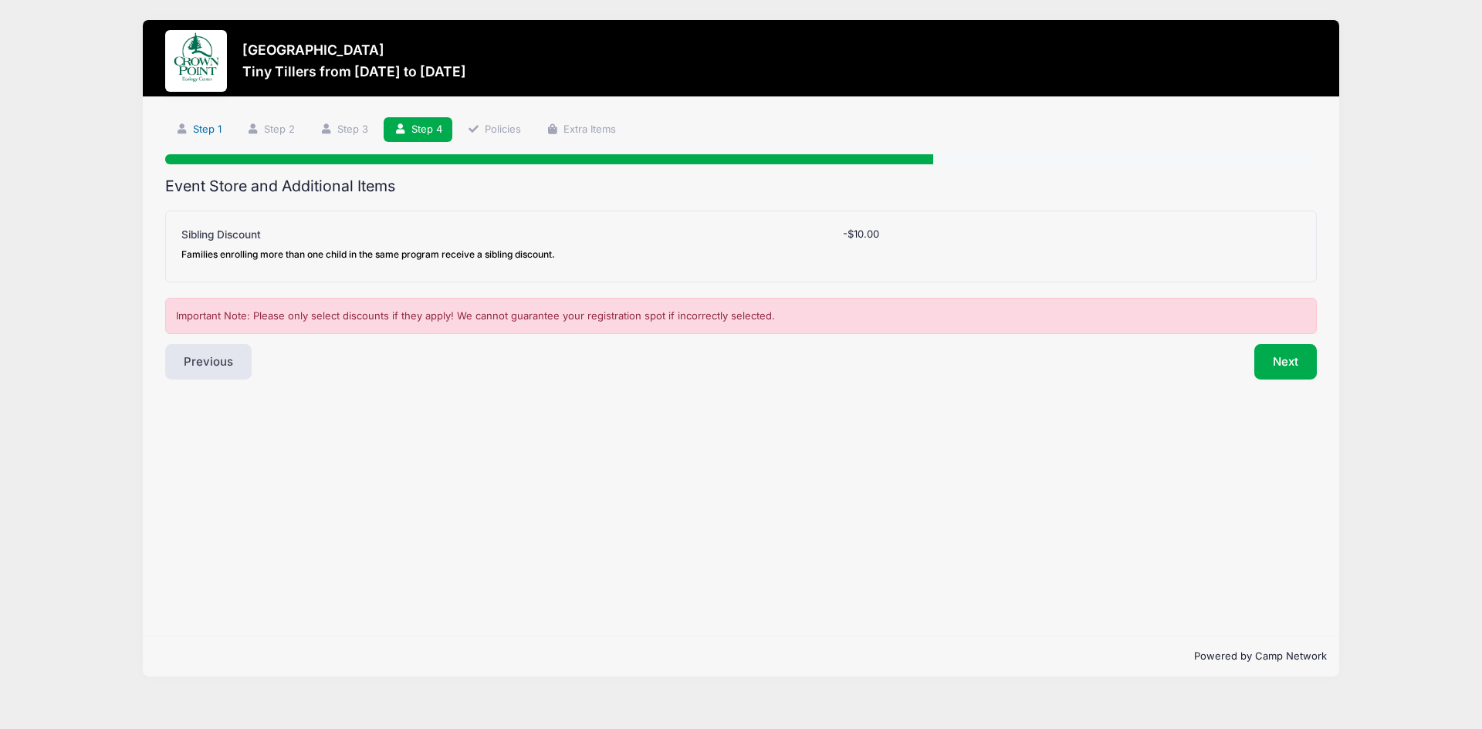
click at [207, 131] on link "Step 1" at bounding box center [198, 129] width 66 height 25
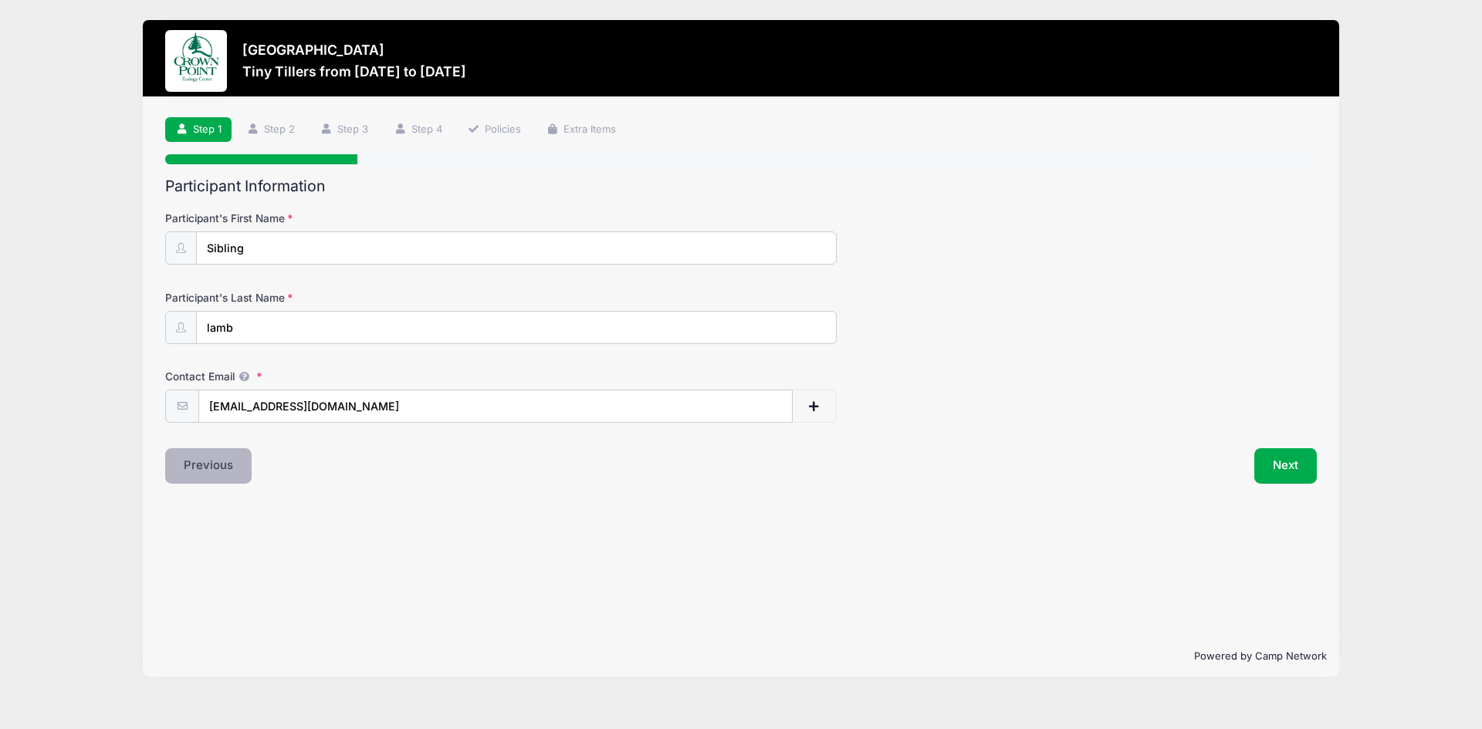
click at [222, 452] on button "Previous" at bounding box center [208, 465] width 86 height 35
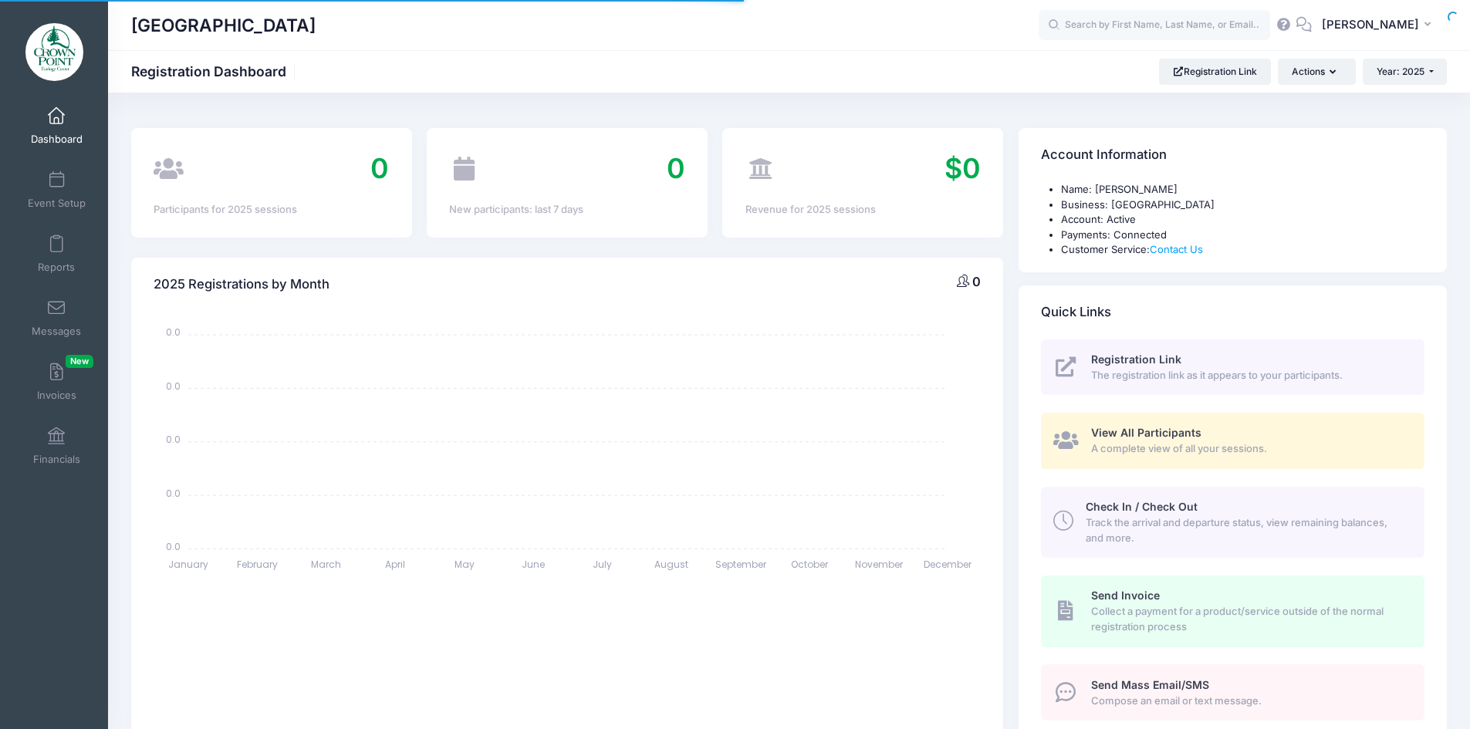
select select
click at [46, 202] on span "Event Setup" at bounding box center [57, 203] width 58 height 13
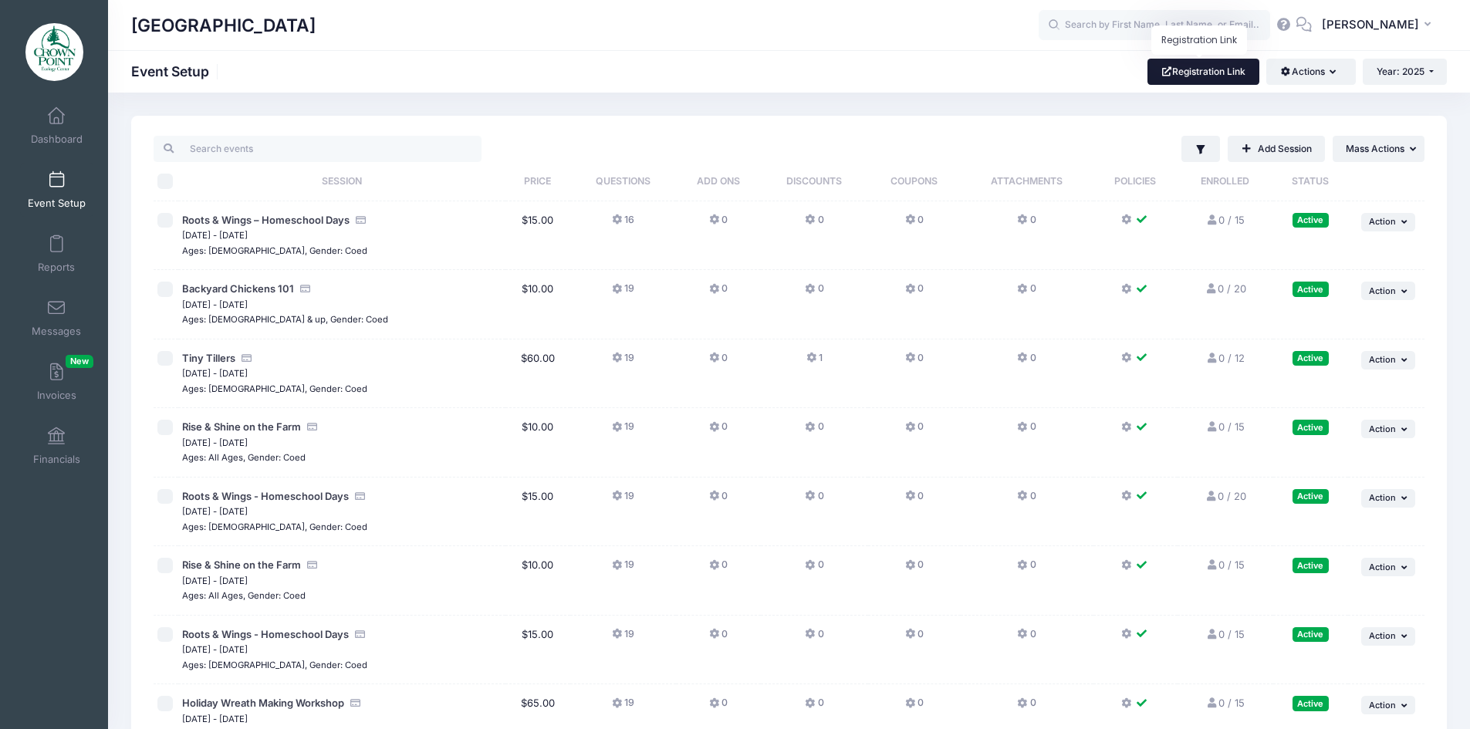
click at [1205, 73] on link "Registration Link" at bounding box center [1204, 72] width 112 height 26
click at [214, 356] on span "Tiny Tillers" at bounding box center [208, 358] width 53 height 12
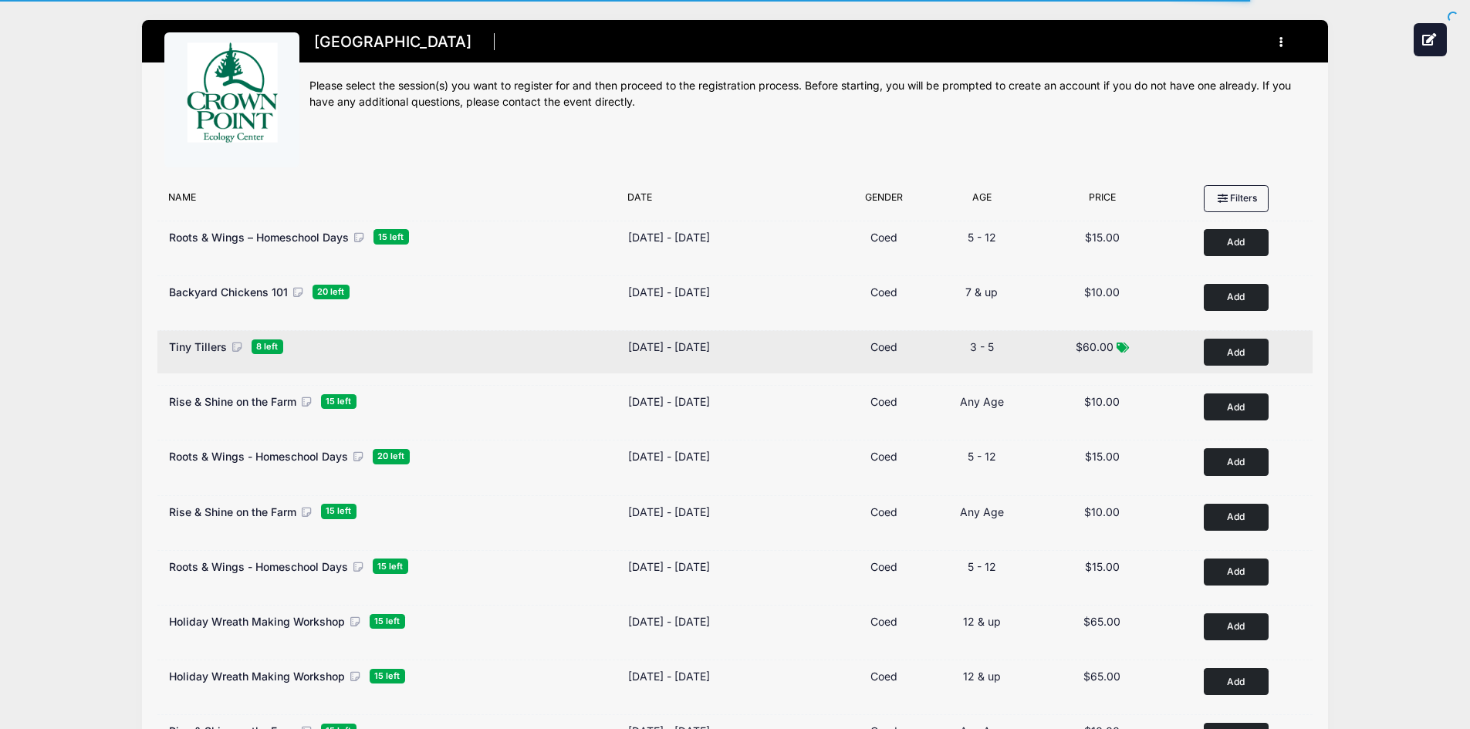
click at [336, 352] on div "Tiny Tillers 8 left" at bounding box center [391, 347] width 444 height 16
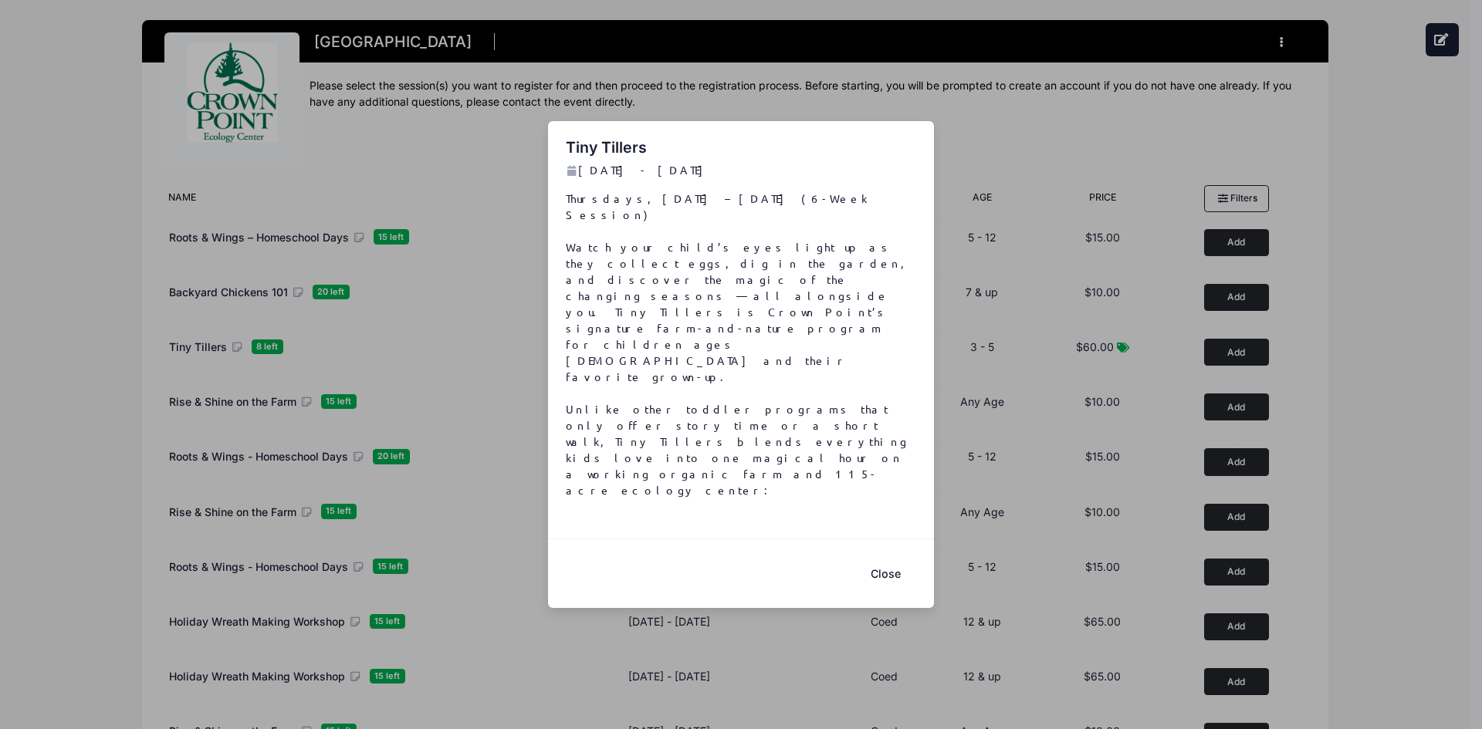
click at [879, 557] on button "Close" at bounding box center [885, 573] width 62 height 33
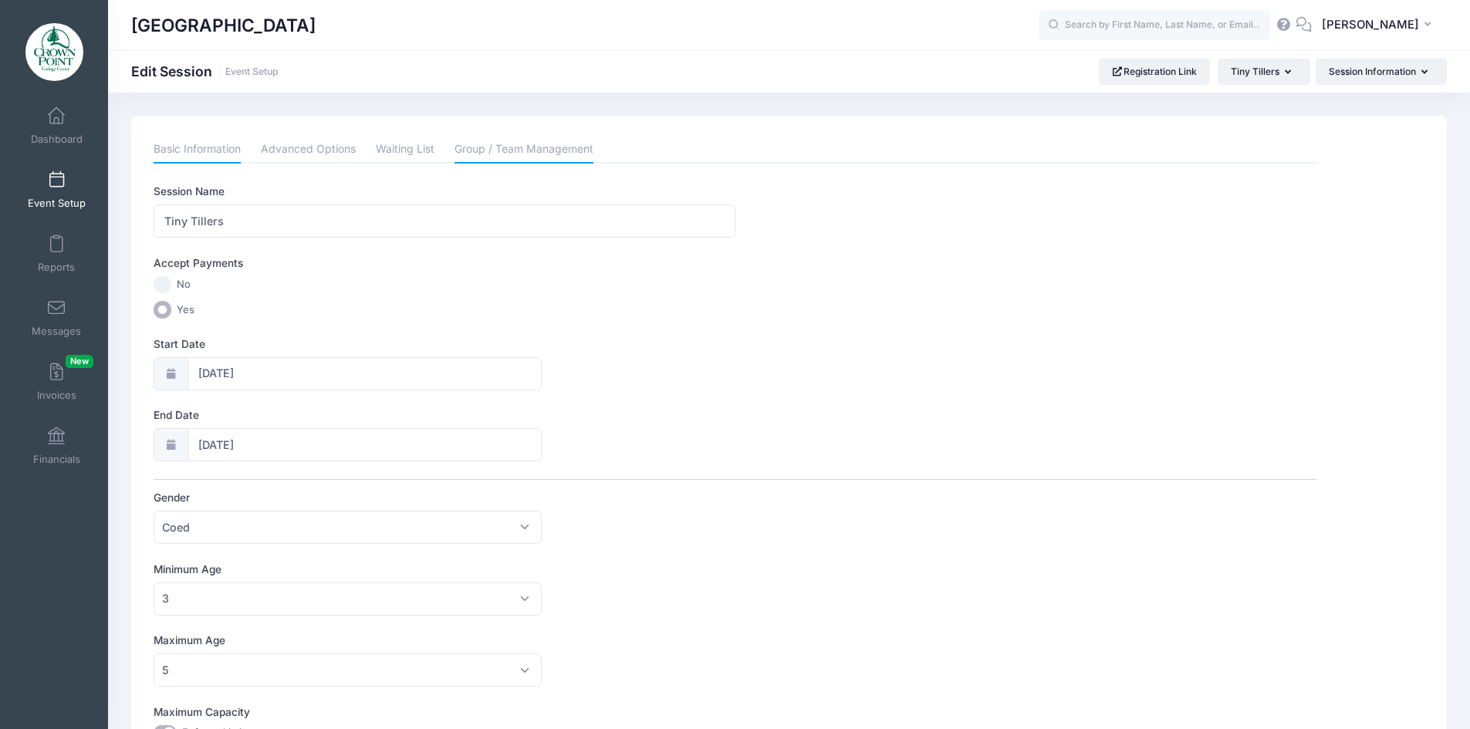
click at [559, 150] on link "Group / Team Management" at bounding box center [524, 150] width 139 height 28
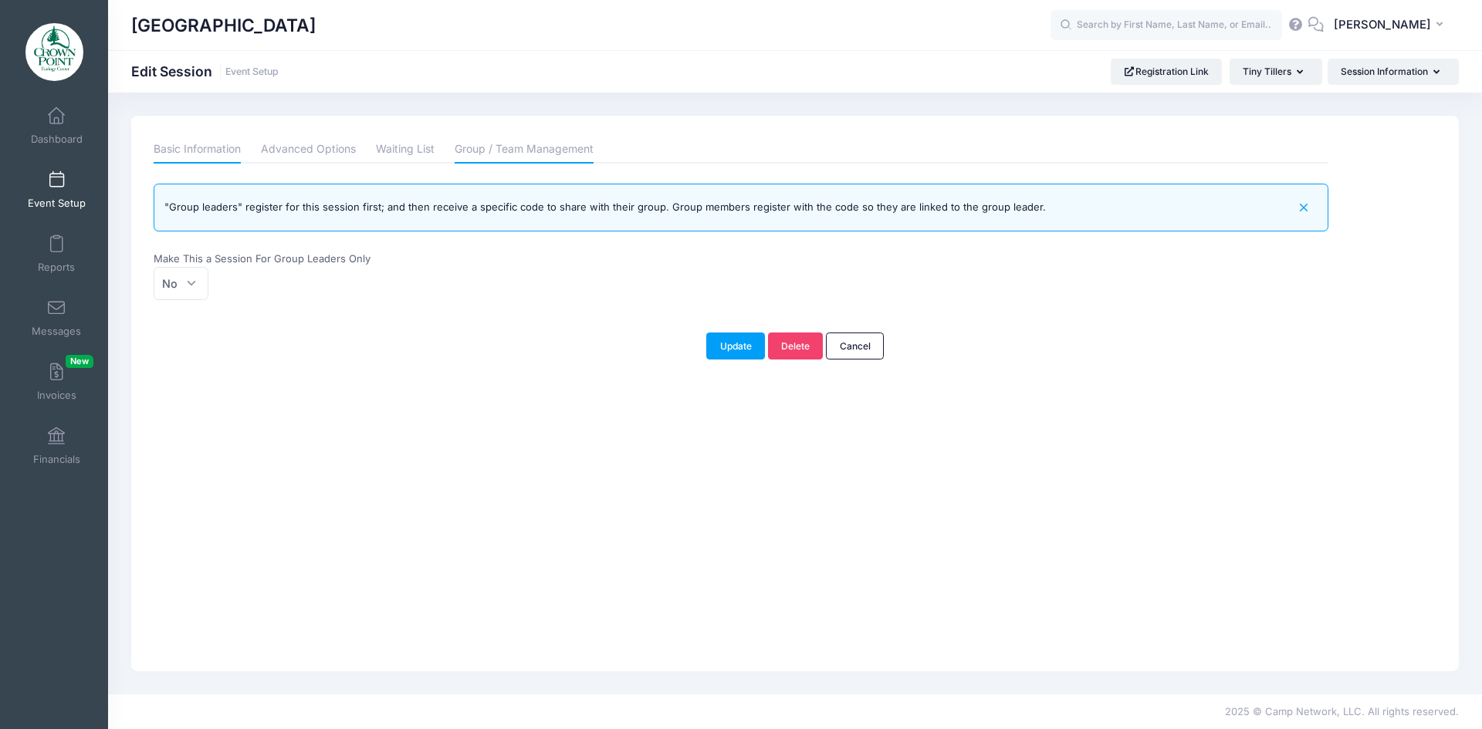
click at [218, 152] on link "Basic Information" at bounding box center [197, 150] width 87 height 28
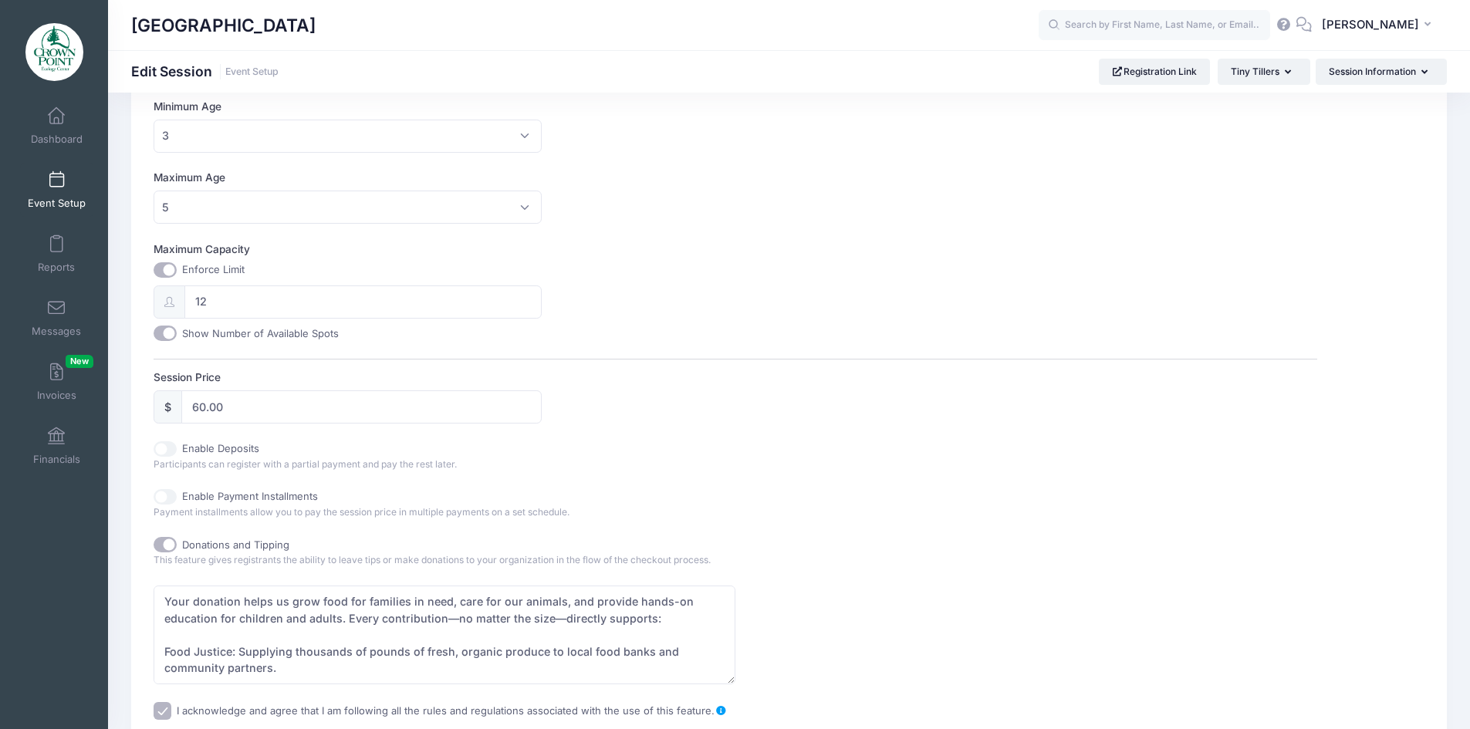
scroll to position [746, 0]
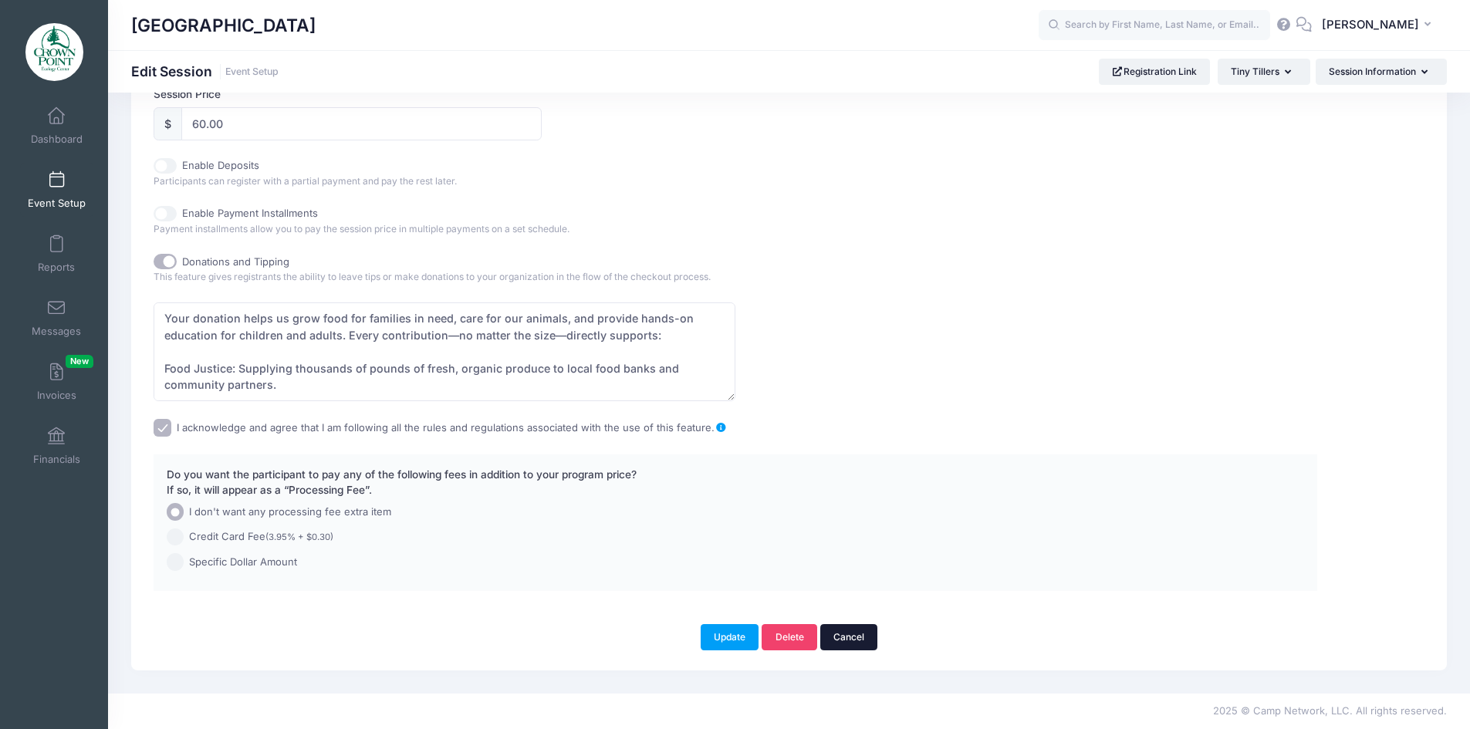
click at [860, 637] on link "Cancel" at bounding box center [849, 637] width 58 height 26
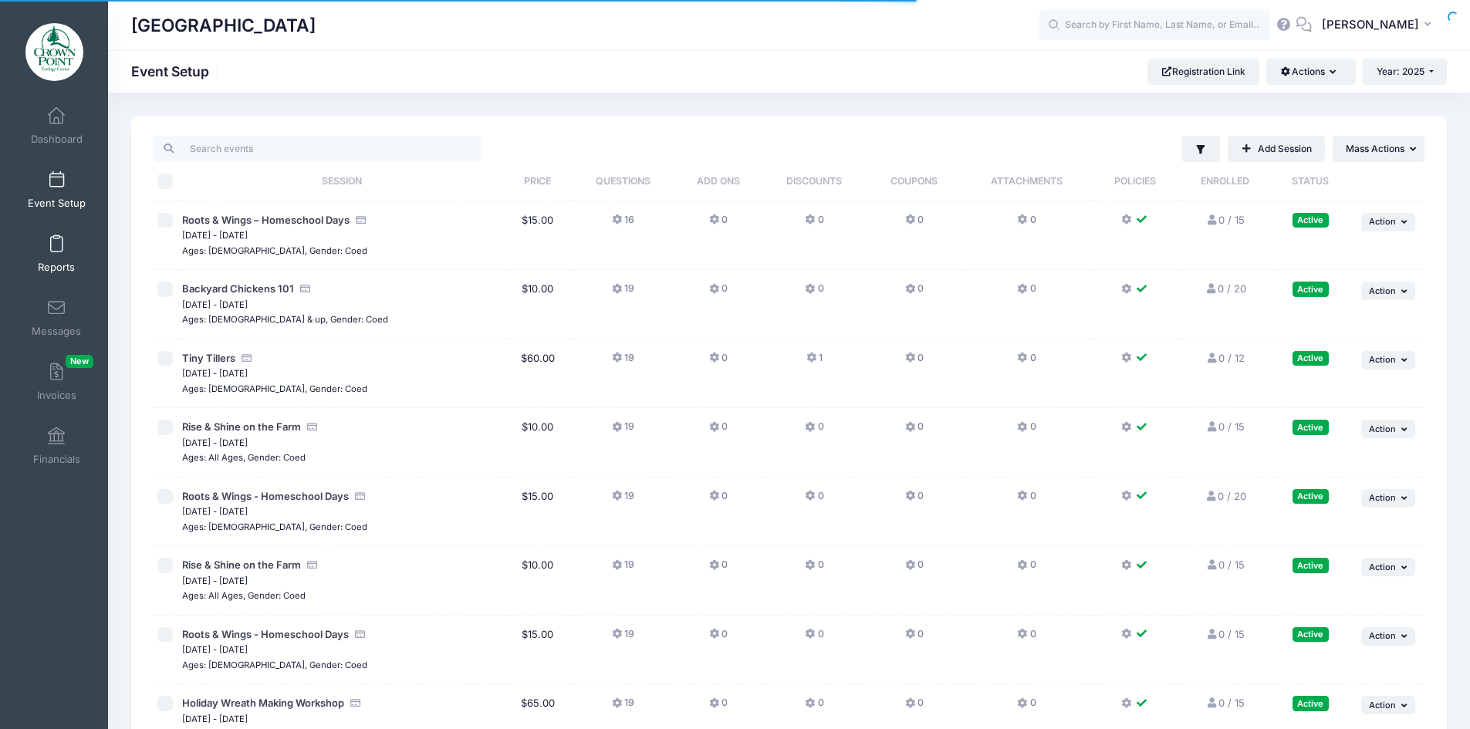
click at [46, 254] on link "Reports" at bounding box center [56, 254] width 73 height 54
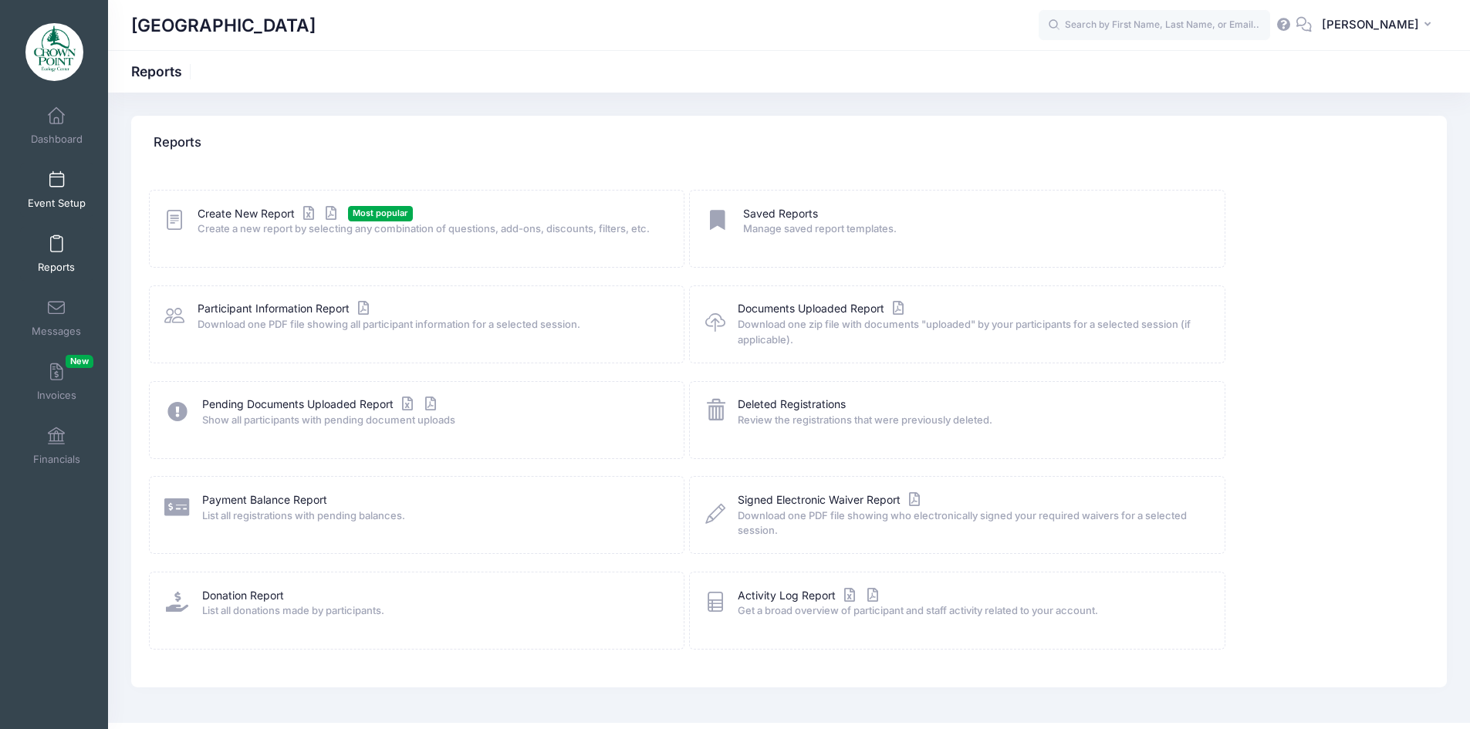
click at [52, 191] on link "Event Setup" at bounding box center [56, 190] width 73 height 54
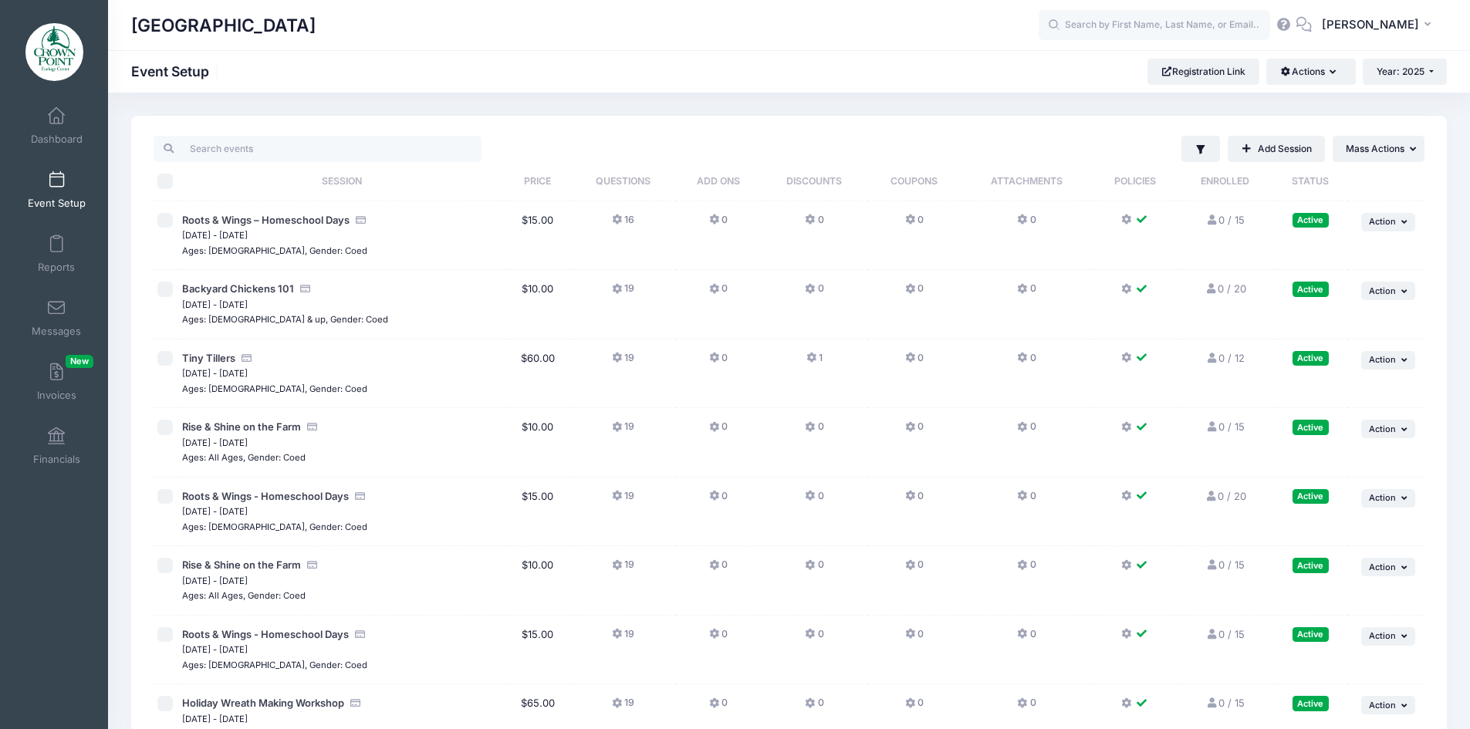
click at [1226, 180] on th "Enrolled" at bounding box center [1226, 181] width 96 height 39
click at [1415, 142] on button "... Mass Actions" at bounding box center [1379, 149] width 92 height 26
click at [1327, 69] on button "Actions" at bounding box center [1310, 72] width 89 height 26
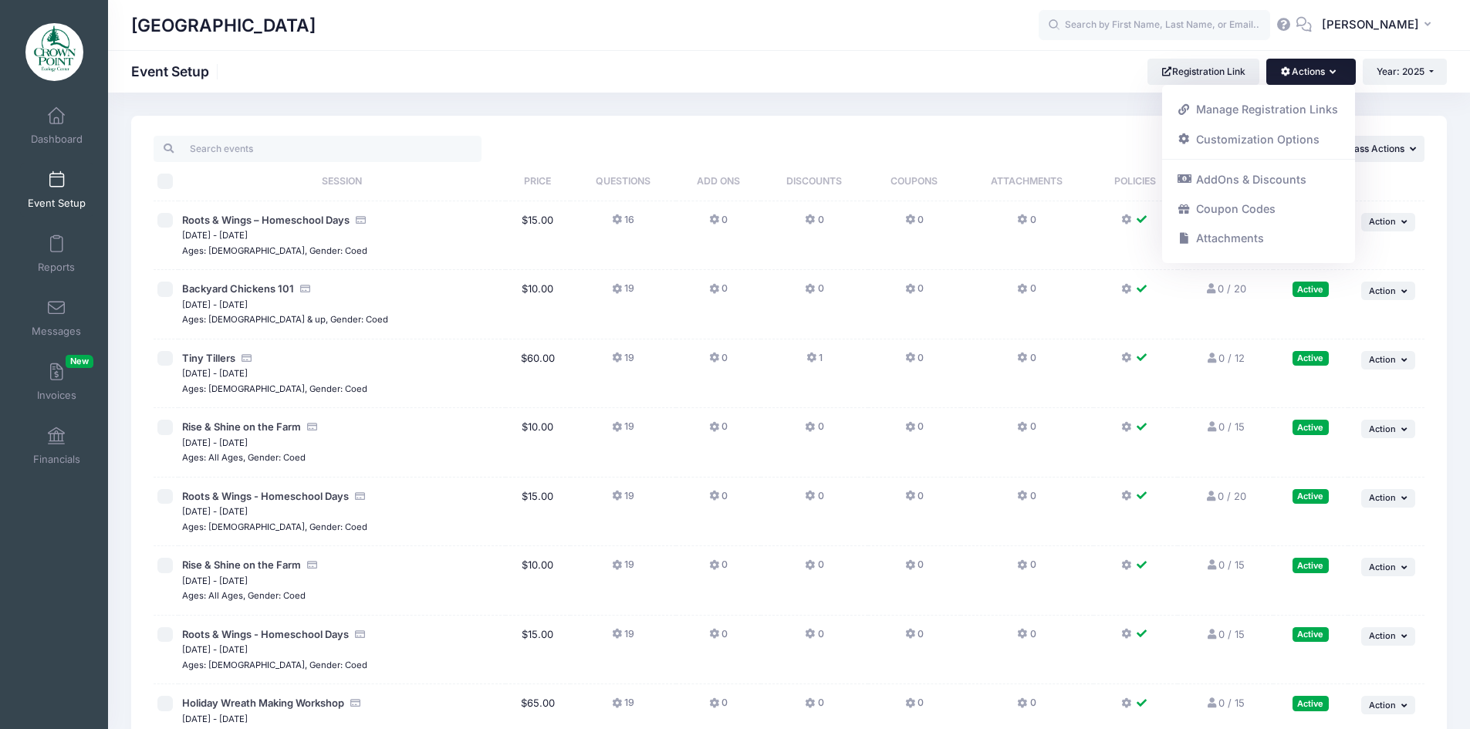
click at [1327, 69] on button "Actions" at bounding box center [1310, 72] width 89 height 26
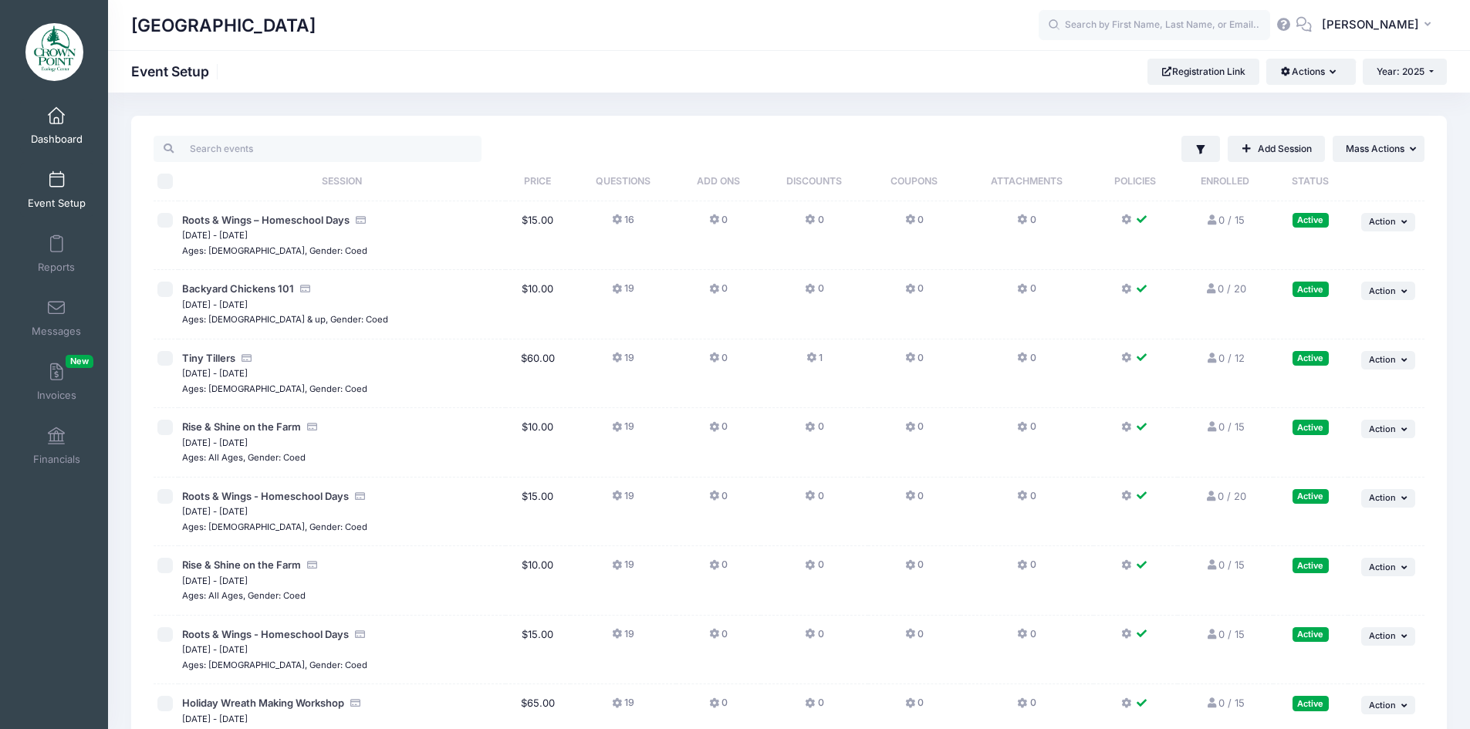
click at [49, 130] on link "Dashboard" at bounding box center [56, 126] width 73 height 54
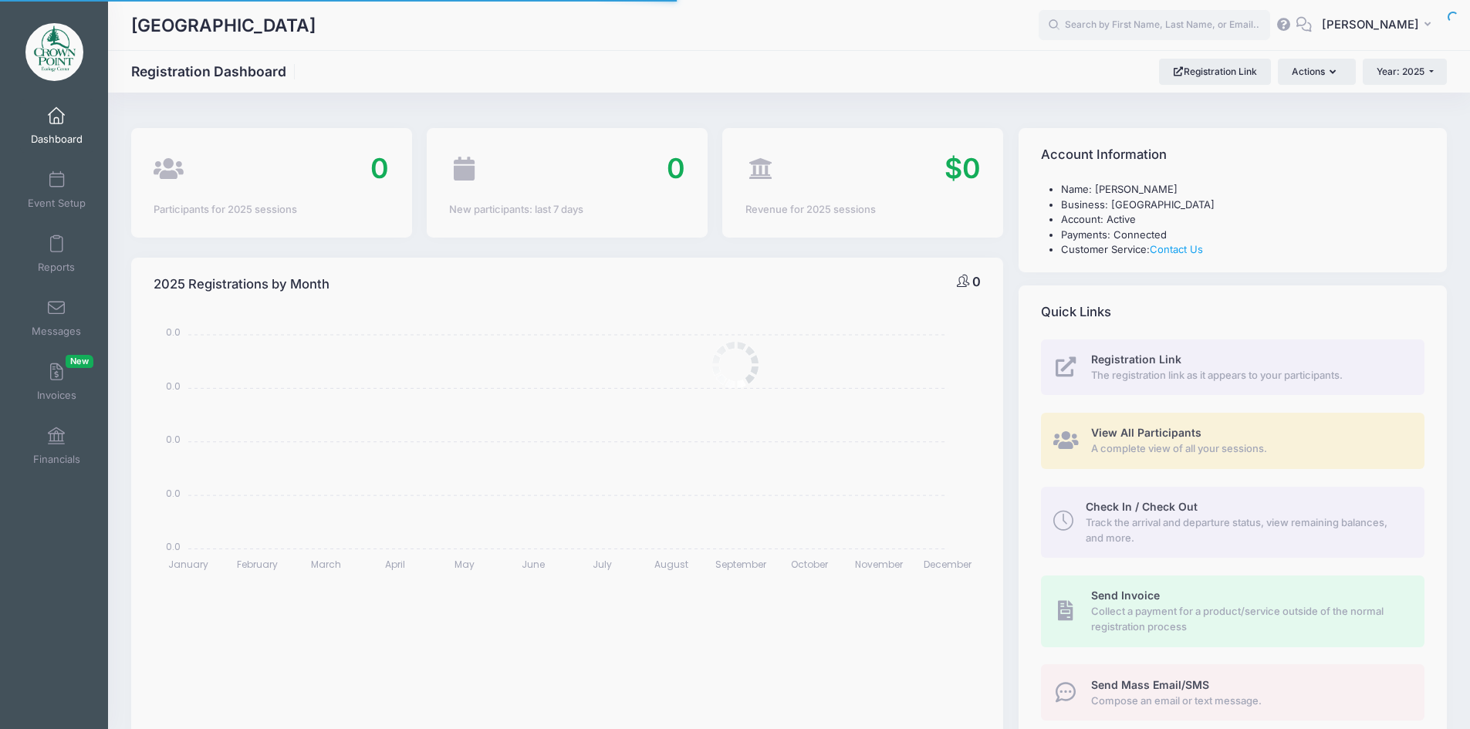
select select
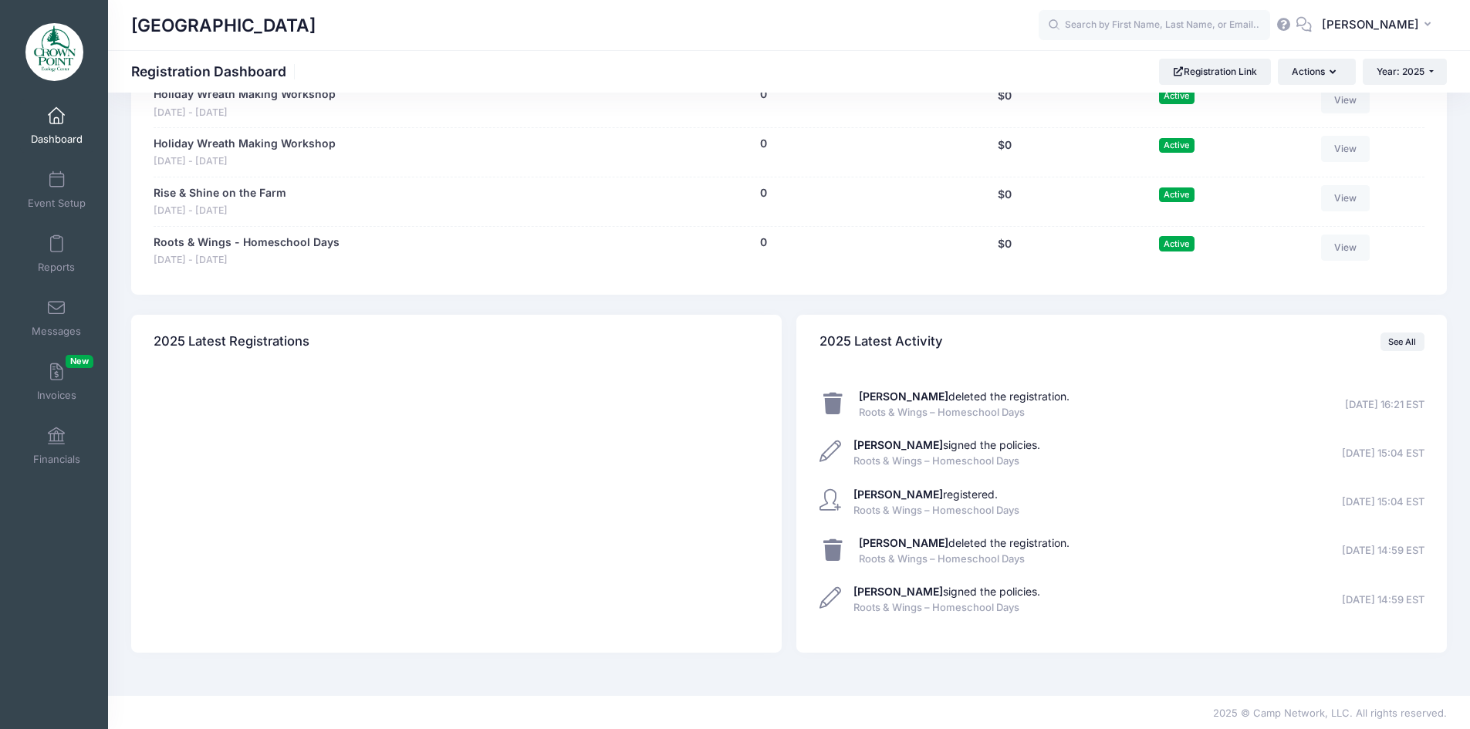
scroll to position [1137, 0]
click at [1408, 335] on link "See All" at bounding box center [1403, 339] width 44 height 19
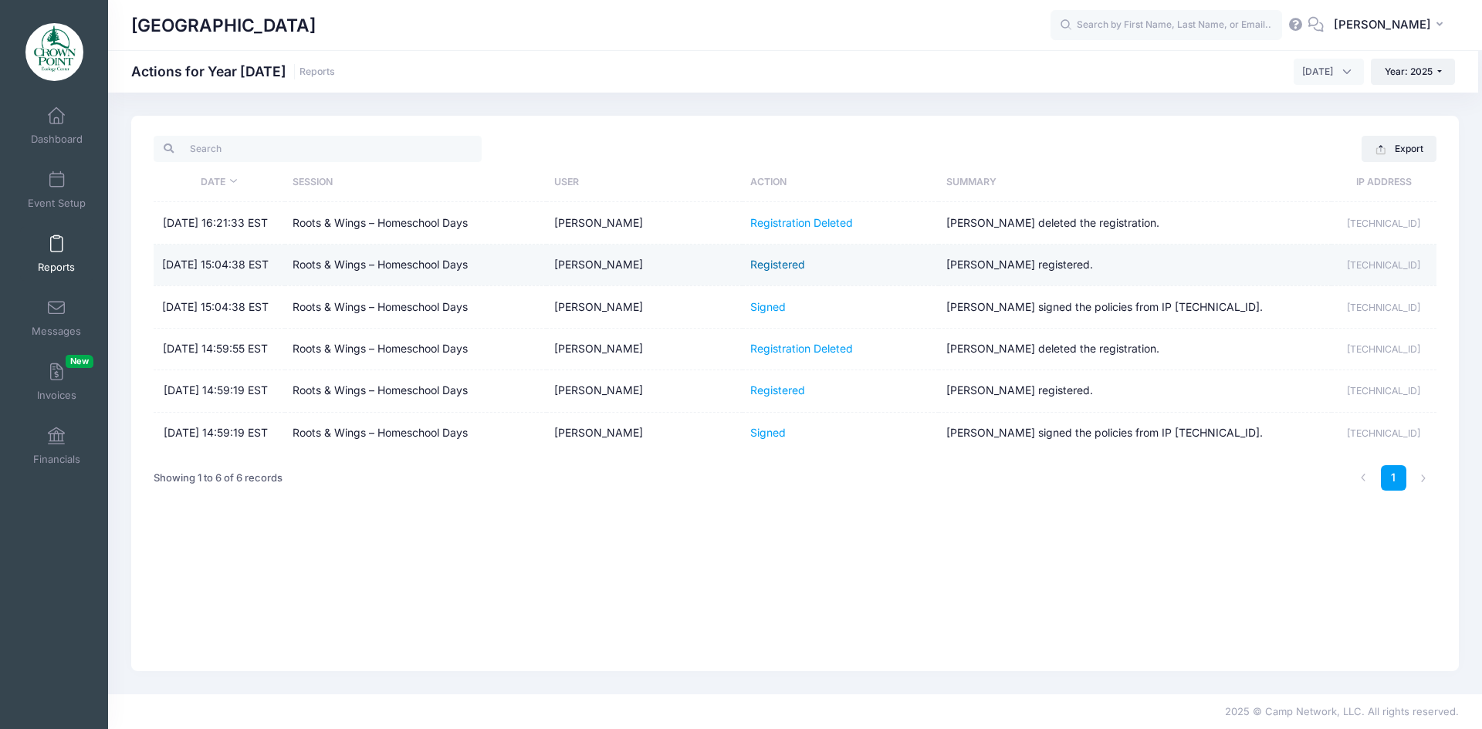
click at [786, 269] on link "Registered" at bounding box center [777, 264] width 55 height 13
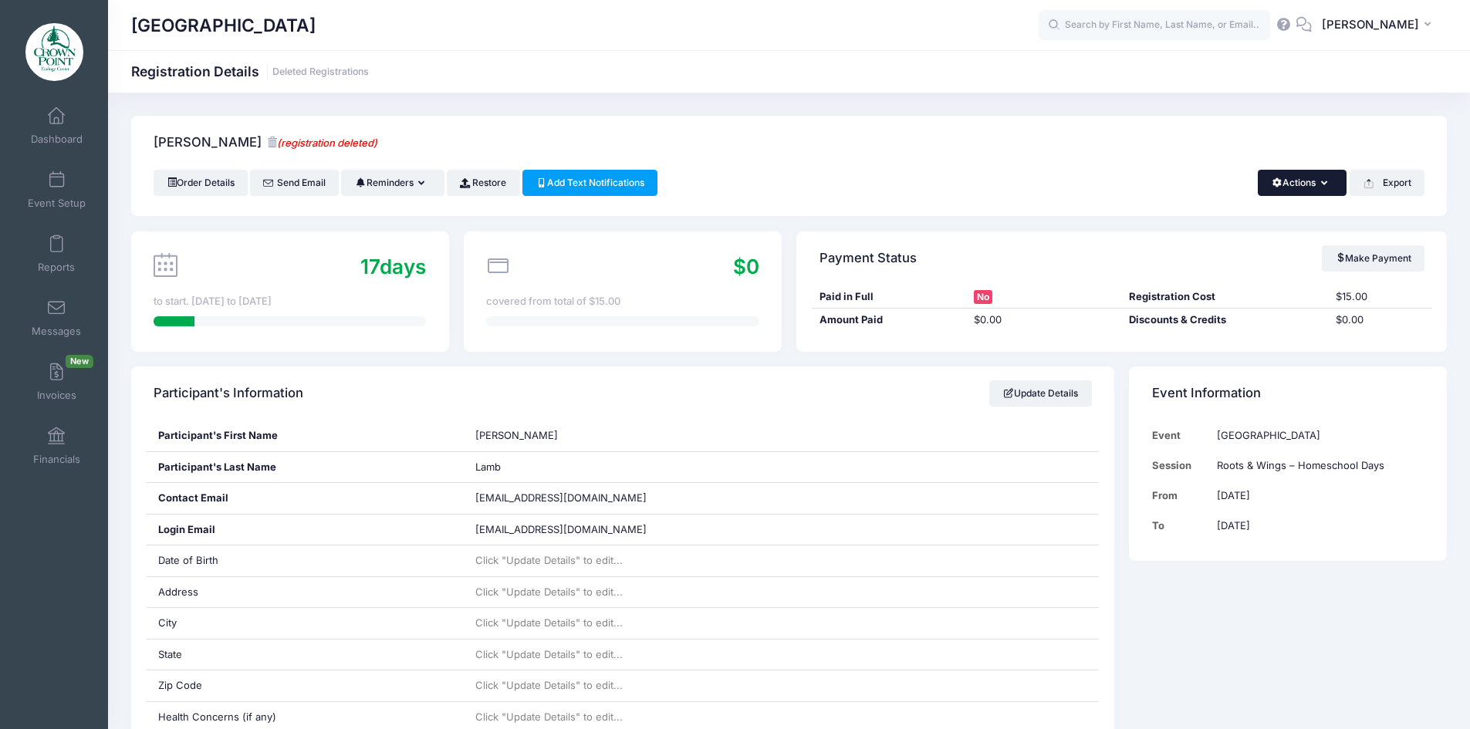
click at [1326, 184] on icon "button" at bounding box center [1327, 184] width 12 height 0
click at [1209, 325] on link "Delete" at bounding box center [1250, 325] width 178 height 29
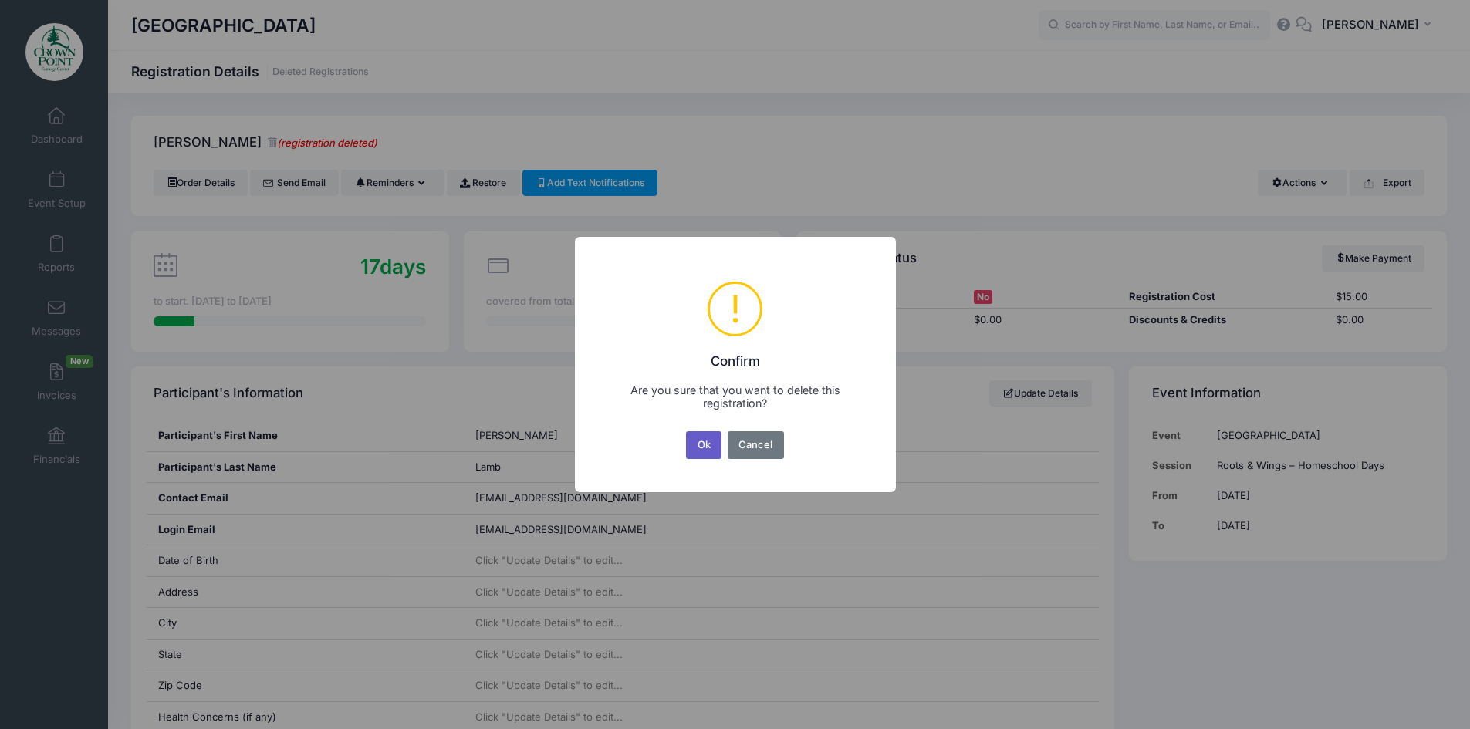
click at [698, 448] on button "Ok" at bounding box center [703, 445] width 35 height 28
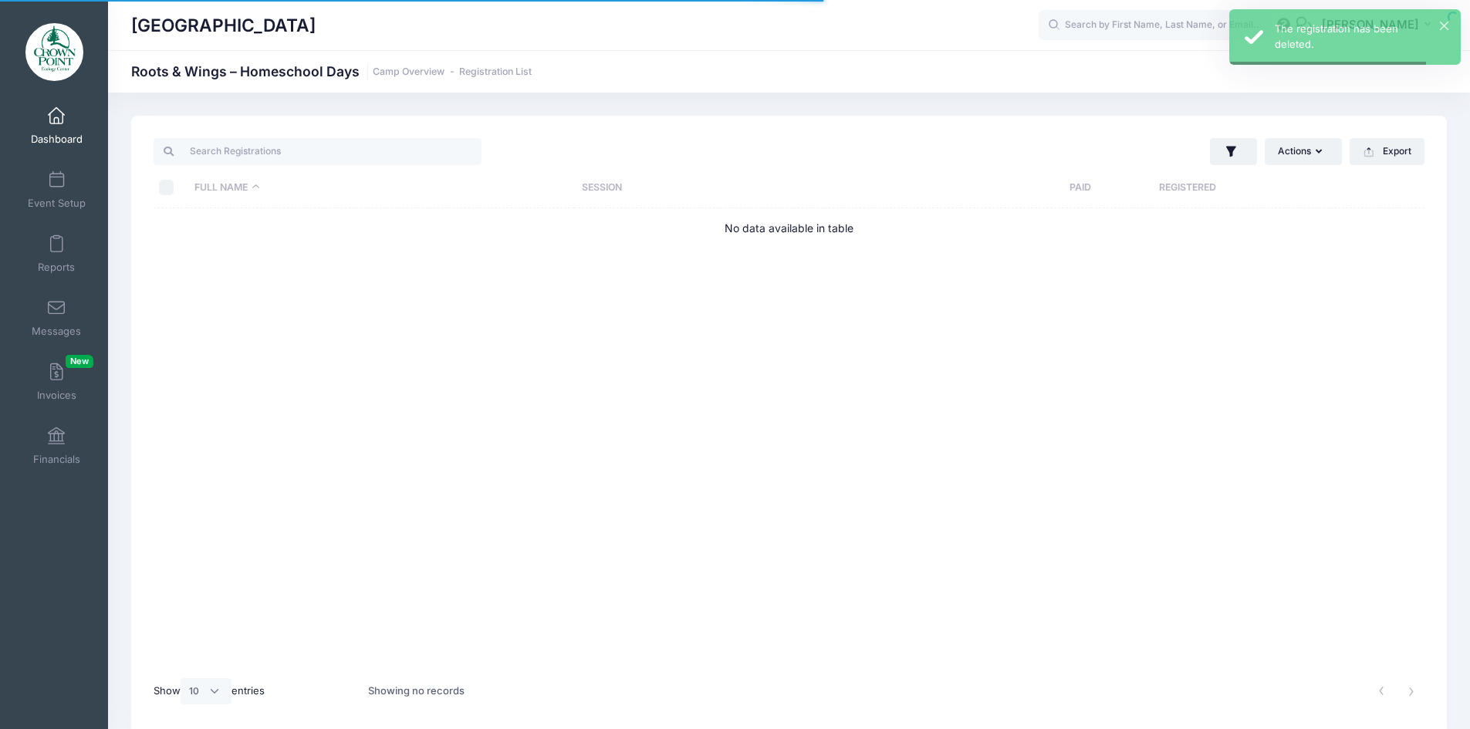
select select "10"
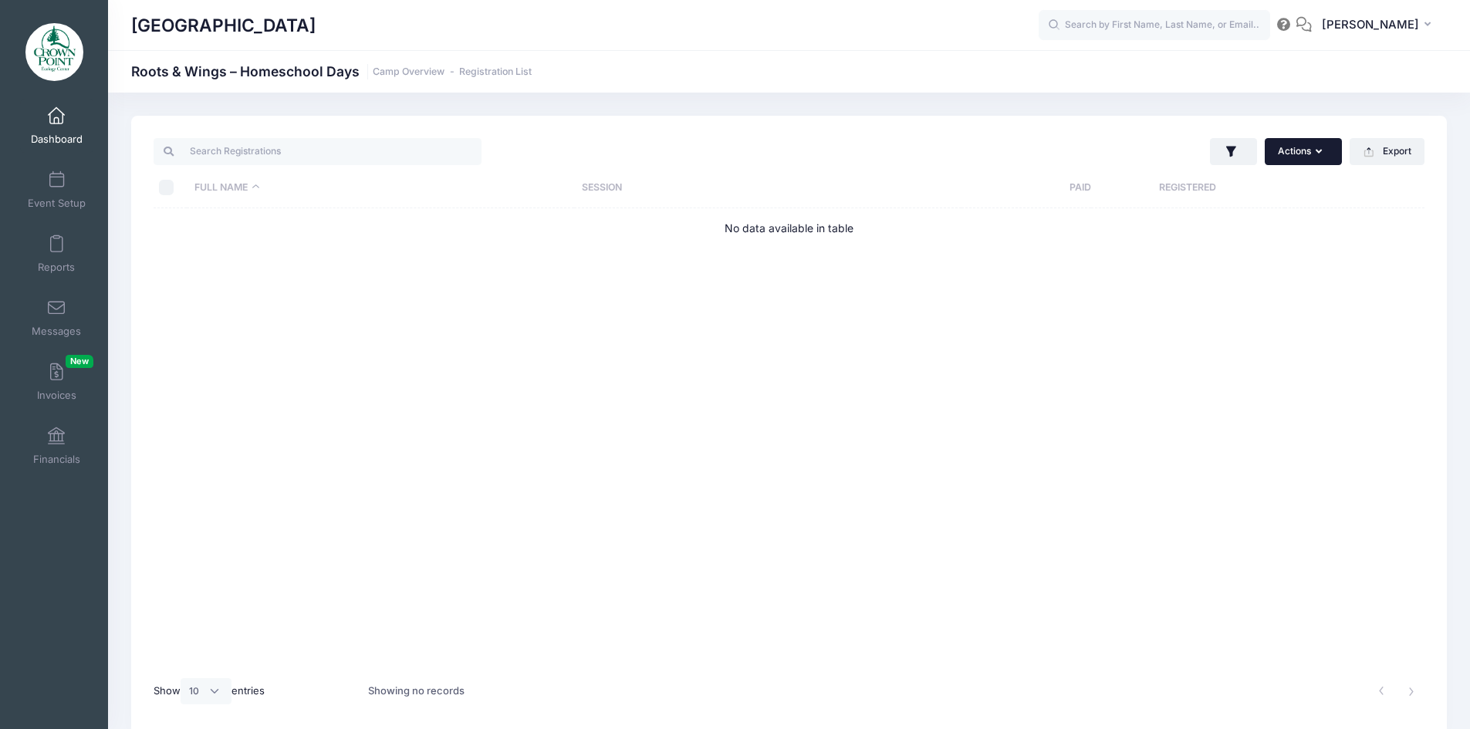
click at [1317, 152] on icon "button" at bounding box center [1322, 152] width 12 height 0
click at [56, 122] on span at bounding box center [56, 116] width 0 height 17
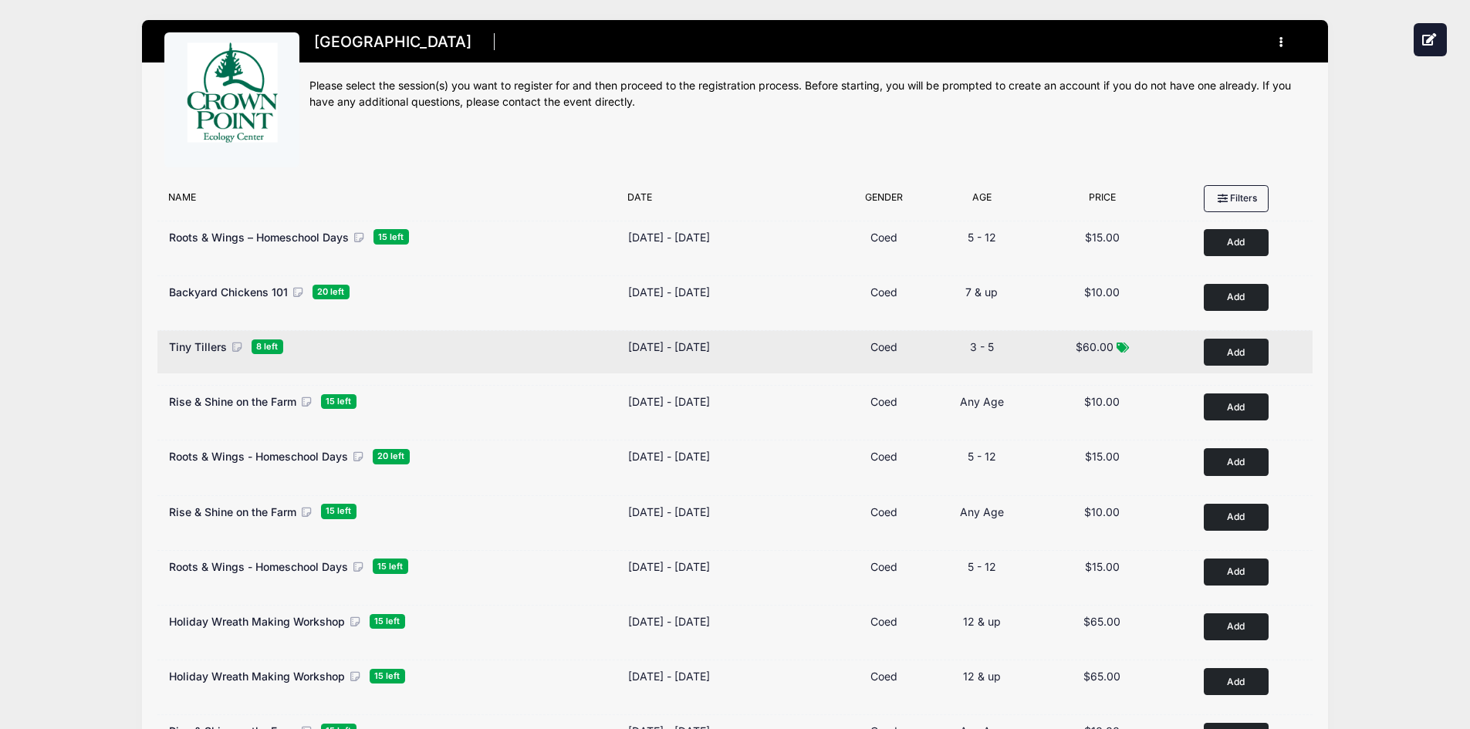
click at [262, 343] on span "8 left" at bounding box center [268, 347] width 32 height 15
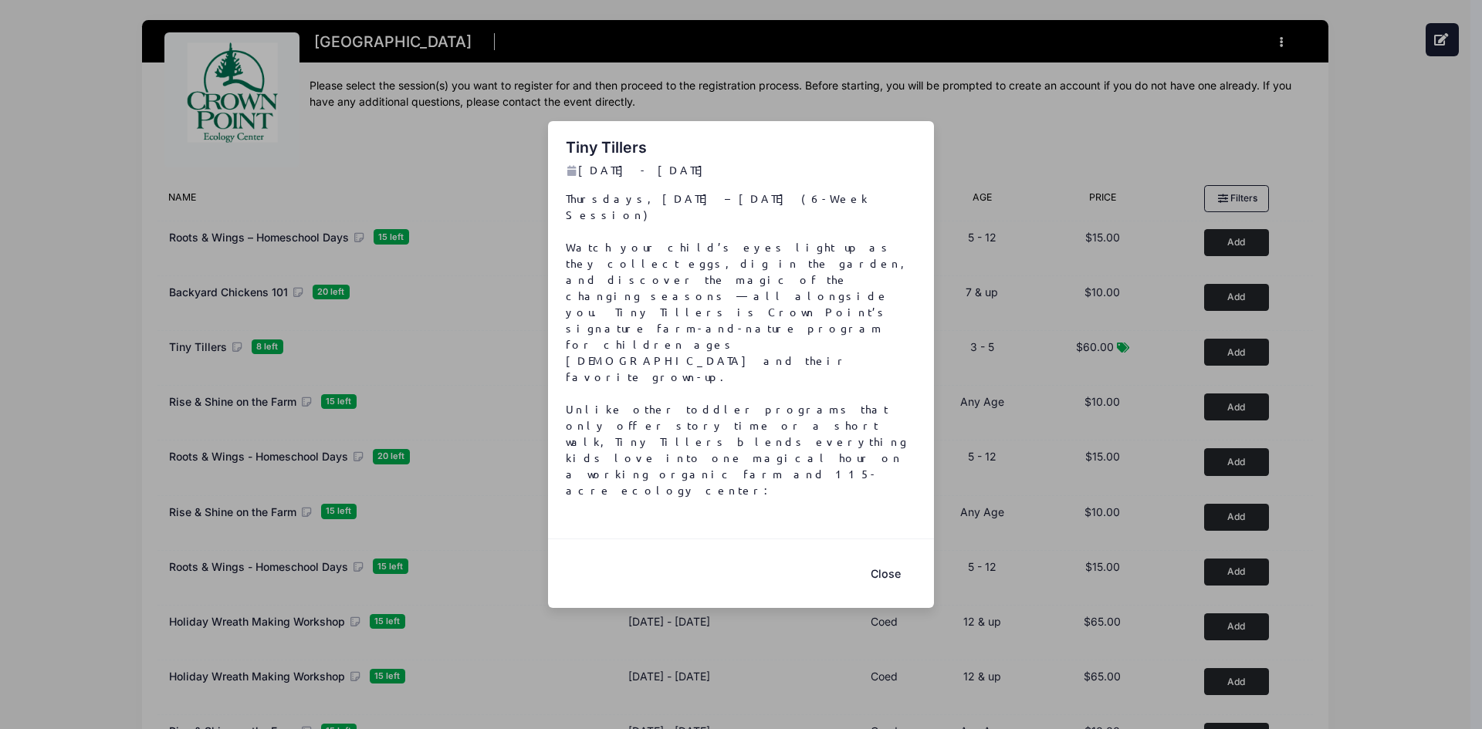
click at [886, 557] on button "Close" at bounding box center [885, 573] width 62 height 33
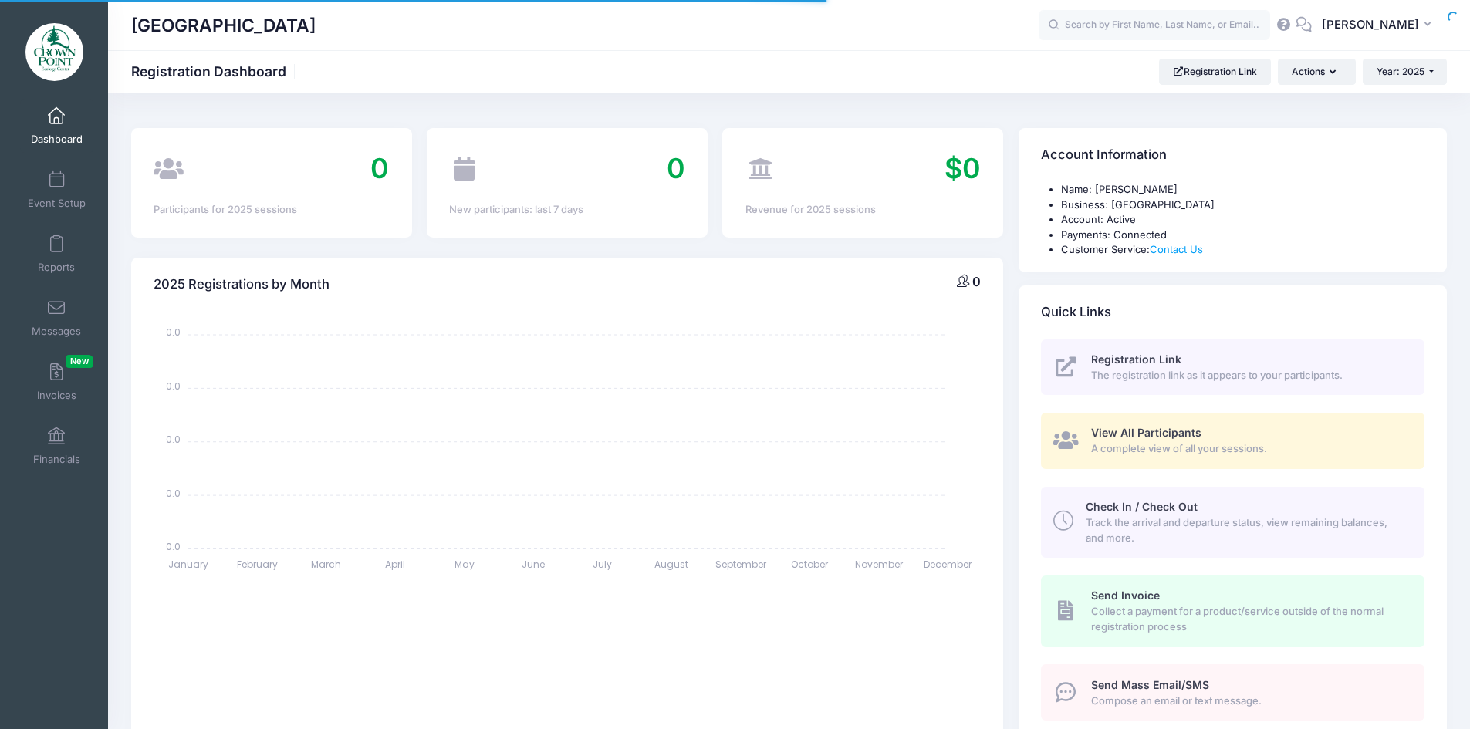
select select
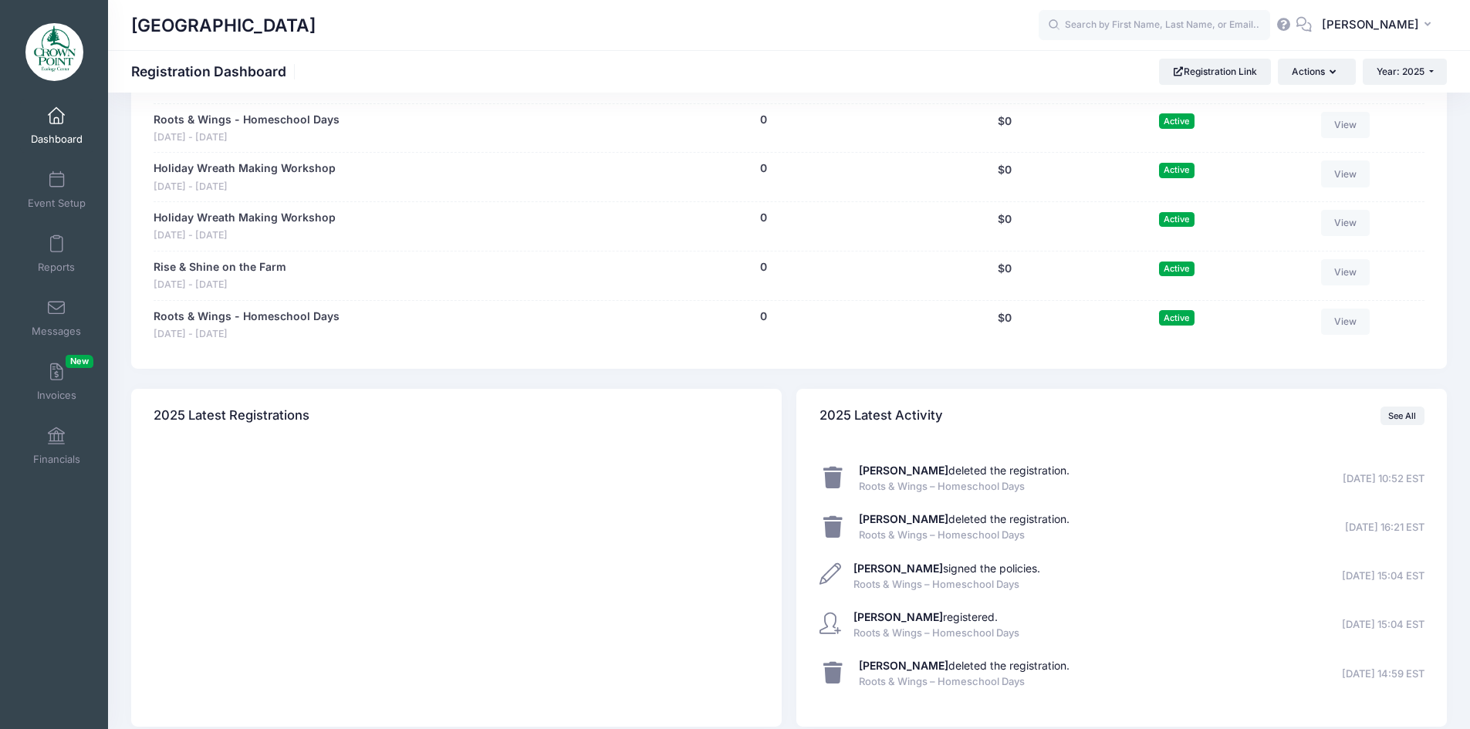
scroll to position [1137, 0]
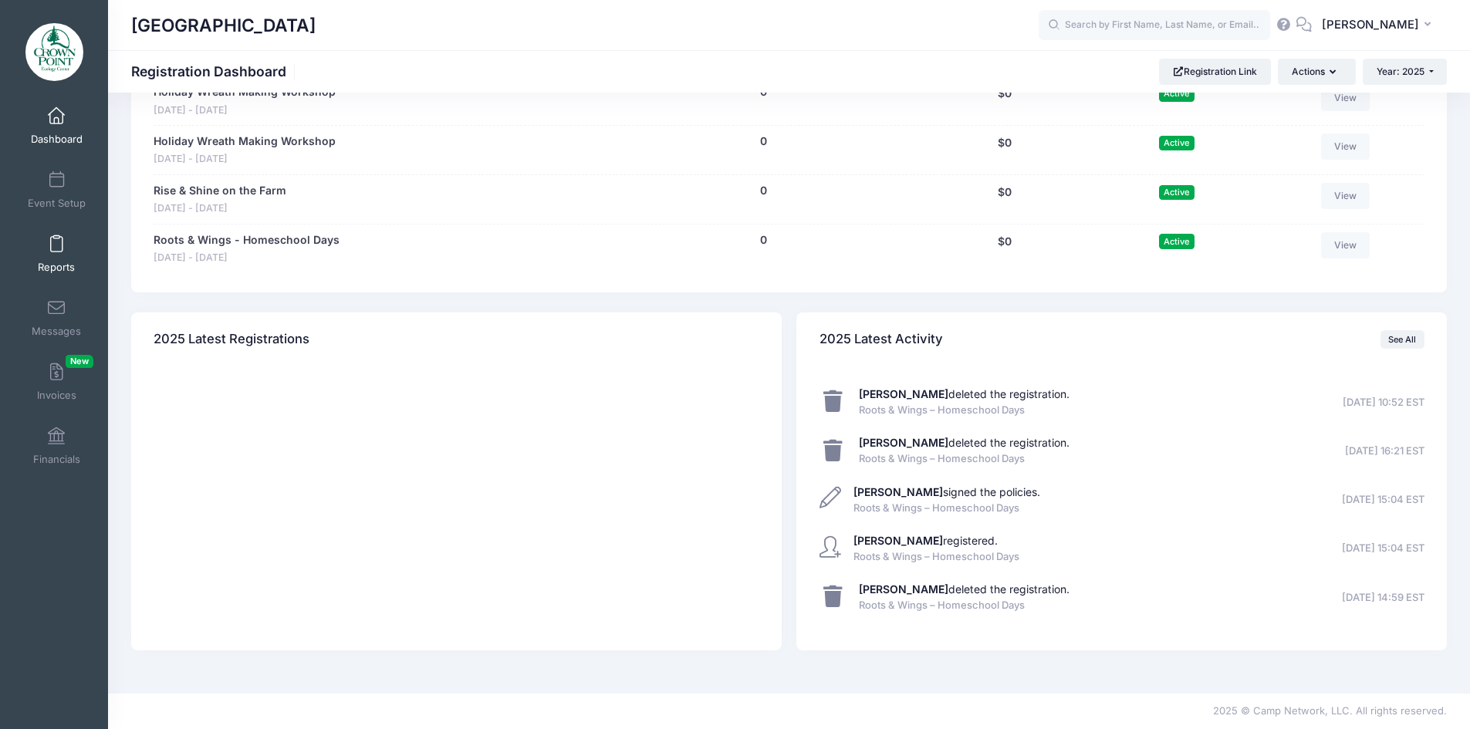
click at [38, 249] on link "Reports" at bounding box center [56, 254] width 73 height 54
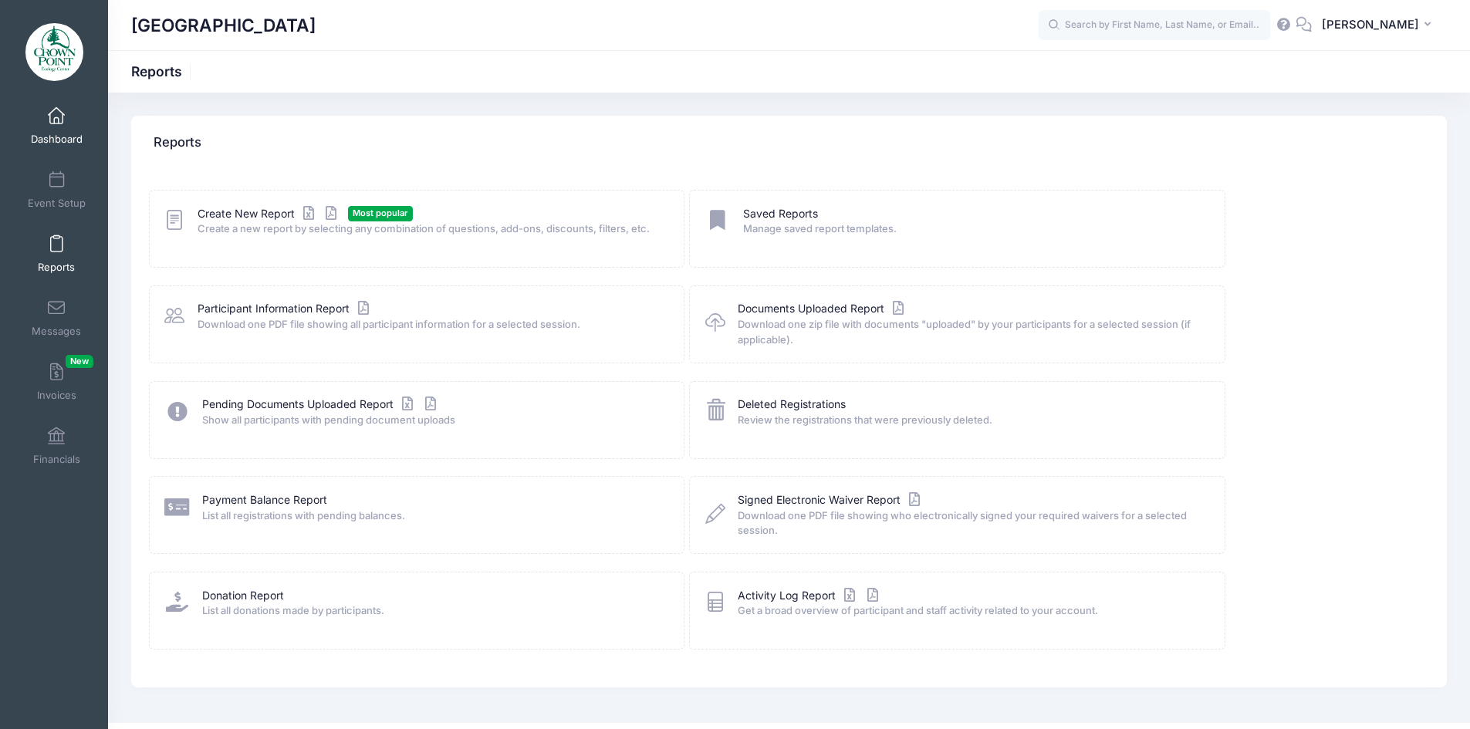
click at [50, 130] on link "Dashboard" at bounding box center [56, 126] width 73 height 54
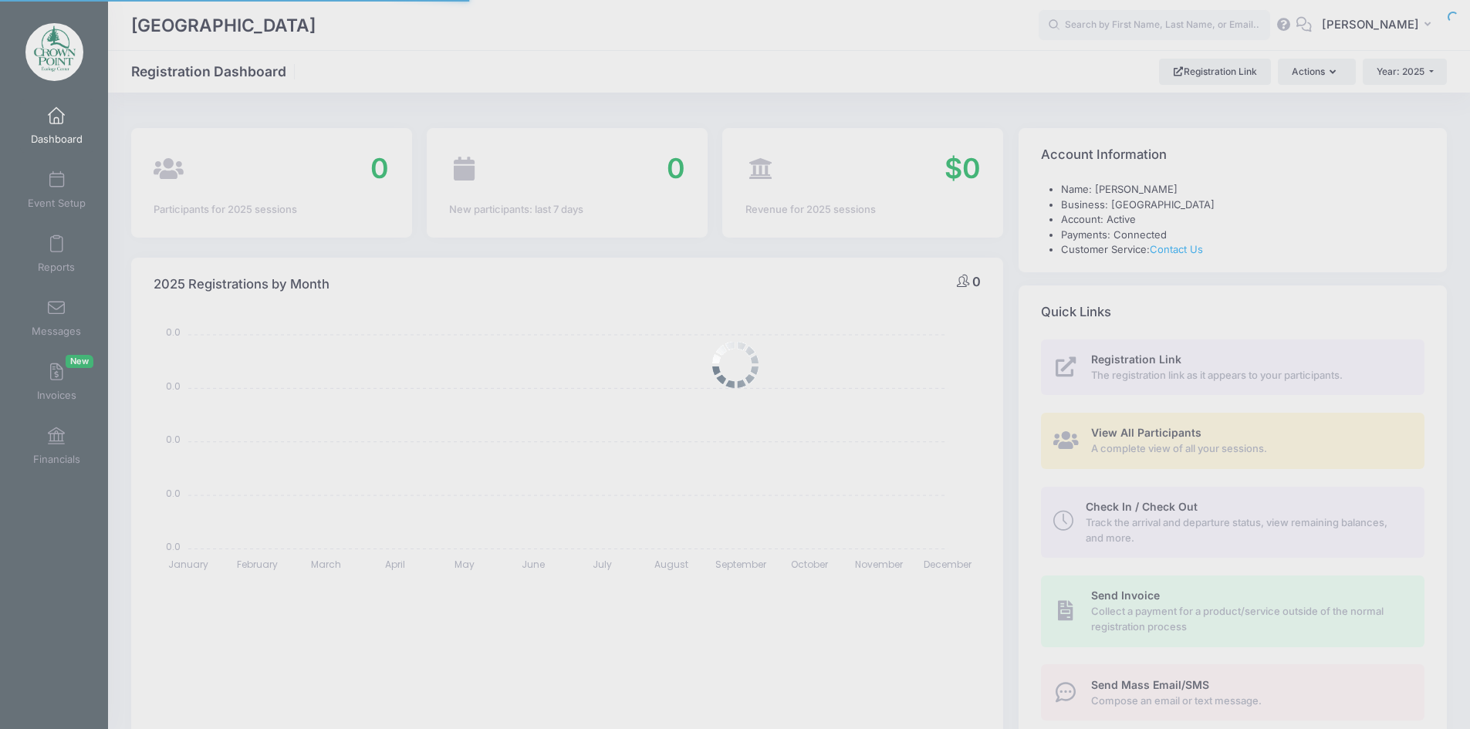
select select
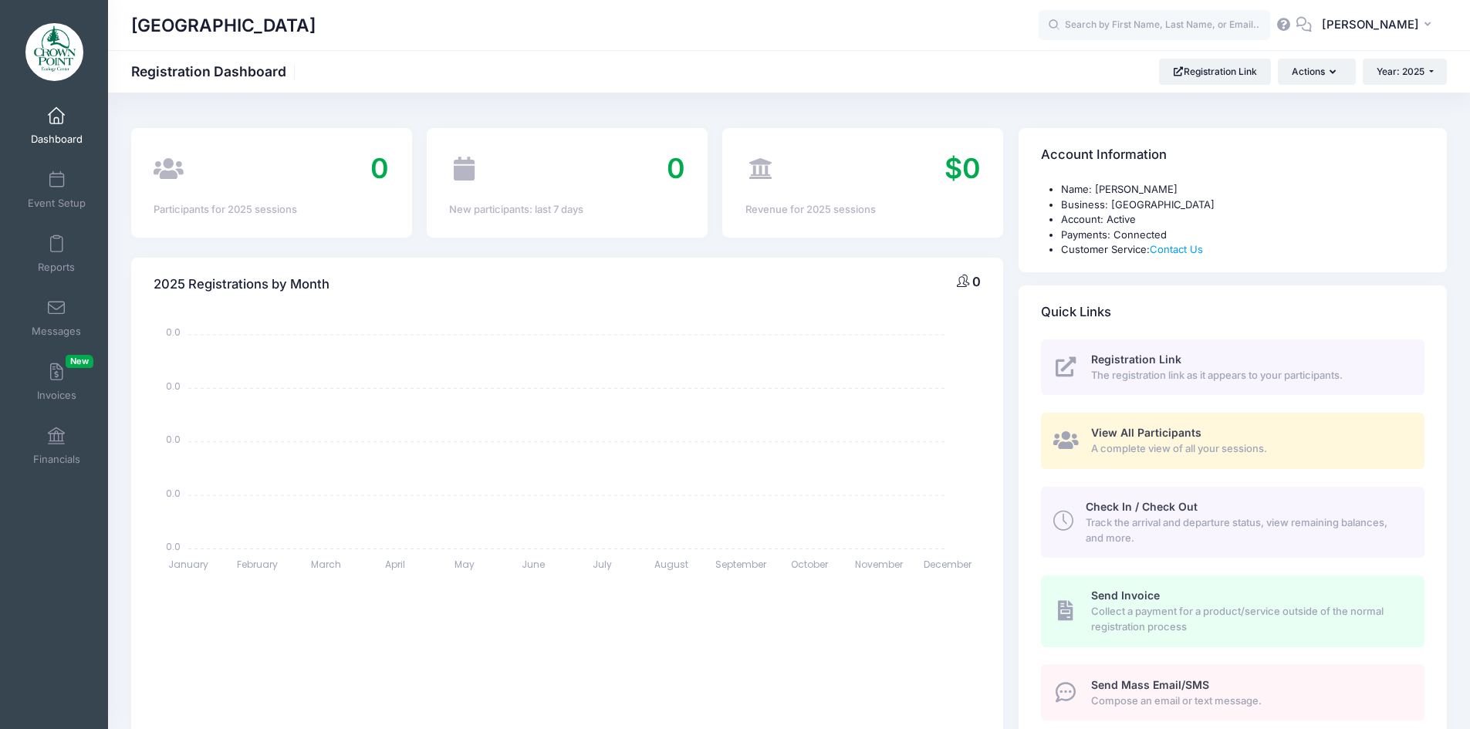
click at [56, 124] on span at bounding box center [56, 116] width 0 height 17
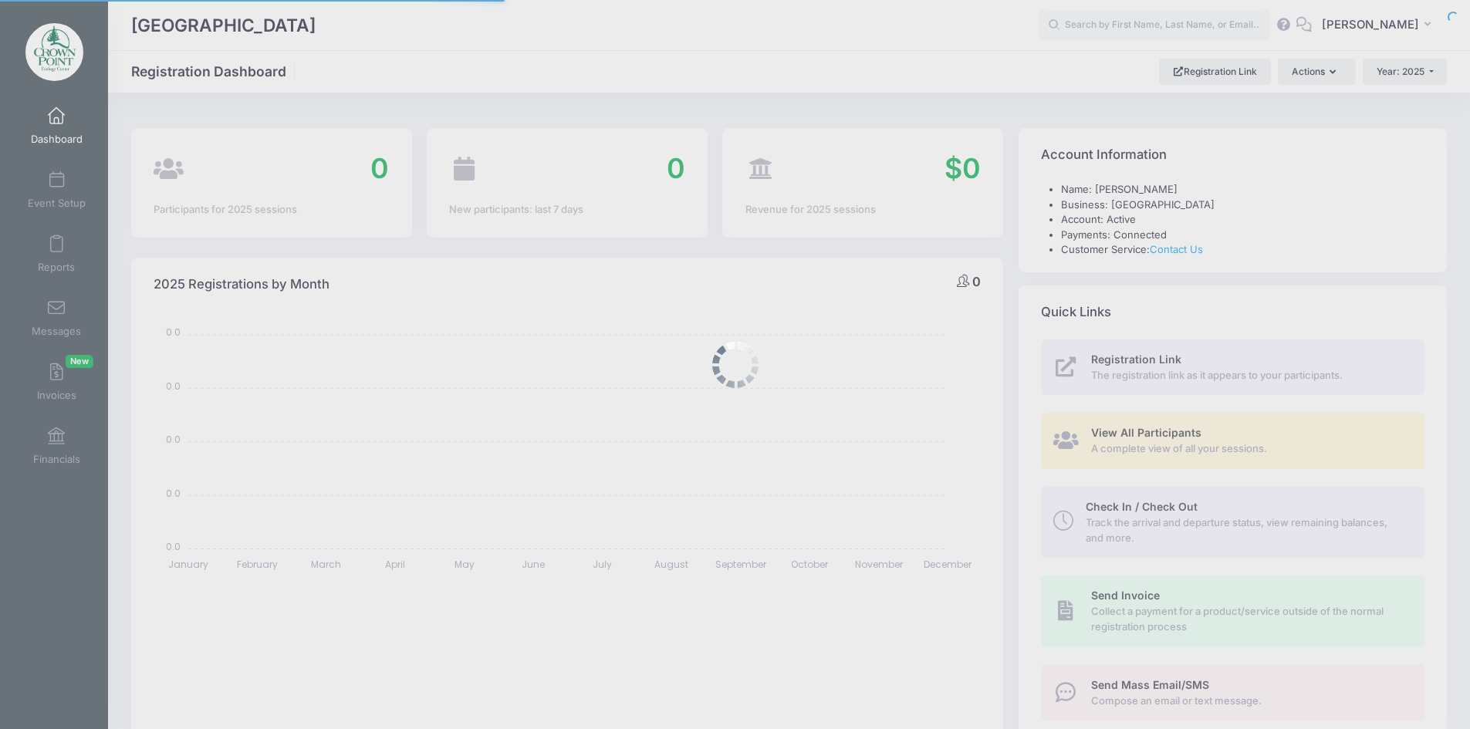
select select
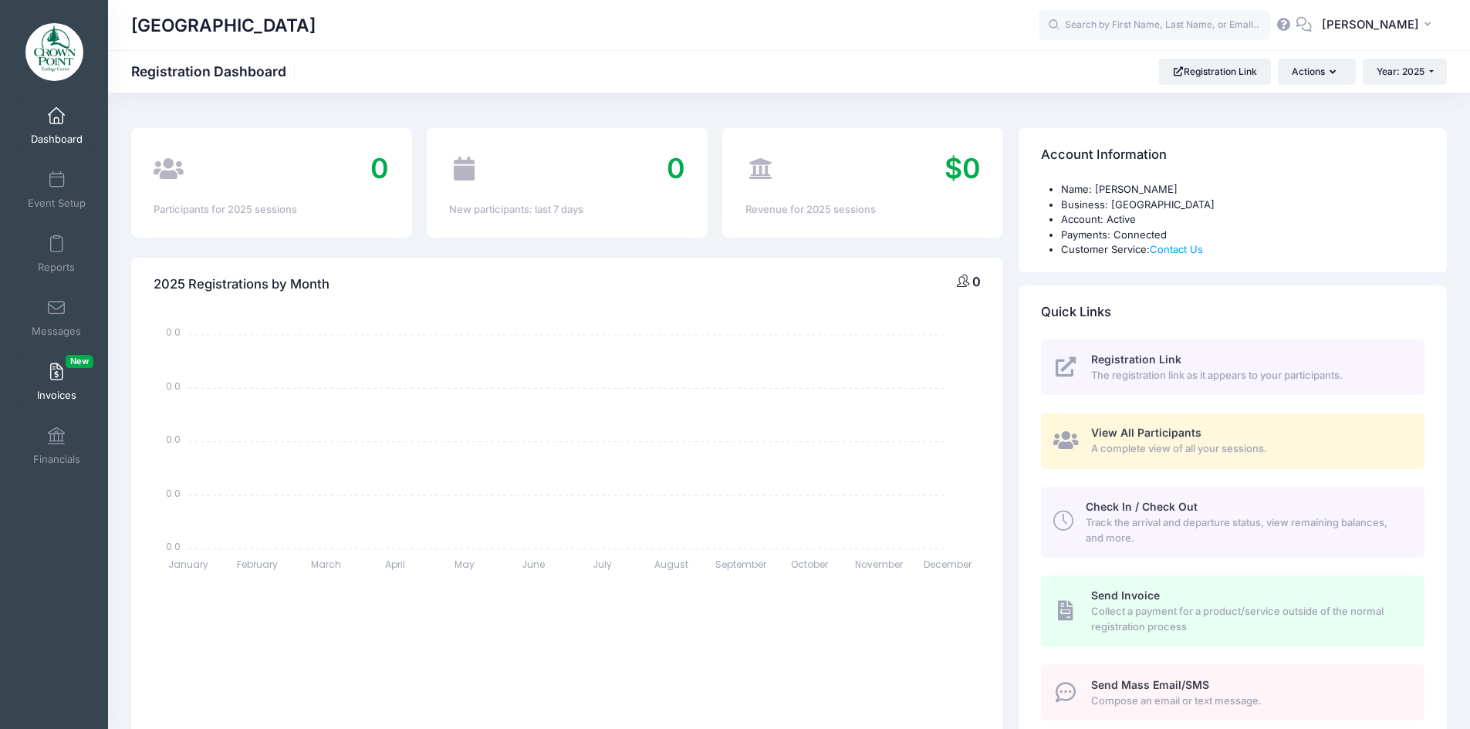
click at [40, 389] on span "Invoices New" at bounding box center [56, 395] width 39 height 13
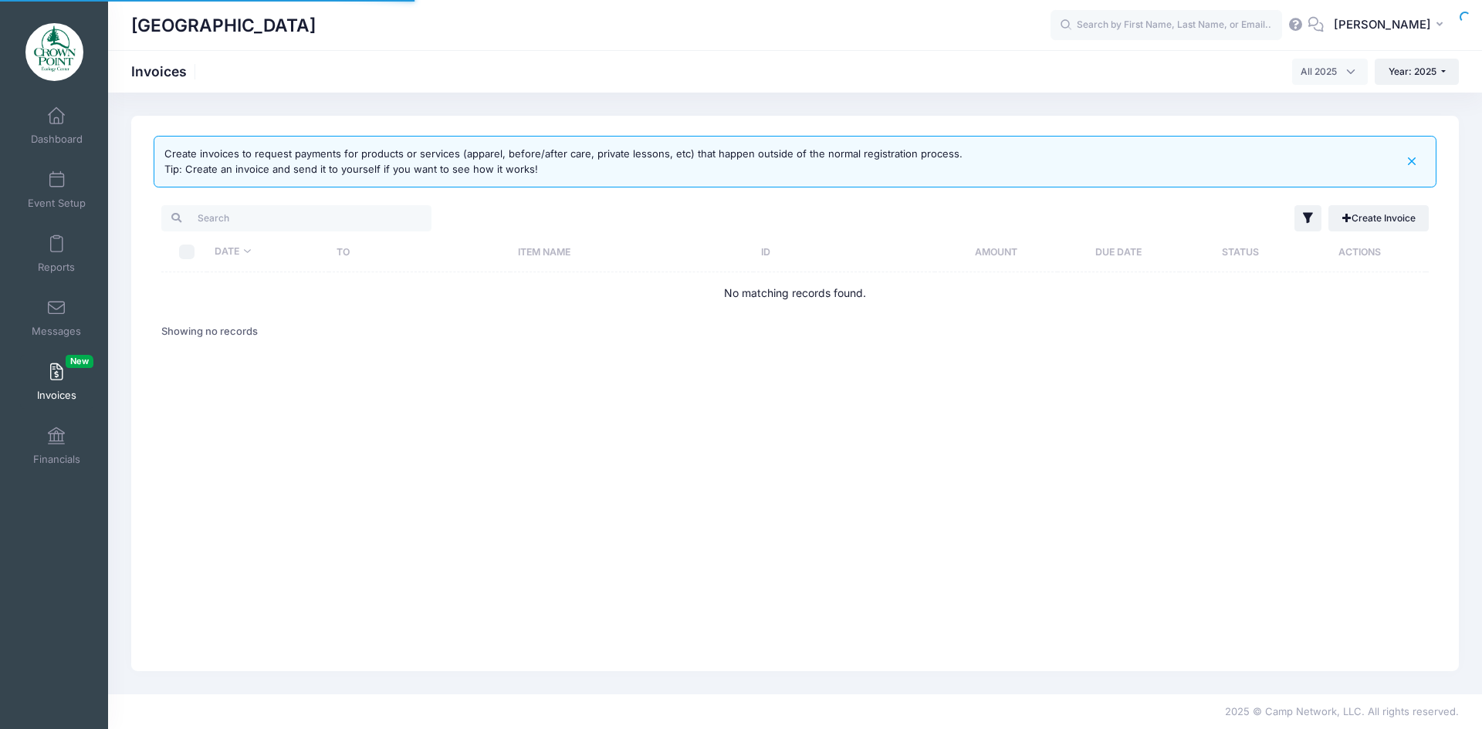
select select
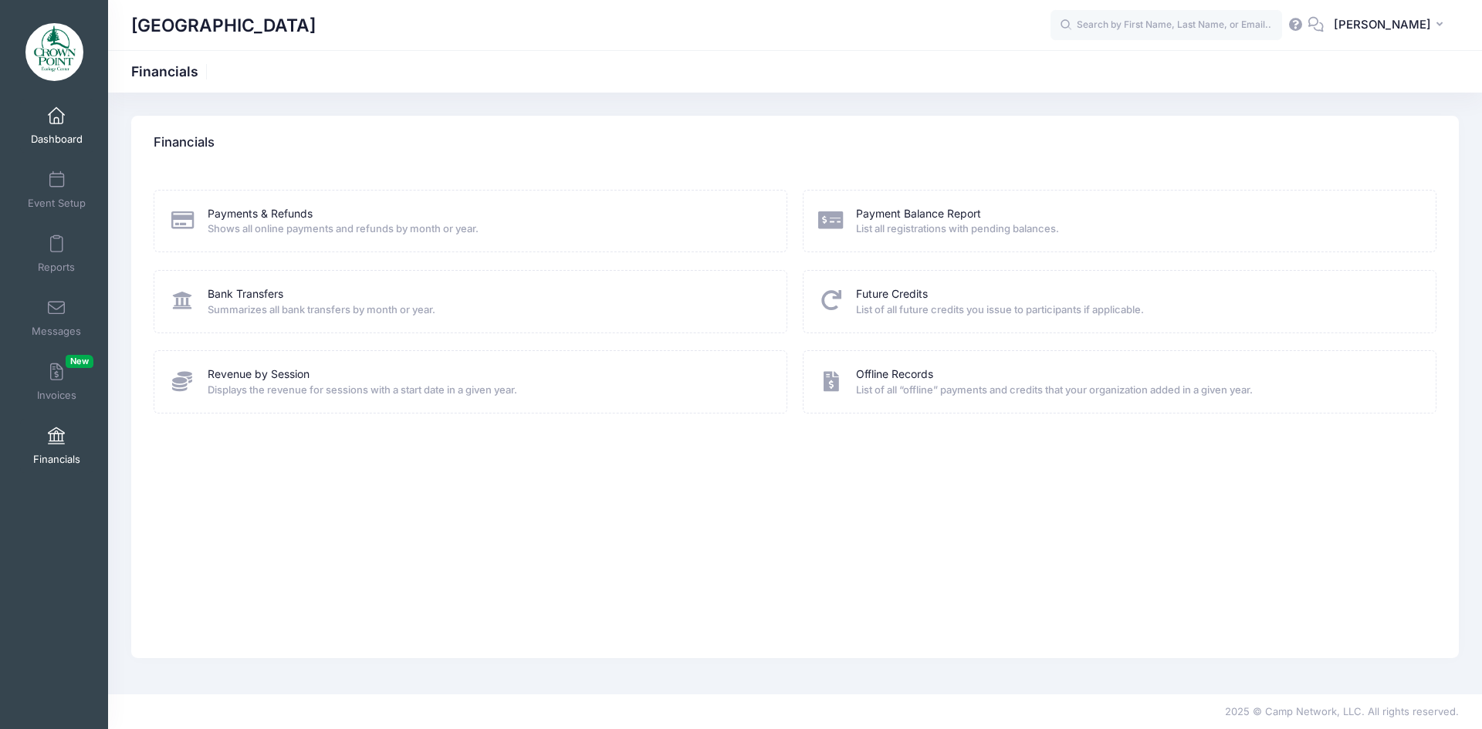
click at [52, 129] on link "Dashboard" at bounding box center [56, 126] width 73 height 54
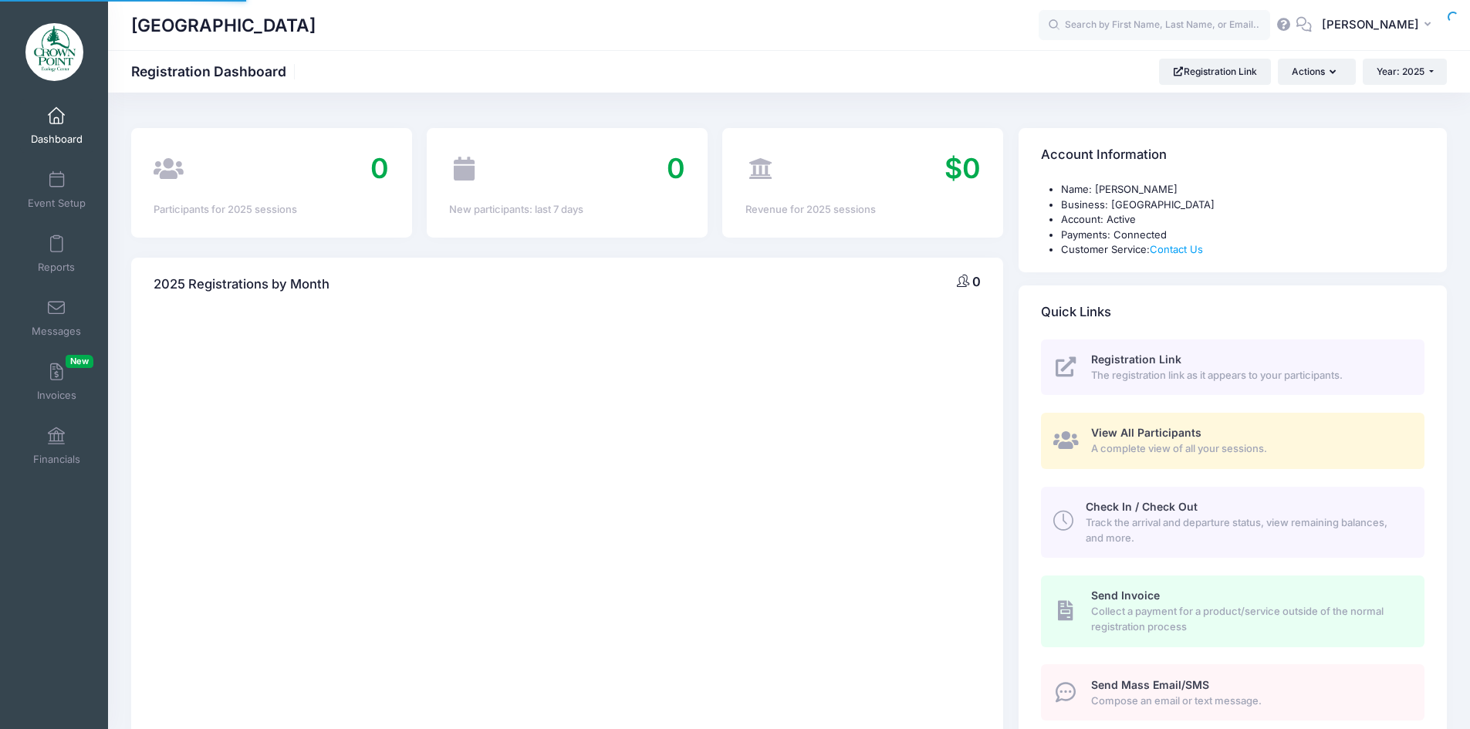
select select
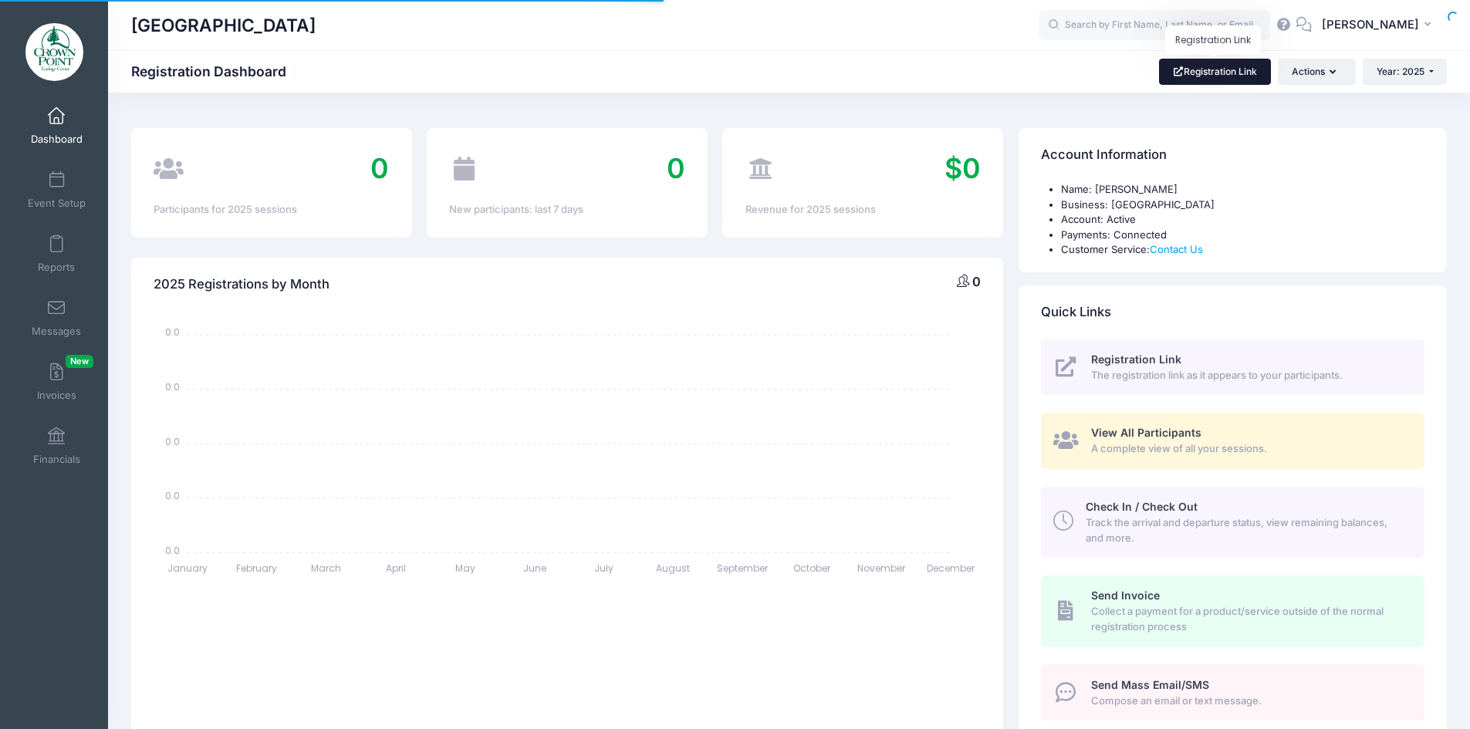
click at [1216, 70] on link "Registration Link" at bounding box center [1215, 72] width 112 height 26
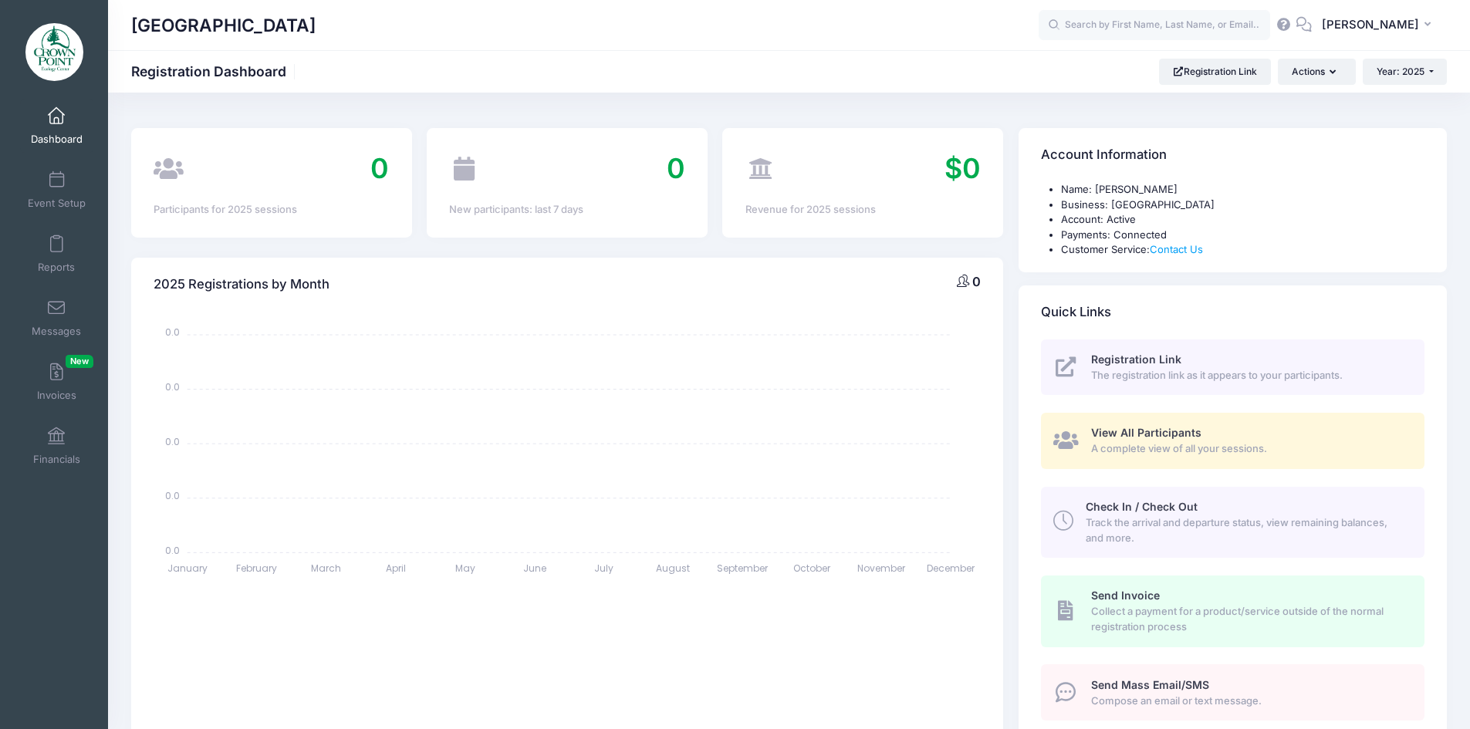
click at [56, 178] on span at bounding box center [56, 180] width 0 height 17
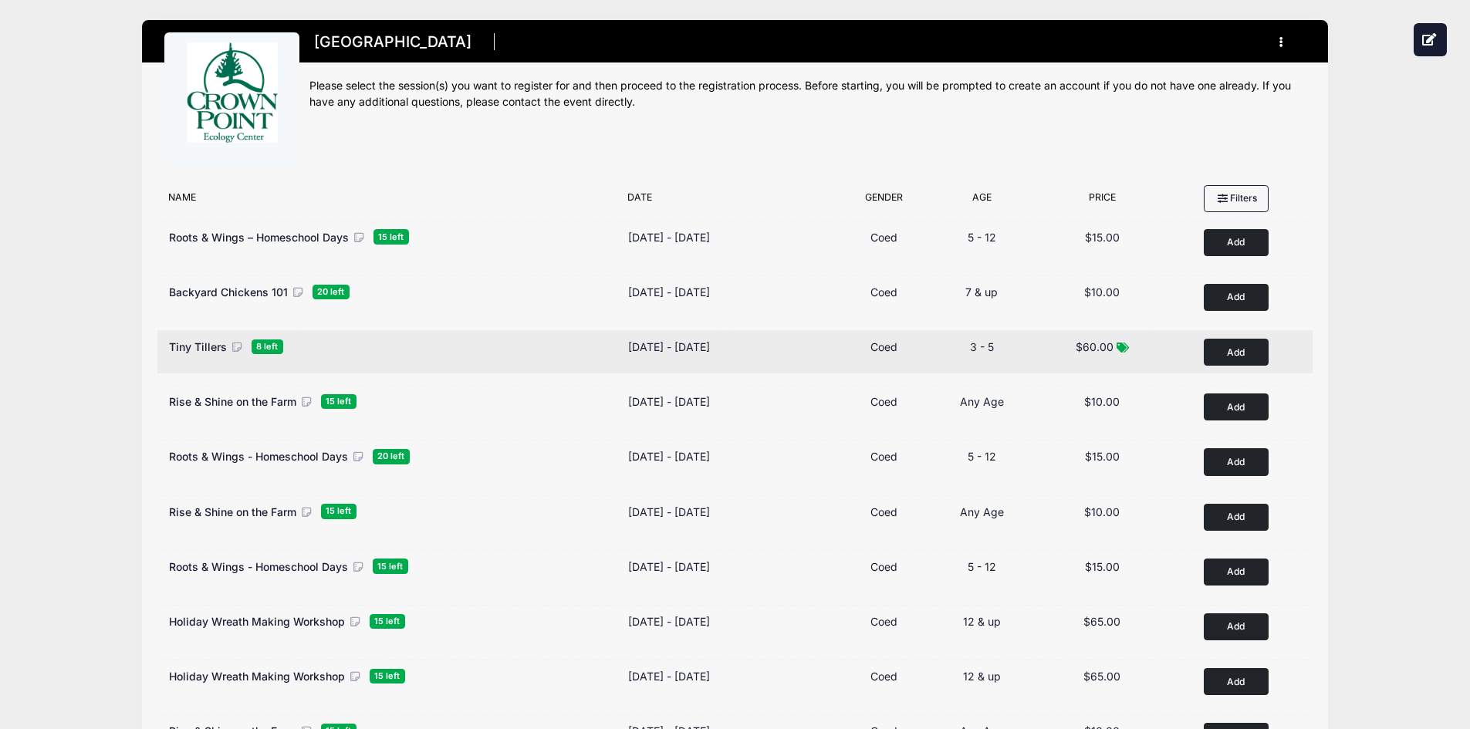
click at [1237, 357] on button "Add to Cart" at bounding box center [1236, 352] width 65 height 27
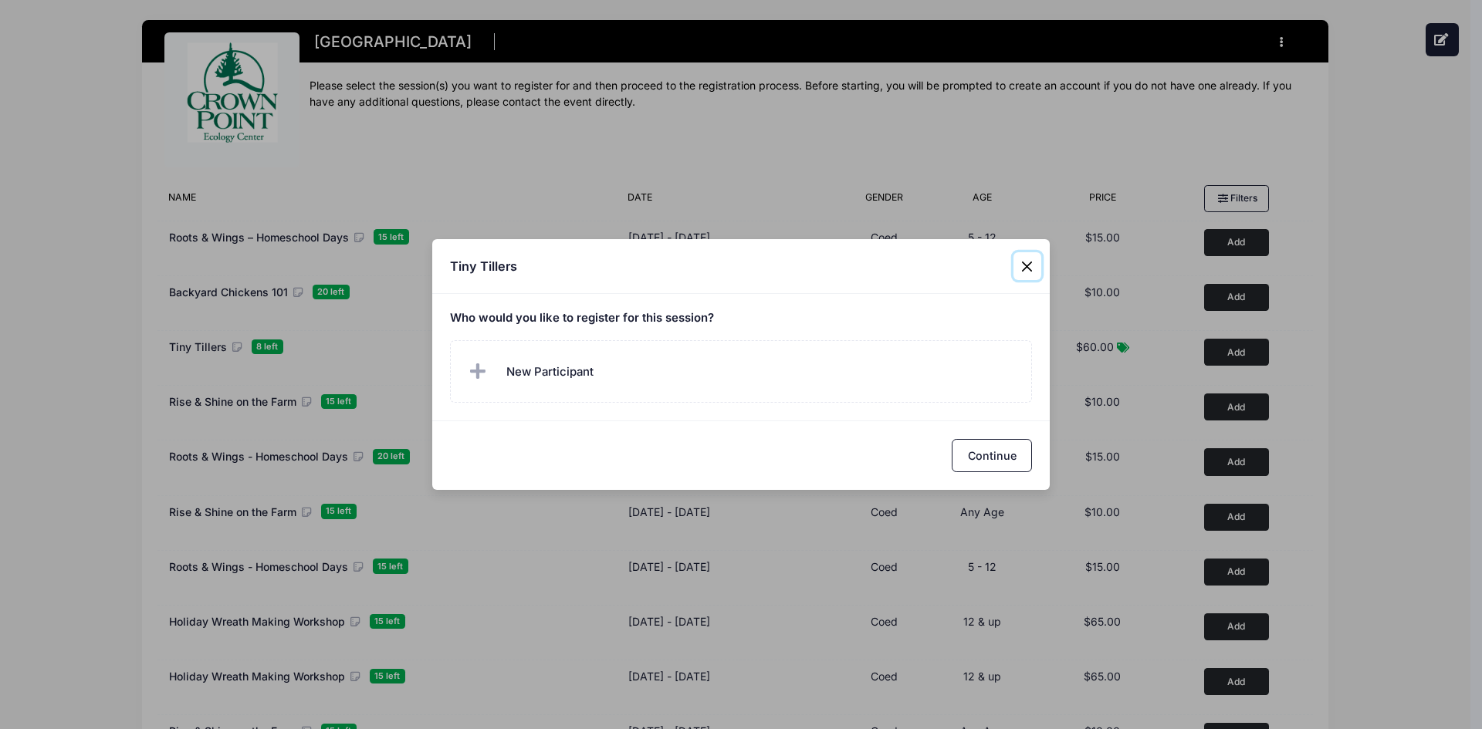
click at [1032, 266] on button "Close" at bounding box center [1027, 266] width 28 height 28
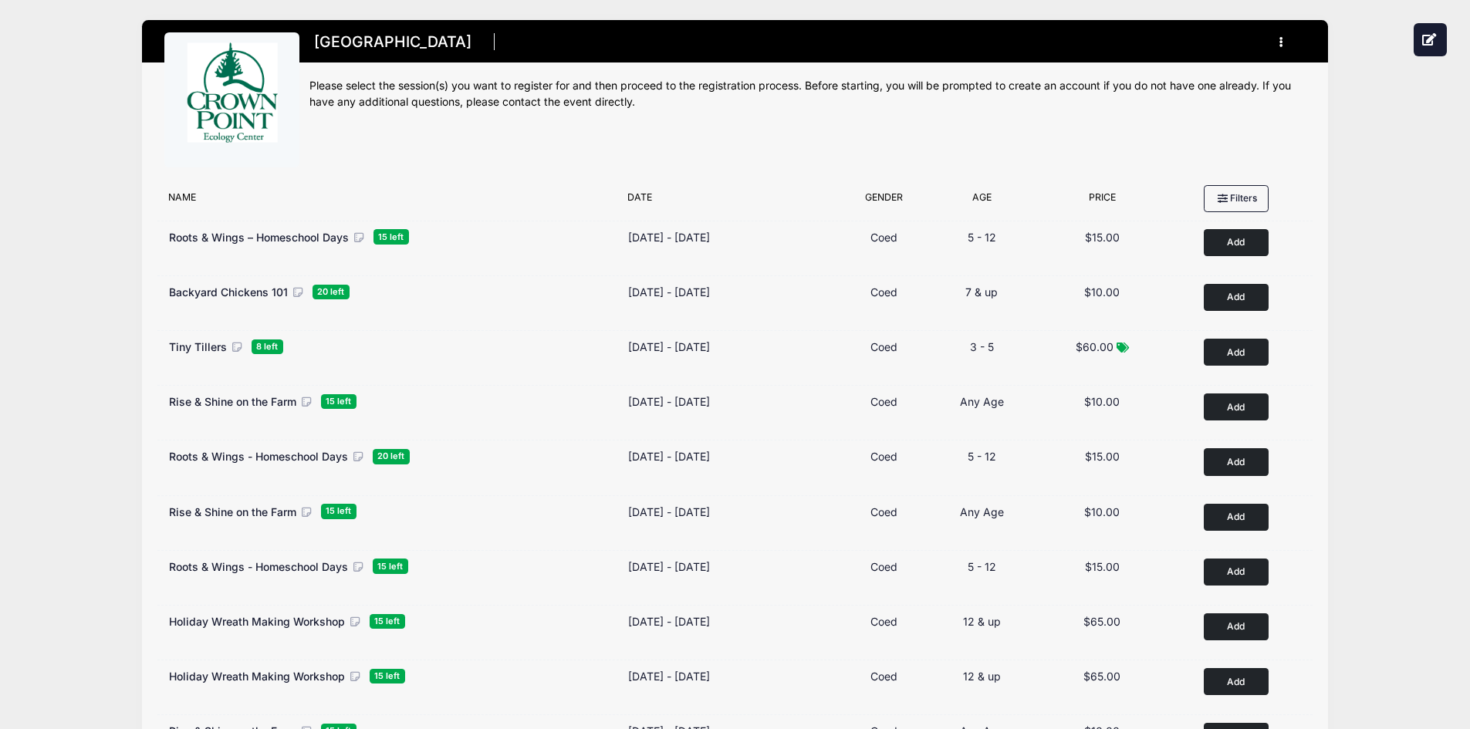
click at [1279, 38] on button "button" at bounding box center [1285, 42] width 42 height 27
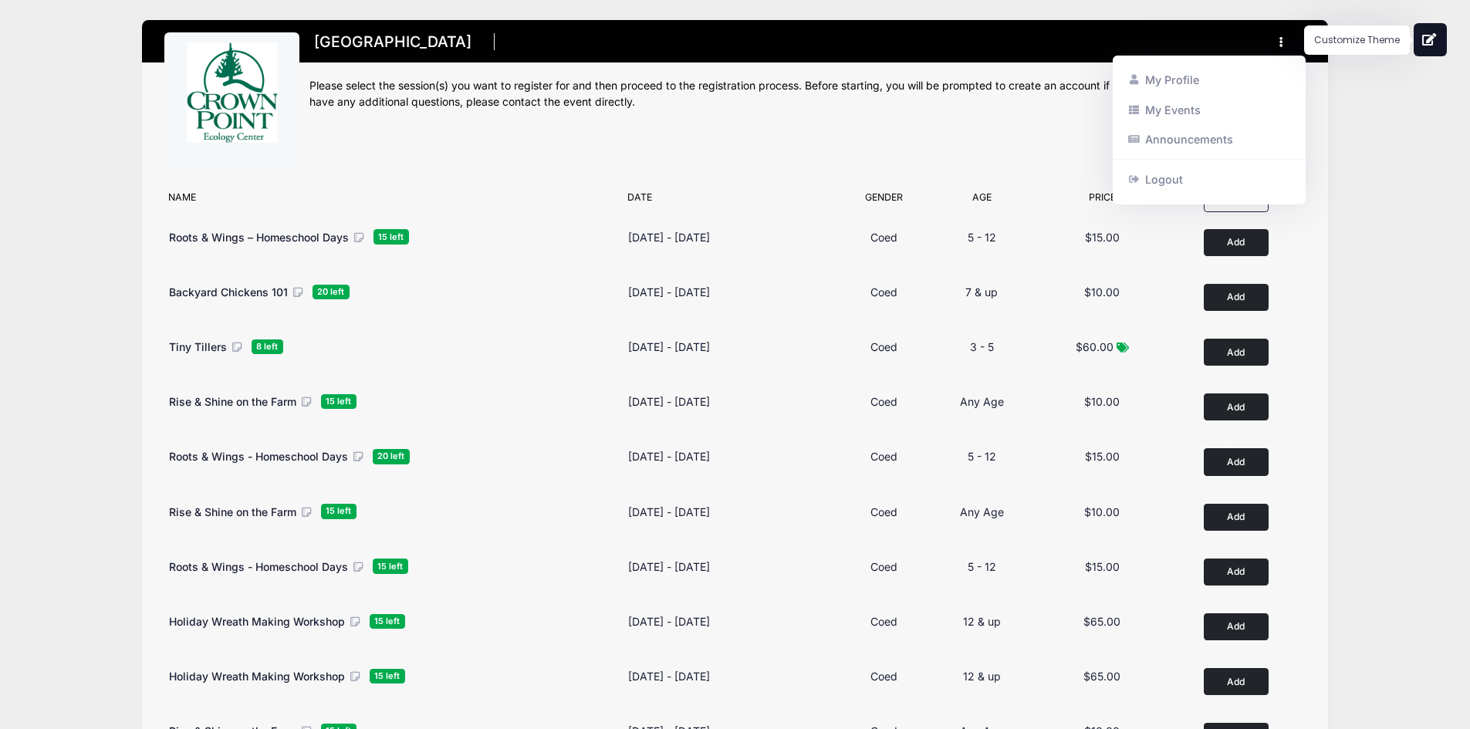
click at [1434, 37] on icon at bounding box center [1429, 39] width 15 height 12
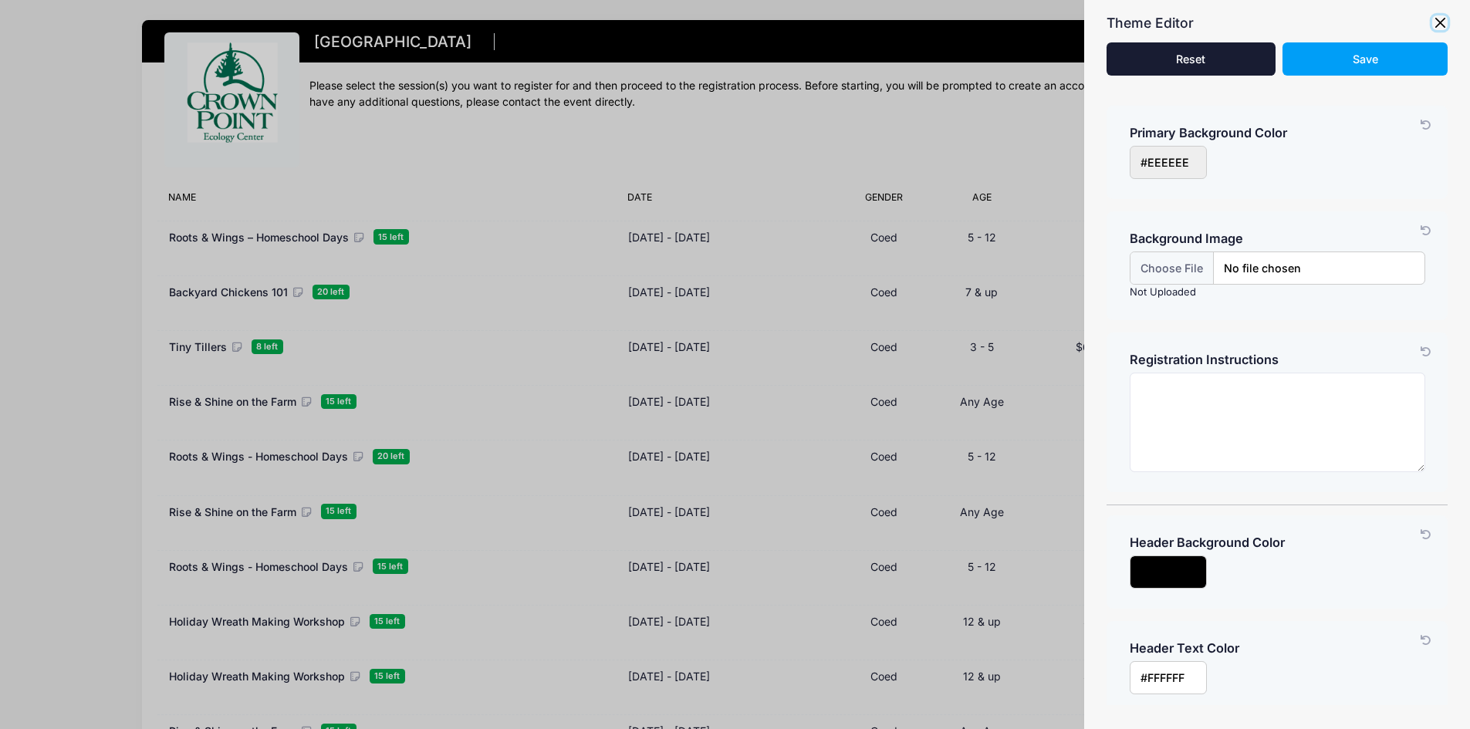
click at [1443, 18] on button "button" at bounding box center [1439, 22] width 15 height 15
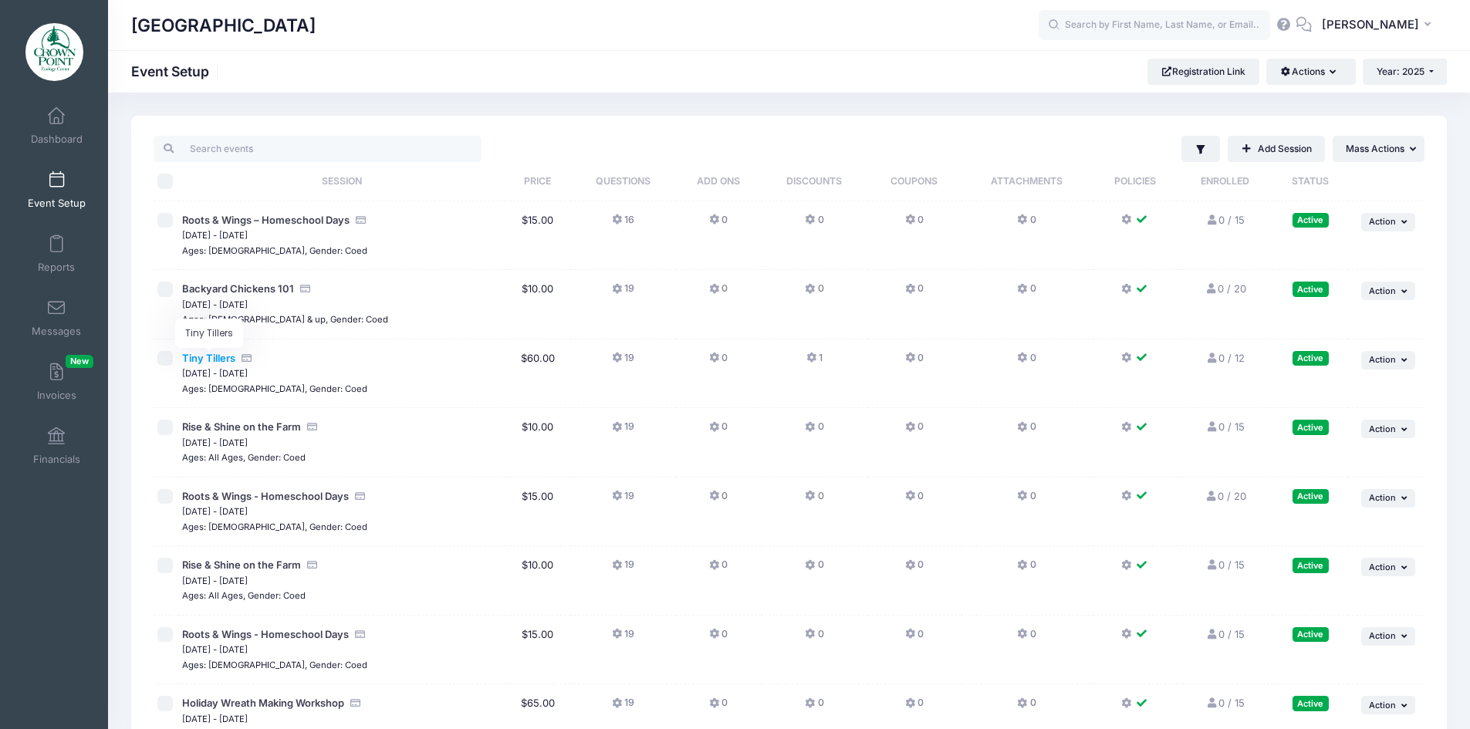
click at [218, 359] on span "Tiny Tillers" at bounding box center [208, 358] width 53 height 12
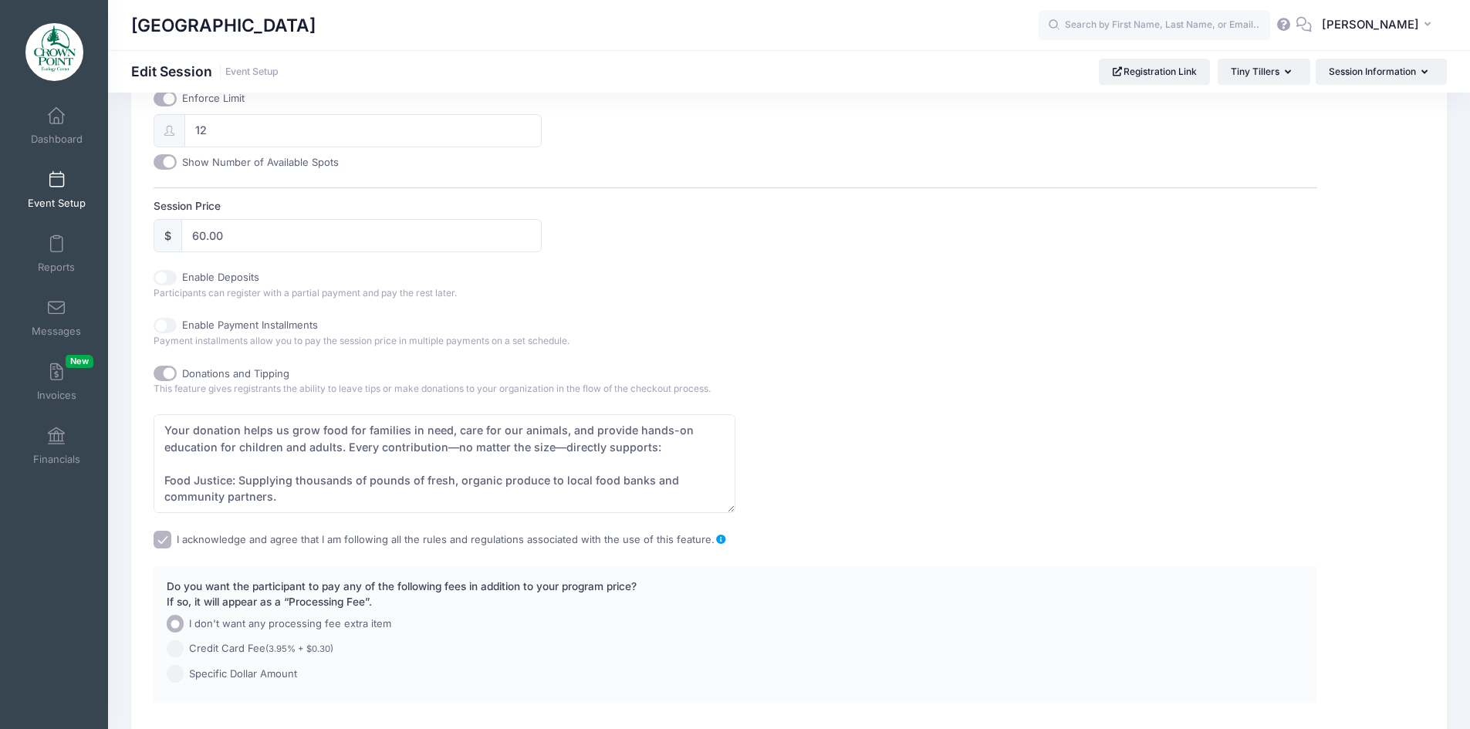
scroll to position [746, 0]
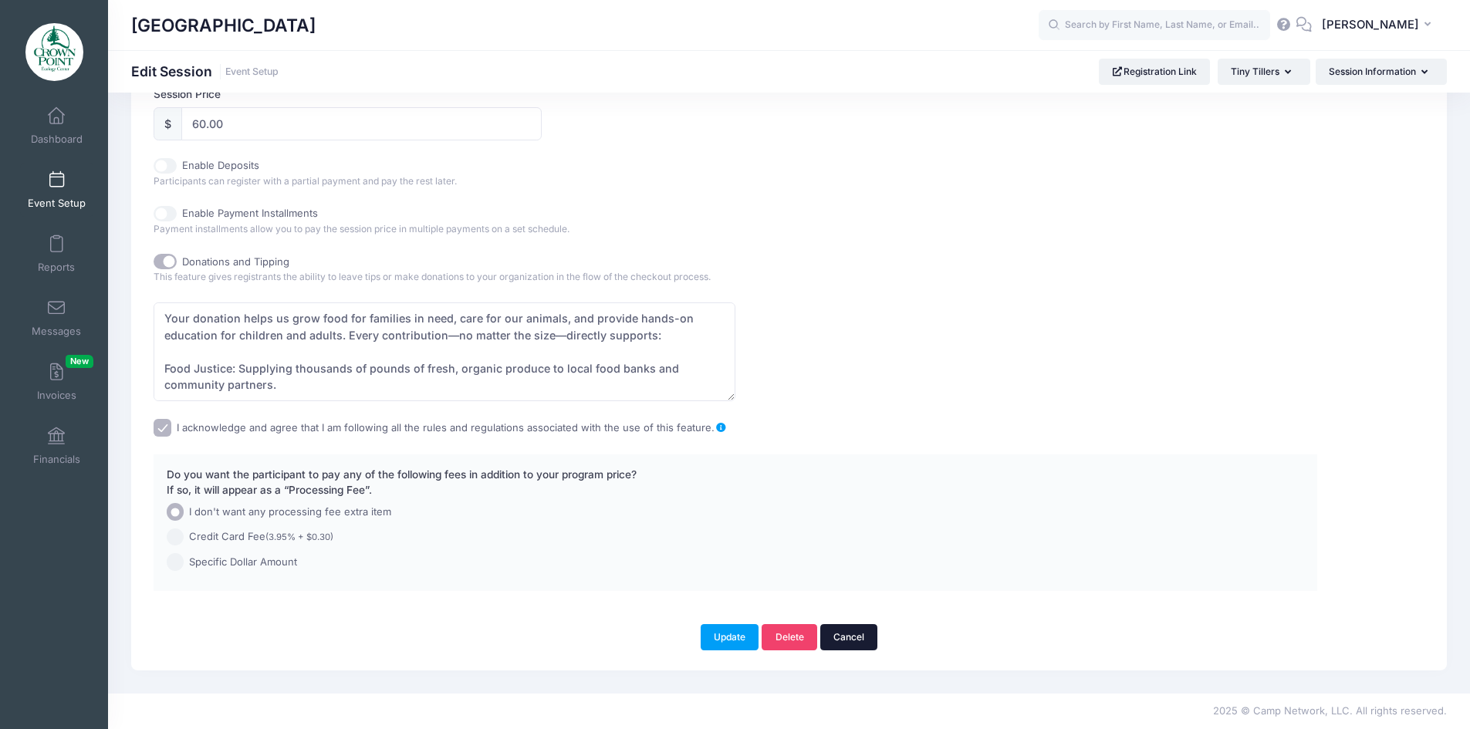
click at [861, 633] on link "Cancel" at bounding box center [849, 637] width 58 height 26
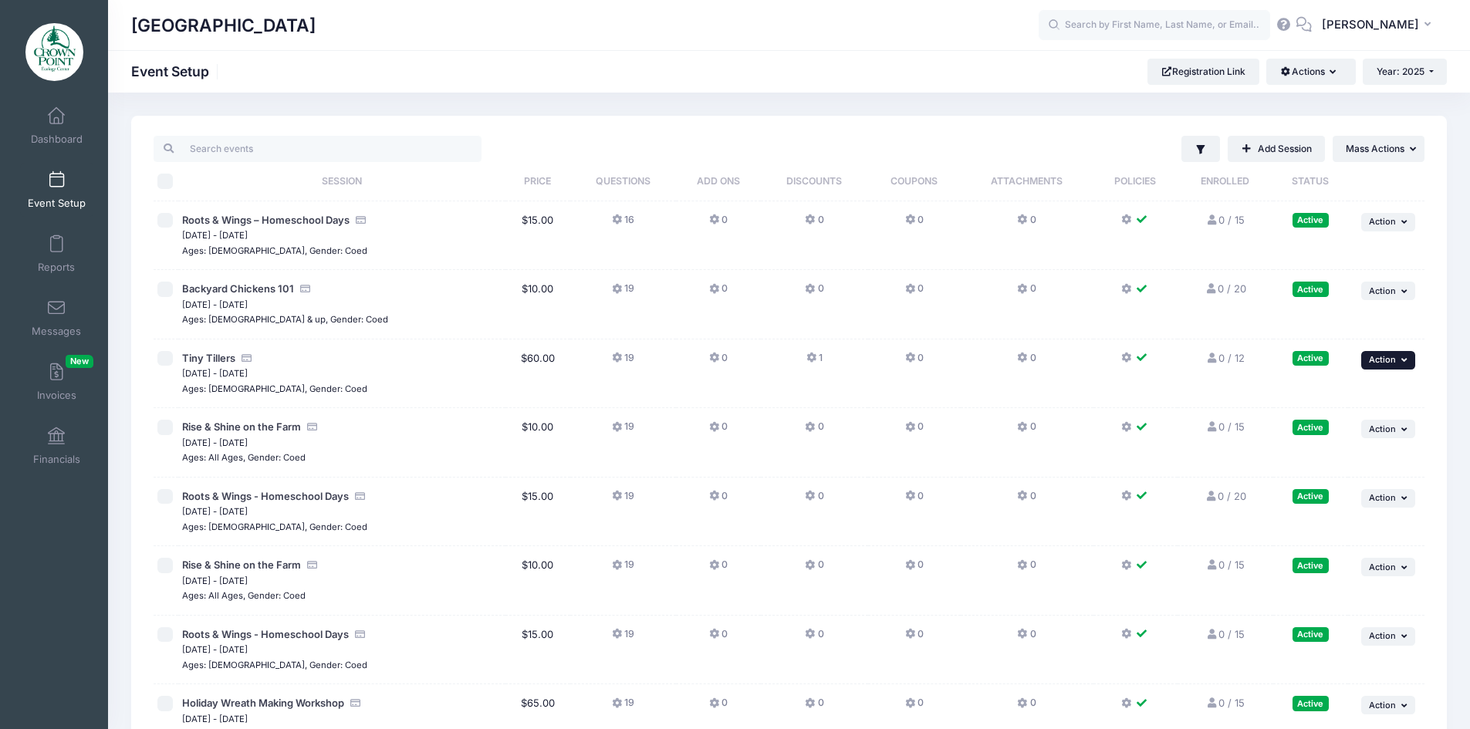
click at [1401, 361] on icon "button" at bounding box center [1405, 360] width 9 height 8
click at [1407, 362] on icon "button" at bounding box center [1405, 360] width 9 height 8
click at [1311, 513] on link "Preview" at bounding box center [1338, 512] width 140 height 29
click at [67, 177] on link "Event Setup" at bounding box center [56, 190] width 73 height 54
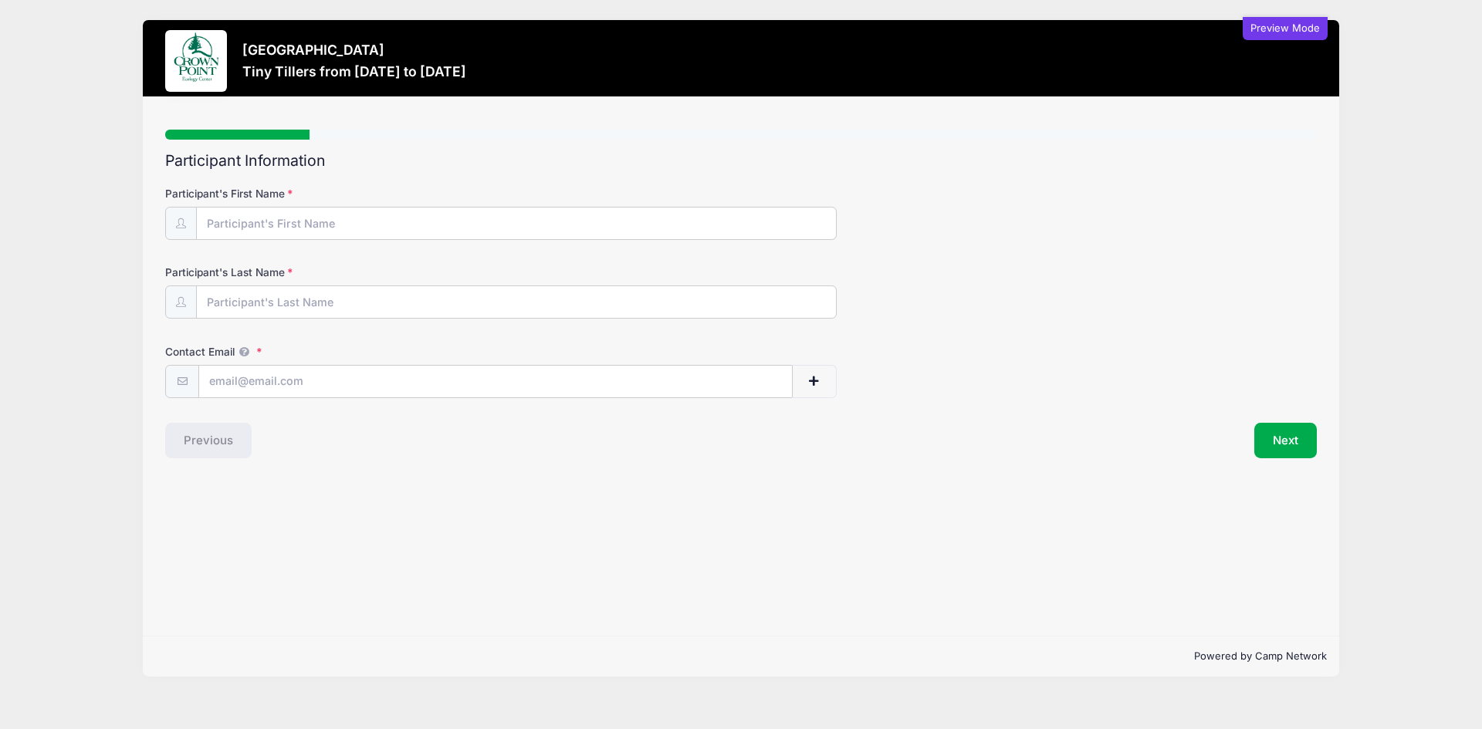
click at [1280, 37] on div "Preview Mode" at bounding box center [1284, 28] width 85 height 23
click at [1278, 22] on div "Preview Mode" at bounding box center [1284, 28] width 85 height 23
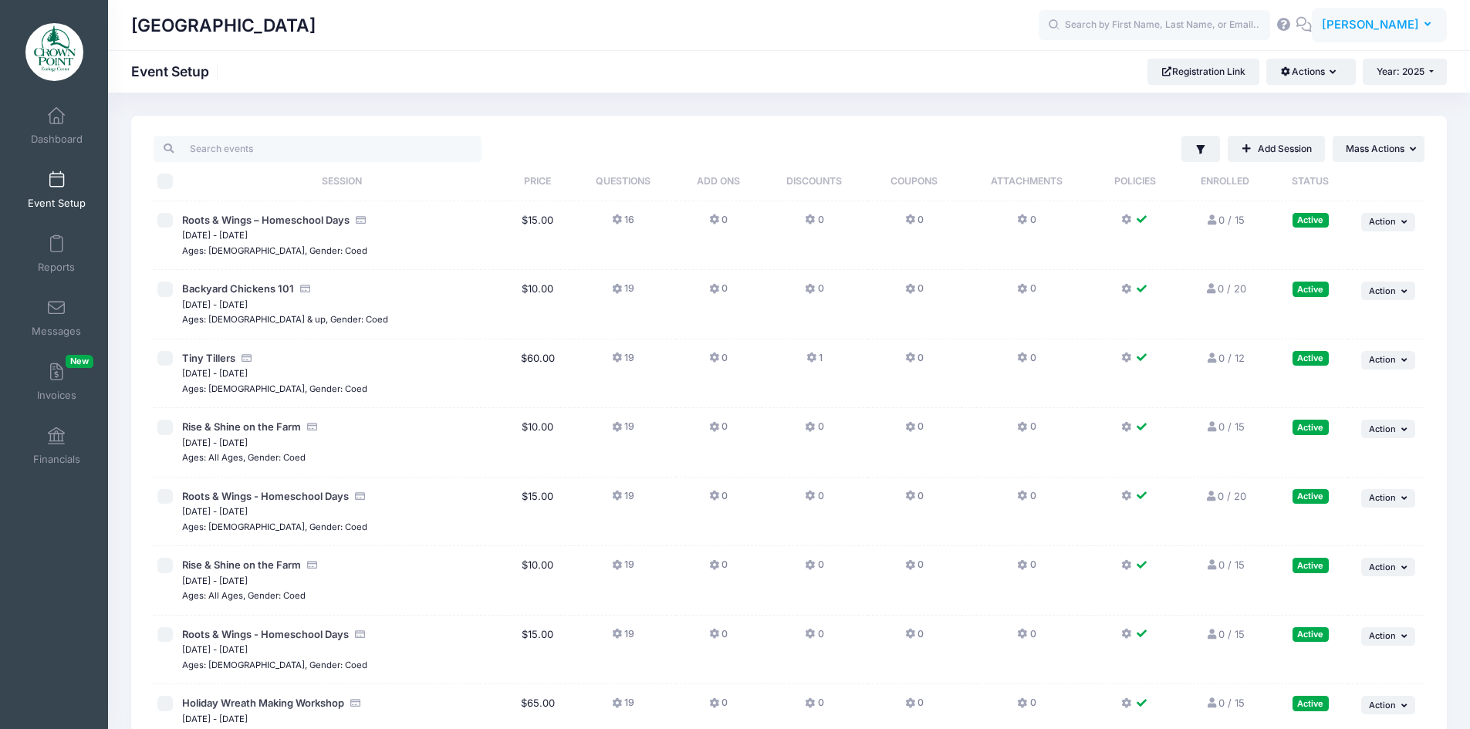
click at [1399, 21] on span "Clara Lamb" at bounding box center [1370, 24] width 97 height 17
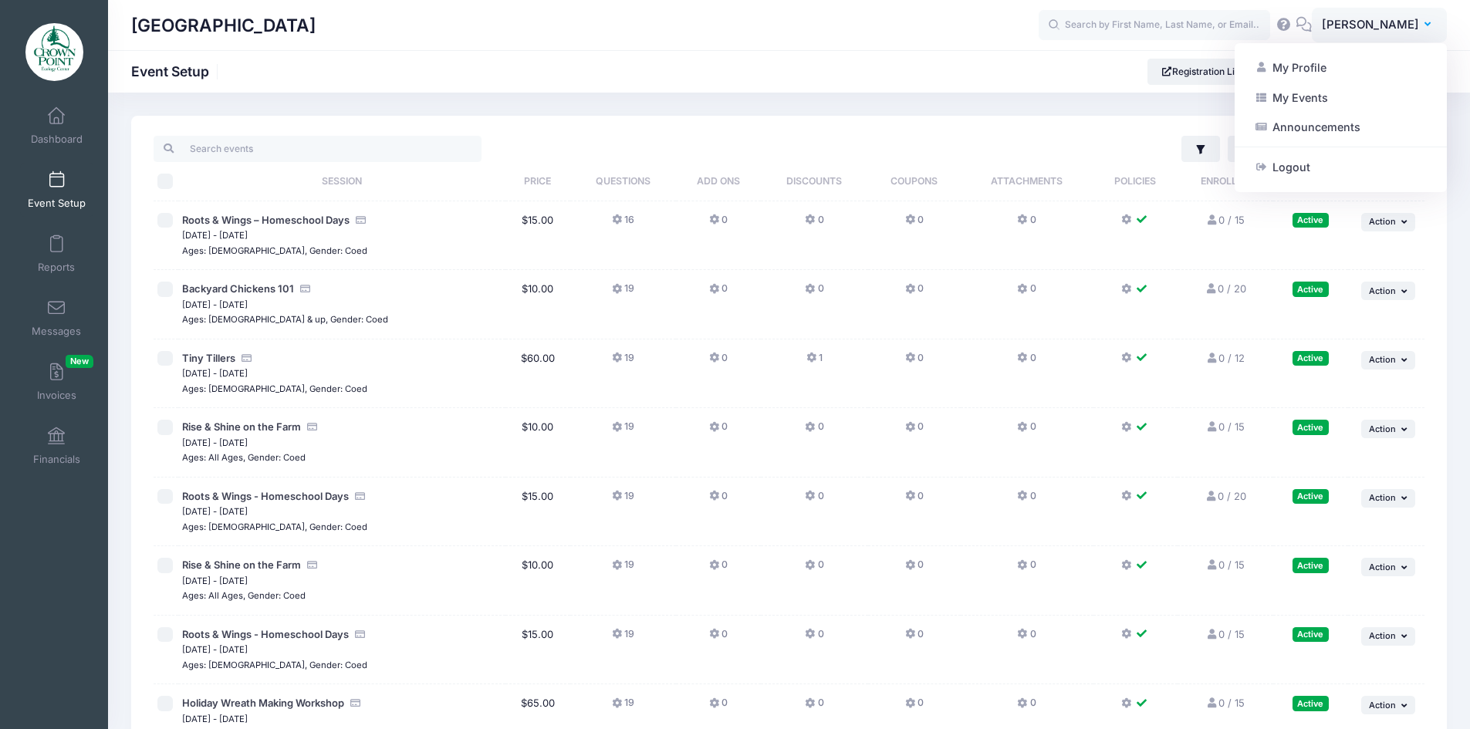
click at [1005, 77] on div "Crown Point Ecology Center Event Setup Registration Link Actions Manage Registr…" at bounding box center [789, 72] width 1362 height 26
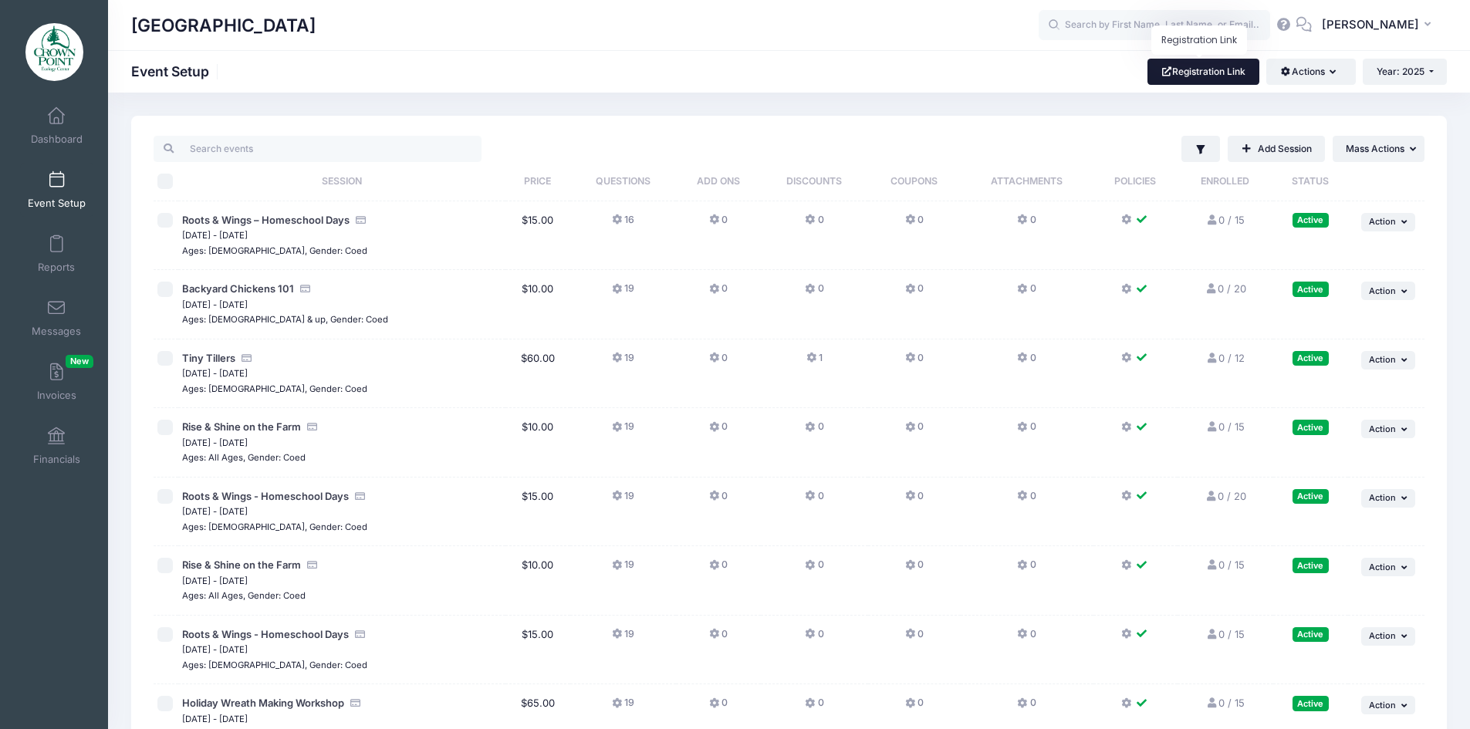
click at [1202, 68] on link "Registration Link" at bounding box center [1204, 72] width 112 height 26
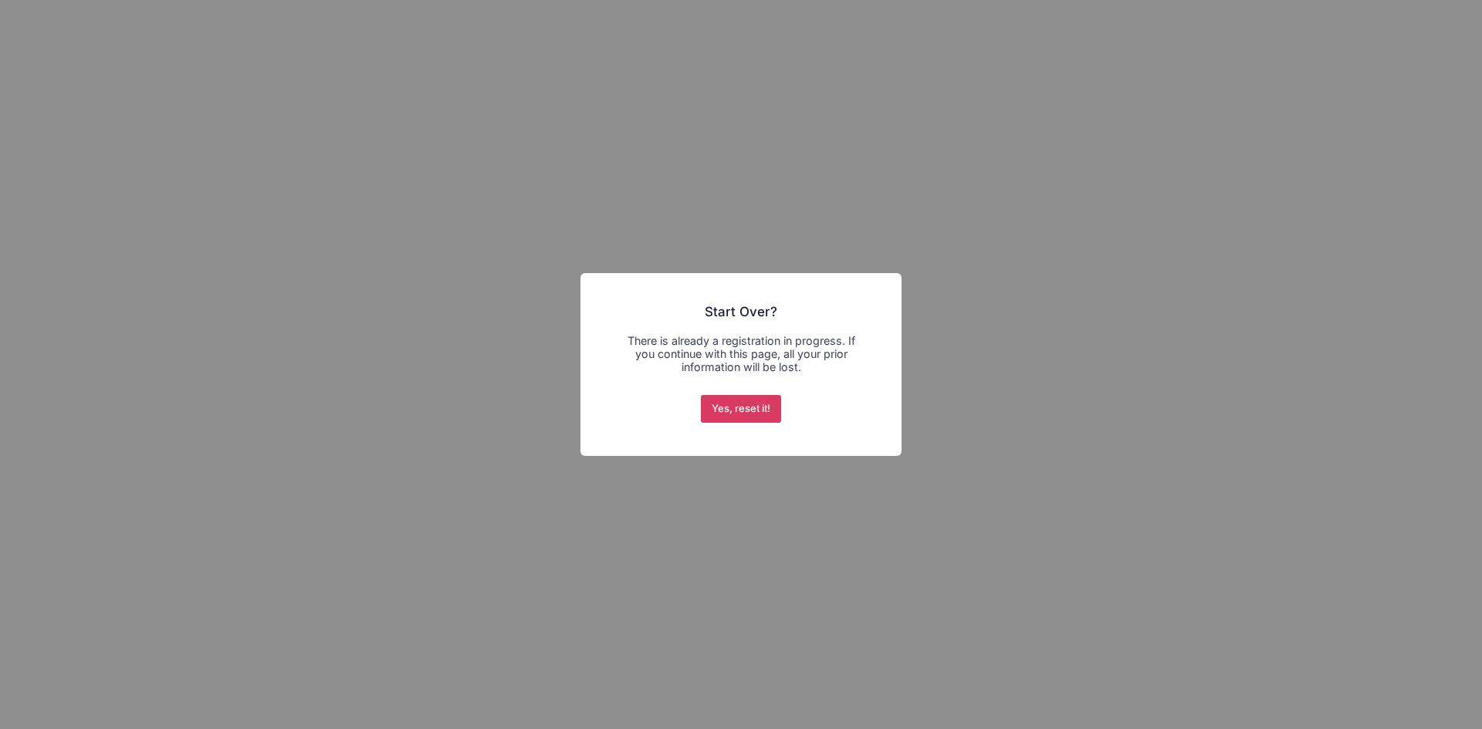
click at [751, 408] on button "Yes, reset it!" at bounding box center [741, 409] width 81 height 28
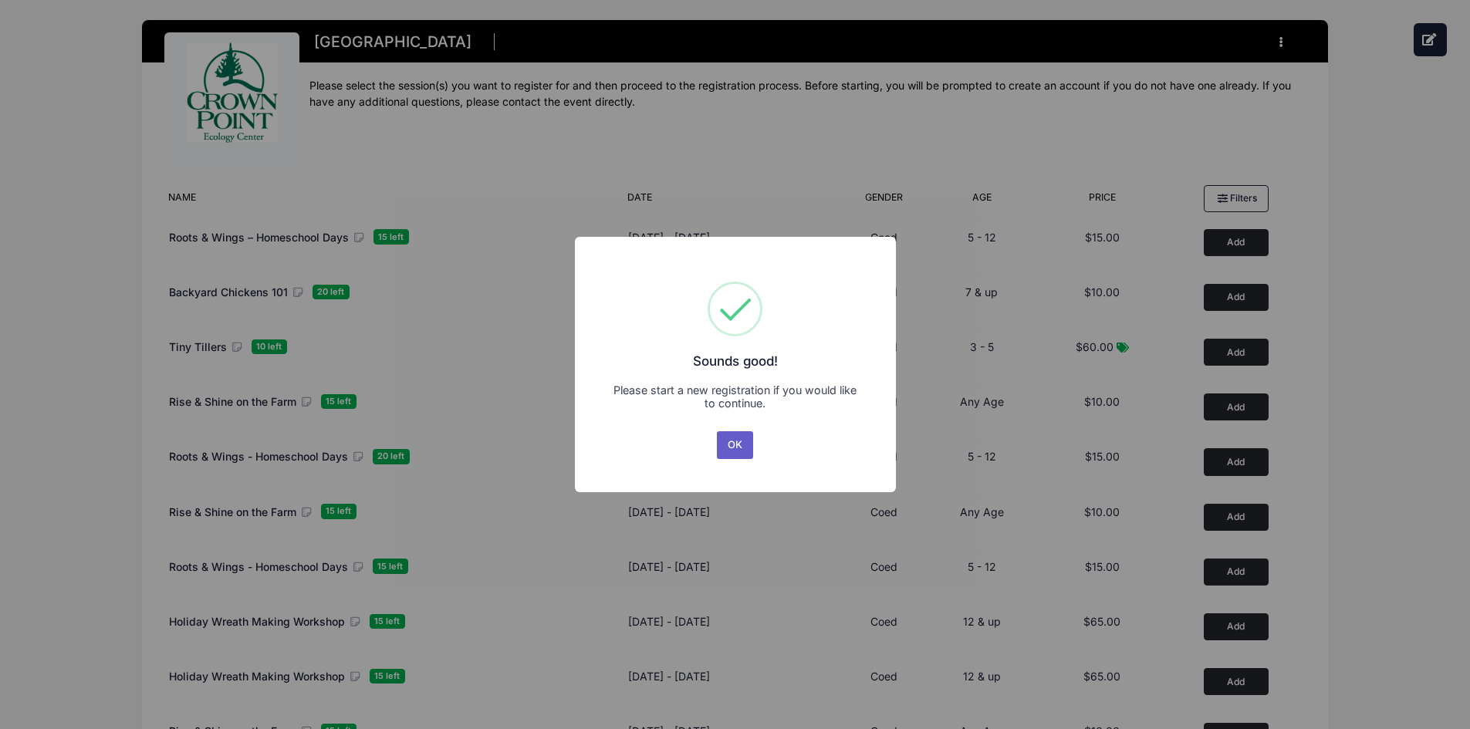
click at [733, 447] on button "OK" at bounding box center [735, 445] width 37 height 28
